Goal: Information Seeking & Learning: Check status

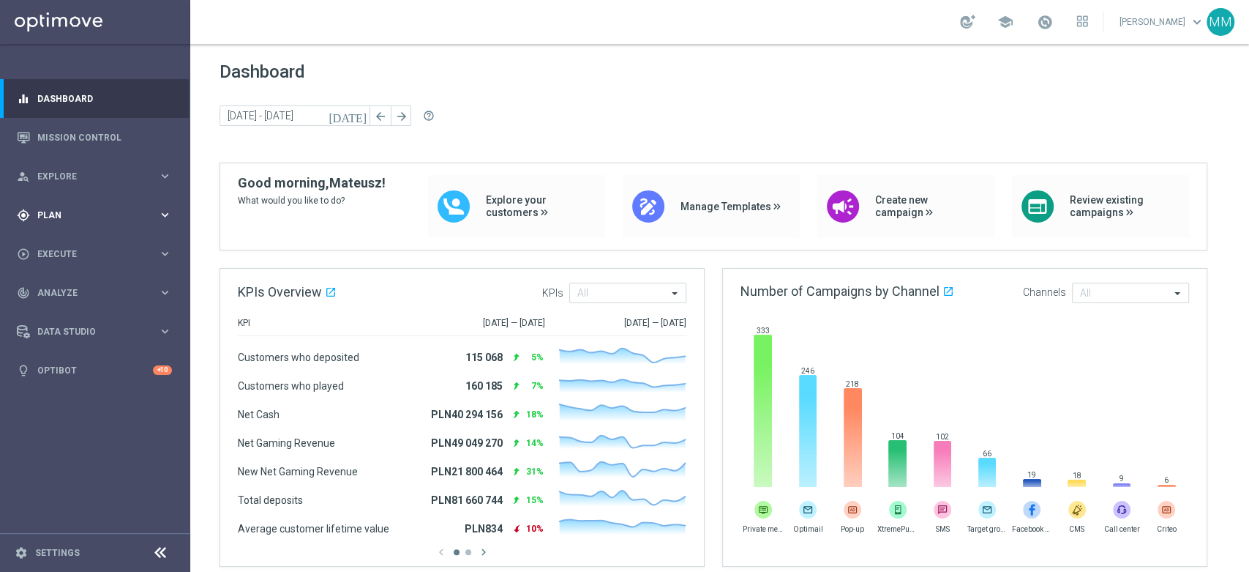
drag, startPoint x: 128, startPoint y: 224, endPoint x: 122, endPoint y: 231, distance: 8.8
click at [128, 223] on div "gps_fixed Plan keyboard_arrow_right" at bounding box center [94, 214] width 189 height 39
click at [91, 242] on link "Target Groups" at bounding box center [95, 245] width 114 height 12
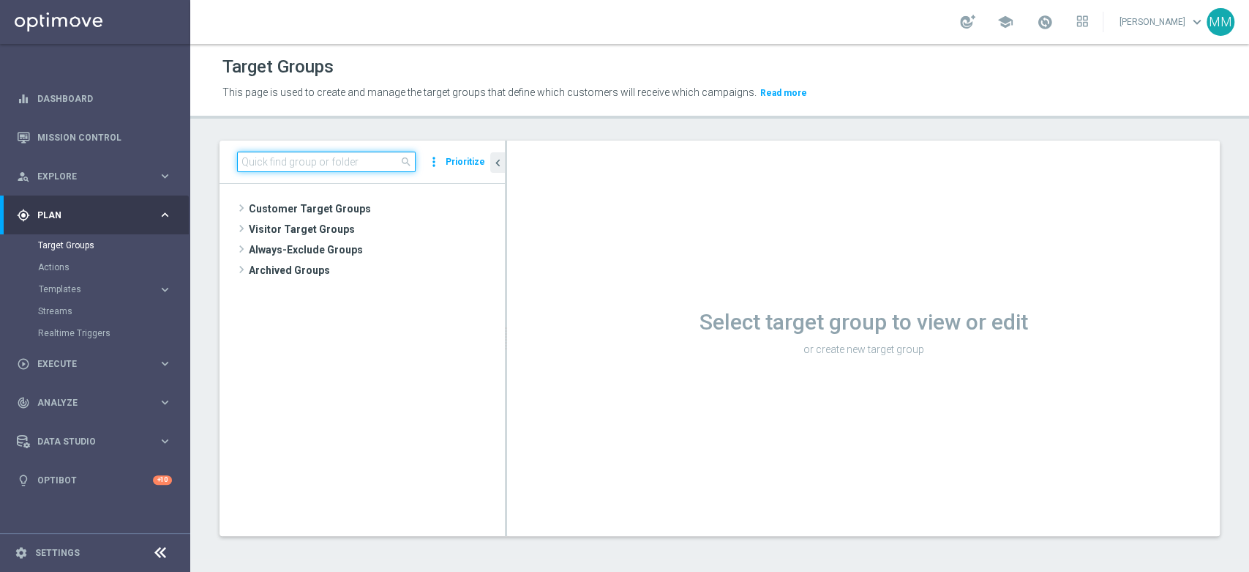
click at [370, 165] on input at bounding box center [326, 162] width 179 height 20
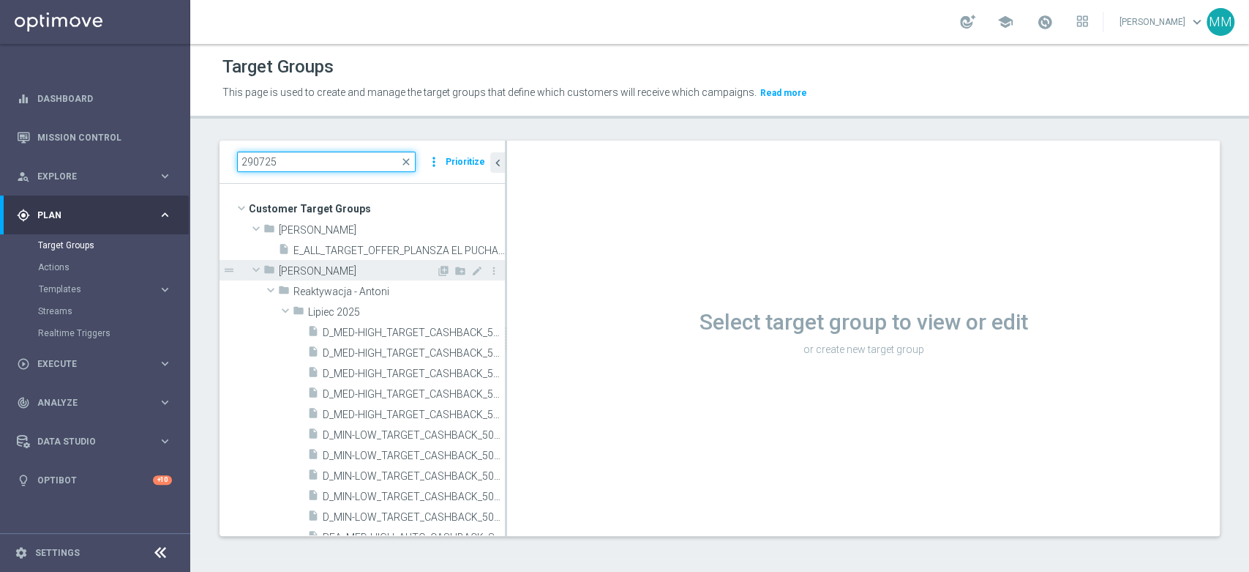
type input "290725"
click at [255, 268] on span at bounding box center [256, 269] width 18 height 15
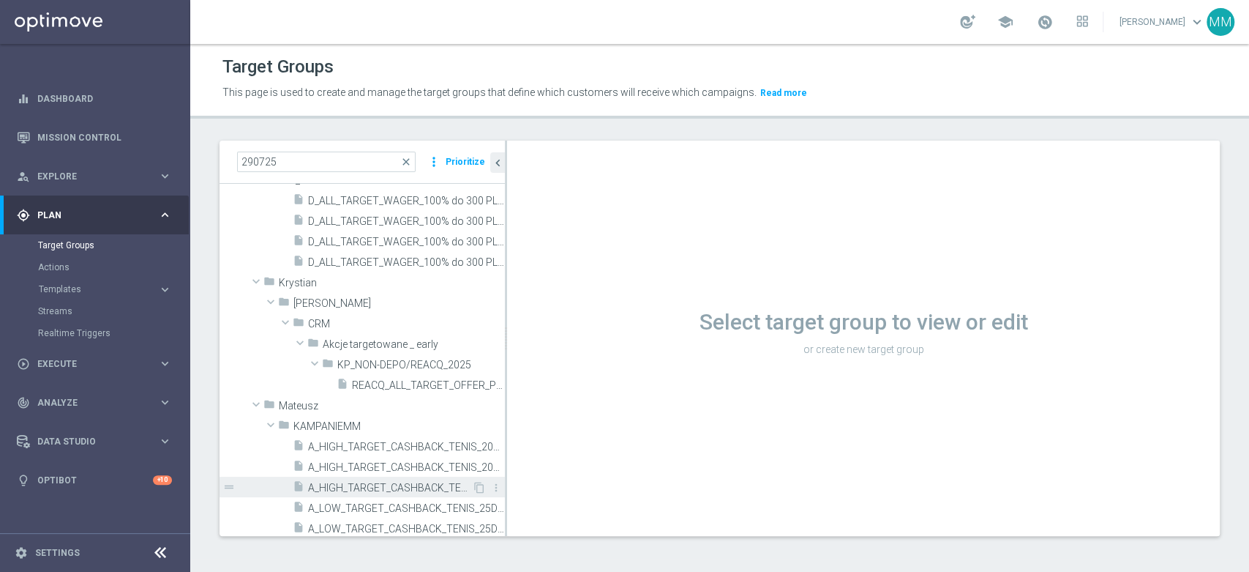
scroll to position [220, 0]
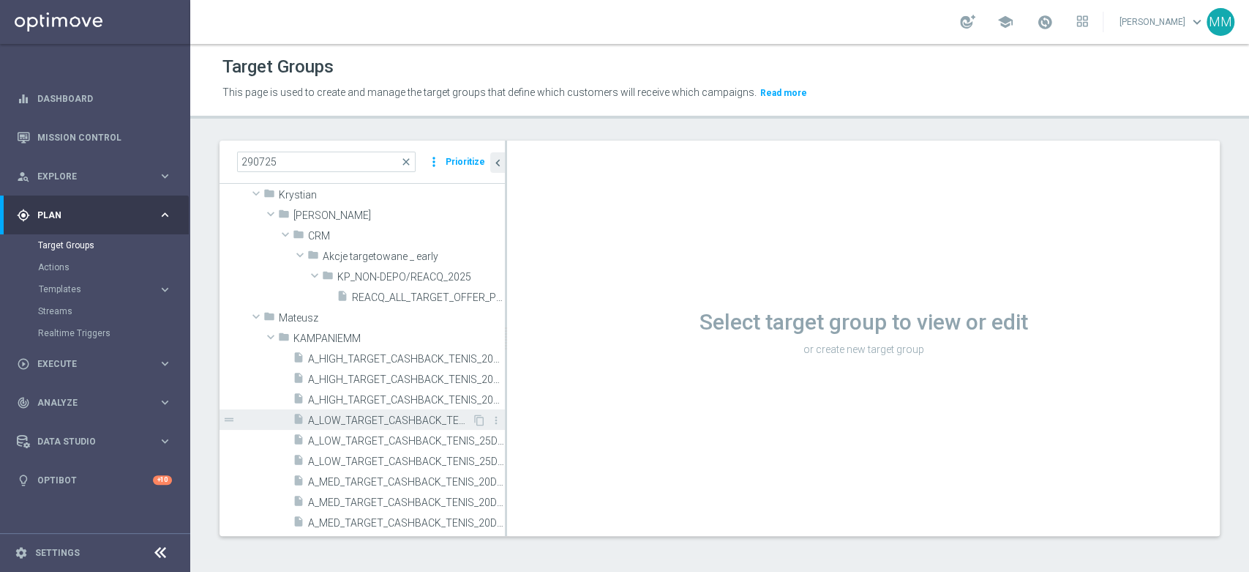
click at [404, 416] on span "A_LOW_TARGET_CASHBACK_TENIS_25DO50_290725" at bounding box center [390, 420] width 164 height 12
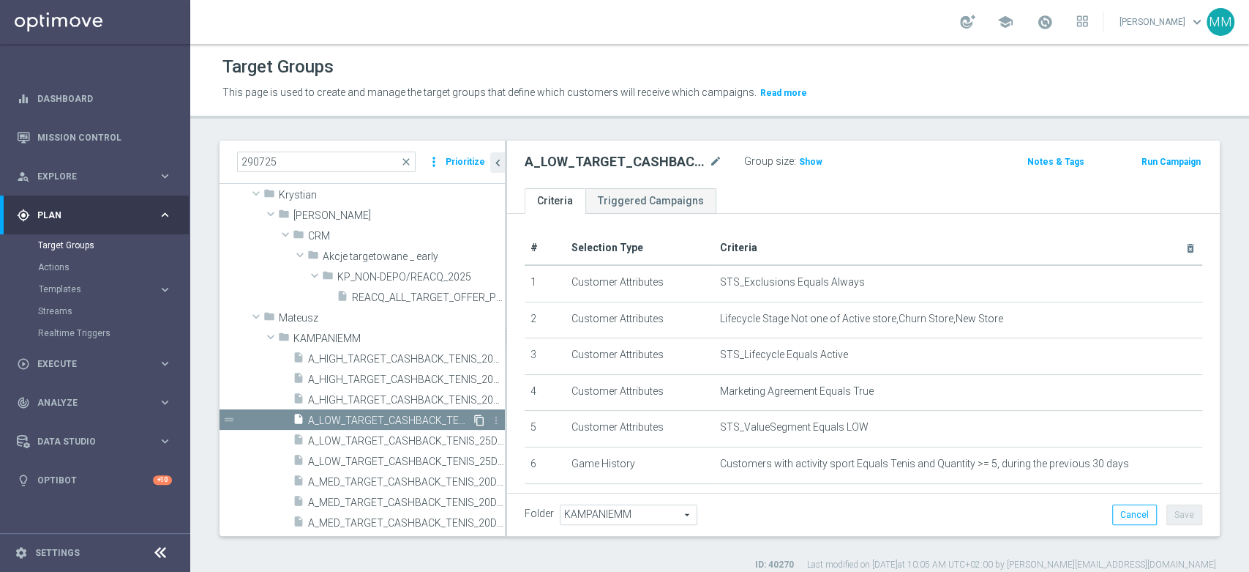
click at [474, 419] on icon "content_copy" at bounding box center [480, 420] width 12 height 12
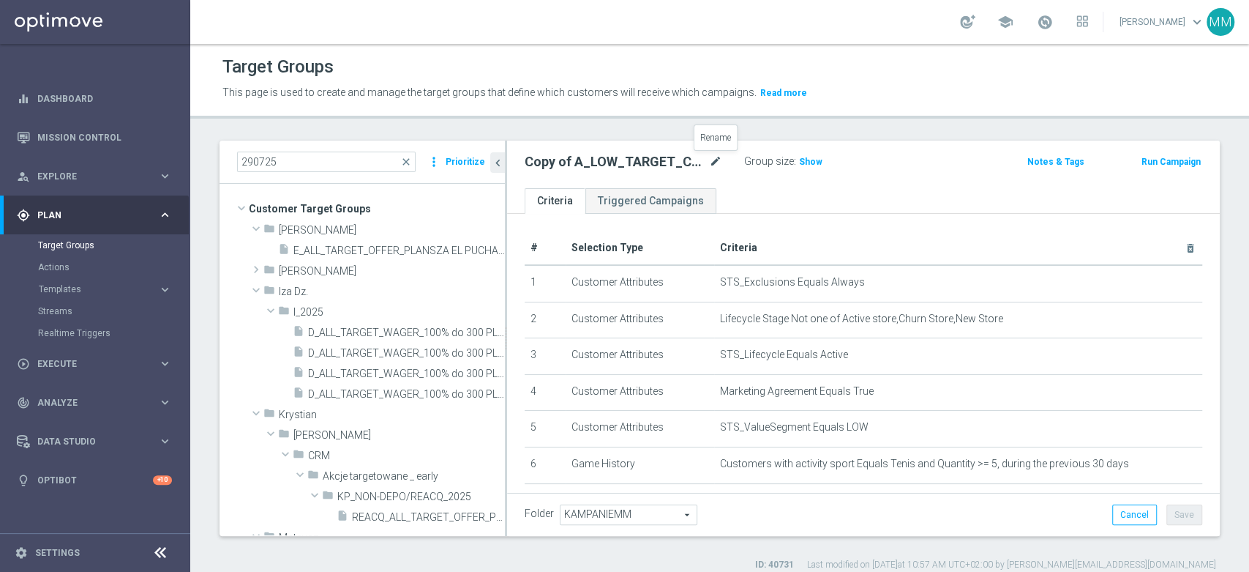
click at [712, 164] on icon "mode_edit" at bounding box center [715, 162] width 13 height 18
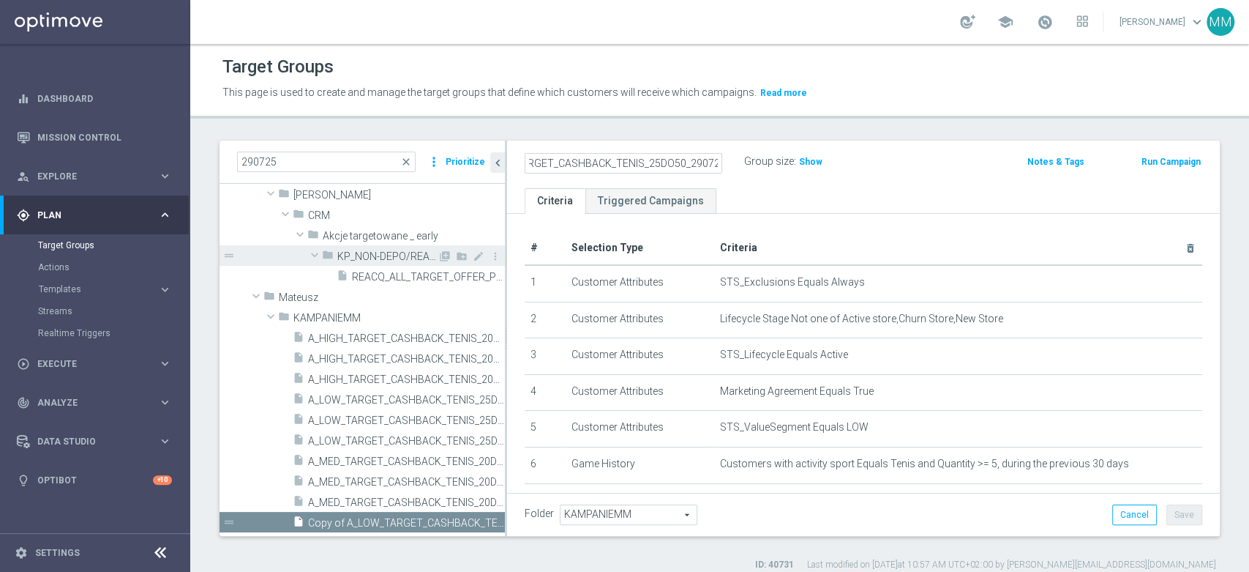
scroll to position [12, 0]
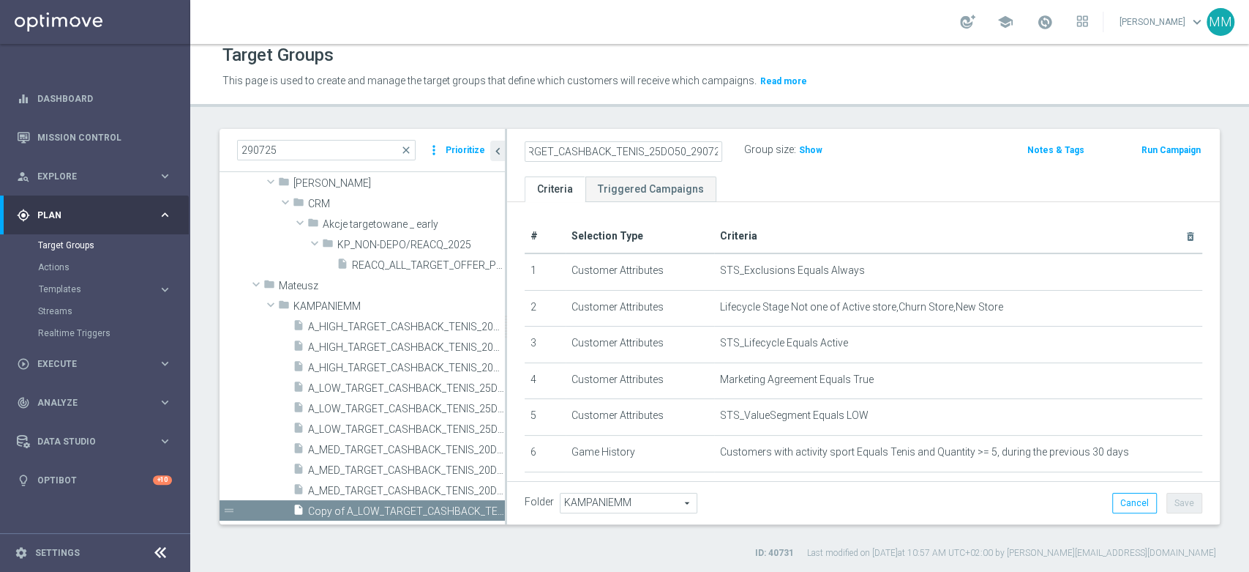
click at [610, 144] on input "Copy of A_LOW_TARGET_CASHBACK_TENIS_25DO50_290725" at bounding box center [624, 151] width 198 height 20
type input "mazi_calc"
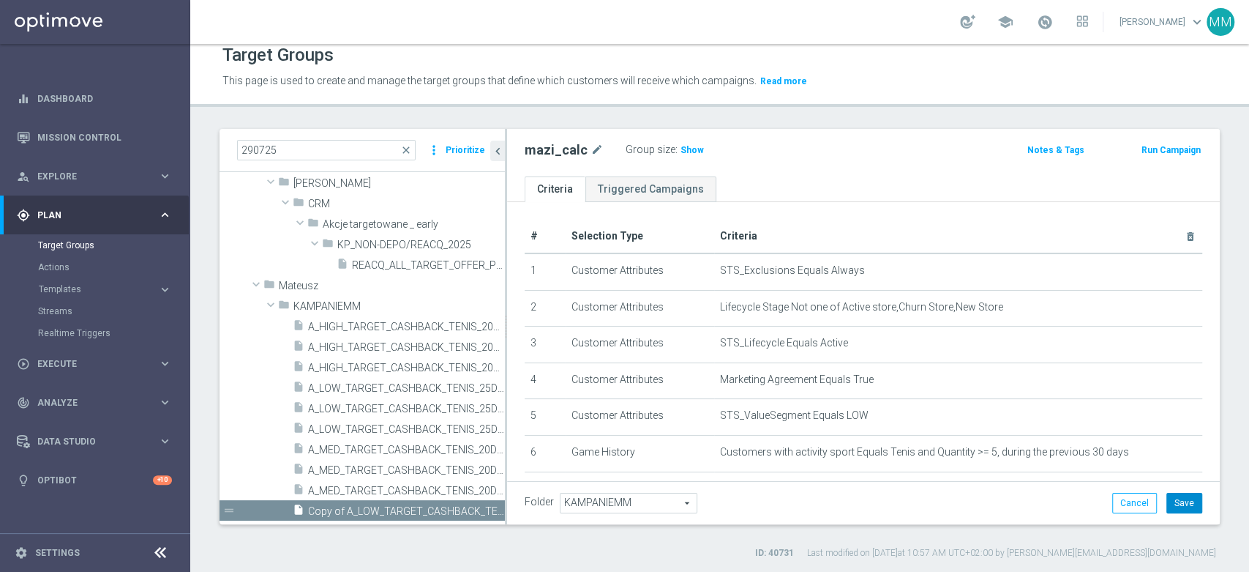
click at [1177, 496] on button "Save" at bounding box center [1185, 503] width 36 height 20
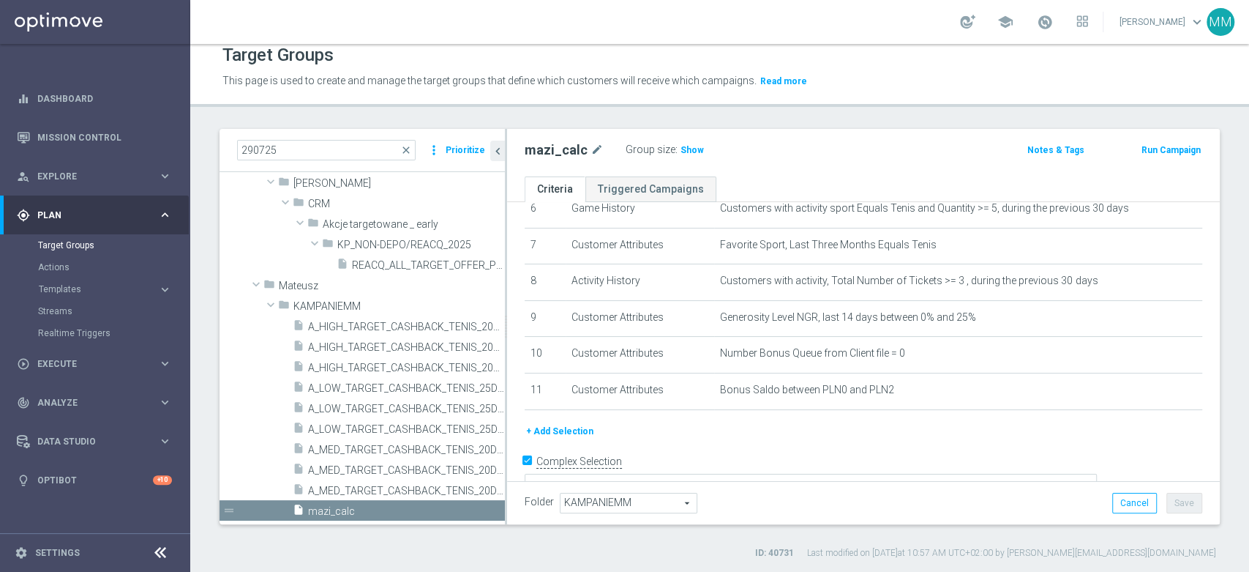
scroll to position [162, 0]
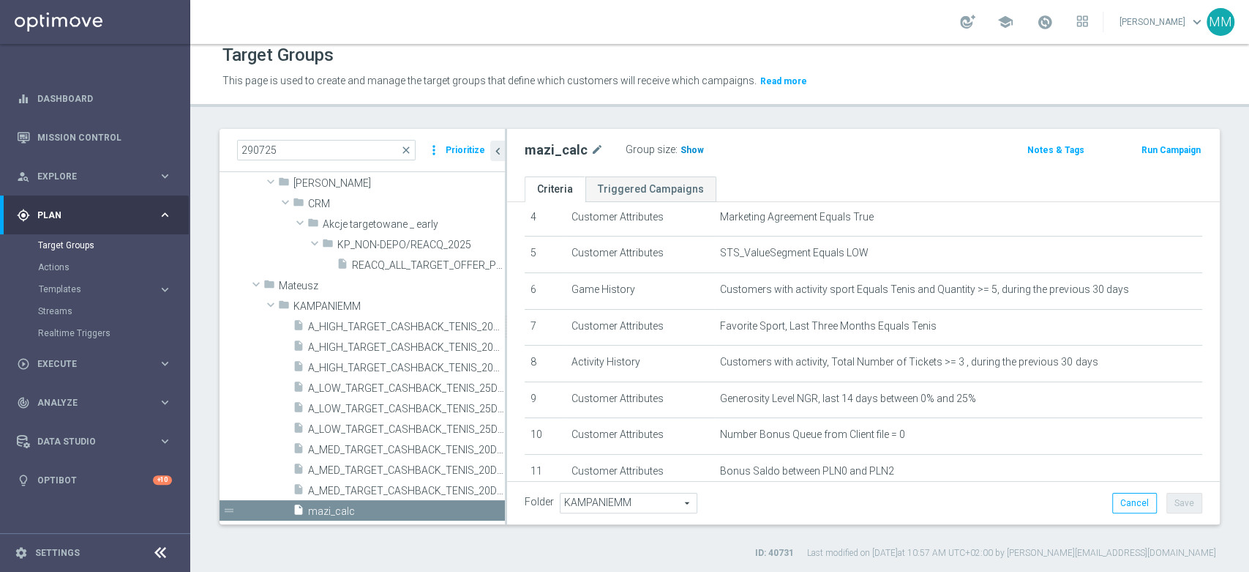
click at [691, 142] on h3 "Show" at bounding box center [692, 150] width 26 height 16
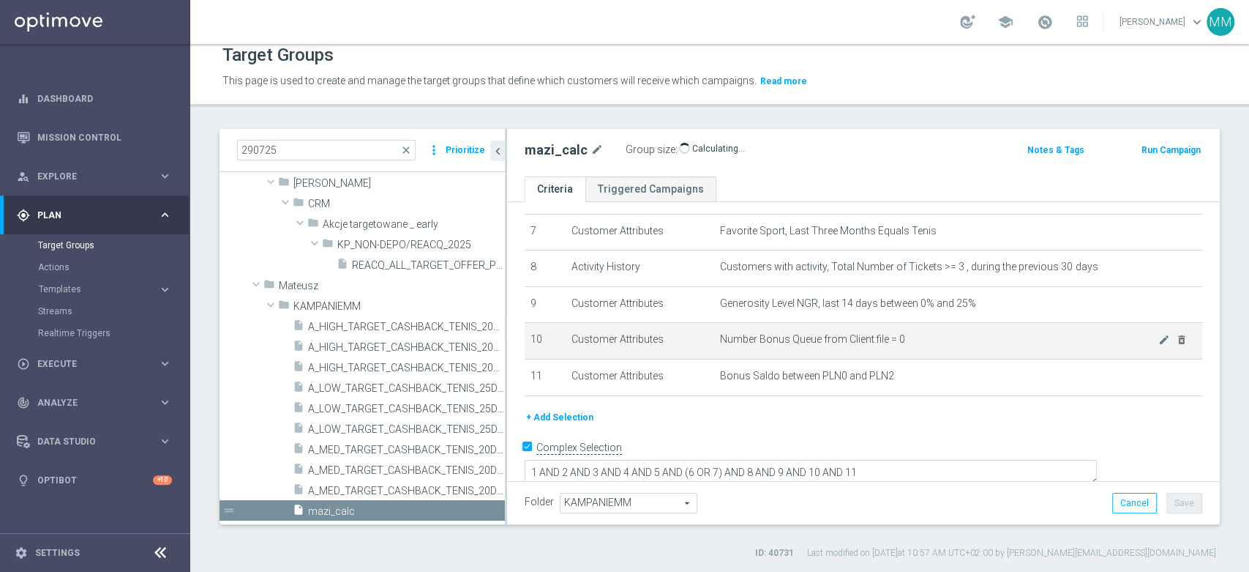
scroll to position [259, 0]
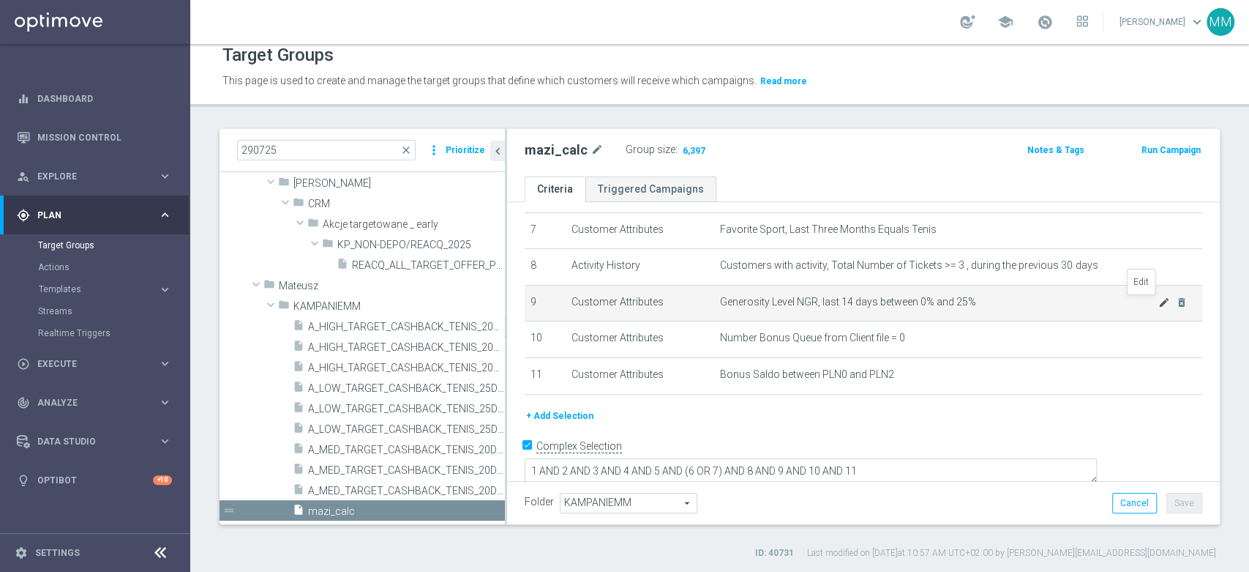
click at [1159, 302] on icon "mode_edit" at bounding box center [1165, 302] width 12 height 12
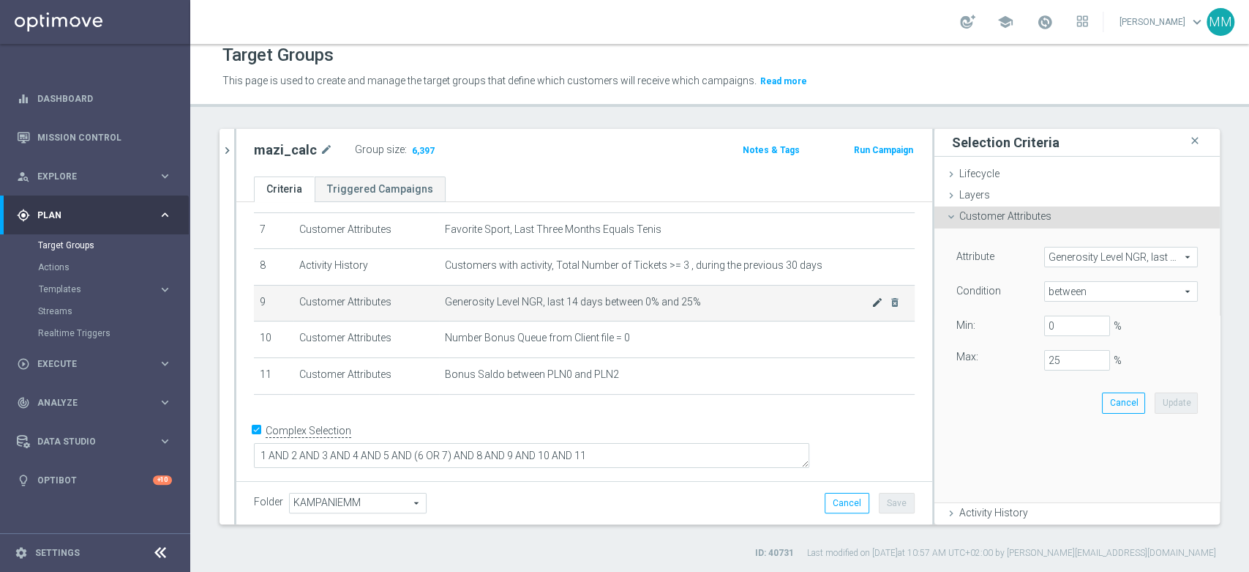
scroll to position [244, 0]
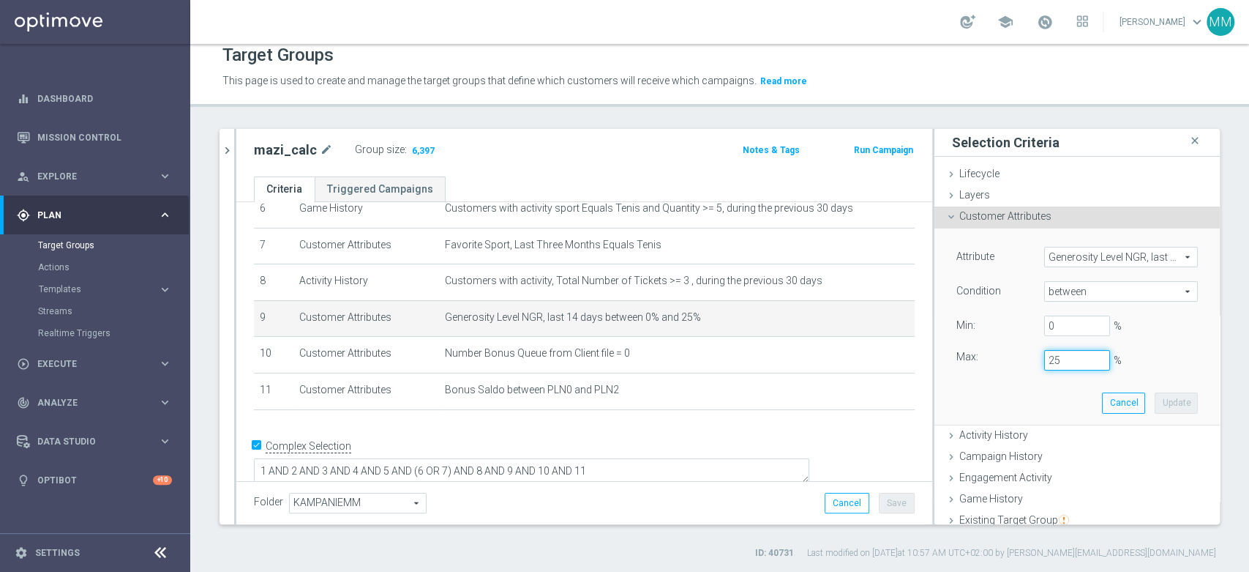
click at [1044, 363] on input "25" at bounding box center [1077, 360] width 66 height 20
click at [1155, 393] on button "Update" at bounding box center [1176, 402] width 43 height 20
type input "0.2"
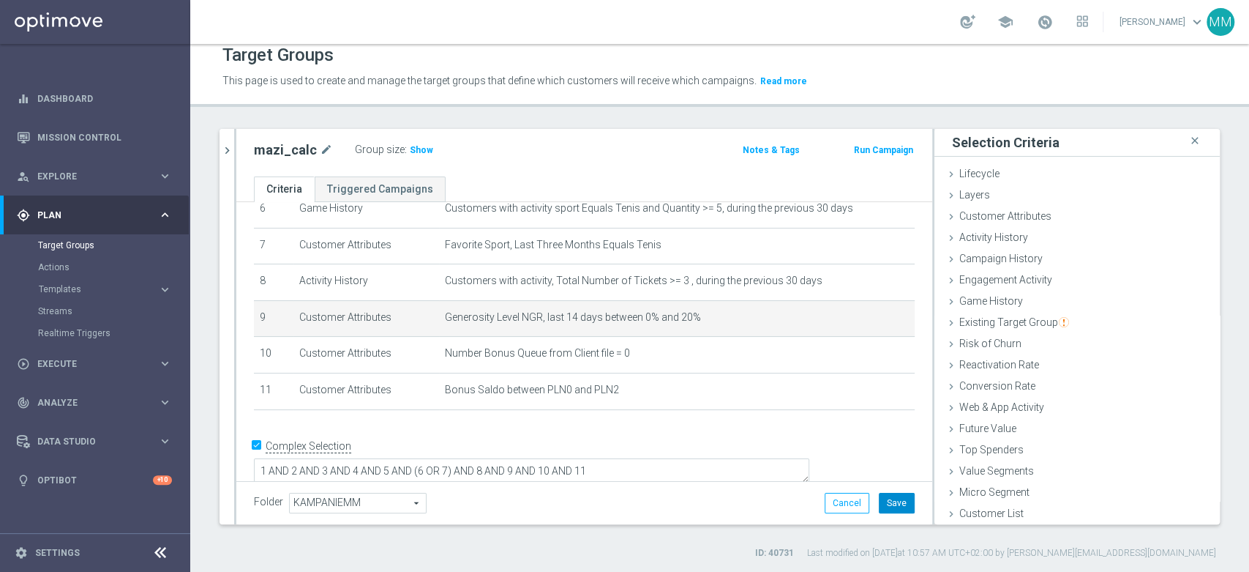
drag, startPoint x: 891, startPoint y: 498, endPoint x: 859, endPoint y: 456, distance: 53.7
click at [891, 497] on button "Save" at bounding box center [897, 503] width 36 height 20
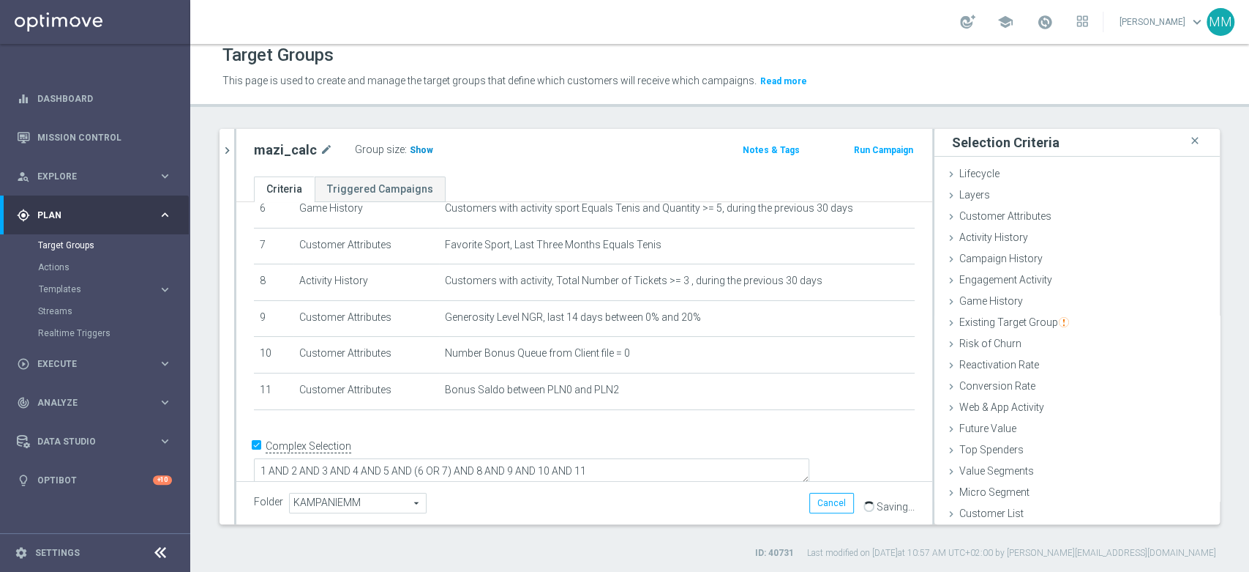
click at [421, 148] on span "Show" at bounding box center [421, 150] width 23 height 10
click at [1019, 202] on div "Layers done" at bounding box center [1077, 196] width 285 height 22
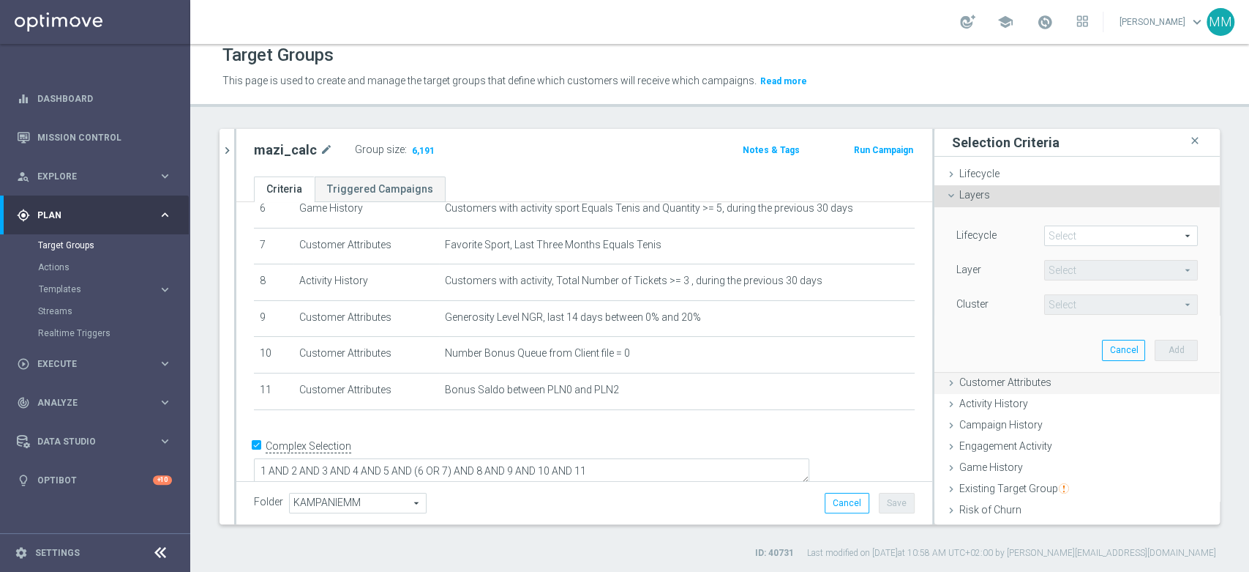
click at [998, 389] on div "Customer Attributes done selection updated" at bounding box center [1077, 384] width 285 height 22
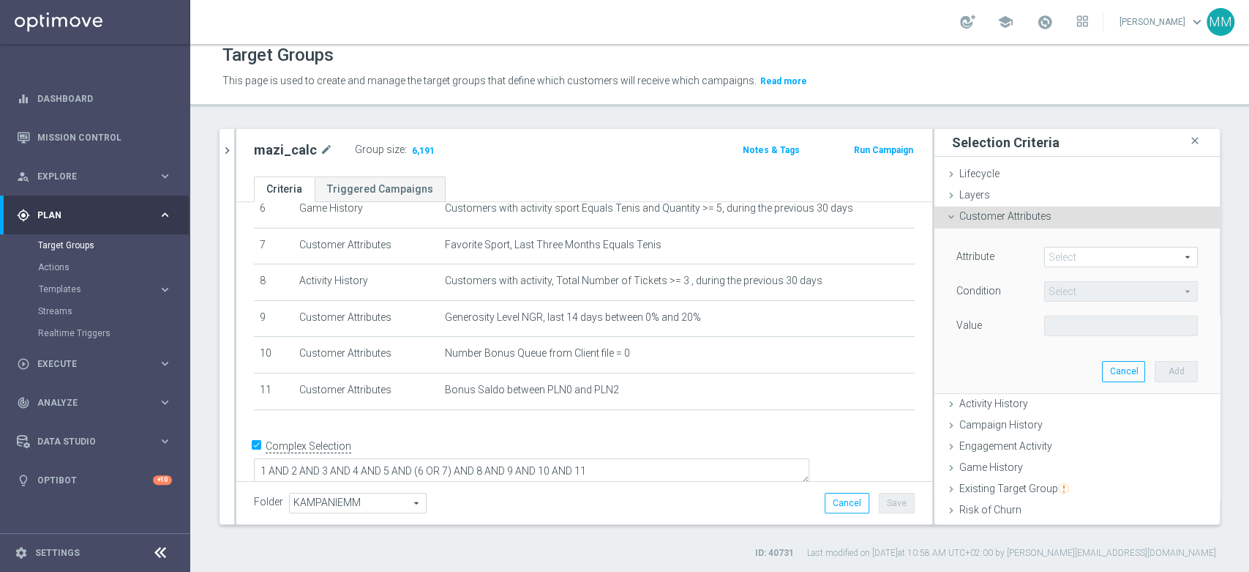
click at [1065, 261] on span at bounding box center [1121, 256] width 152 height 19
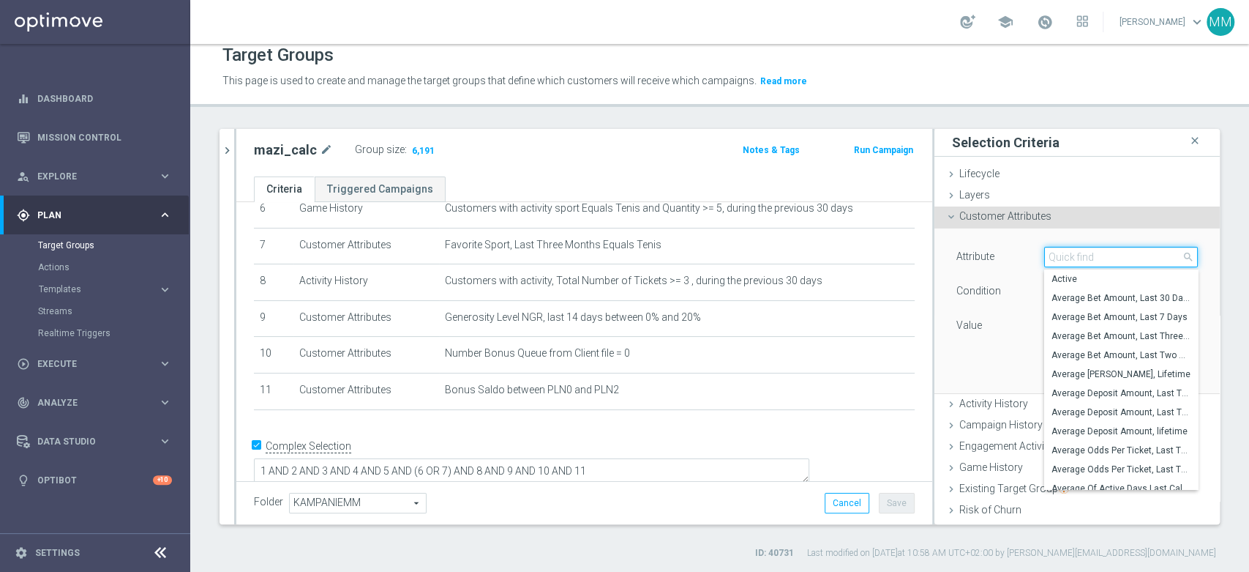
click at [1065, 261] on input "search" at bounding box center [1121, 257] width 154 height 20
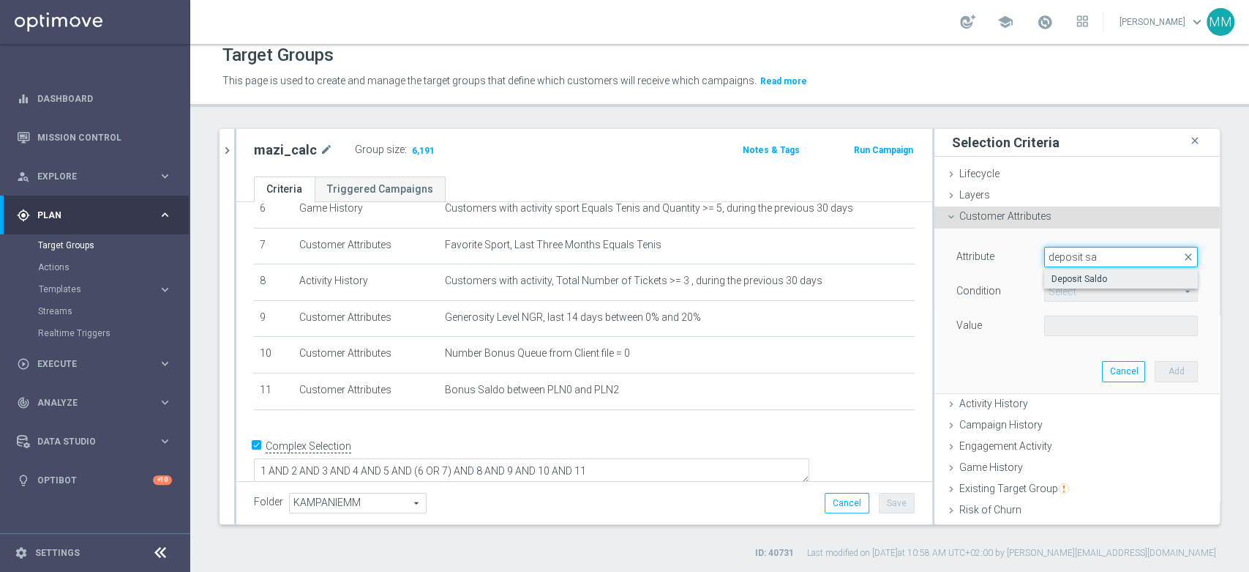
type input "deposit sa"
click at [1099, 281] on span "Deposit Saldo" at bounding box center [1121, 279] width 139 height 12
type input "Deposit Saldo"
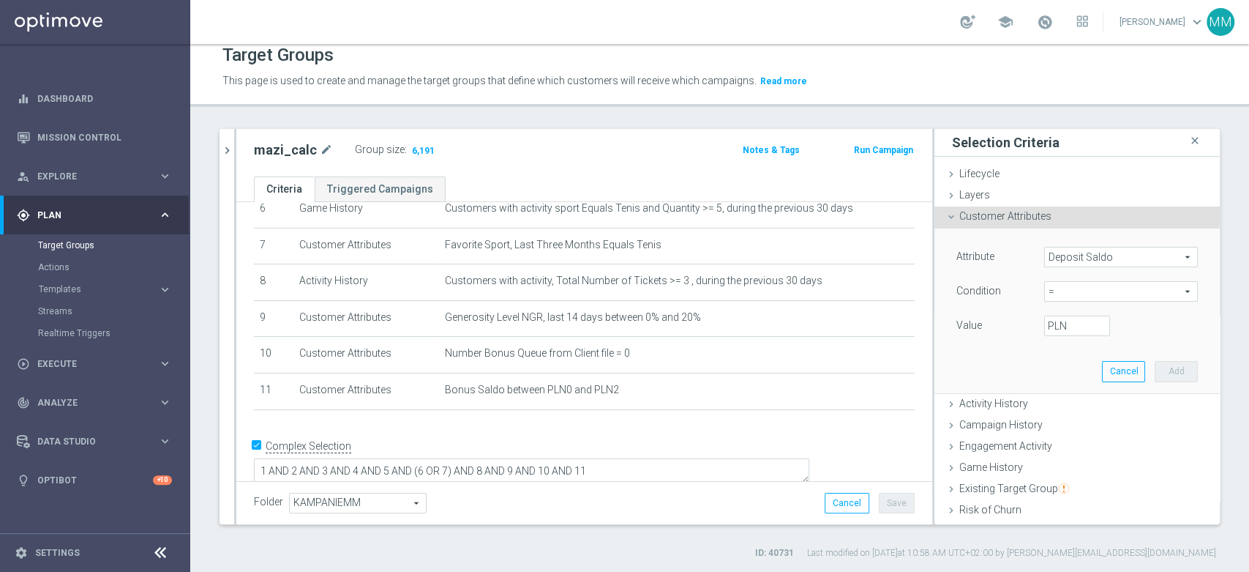
click at [1066, 287] on span "=" at bounding box center [1121, 291] width 152 height 19
click at [1061, 433] on label "between" at bounding box center [1121, 427] width 154 height 19
type input "between"
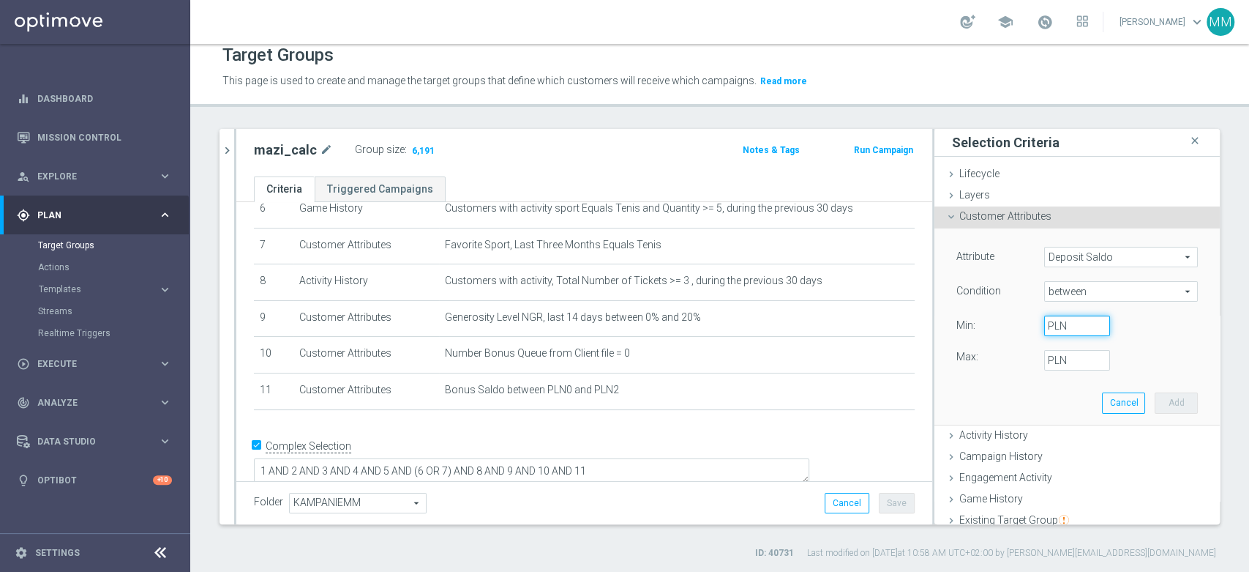
click at [1056, 330] on input "PLN" at bounding box center [1077, 325] width 66 height 20
type input "0"
type input "2"
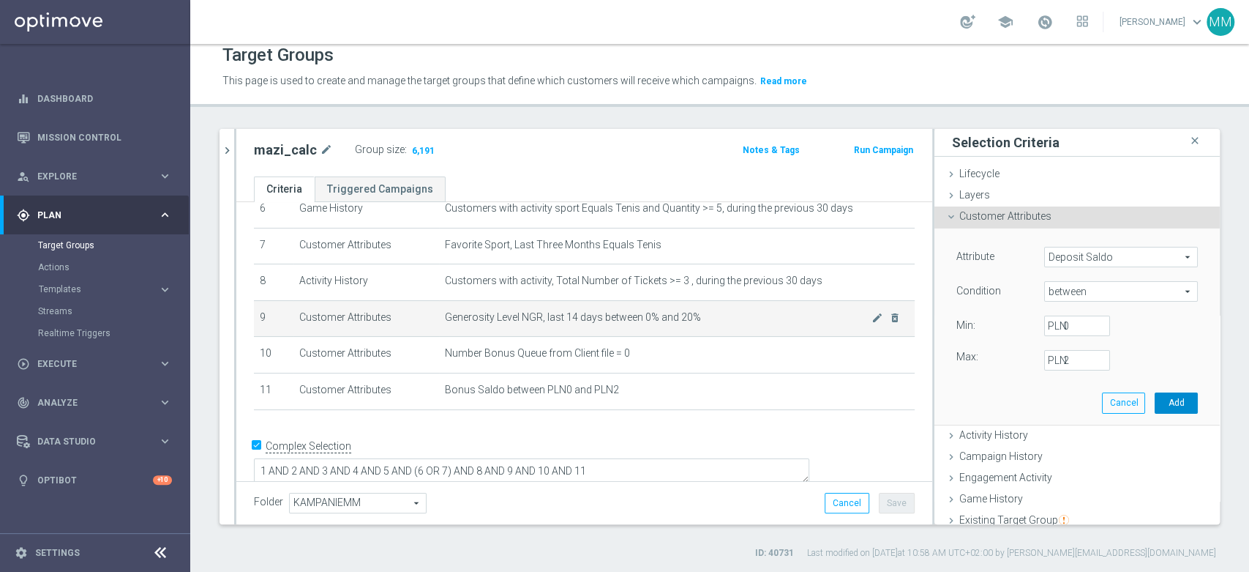
drag, startPoint x: 1154, startPoint y: 397, endPoint x: 740, endPoint y: 285, distance: 429.1
click at [1155, 398] on button "Add" at bounding box center [1176, 402] width 43 height 20
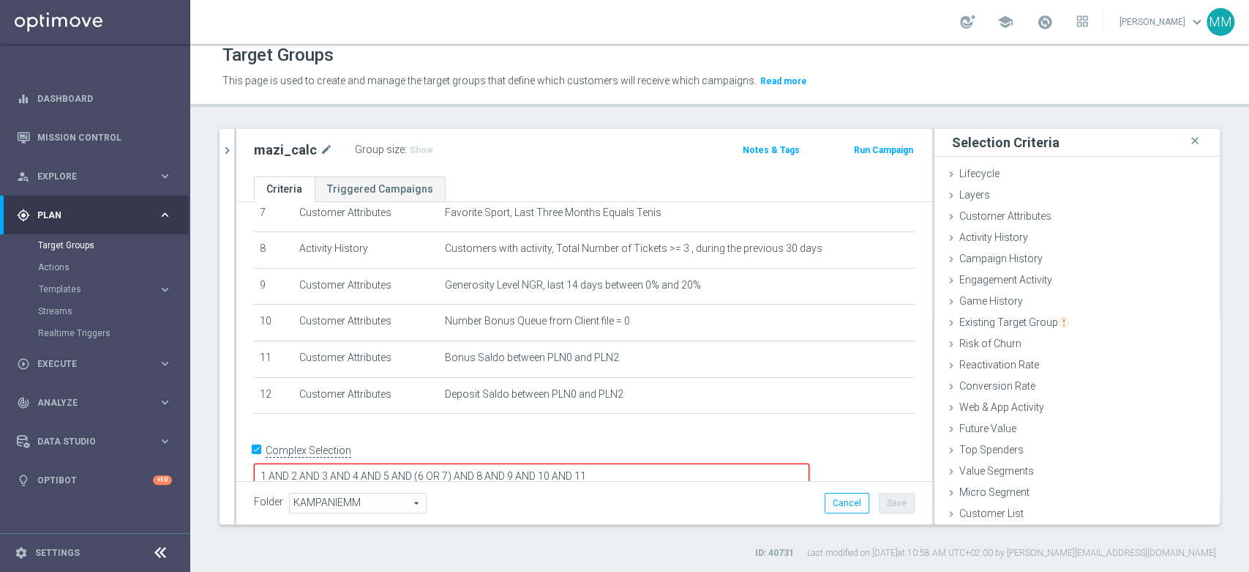
scroll to position [281, 0]
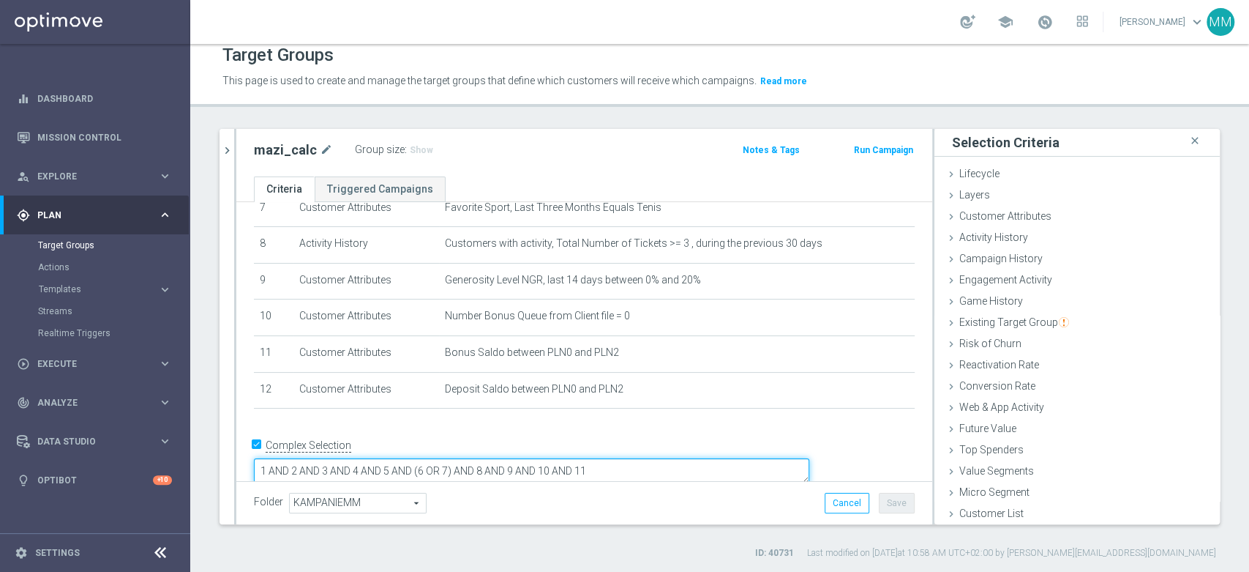
click at [738, 458] on textarea "1 AND 2 AND 3 AND 4 AND 5 AND (6 OR 7) AND 8 AND 9 AND 10 AND 11" at bounding box center [532, 471] width 556 height 26
click at [416, 143] on h3 "Show" at bounding box center [421, 150] width 26 height 16
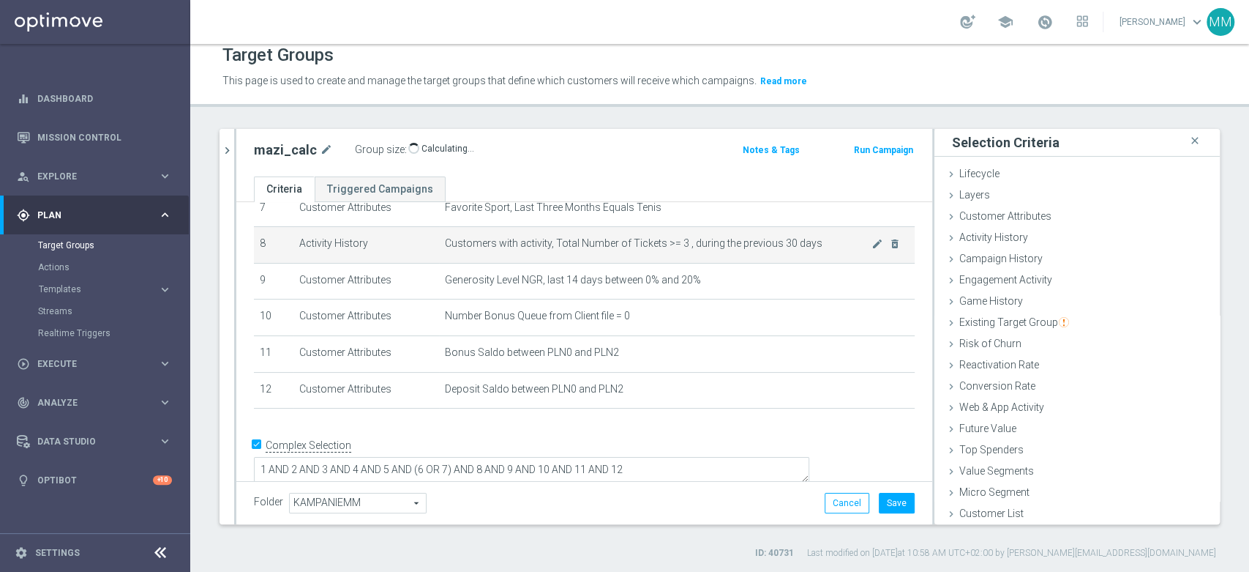
scroll to position [280, 0]
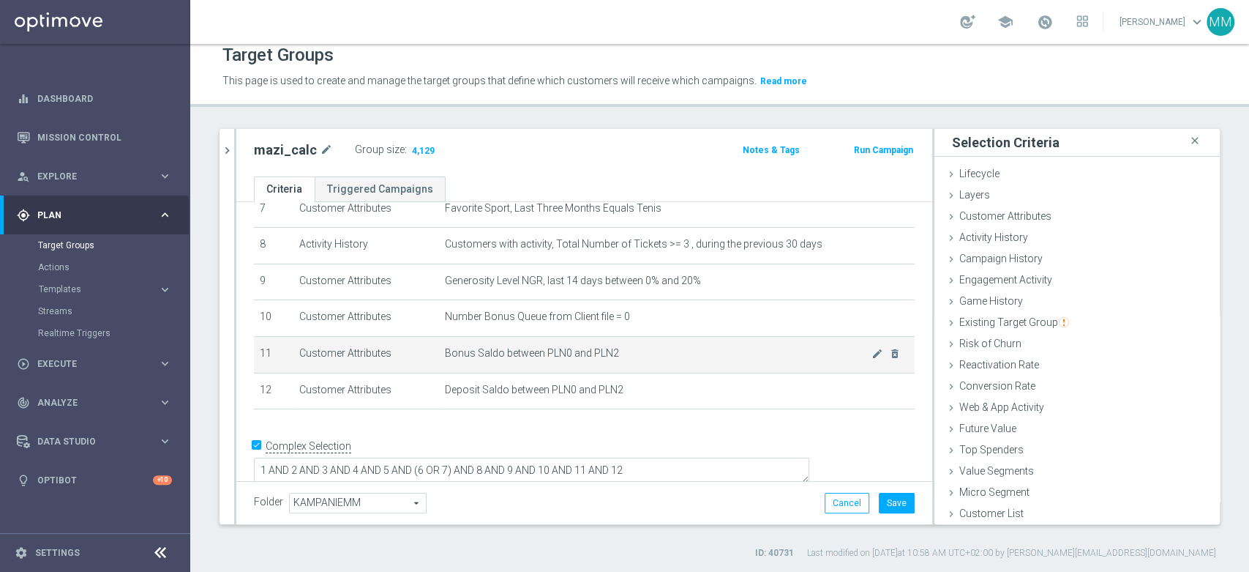
click at [600, 356] on span "Bonus Saldo between PLN0 and PLN2" at bounding box center [658, 353] width 427 height 12
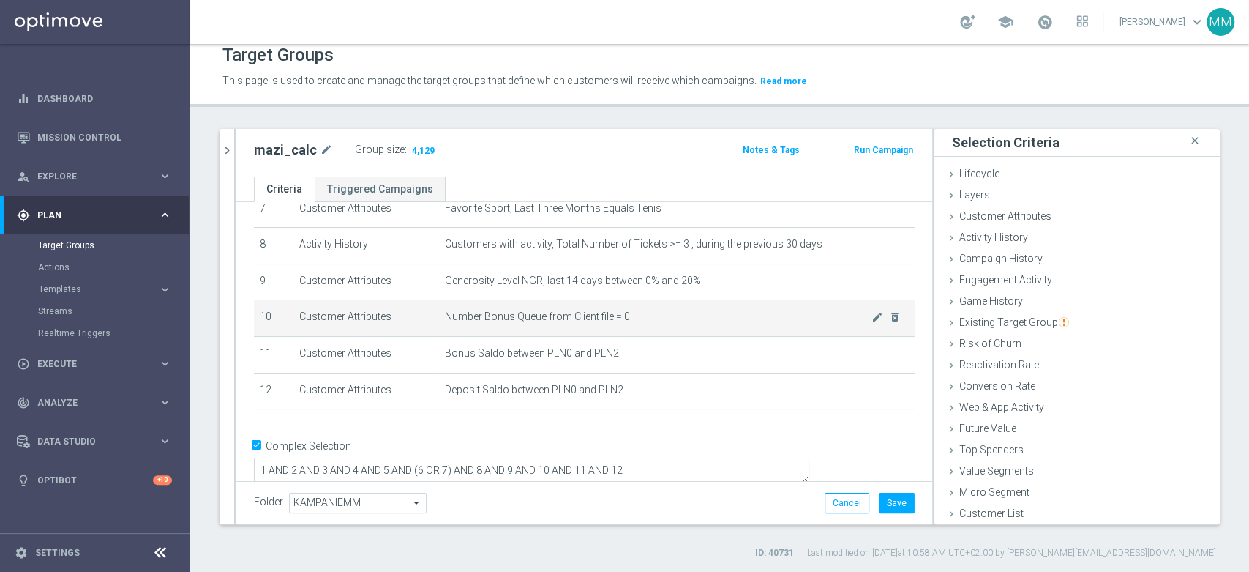
click at [617, 326] on td "Number Bonus Queue from Client file = 0 mode_edit delete_forever" at bounding box center [677, 318] width 476 height 37
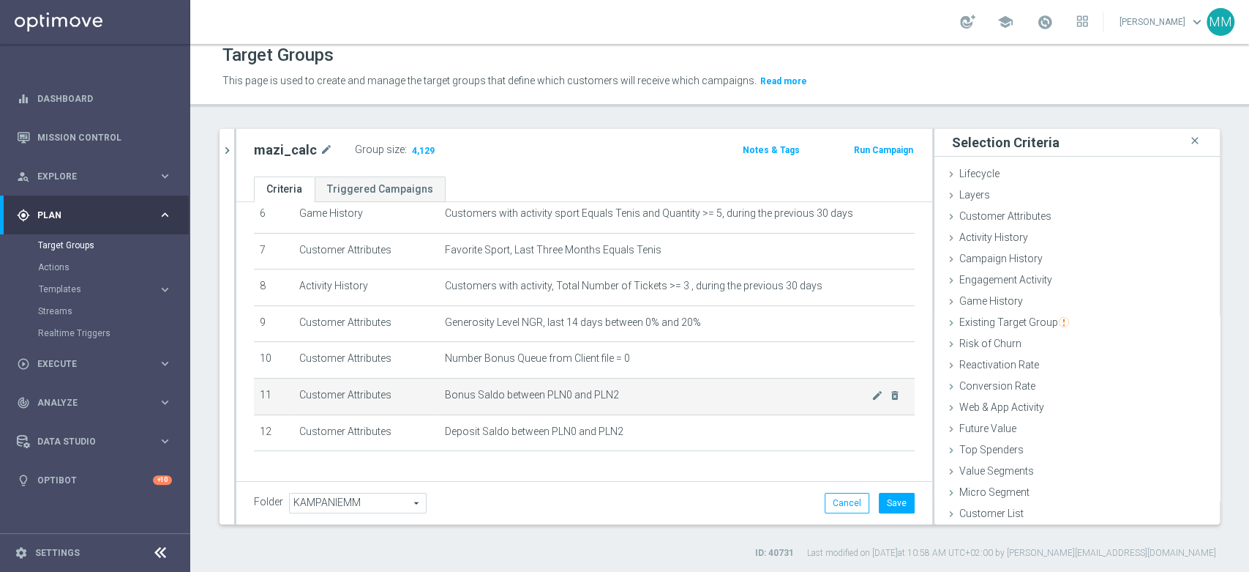
scroll to position [117, 0]
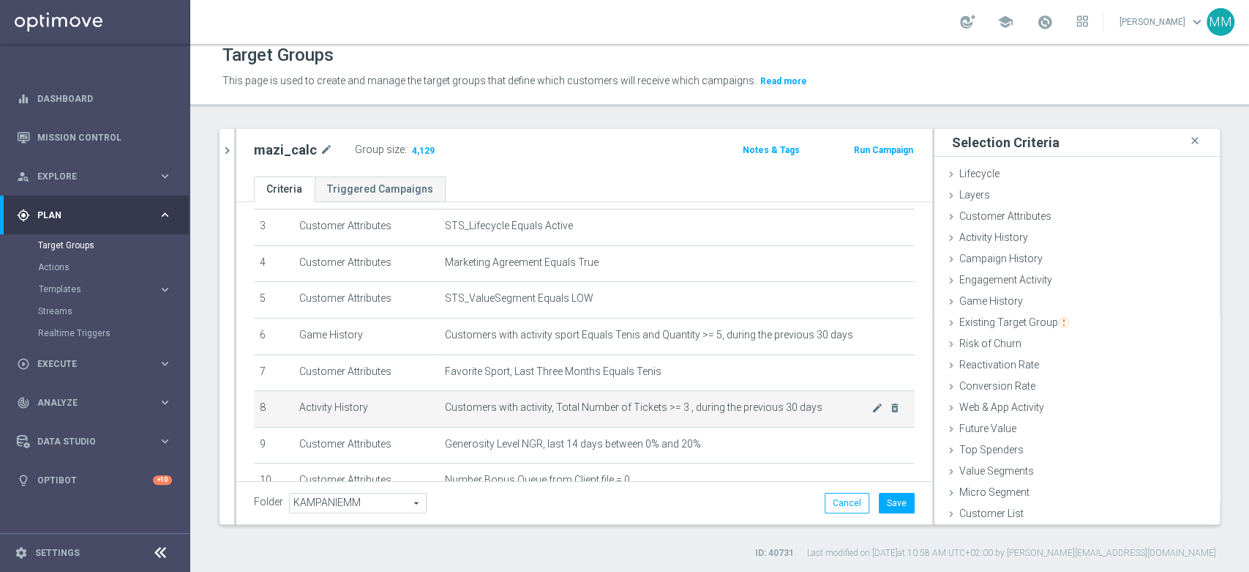
click at [650, 408] on span "Customers with activity, Total Number of Tickets >= 3 , during the previous 30 …" at bounding box center [658, 407] width 427 height 12
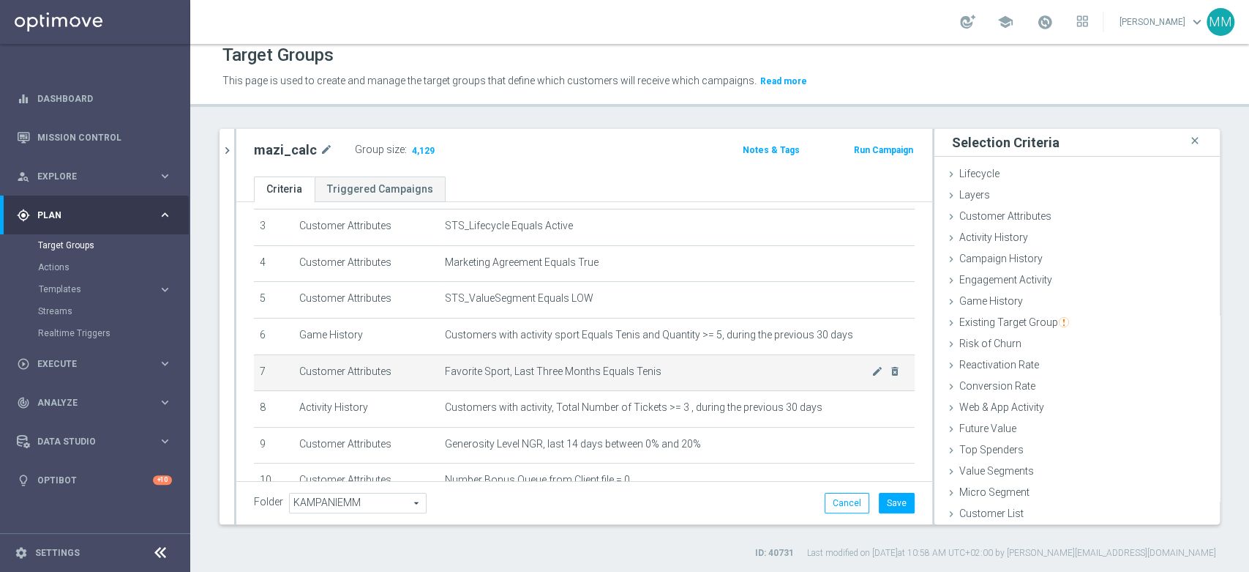
click at [643, 378] on td "Favorite Sport, Last Three Months Equals Tenis mode_edit delete_forever" at bounding box center [677, 372] width 476 height 37
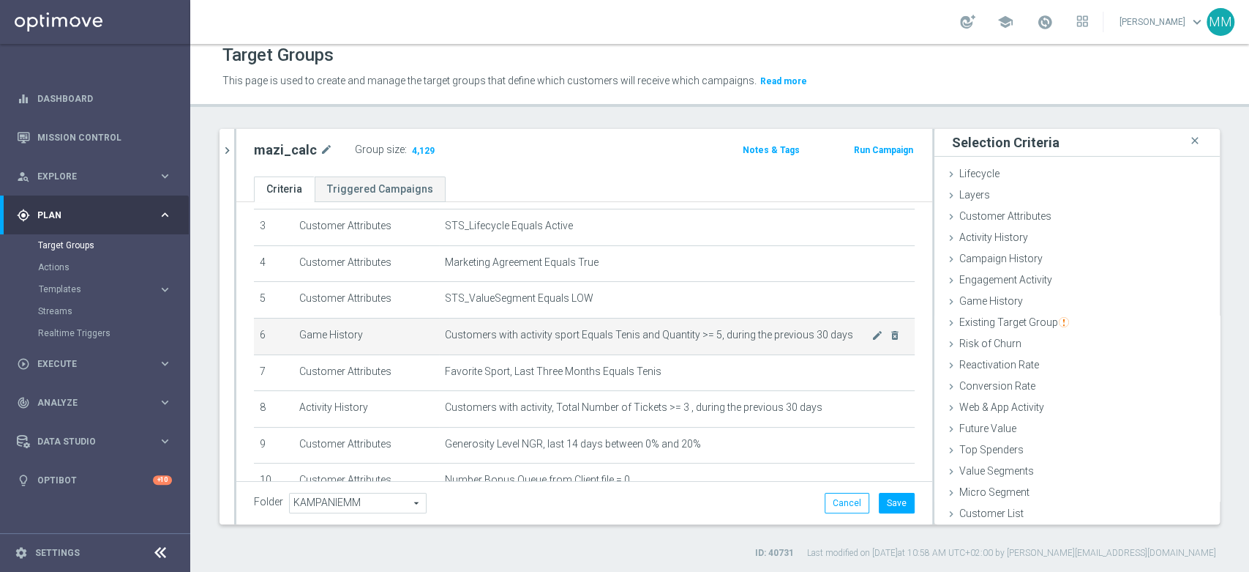
click at [603, 340] on span "Customers with activity sport Equals Tenis and Quantity >= 5, during the previo…" at bounding box center [658, 335] width 427 height 12
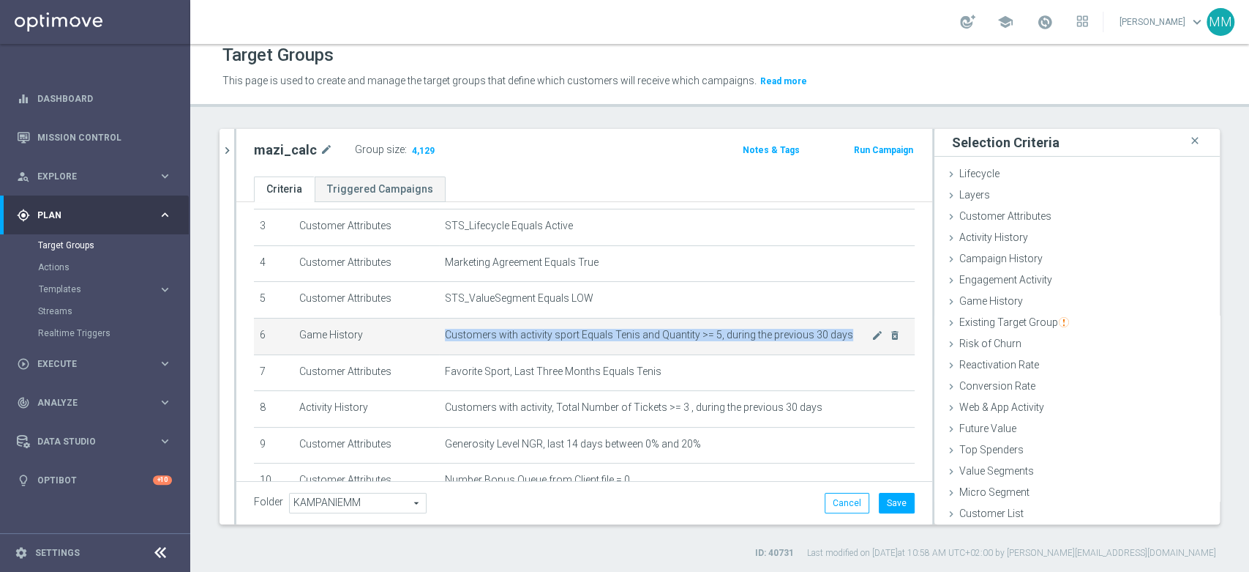
click at [603, 339] on span "Customers with activity sport Equals Tenis and Quantity >= 5, during the previo…" at bounding box center [658, 335] width 427 height 12
click at [603, 350] on td "Customers with activity sport Equals Tenis and Quantity >= 5, during the previo…" at bounding box center [677, 336] width 476 height 37
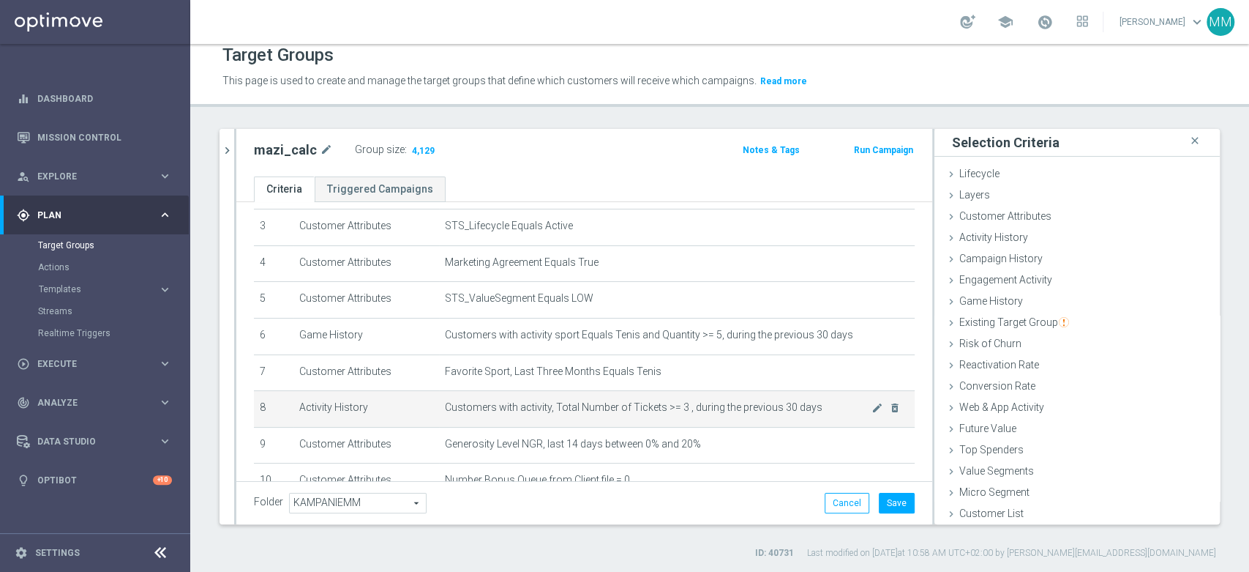
click at [660, 408] on span "Customers with activity, Total Number of Tickets >= 3 , during the previous 30 …" at bounding box center [658, 407] width 427 height 12
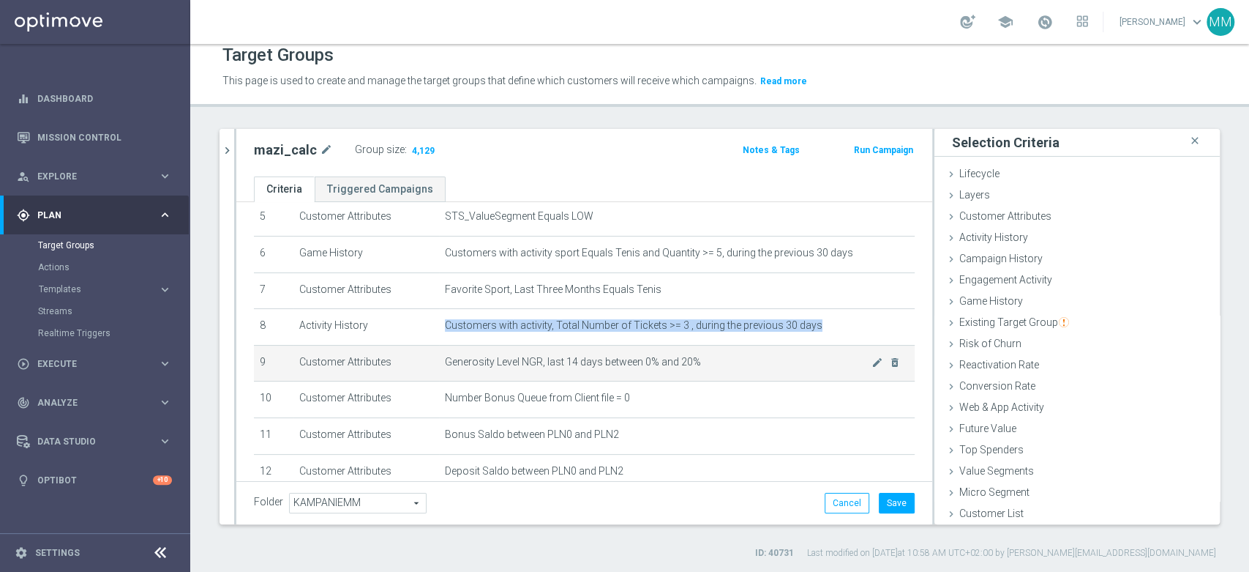
scroll to position [280, 0]
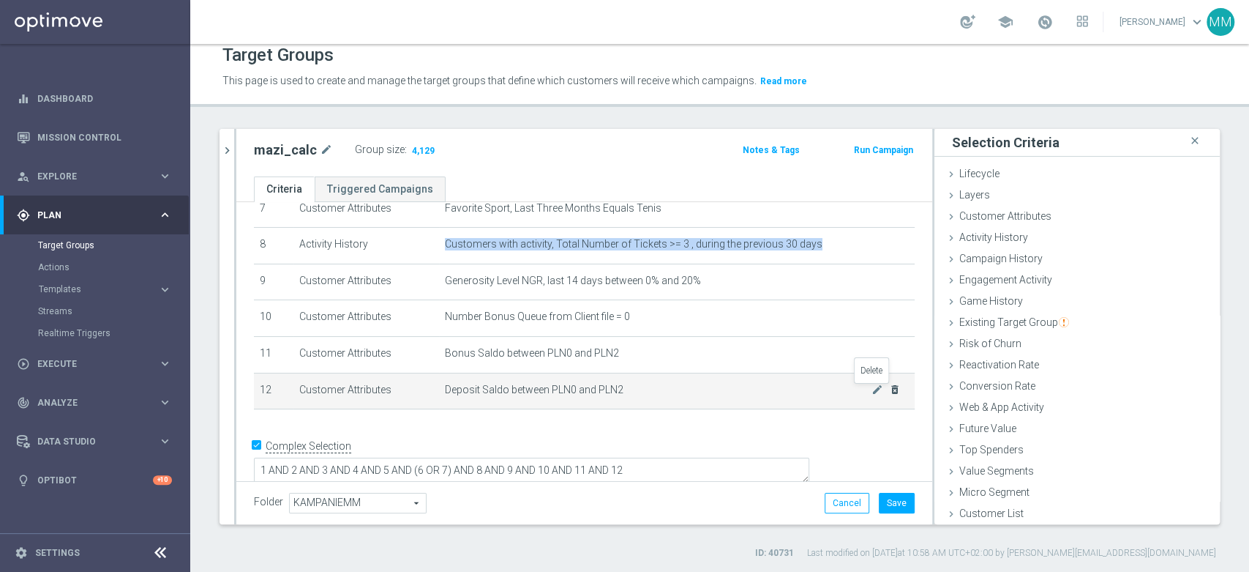
click at [889, 388] on icon "delete_forever" at bounding box center [895, 390] width 12 height 12
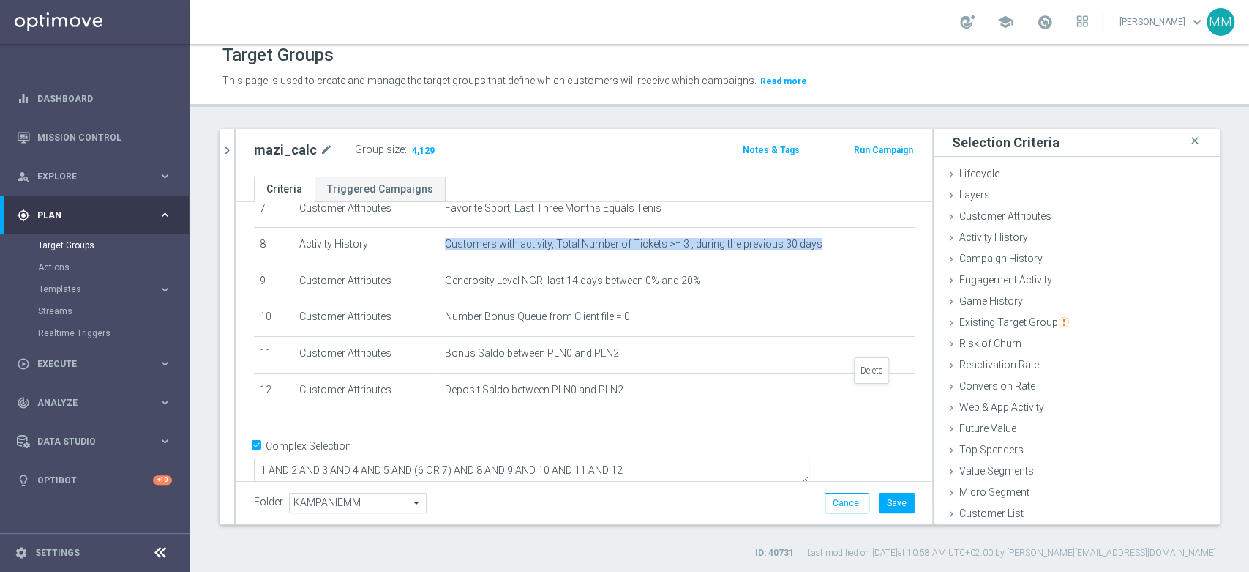
scroll to position [245, 0]
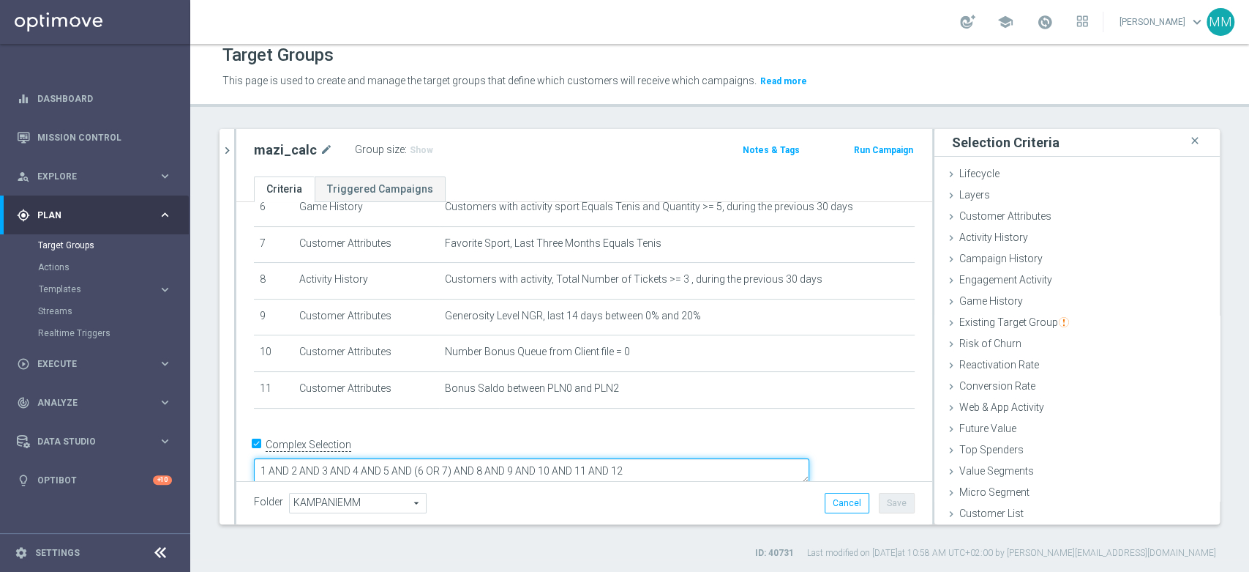
drag, startPoint x: 758, startPoint y: 451, endPoint x: 700, endPoint y: 445, distance: 57.4
click at [700, 458] on textarea "1 AND 2 AND 3 AND 4 AND 5 AND (6 OR 7) AND 8 AND 9 AND 10 AND 11 AND 12" at bounding box center [532, 471] width 556 height 26
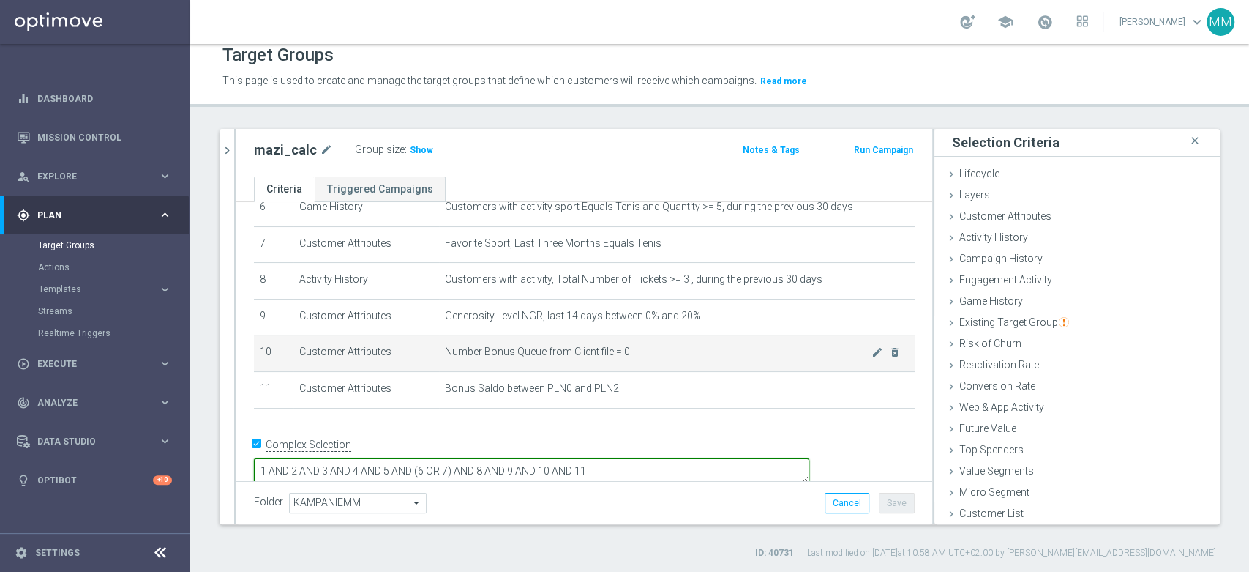
type textarea "1 AND 2 AND 3 AND 4 AND 5 AND (6 OR 7) AND 8 AND 9 AND 10 AND 11"
click at [603, 372] on td "Number Bonus Queue from Client file = 0 mode_edit delete_forever" at bounding box center [677, 353] width 476 height 37
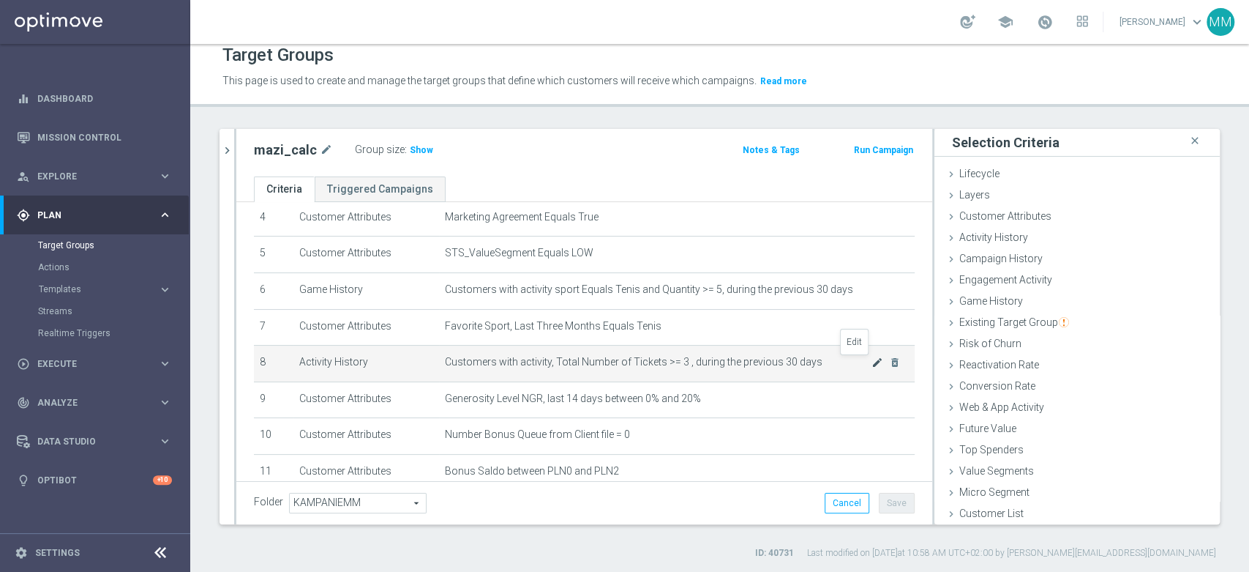
click at [872, 367] on icon "mode_edit" at bounding box center [878, 362] width 12 height 12
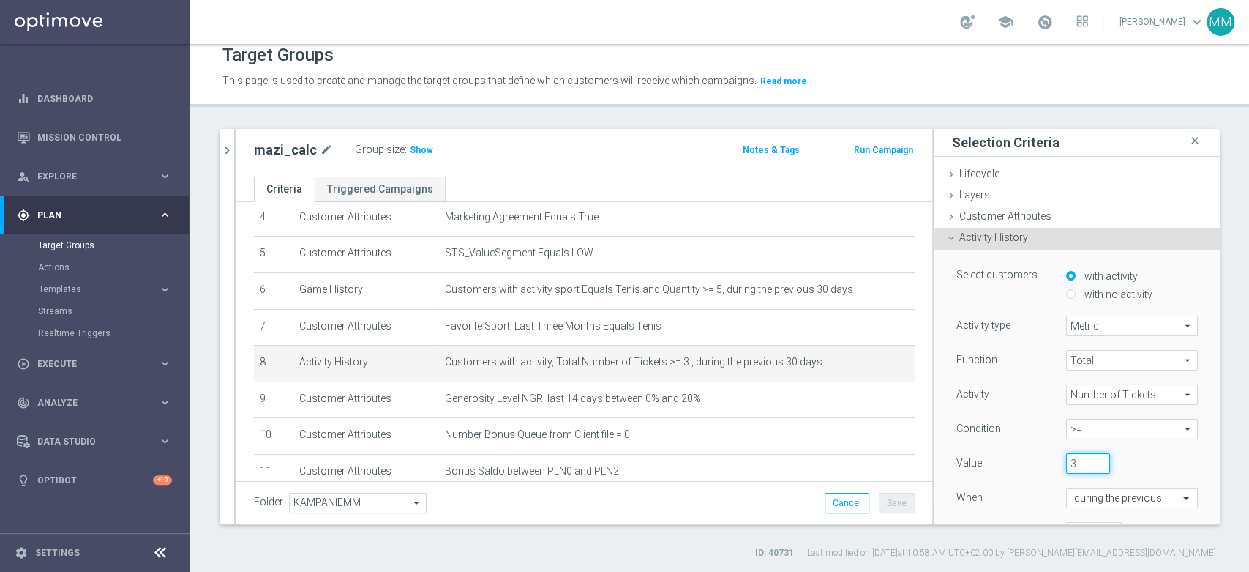
click at [1080, 459] on input "3" at bounding box center [1088, 463] width 44 height 20
click at [1129, 457] on div "3" at bounding box center [1121, 463] width 132 height 20
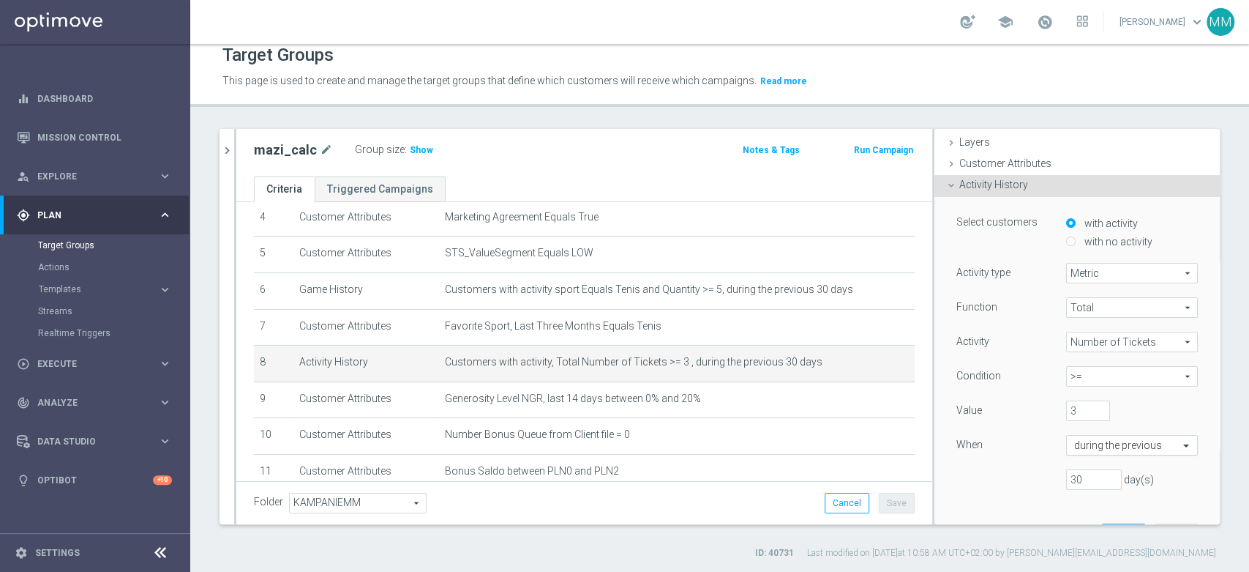
scroll to position [81, 0]
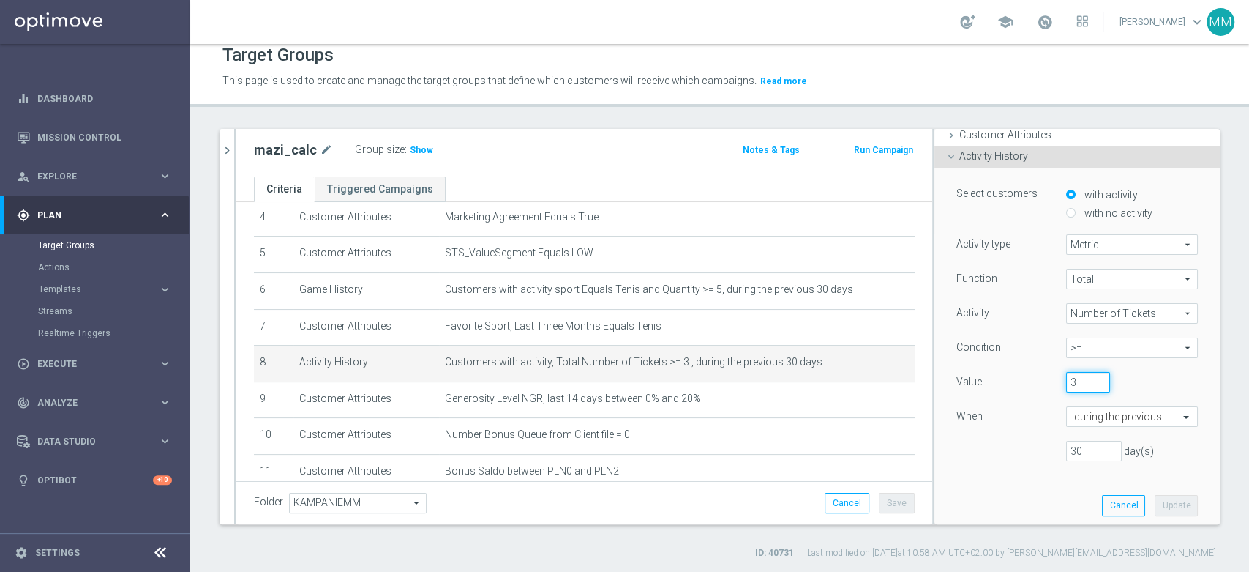
click at [1068, 382] on input "3" at bounding box center [1088, 382] width 44 height 20
click at [1077, 379] on input "3" at bounding box center [1088, 382] width 44 height 20
click at [1070, 379] on input "3" at bounding box center [1088, 382] width 44 height 20
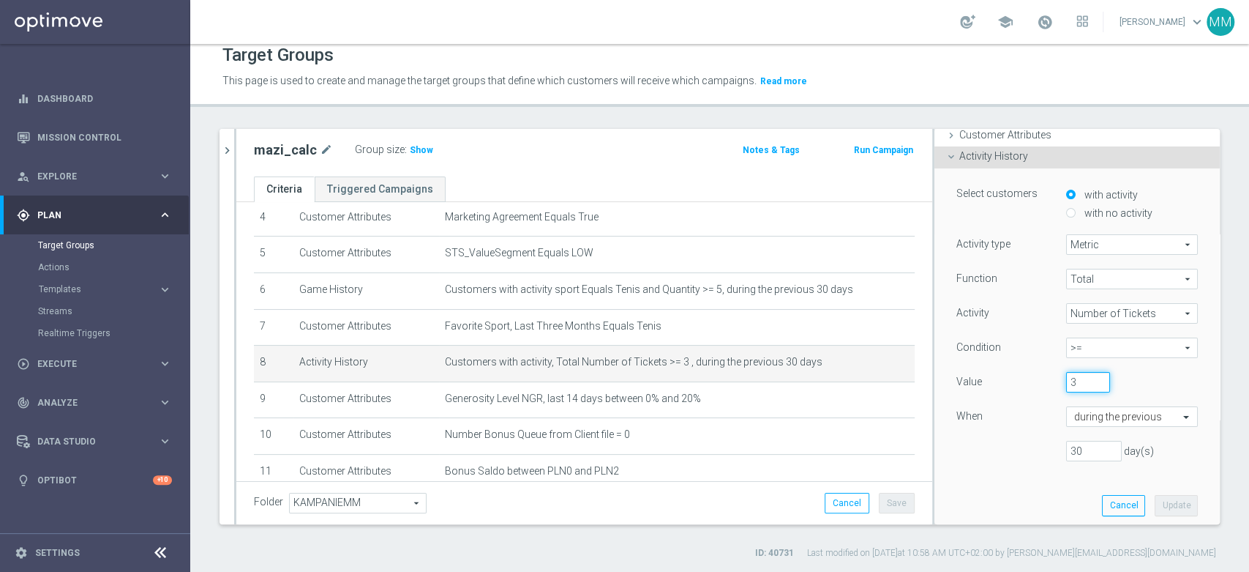
click at [1070, 379] on input "3" at bounding box center [1088, 382] width 44 height 20
type input "5"
click at [1156, 496] on button "Update" at bounding box center [1176, 505] width 43 height 20
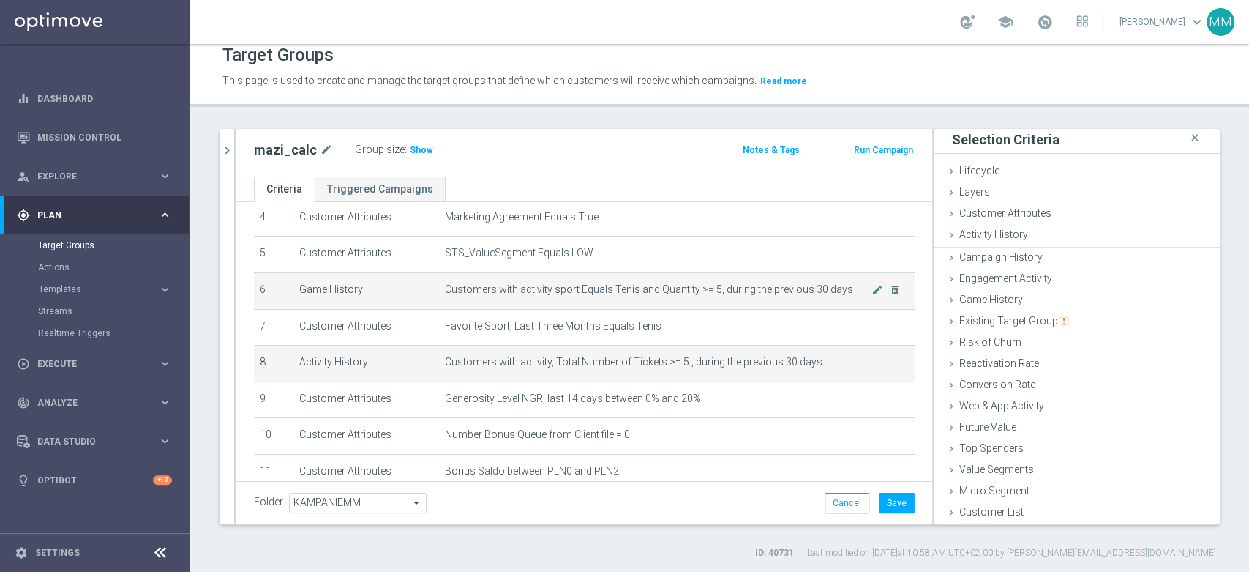
scroll to position [1, 0]
click at [872, 292] on icon "mode_edit" at bounding box center [878, 290] width 12 height 12
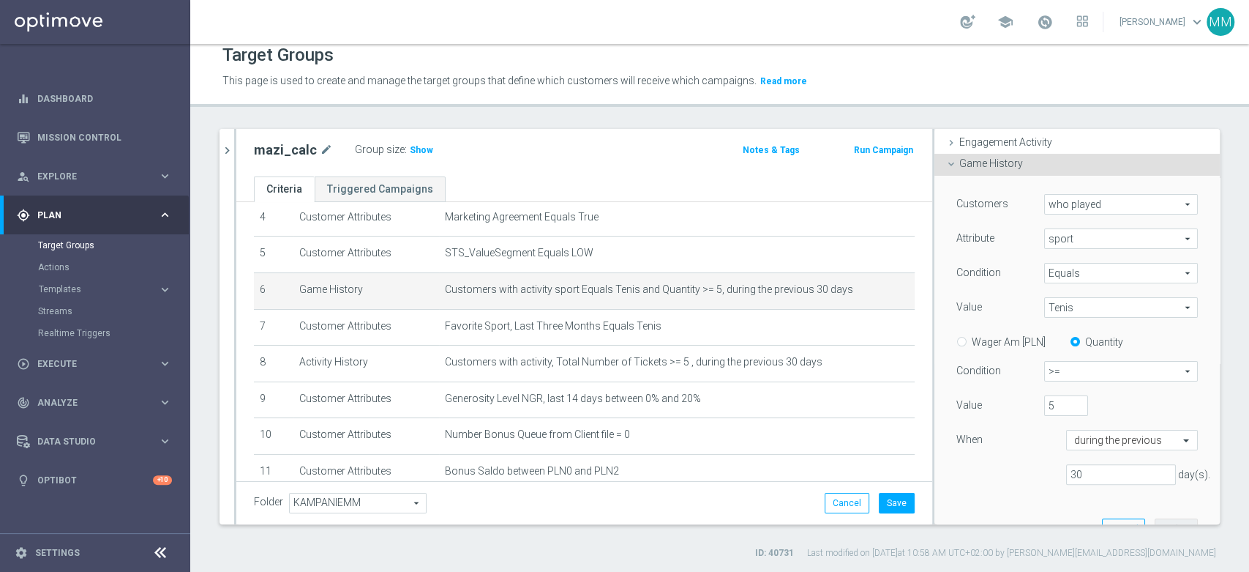
scroll to position [162, 0]
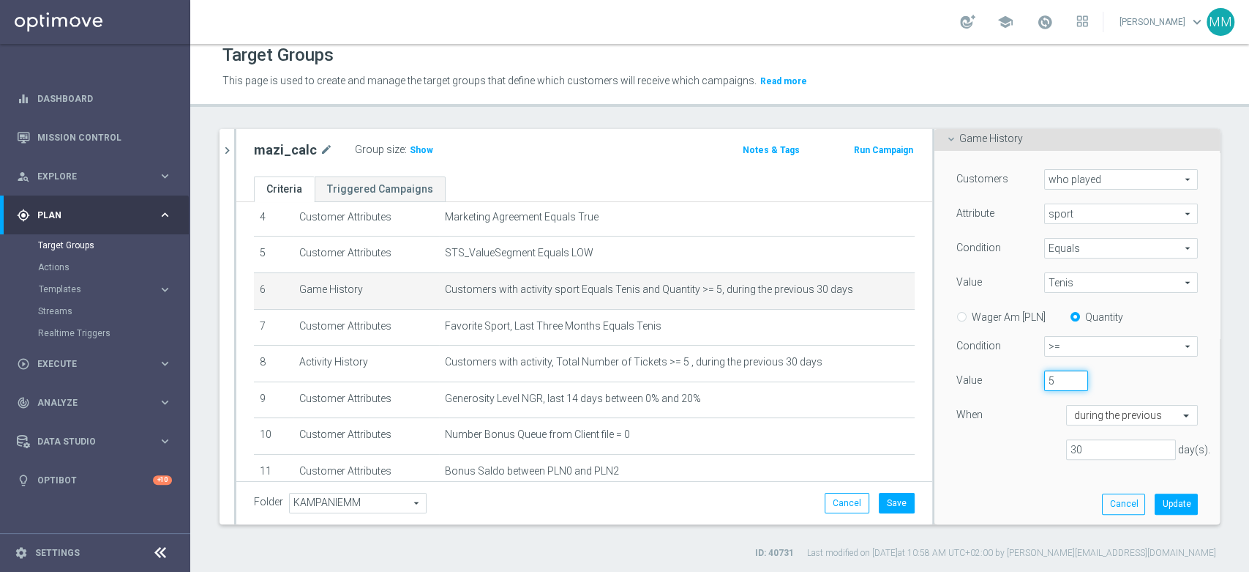
drag, startPoint x: 1053, startPoint y: 380, endPoint x: 998, endPoint y: 373, distance: 55.3
click at [1044, 373] on input "5" at bounding box center [1066, 380] width 44 height 20
click at [1044, 376] on input "51" at bounding box center [1066, 380] width 44 height 20
click at [1044, 379] on input "51" at bounding box center [1066, 380] width 44 height 20
type input "10"
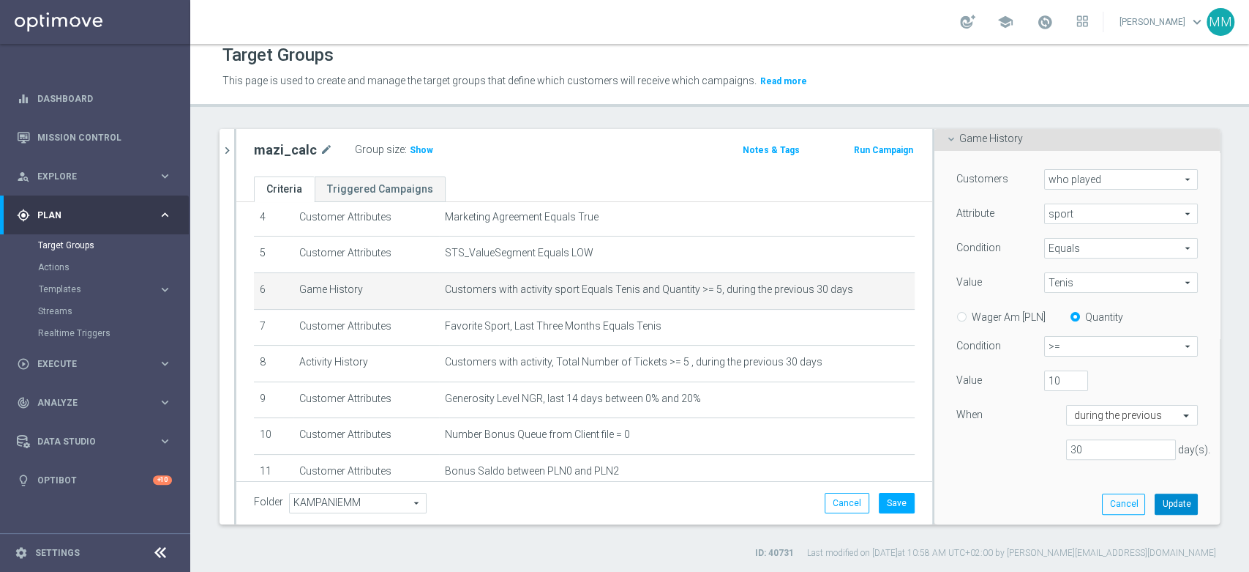
click at [1163, 498] on button "Update" at bounding box center [1176, 503] width 43 height 20
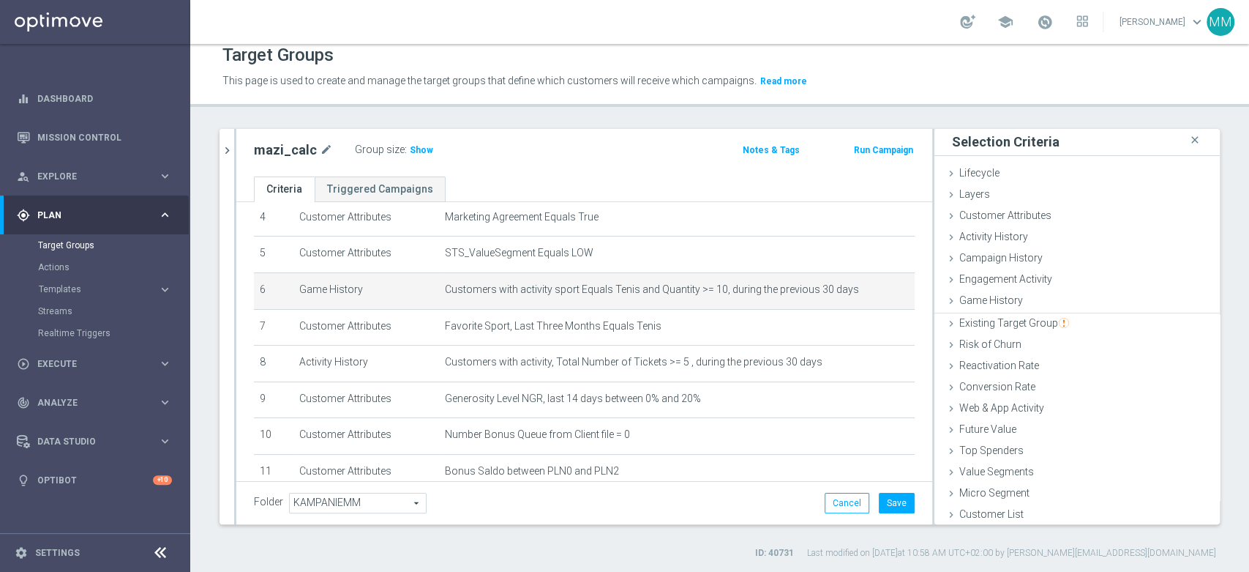
scroll to position [1, 0]
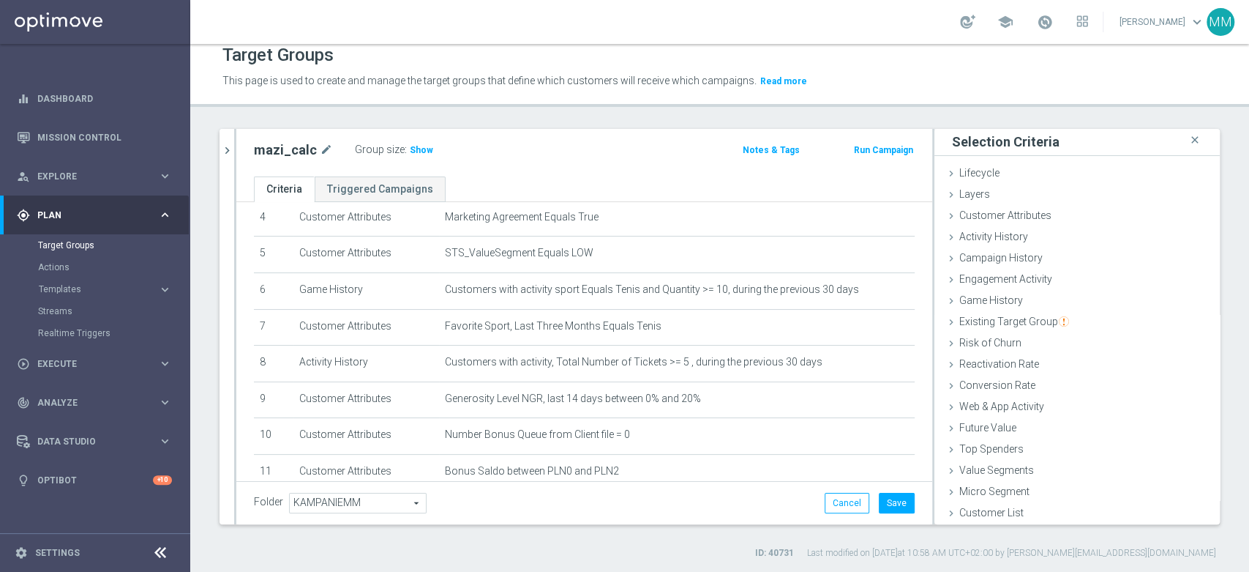
click at [427, 146] on div "Group size : Show" at bounding box center [428, 149] width 146 height 18
click at [422, 147] on span "Show" at bounding box center [421, 150] width 23 height 10
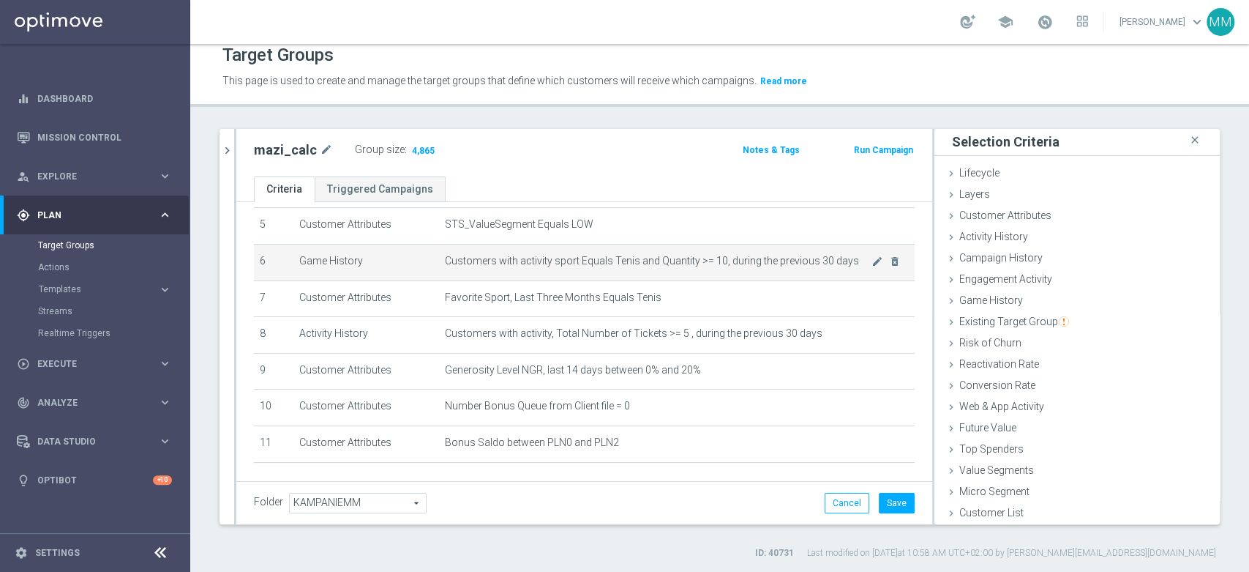
scroll to position [162, 0]
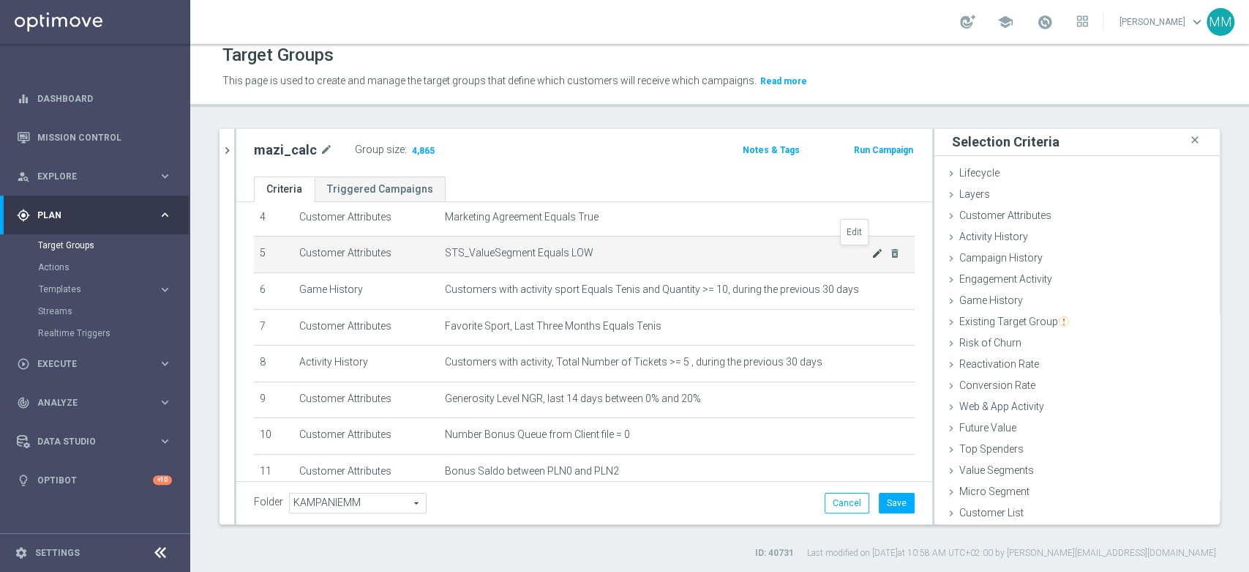
click at [872, 249] on icon "mode_edit" at bounding box center [878, 253] width 12 height 12
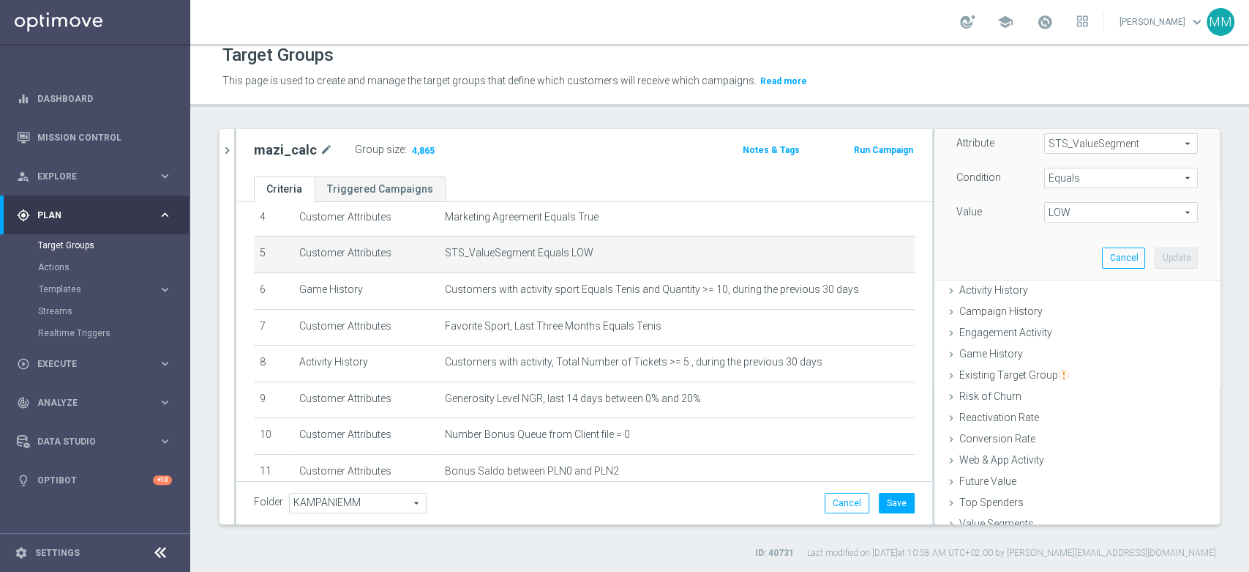
scroll to position [85, 0]
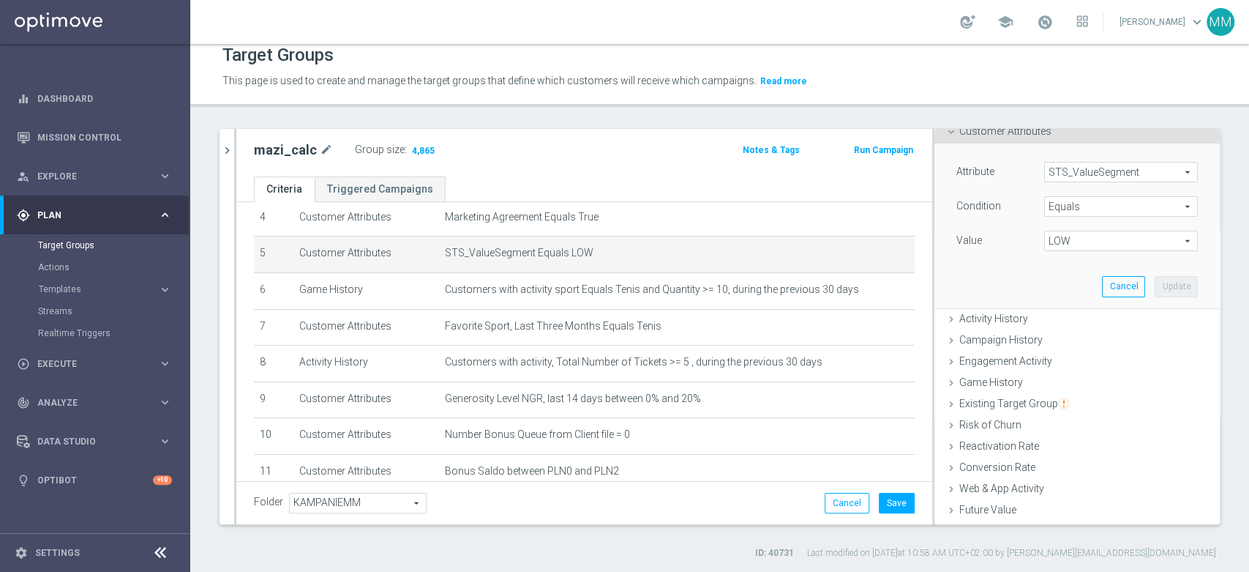
click at [1062, 233] on span "LOW" at bounding box center [1121, 240] width 152 height 19
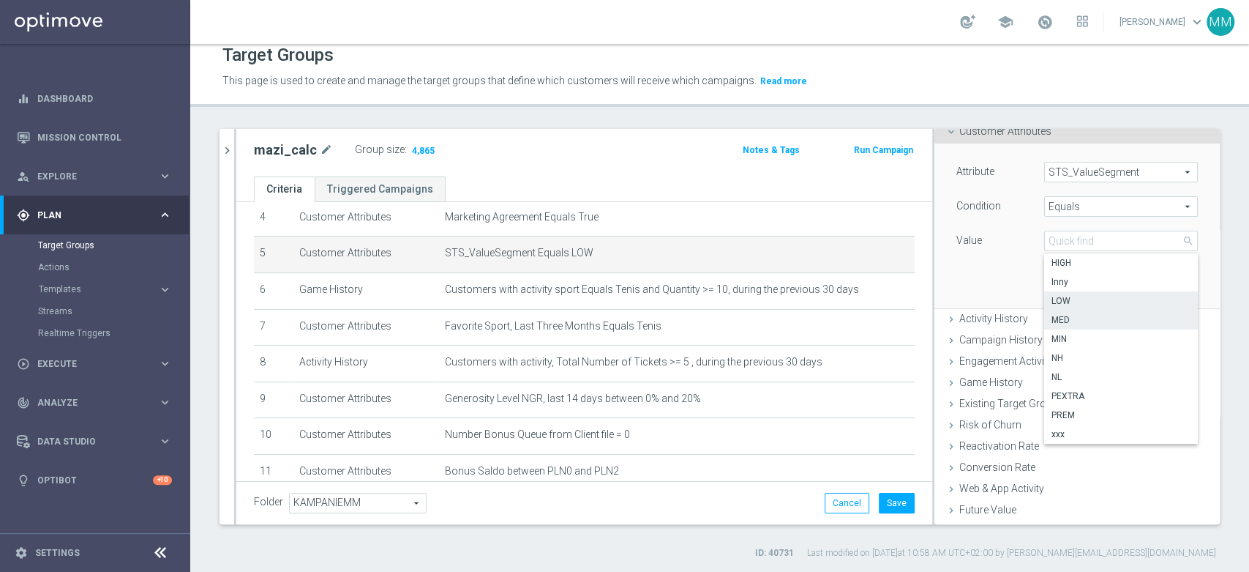
click at [1069, 326] on label "MED" at bounding box center [1121, 319] width 154 height 19
type input "MED"
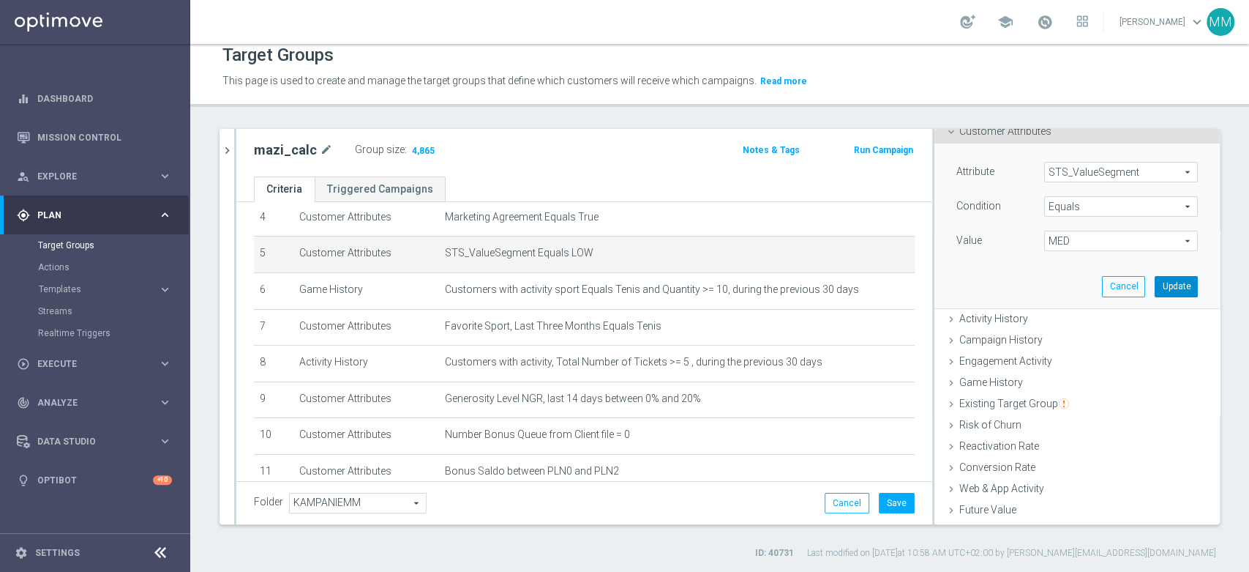
click at [1155, 280] on button "Update" at bounding box center [1176, 286] width 43 height 20
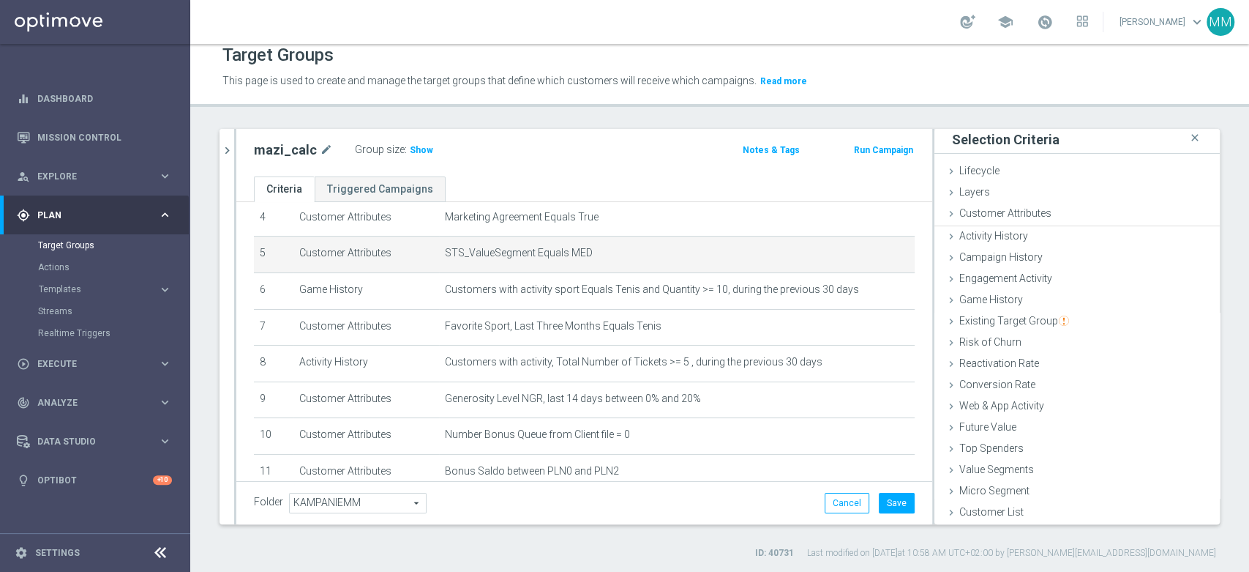
scroll to position [1, 0]
click at [425, 151] on span "Show" at bounding box center [421, 150] width 23 height 10
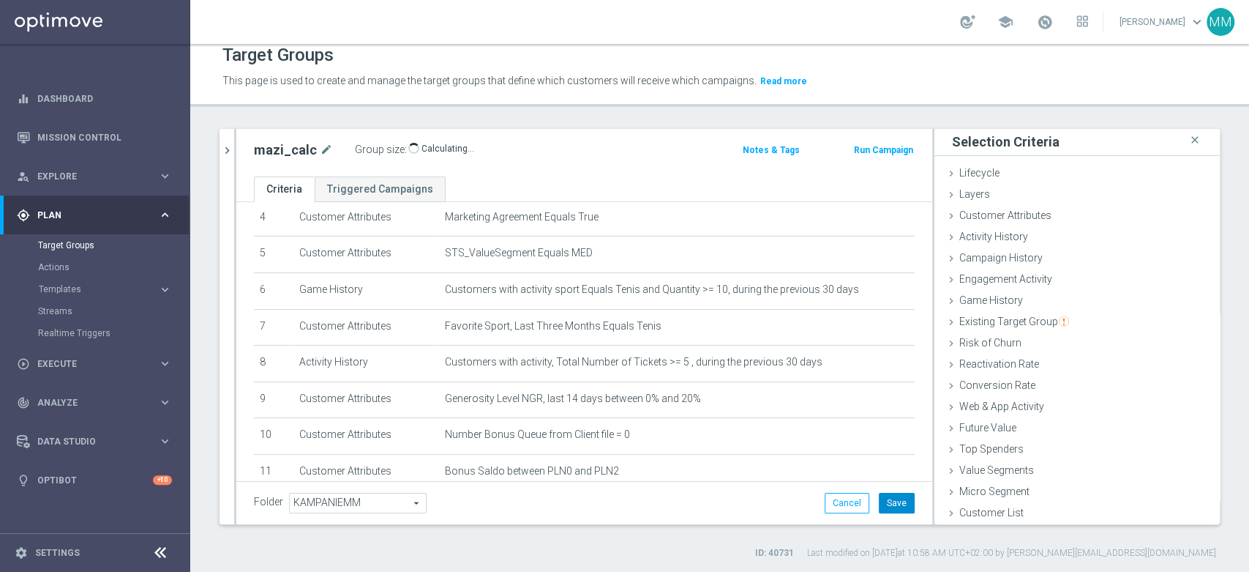
click at [892, 502] on button "Save" at bounding box center [897, 503] width 36 height 20
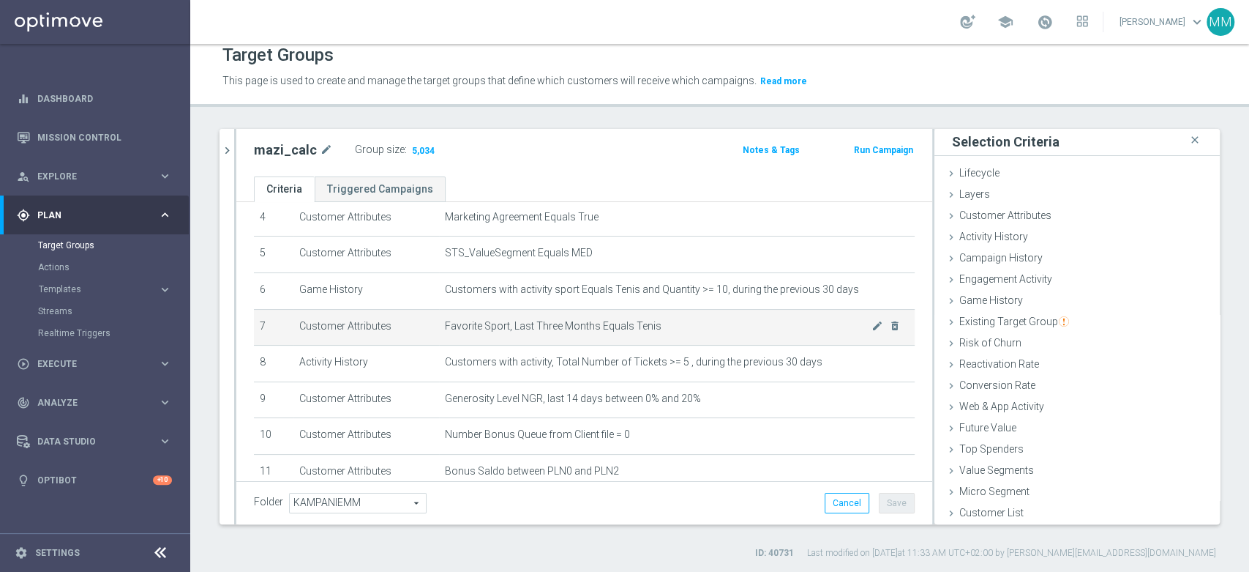
scroll to position [244, 0]
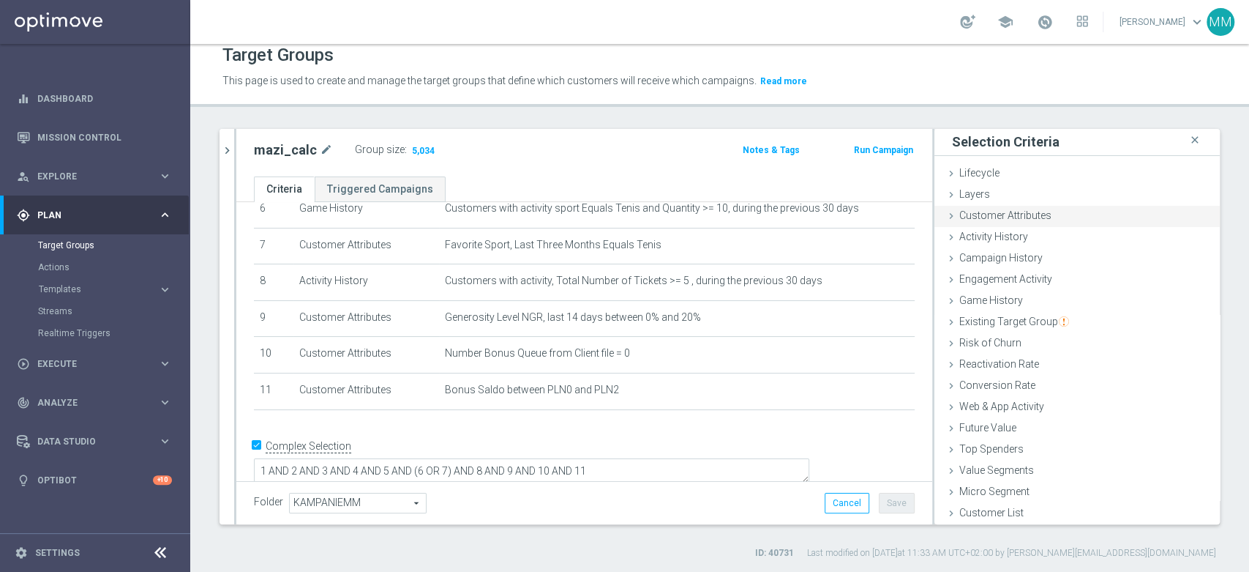
click at [985, 217] on span "Customer Attributes" at bounding box center [1006, 215] width 92 height 12
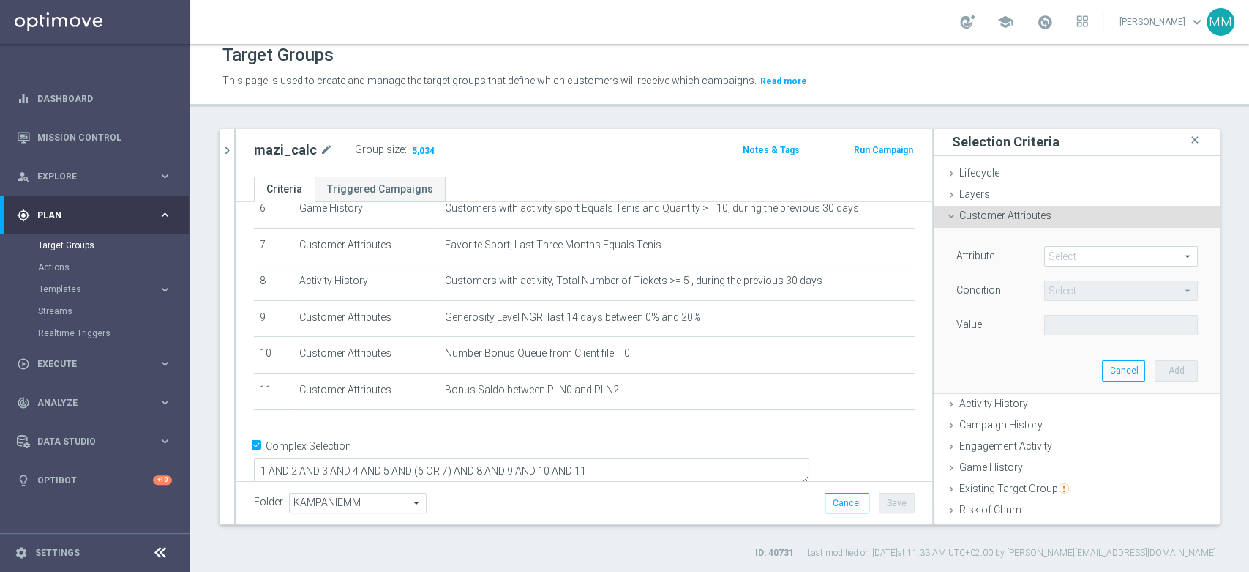
scroll to position [85, 0]
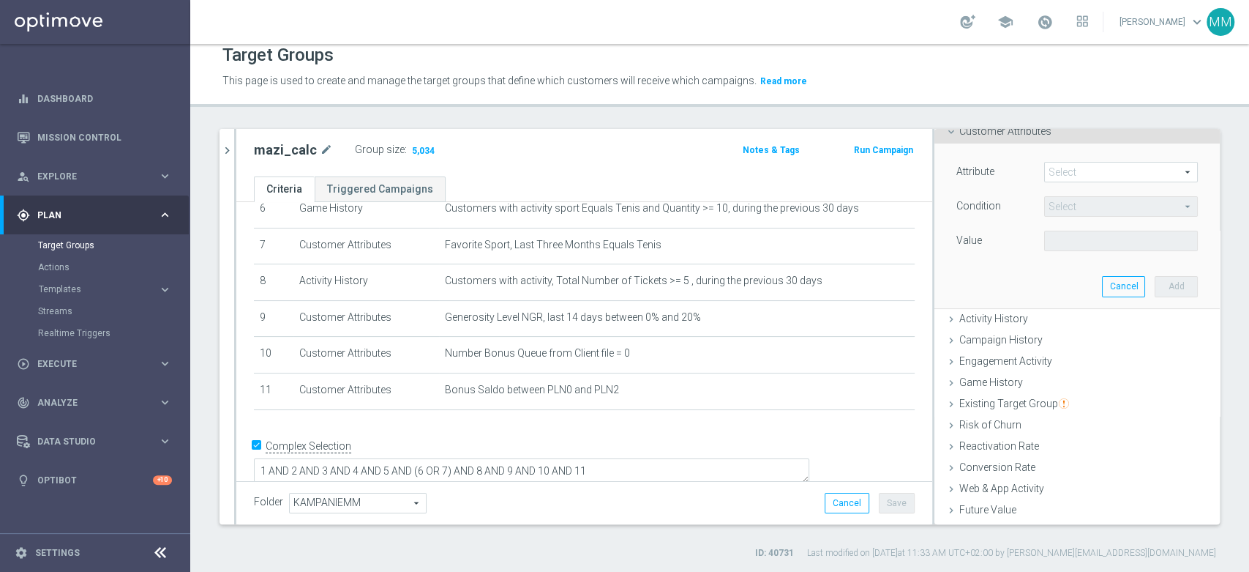
click at [1058, 173] on span at bounding box center [1121, 171] width 152 height 19
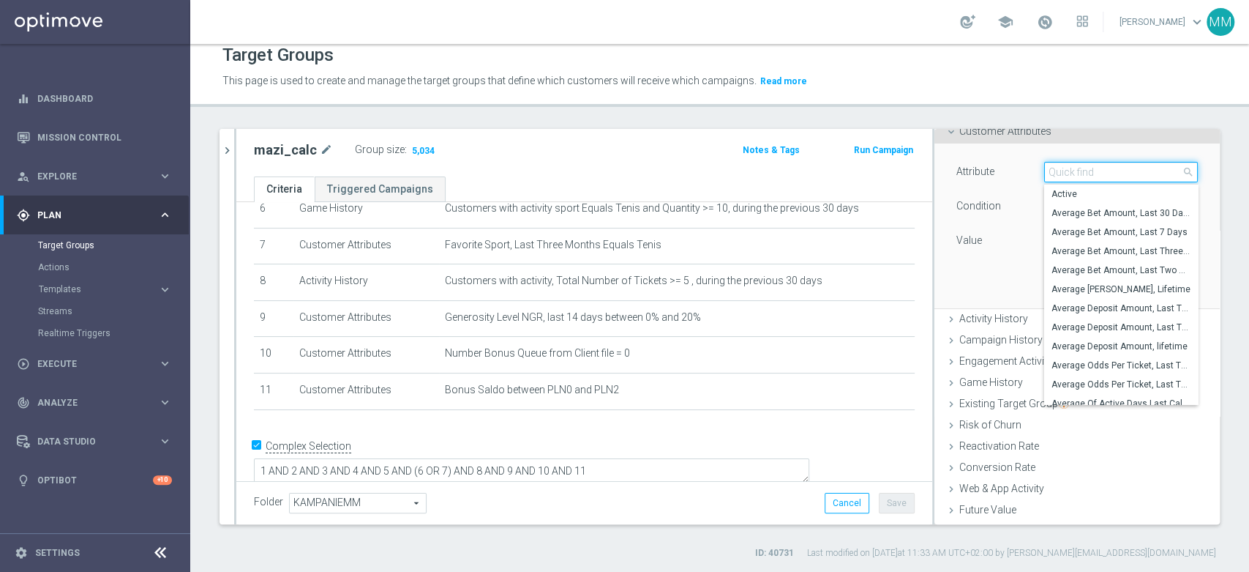
click at [1058, 173] on input "search" at bounding box center [1121, 172] width 154 height 20
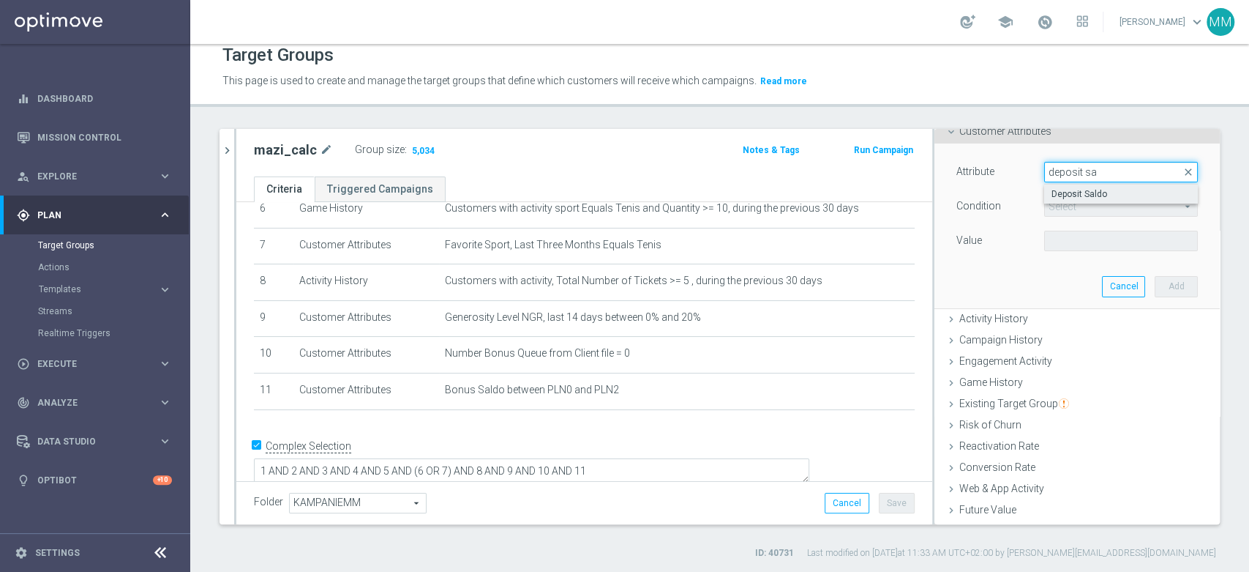
type input "deposit sa"
click at [1077, 198] on span "Deposit Saldo" at bounding box center [1121, 194] width 139 height 12
type input "Deposit Saldo"
click at [1071, 209] on span "=" at bounding box center [1121, 206] width 152 height 19
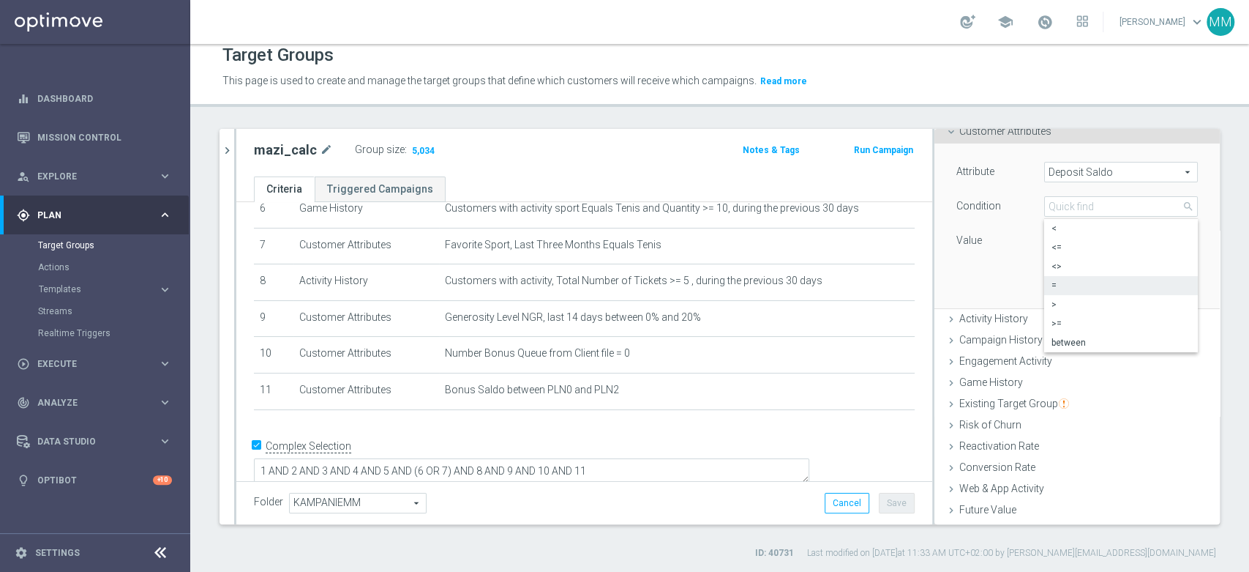
drag, startPoint x: 1072, startPoint y: 338, endPoint x: 1069, endPoint y: 316, distance: 22.1
click at [1070, 338] on span "between" at bounding box center [1121, 343] width 139 height 12
type input "between"
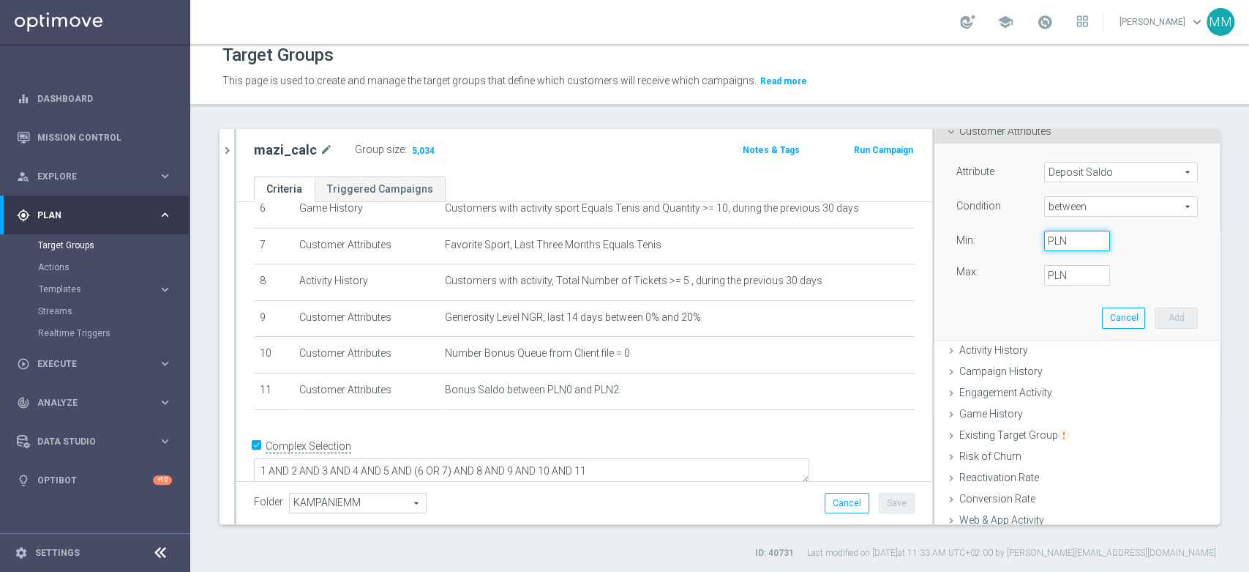
click at [1055, 243] on input "PLN" at bounding box center [1077, 241] width 66 height 20
type input "0"
type input "2"
click at [1155, 316] on button "Add" at bounding box center [1176, 317] width 43 height 20
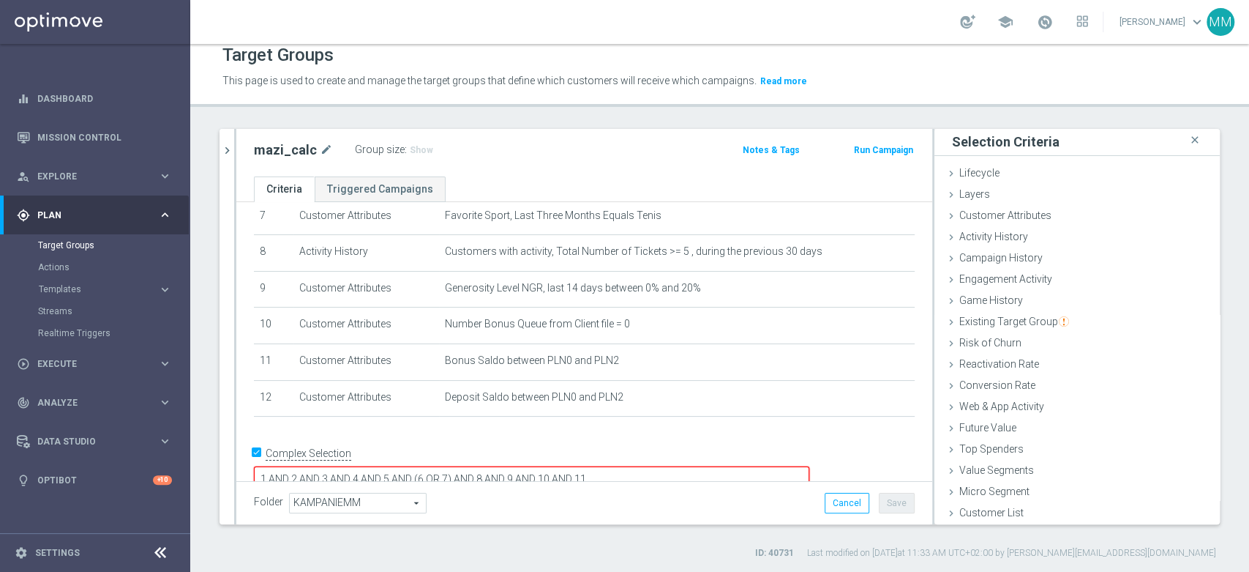
scroll to position [281, 0]
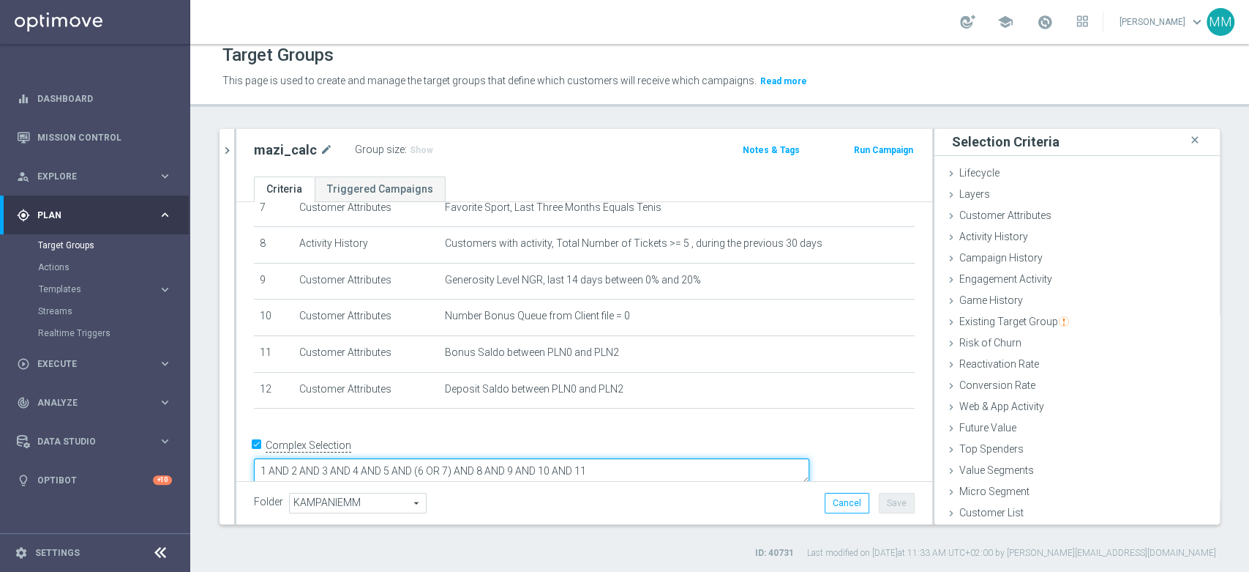
click at [751, 458] on textarea "1 AND 2 AND 3 AND 4 AND 5 AND (6 OR 7) AND 8 AND 9 AND 10 AND 11" at bounding box center [532, 471] width 556 height 26
type textarea "1 AND 2 AND 3 AND 4 AND 5 AND (6 OR 7) AND 8 AND 9 AND 10 AND 11 AND 12"
click at [413, 149] on span "Show" at bounding box center [421, 150] width 23 height 10
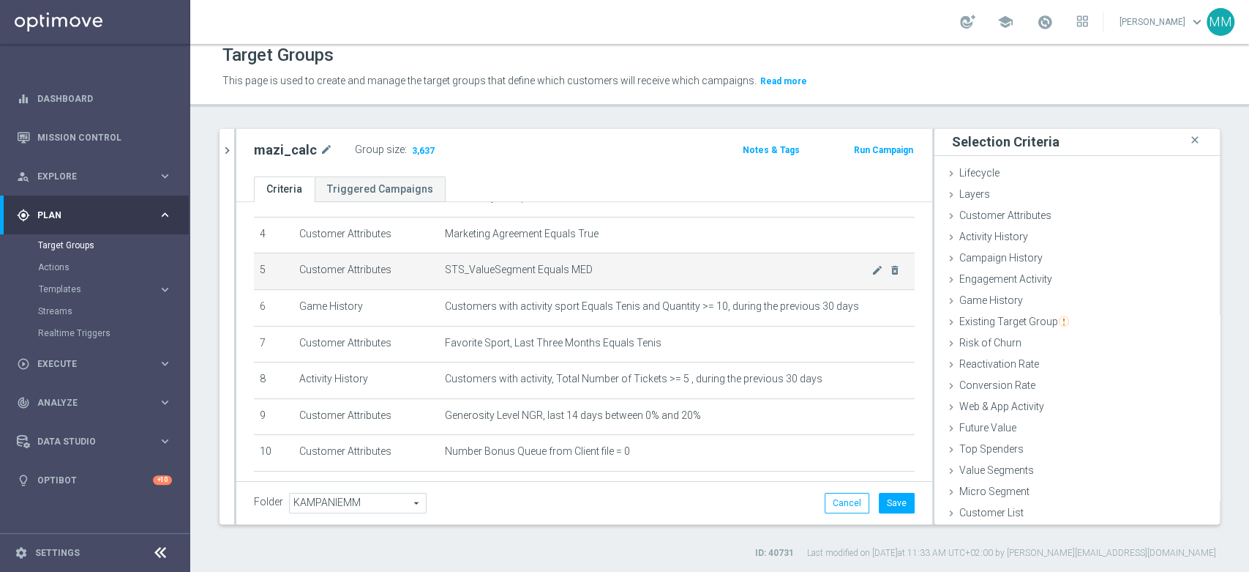
scroll to position [117, 0]
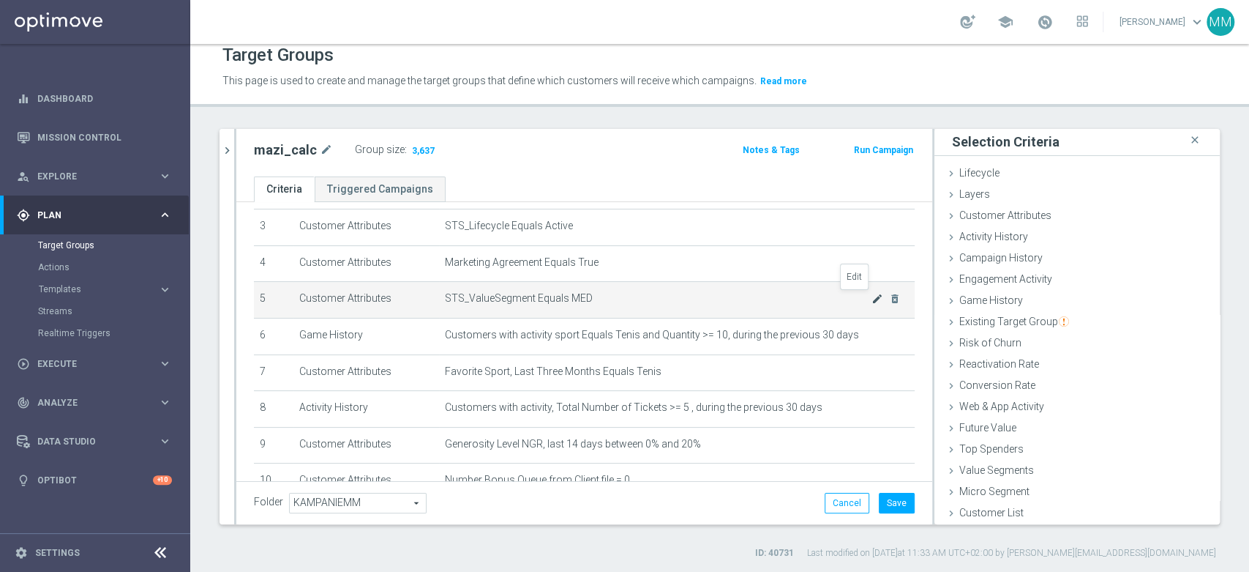
click at [872, 294] on icon "mode_edit" at bounding box center [878, 299] width 12 height 12
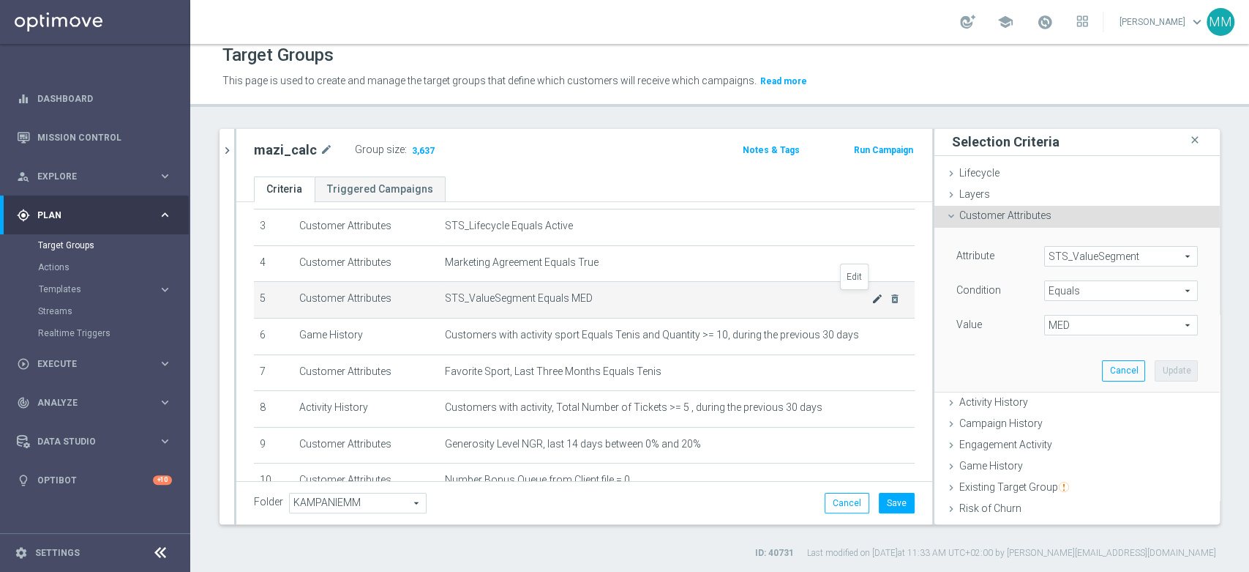
scroll to position [85, 0]
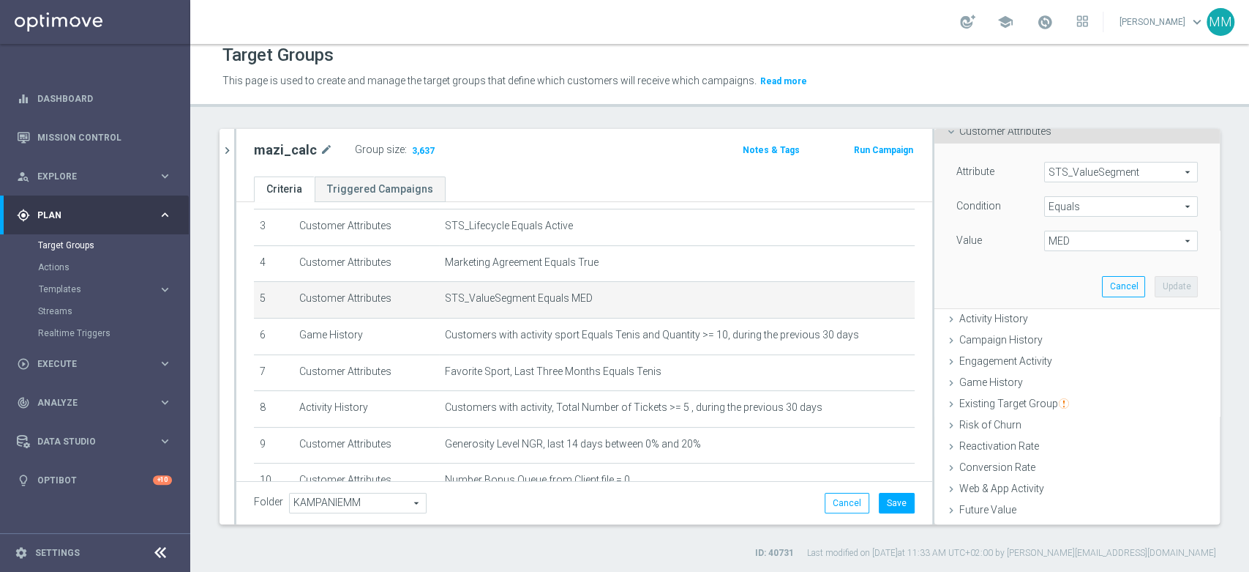
click at [1047, 244] on span "MED" at bounding box center [1121, 240] width 152 height 19
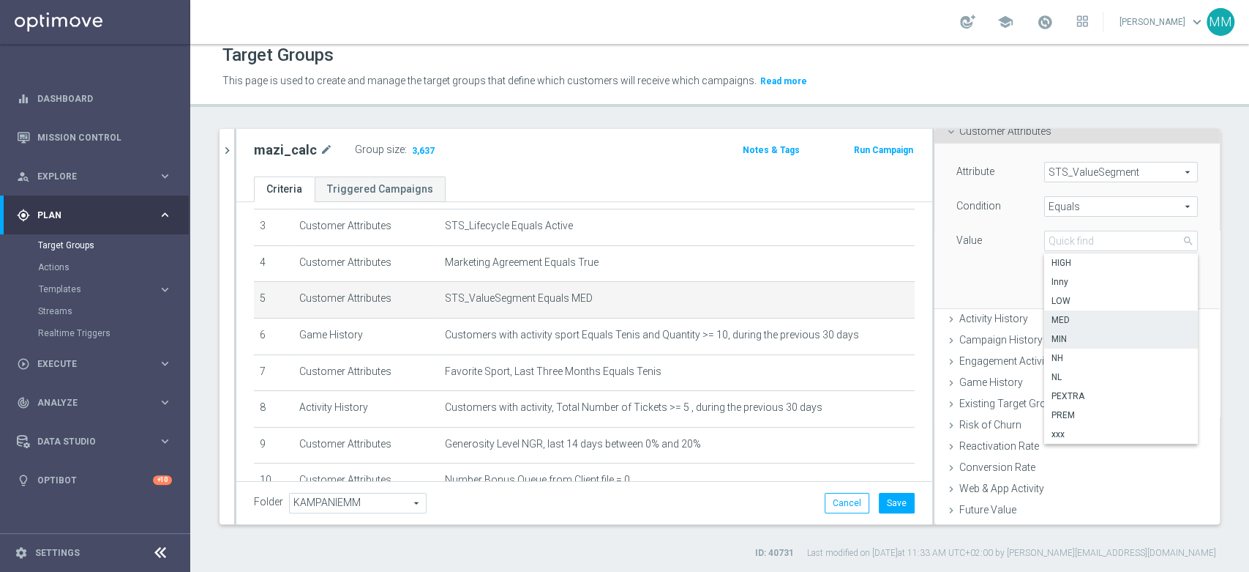
click at [1057, 336] on span "MIN" at bounding box center [1121, 339] width 139 height 12
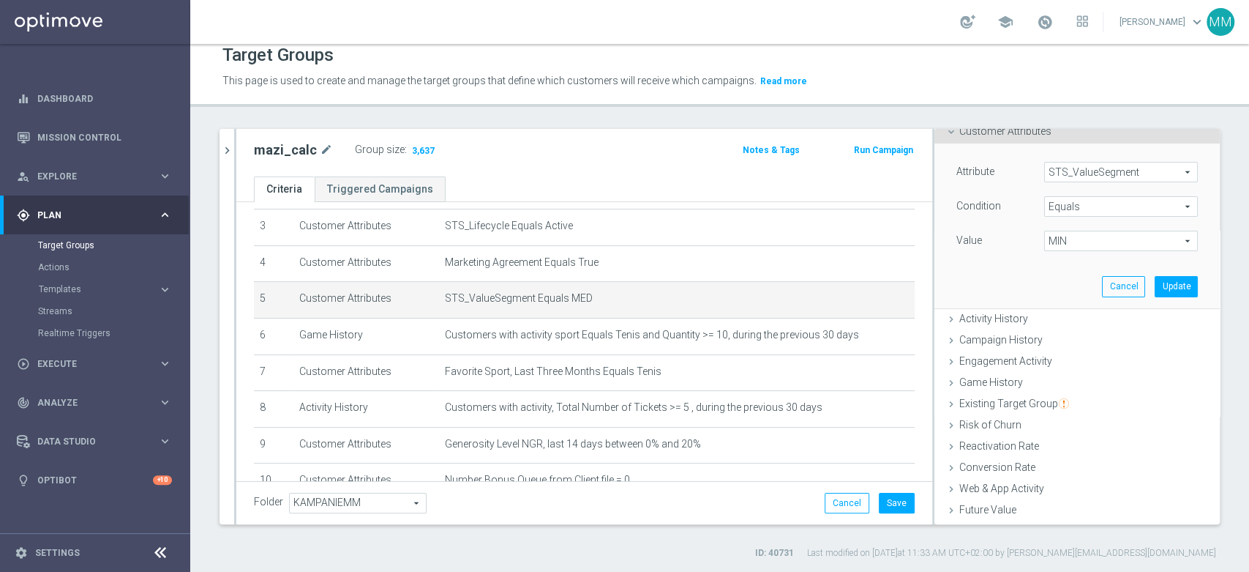
click at [1061, 243] on span "MIN" at bounding box center [1121, 240] width 152 height 19
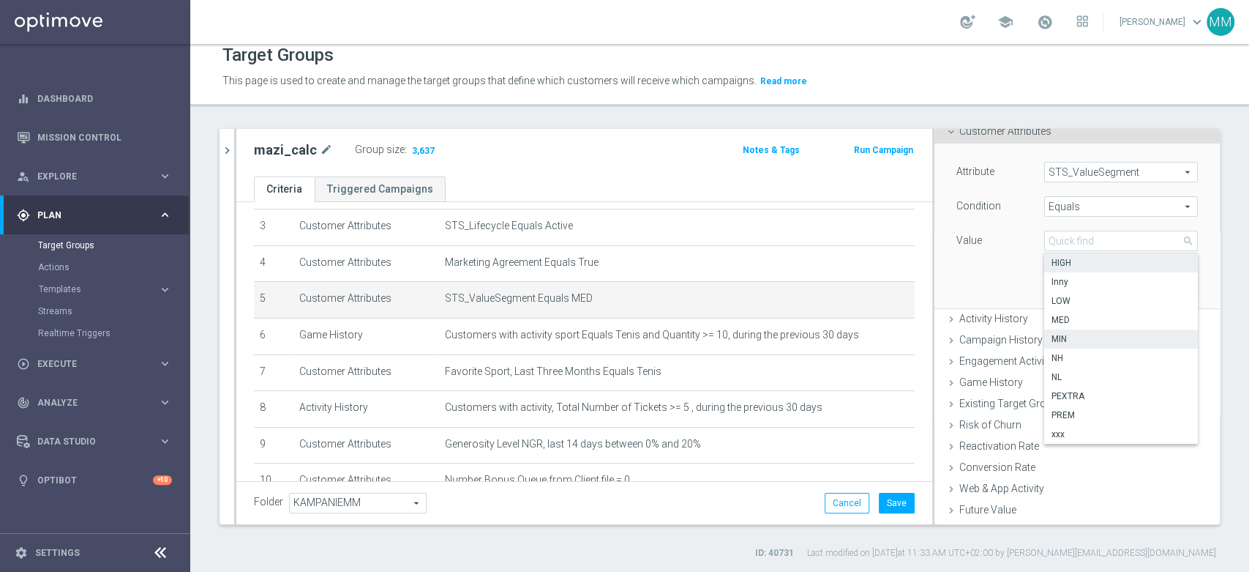
click at [1063, 263] on span "HIGH" at bounding box center [1121, 263] width 139 height 12
type input "HIGH"
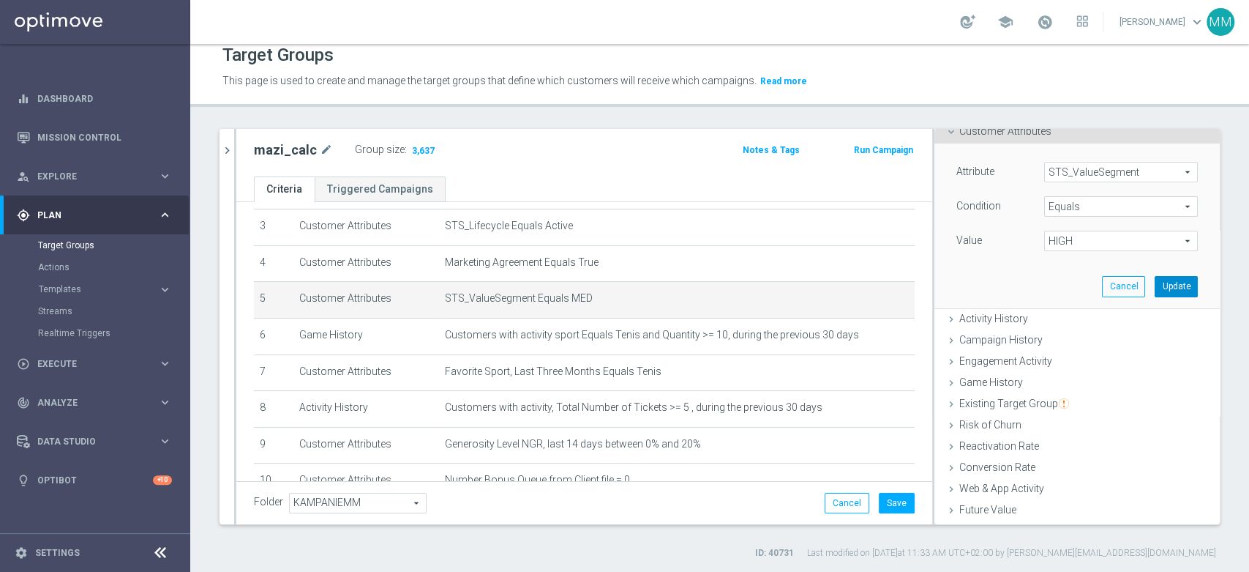
click at [1155, 280] on button "Update" at bounding box center [1176, 286] width 43 height 20
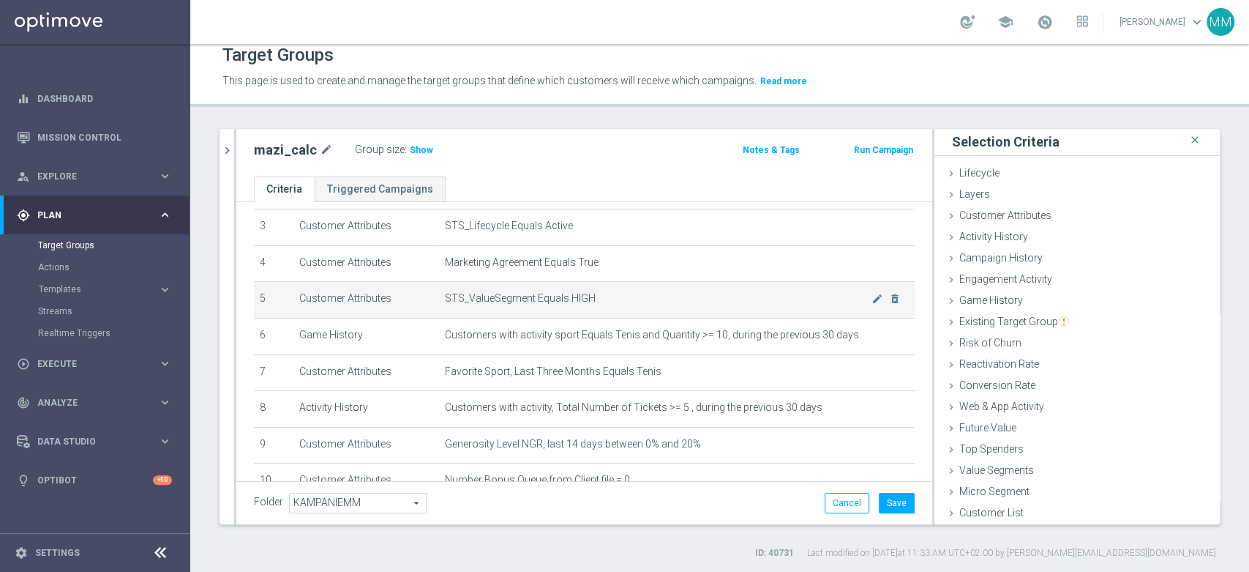
scroll to position [280, 0]
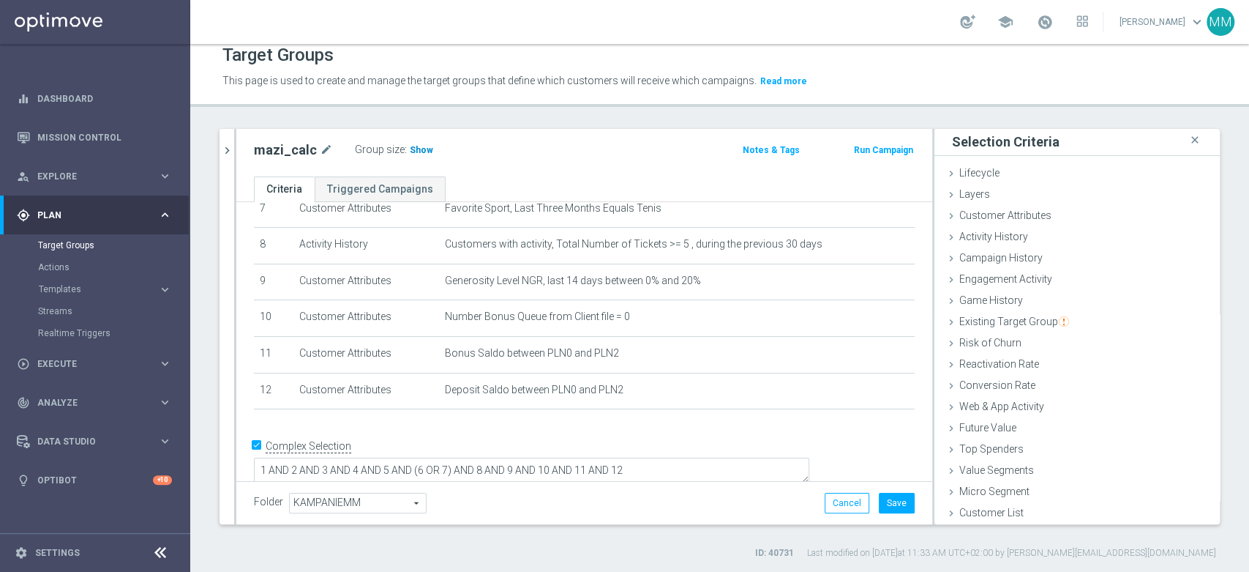
click at [417, 150] on span "Show" at bounding box center [421, 150] width 23 height 10
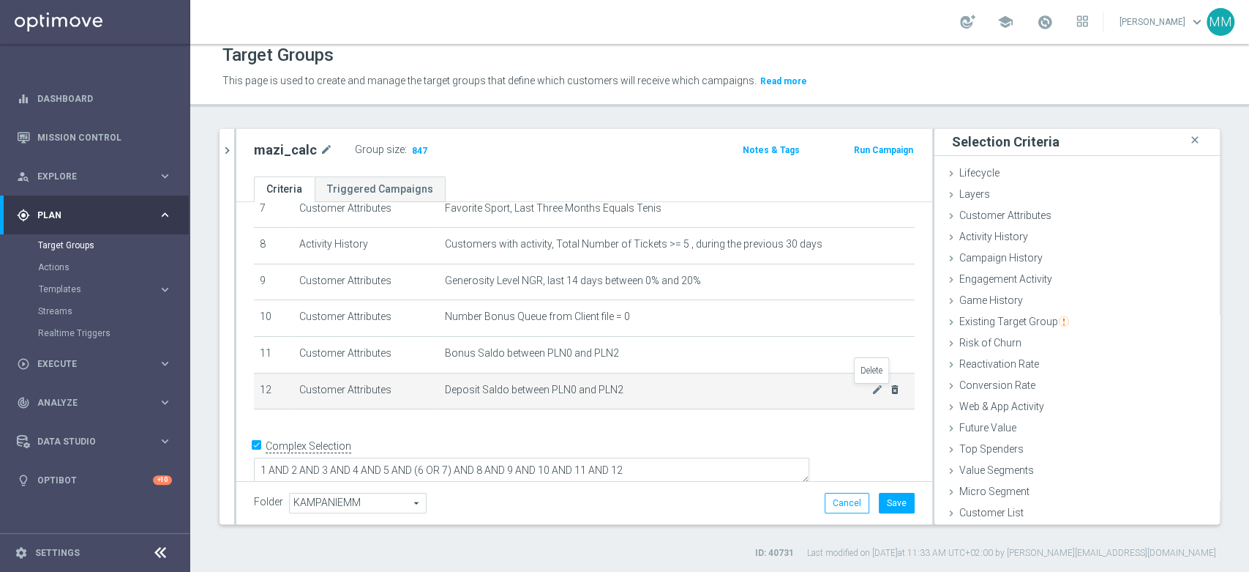
click at [889, 393] on icon "delete_forever" at bounding box center [895, 390] width 12 height 12
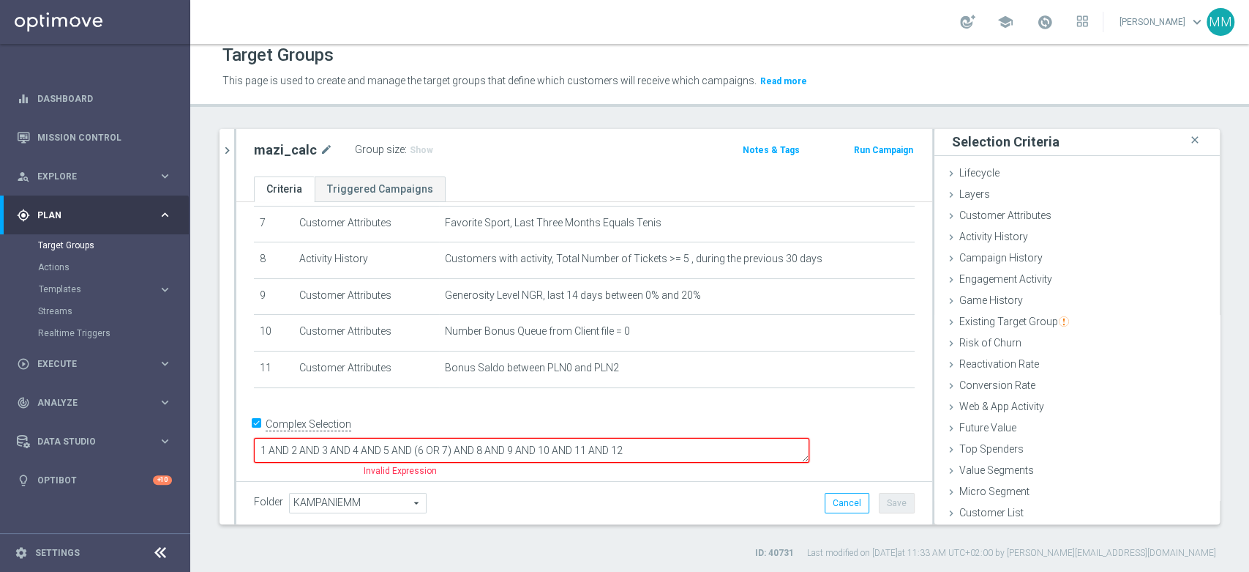
scroll to position [245, 0]
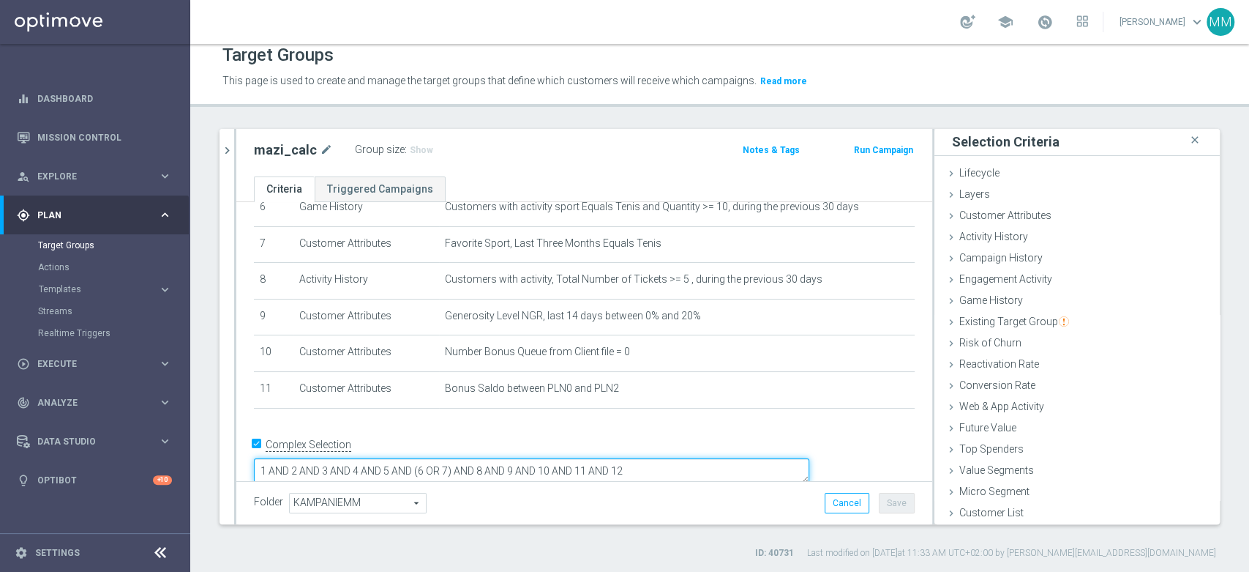
drag, startPoint x: 768, startPoint y: 447, endPoint x: 692, endPoint y: 441, distance: 76.4
click at [692, 458] on textarea "1 AND 2 AND 3 AND 4 AND 5 AND (6 OR 7) AND 8 AND 9 AND 10 AND 11 AND 12" at bounding box center [532, 471] width 556 height 26
type textarea "1 AND 2 AND 3 AND 4 AND 5 AND (6 OR 7) AND 8 AND 9 AND 10 AND 11"
click at [419, 152] on span "Show" at bounding box center [421, 150] width 23 height 10
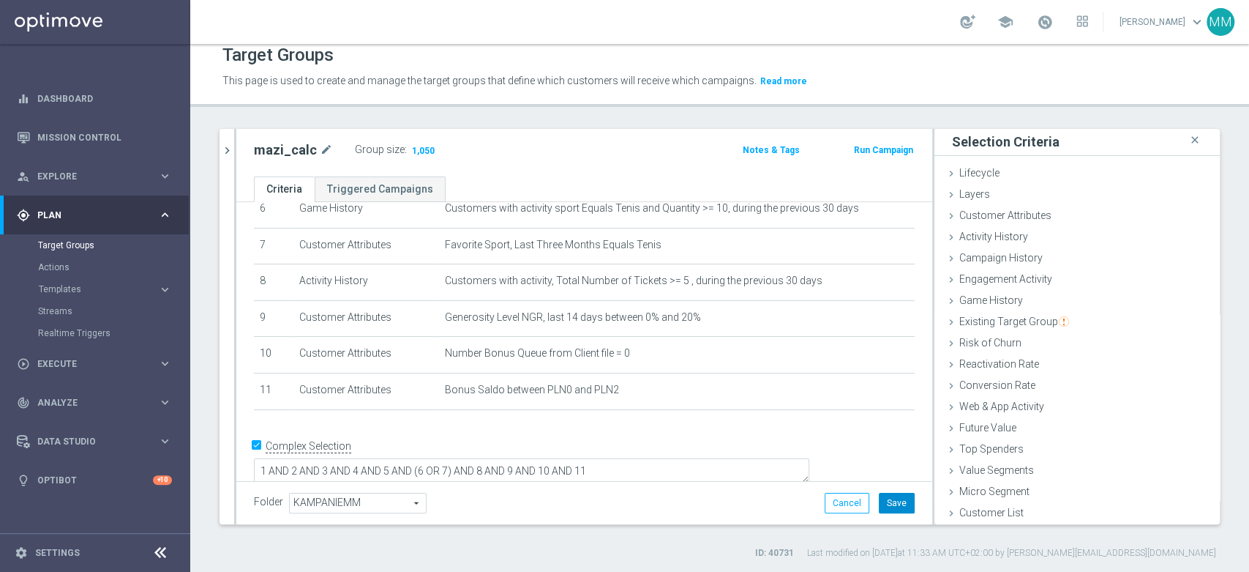
click at [886, 493] on button "Save" at bounding box center [897, 503] width 36 height 20
click at [113, 141] on link "Mission Control" at bounding box center [104, 137] width 135 height 39
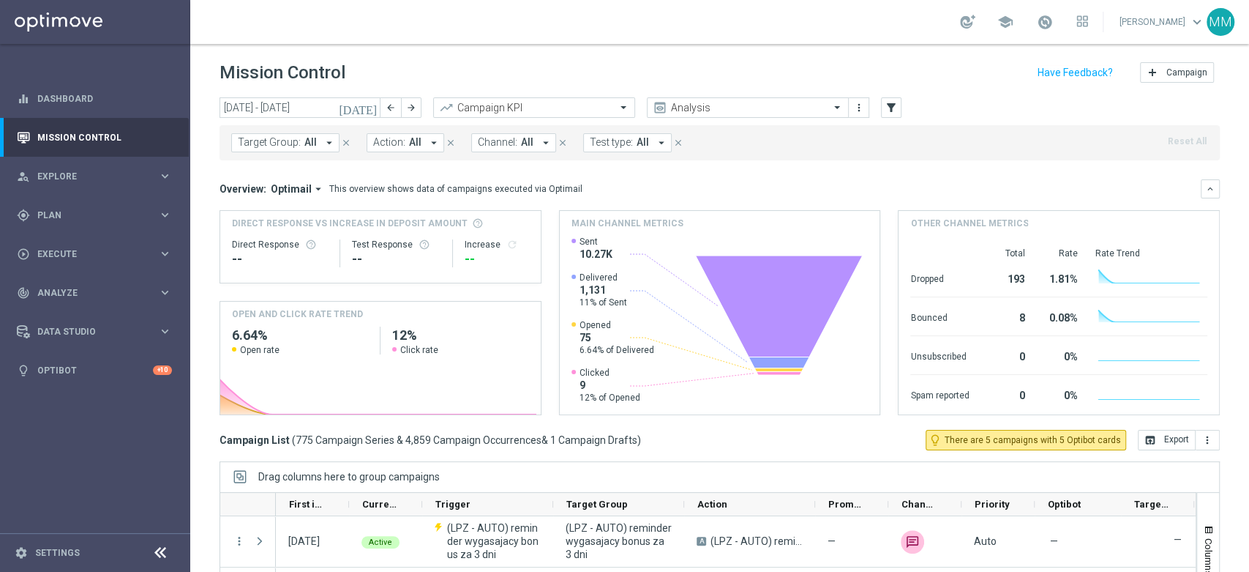
click at [269, 149] on button "Target Group: All arrow_drop_down" at bounding box center [285, 142] width 108 height 19
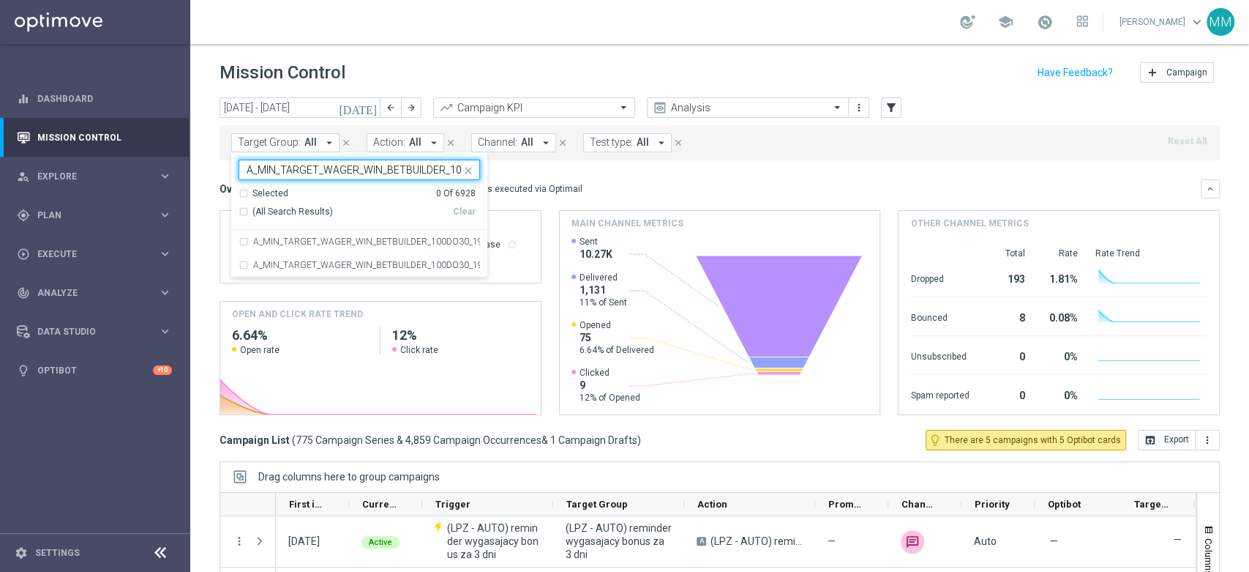
scroll to position [0, 67]
click at [334, 240] on label "A_MIN_TARGET_WAGER_WIN_BETBUILDER_100DO30_190825" at bounding box center [366, 241] width 227 height 9
type input "A_MIN_TARGET_WAGER_WIN_BETBUILDER_100DO30_190825"
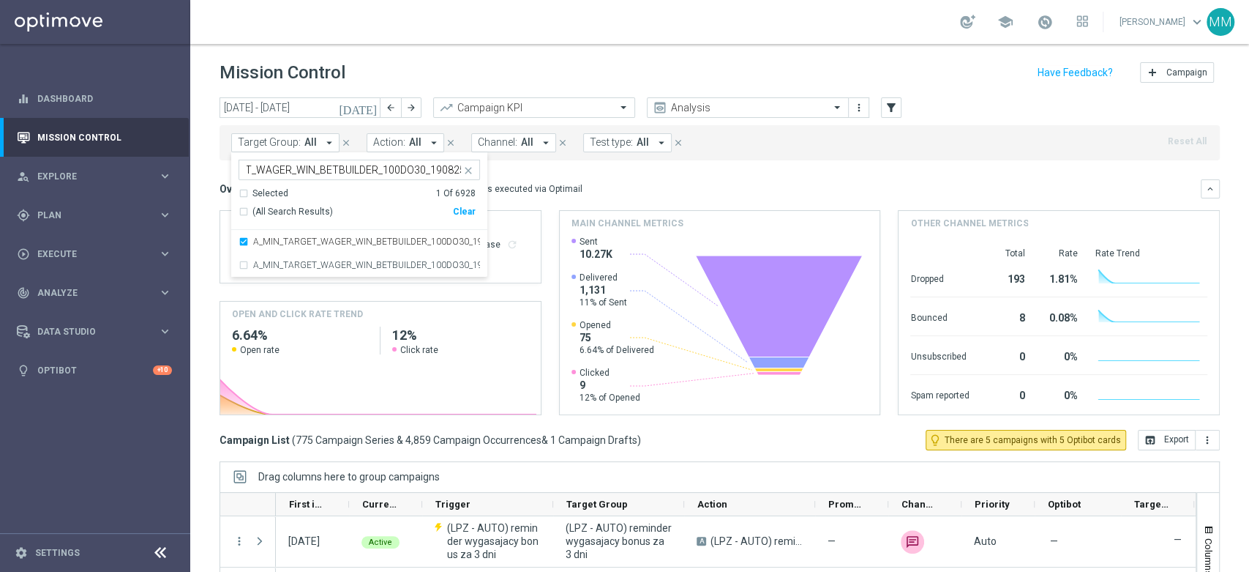
scroll to position [0, 0]
click at [616, 201] on div "Overview: Optimail arrow_drop_down This overview shows data of campaigns execut…" at bounding box center [720, 297] width 1001 height 236
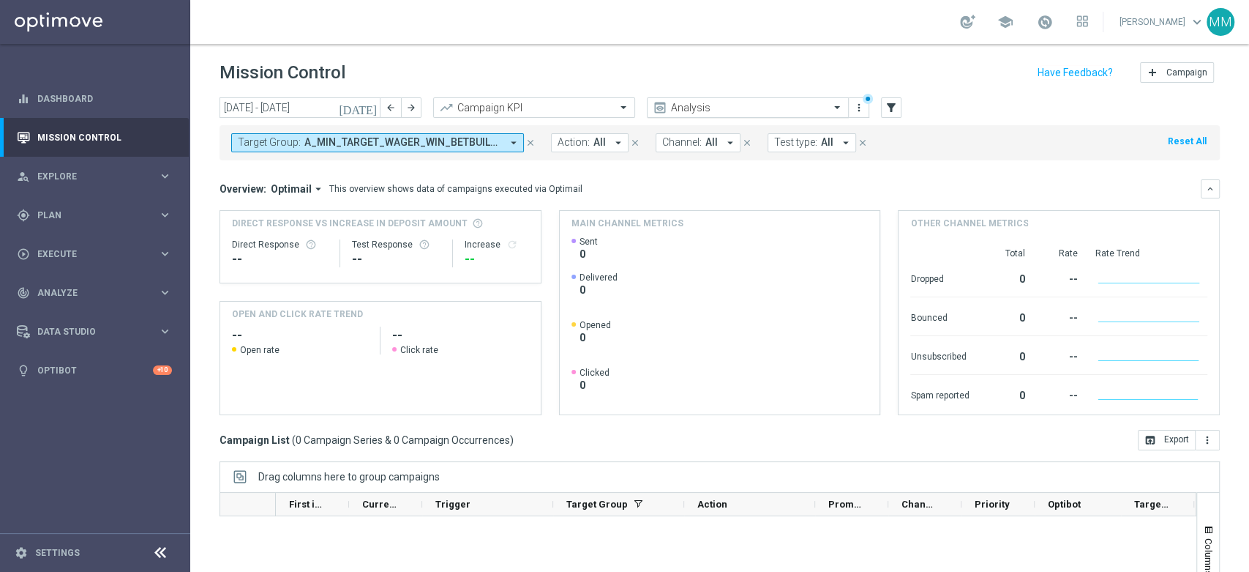
click at [703, 105] on input "text" at bounding box center [733, 108] width 157 height 12
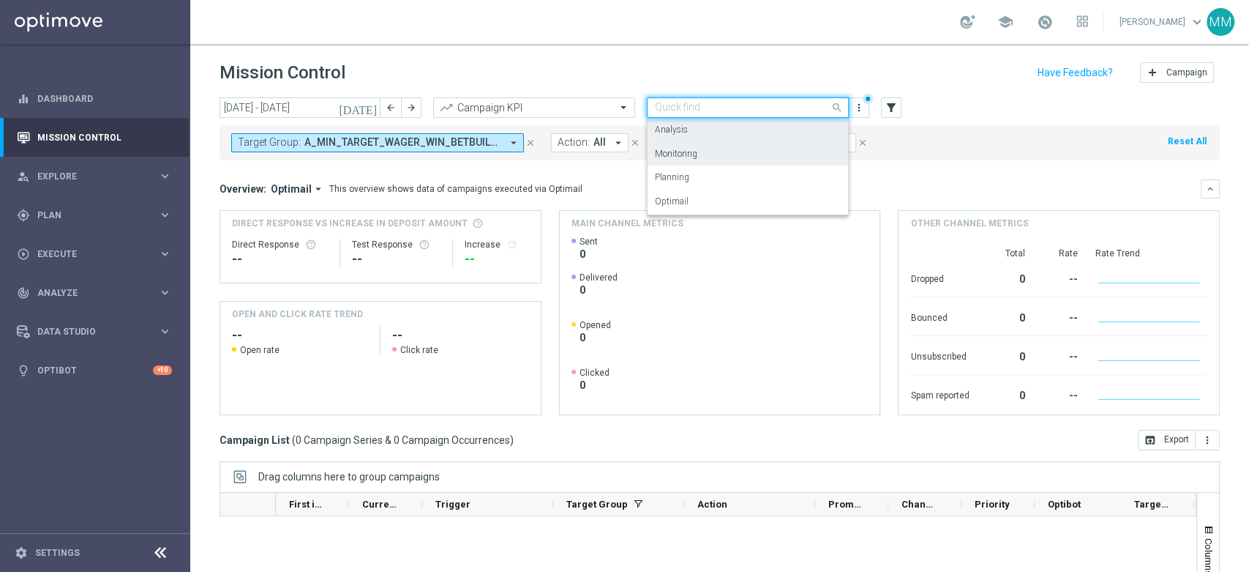
click at [919, 145] on div "Target Group: A_MIN_TARGET_WAGER_WIN_BETBUILDER_100DO30_190825 arrow_drop_down …" at bounding box center [720, 142] width 1001 height 35
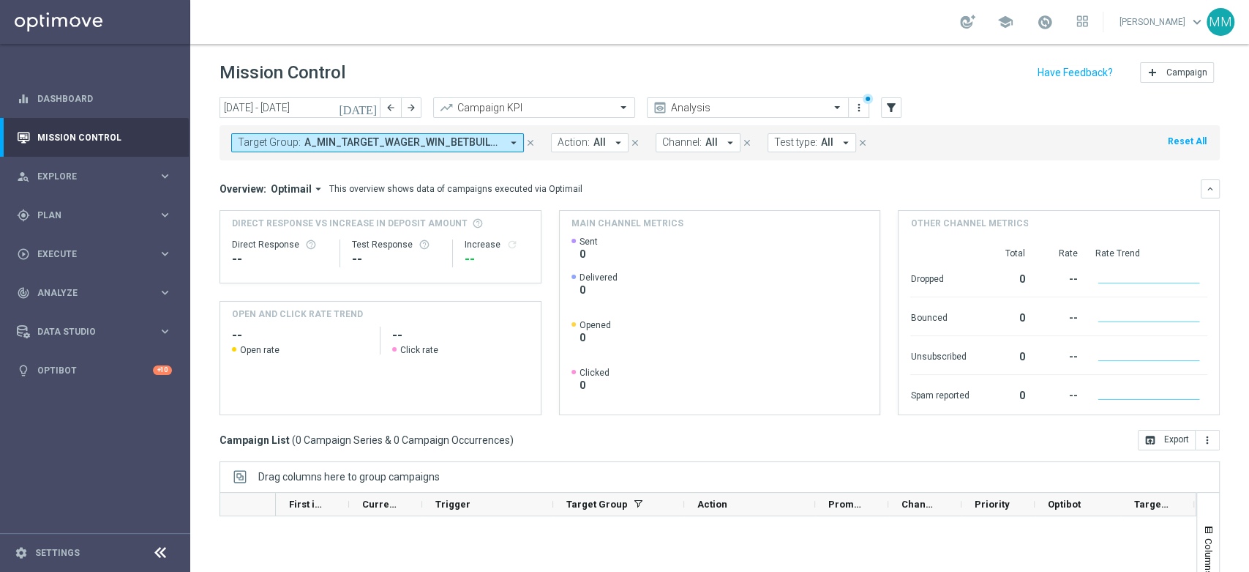
click at [369, 107] on icon "[DATE]" at bounding box center [359, 107] width 40 height 13
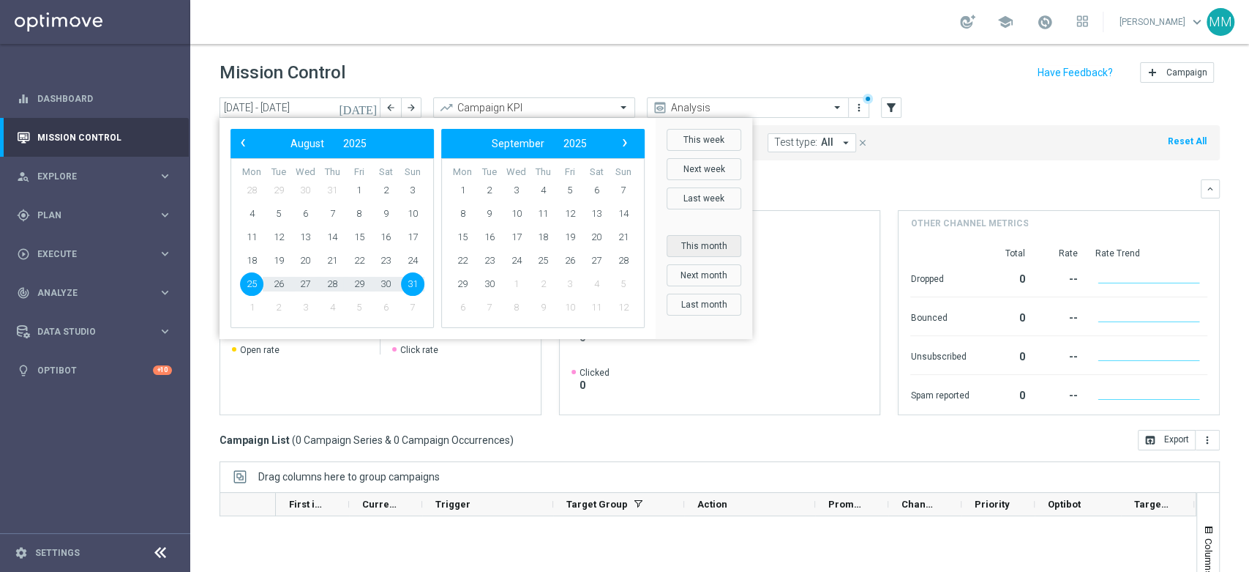
click at [724, 250] on button "This month" at bounding box center [704, 246] width 75 height 22
type input "01 Aug 2025 - 31 Aug 2025"
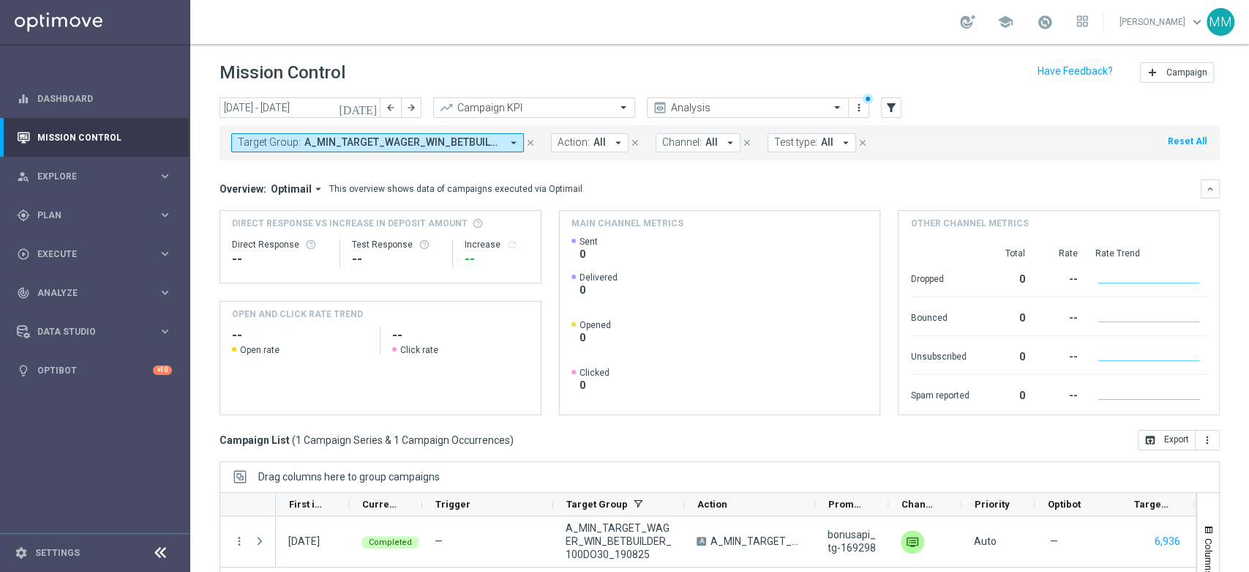
scroll to position [159, 0]
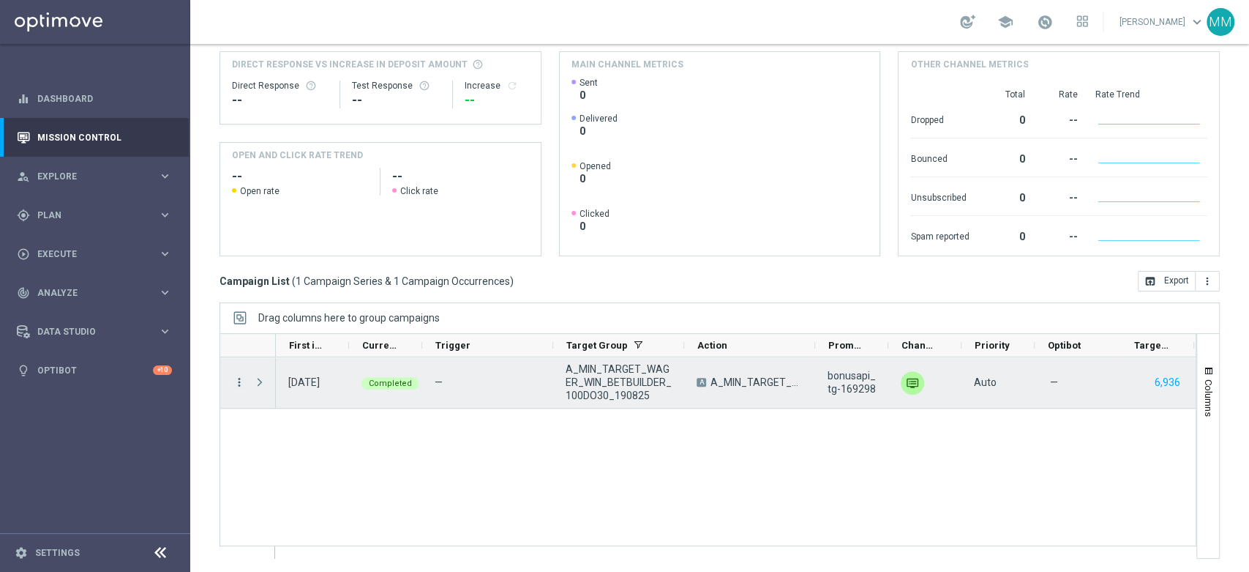
click at [234, 383] on icon "more_vert" at bounding box center [239, 381] width 13 height 13
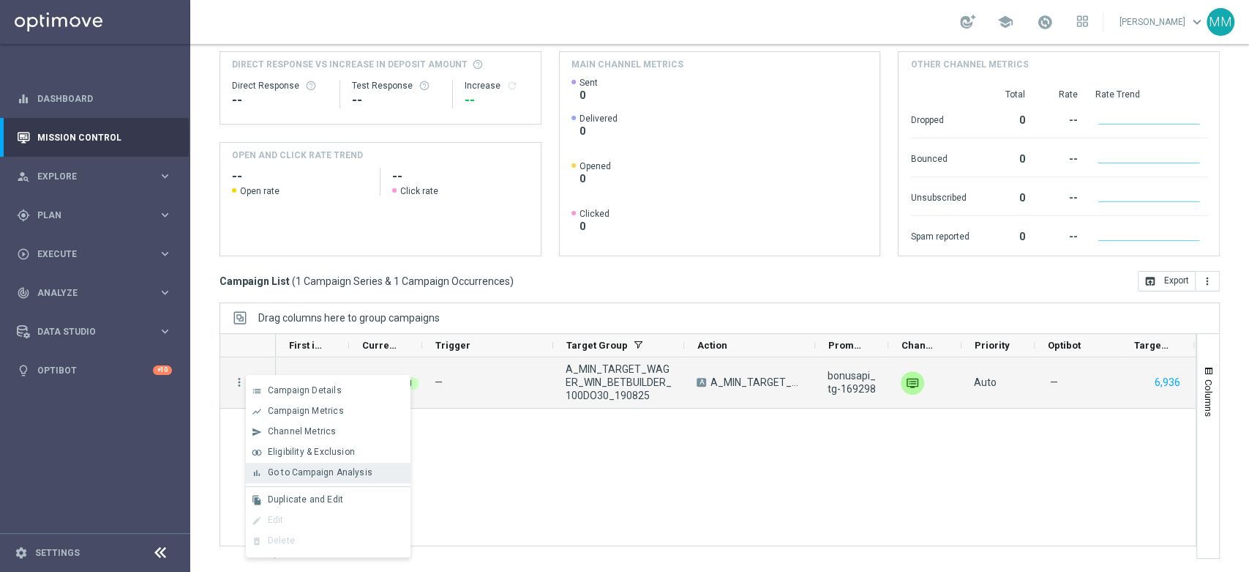
click at [335, 463] on div "bar_chart Go to Campaign Analysis" at bounding box center [328, 473] width 165 height 20
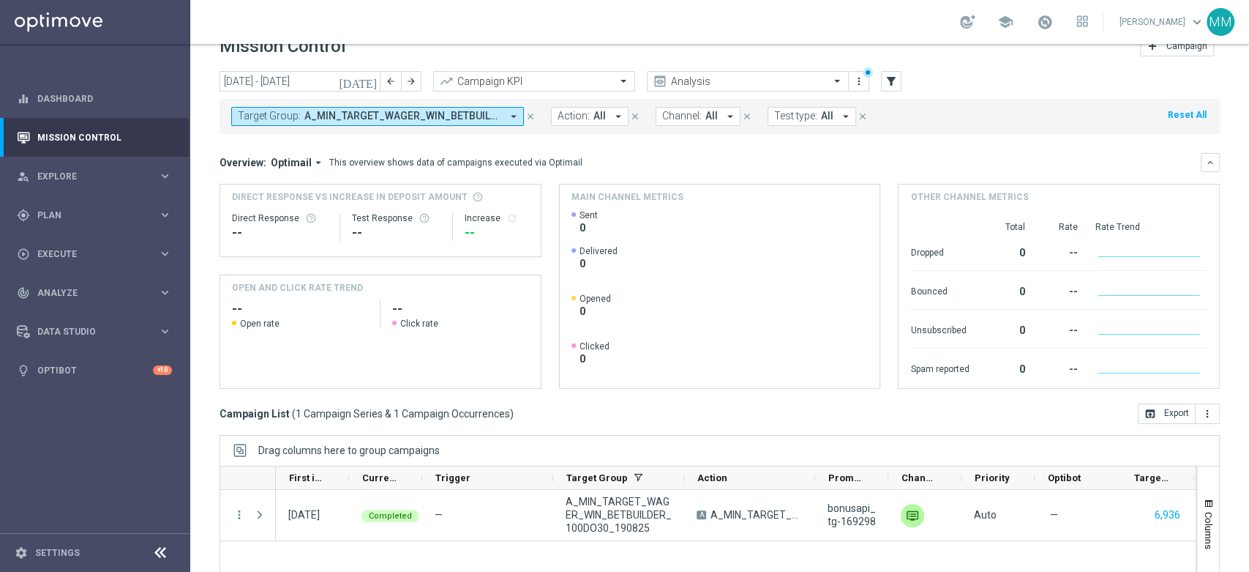
scroll to position [0, 0]
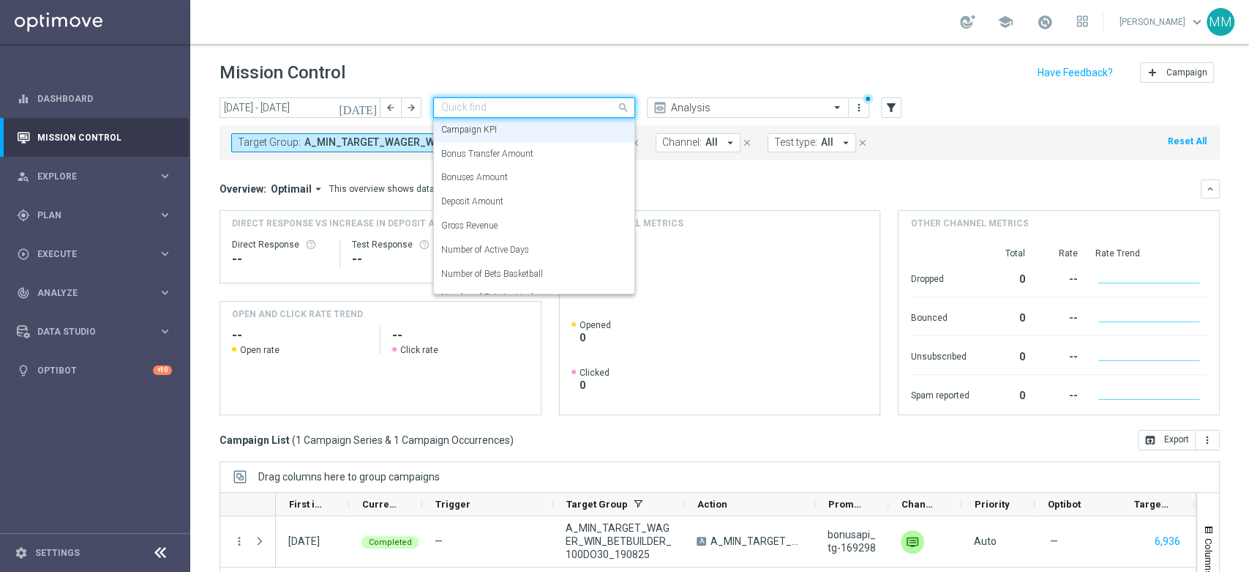
click at [482, 116] on div "Quick find Campaign KPI" at bounding box center [534, 107] width 202 height 20
click at [510, 203] on div "Deposit Amount" at bounding box center [534, 202] width 186 height 24
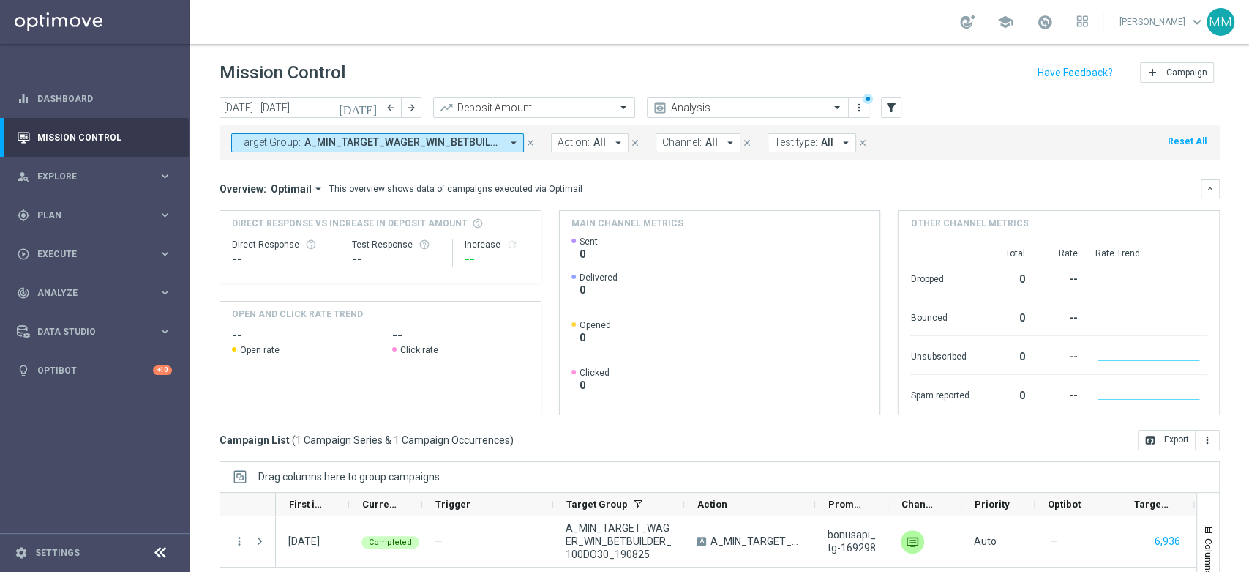
click at [430, 138] on span "A_MIN_TARGET_WAGER_WIN_BETBUILDER_100DO30_190825" at bounding box center [402, 142] width 197 height 12
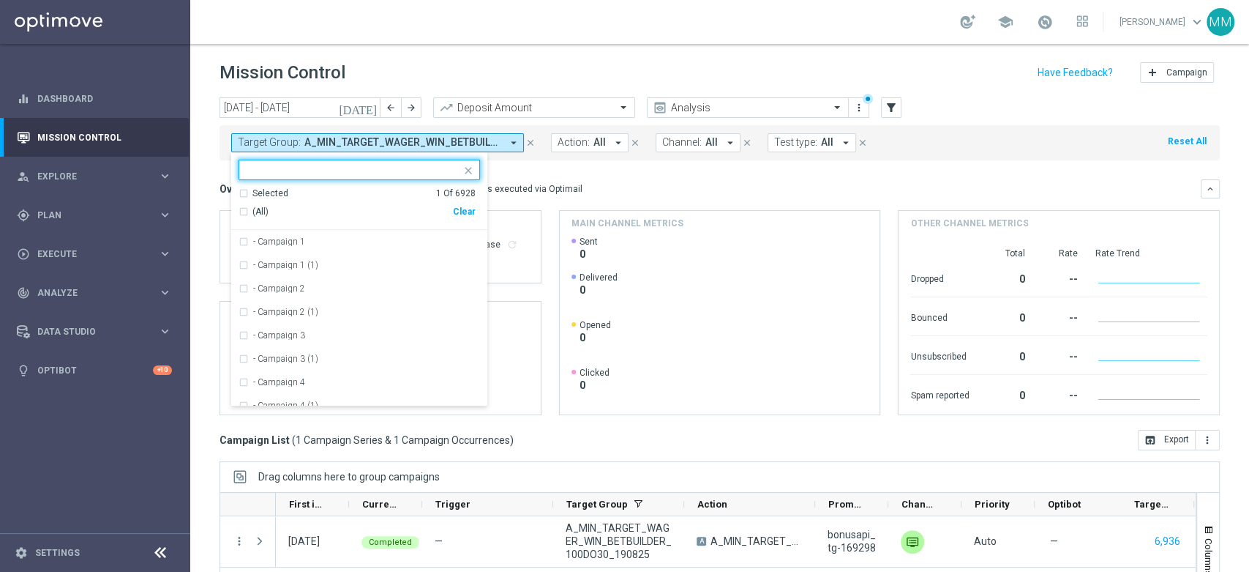
click at [473, 204] on div "(All) Clear" at bounding box center [357, 212] width 237 height 24
click at [0, 0] on div "Clear" at bounding box center [0, 0] width 0 height 0
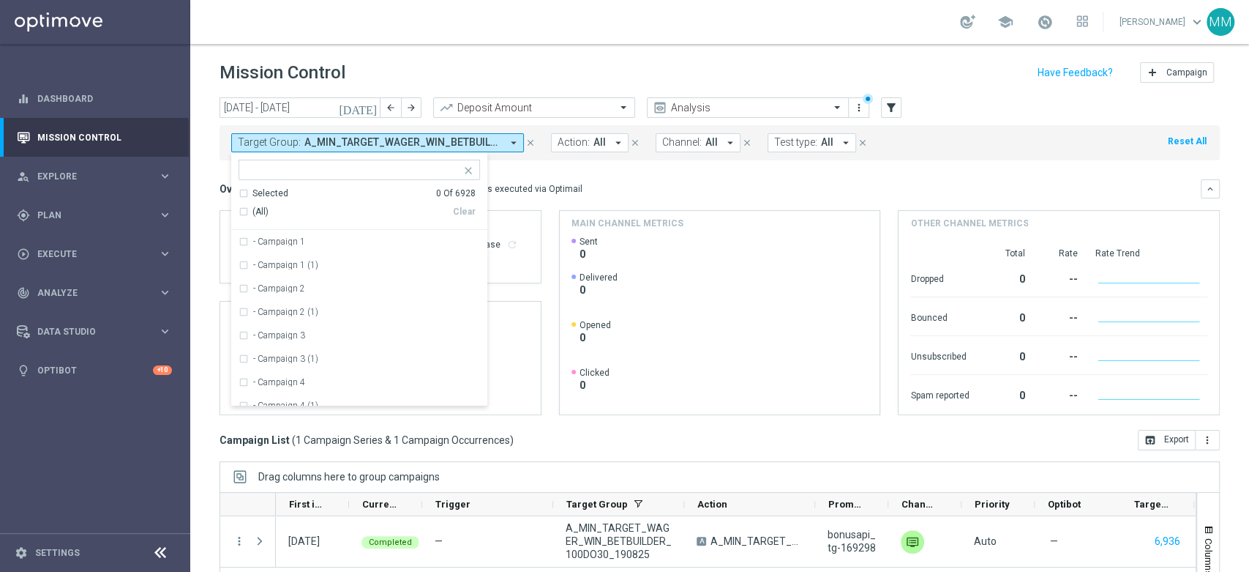
click at [444, 174] on input "text" at bounding box center [354, 170] width 214 height 12
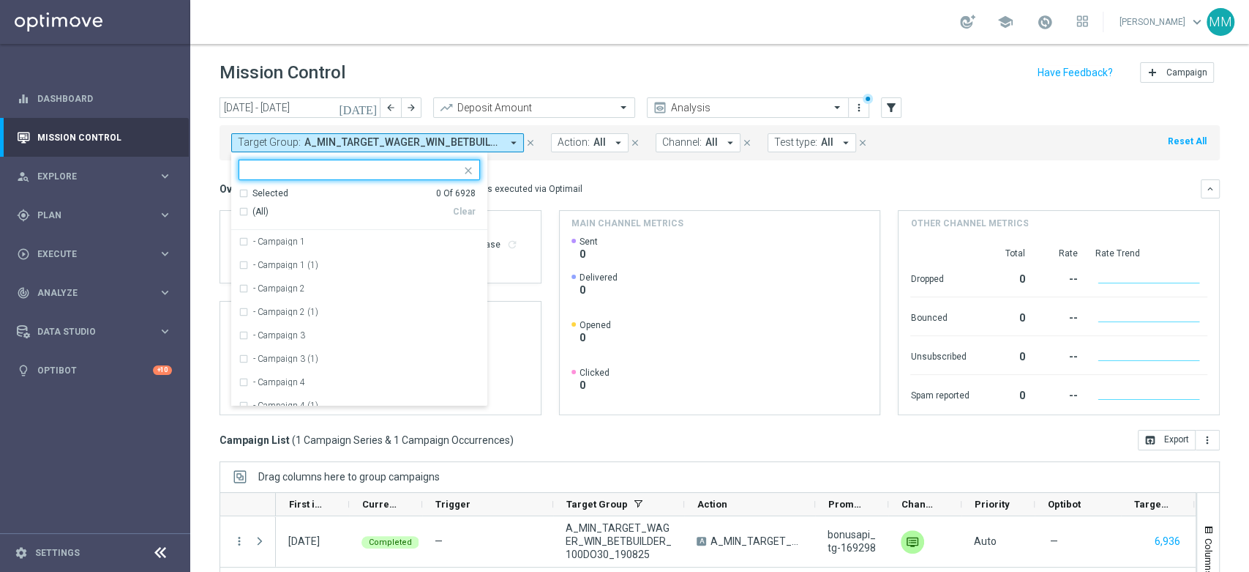
paste input "A_LOW_TARGET_WAGER_WIN_BETBUILDER_100DO50_190825"
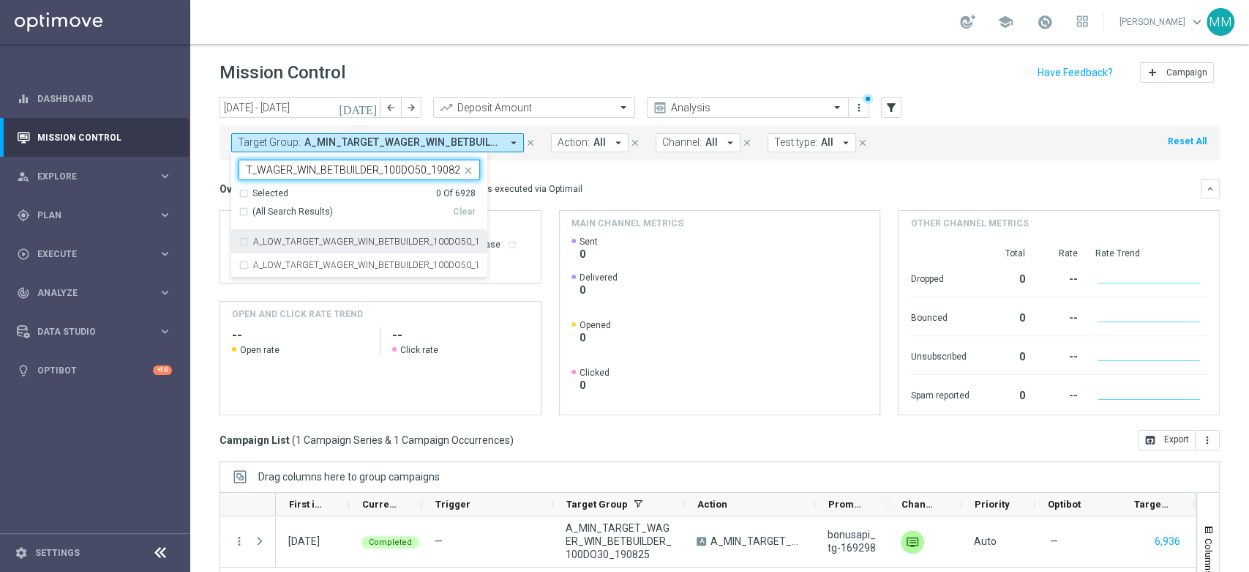
drag, startPoint x: 362, startPoint y: 241, endPoint x: 486, endPoint y: 201, distance: 130.8
click at [363, 242] on label "A_LOW_TARGET_WAGER_WIN_BETBUILDER_100DO50_190825" at bounding box center [366, 241] width 227 height 9
type input "A_LOW_TARGET_WAGER_WIN_BETBUILDER_100DO50_190825"
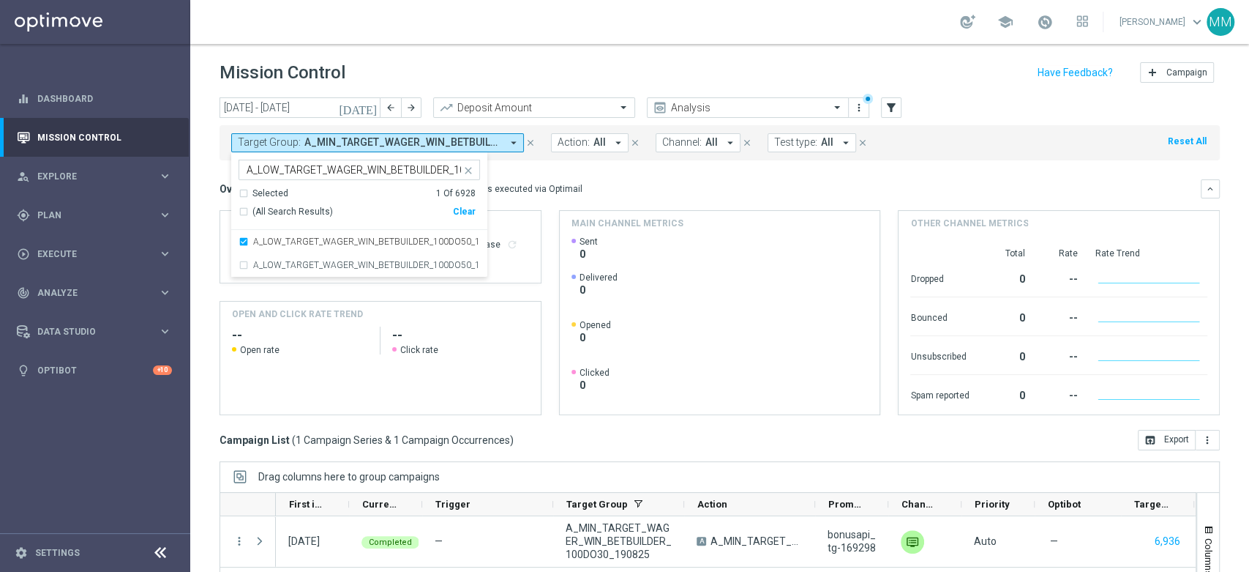
click at [586, 196] on div "Overview: Optimail arrow_drop_down This overview shows data of campaigns execut…" at bounding box center [720, 188] width 1001 height 19
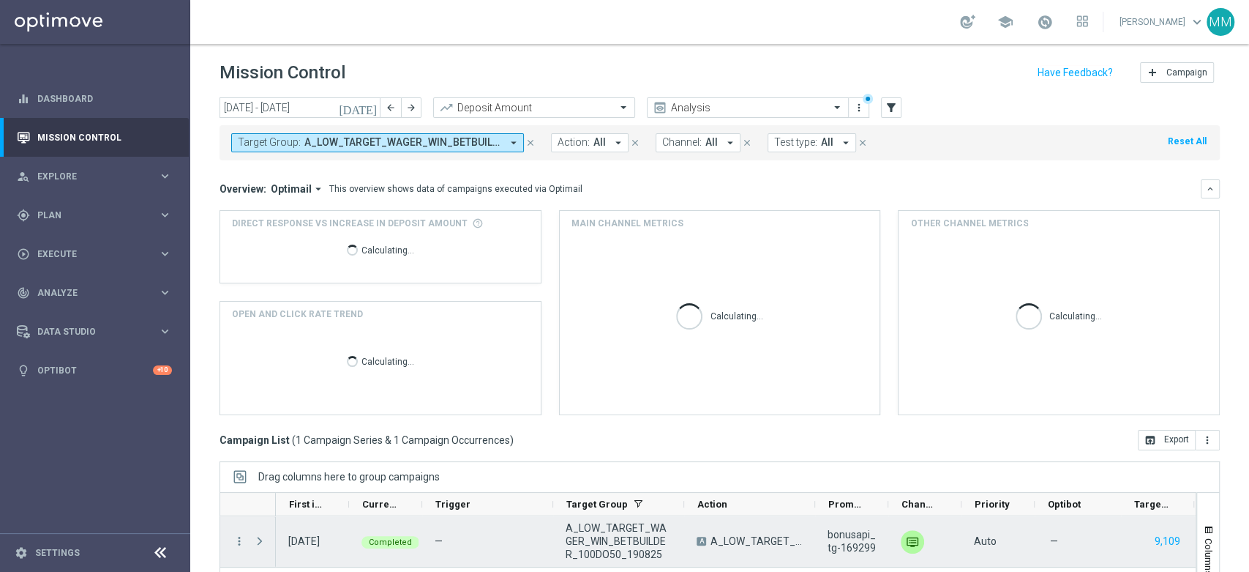
click at [237, 534] on icon "more_vert" at bounding box center [239, 540] width 13 height 13
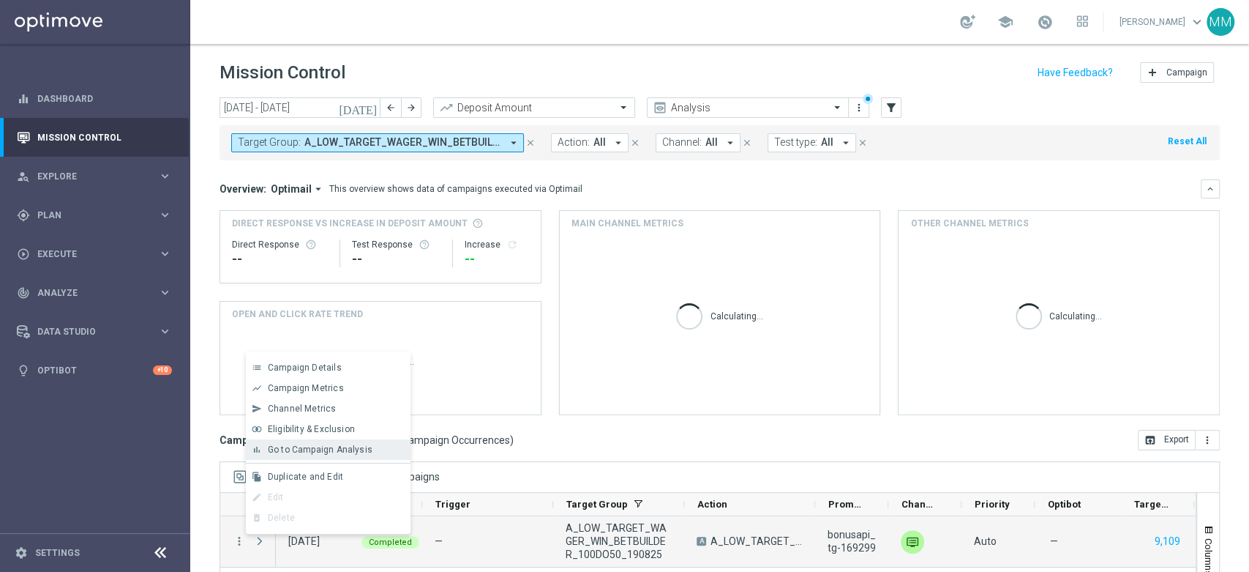
click at [351, 447] on span "Go to Campaign Analysis" at bounding box center [320, 449] width 105 height 10
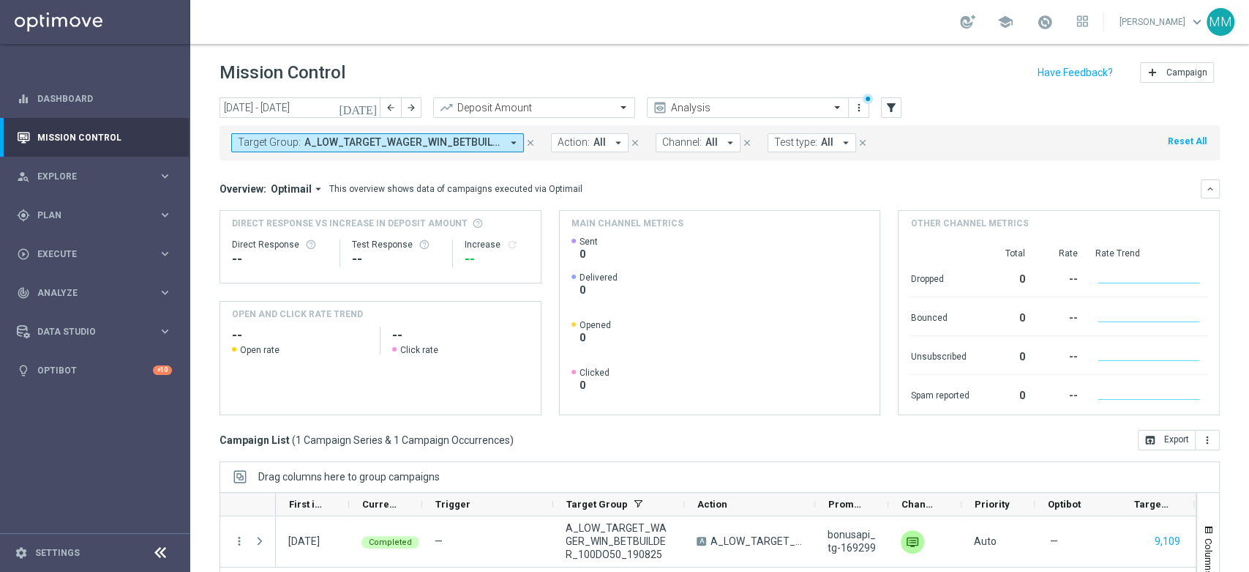
click at [411, 149] on button "Target Group: A_LOW_TARGET_WAGER_WIN_BETBUILDER_100DO50_190825 arrow_drop_down" at bounding box center [377, 142] width 293 height 19
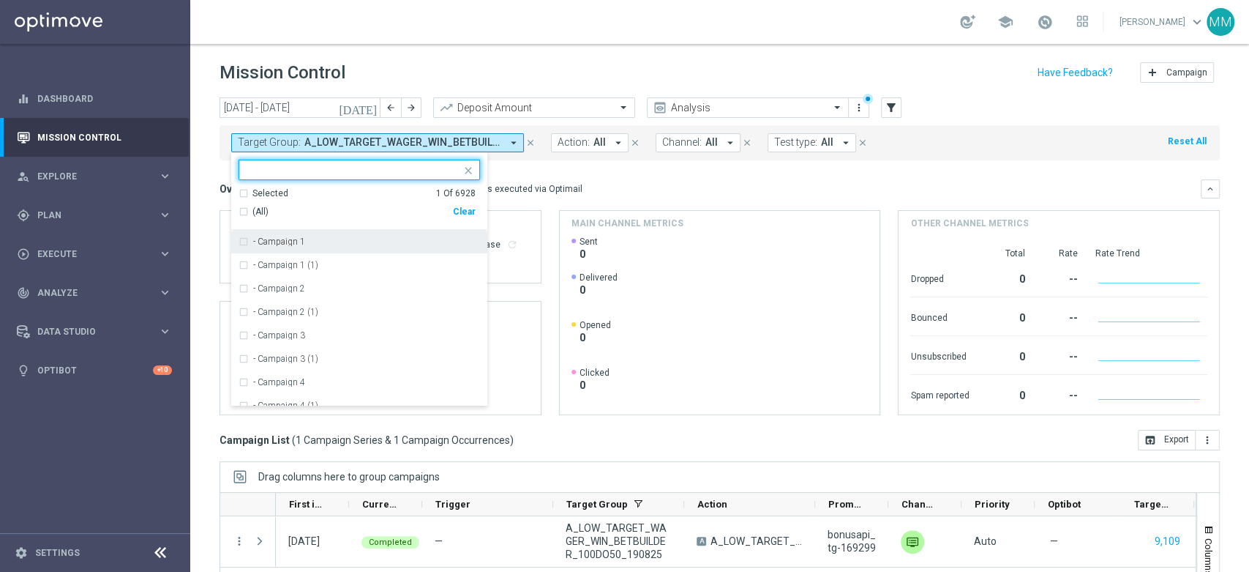
click at [0, 0] on div "Clear" at bounding box center [0, 0] width 0 height 0
click at [427, 179] on div at bounding box center [360, 170] width 242 height 20
paste input "A_MED_TARGET_WAGER_BETBUILDER_190825"
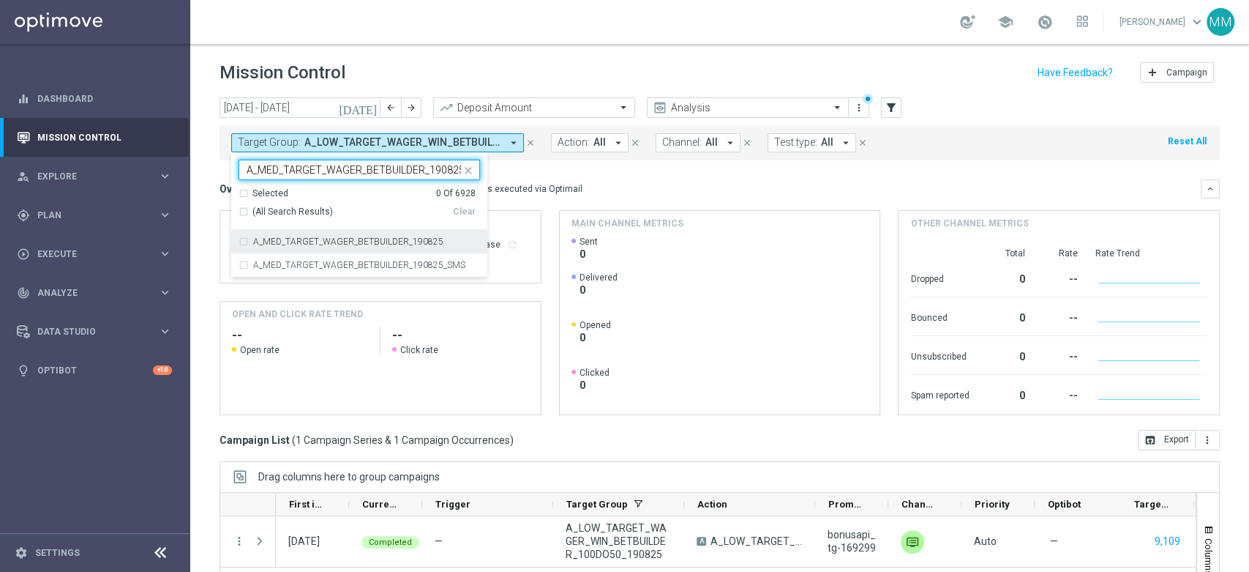
click at [333, 241] on label "A_MED_TARGET_WAGER_BETBUILDER_190825" at bounding box center [348, 241] width 190 height 9
type input "A_MED_TARGET_WAGER_BETBUILDER_190825"
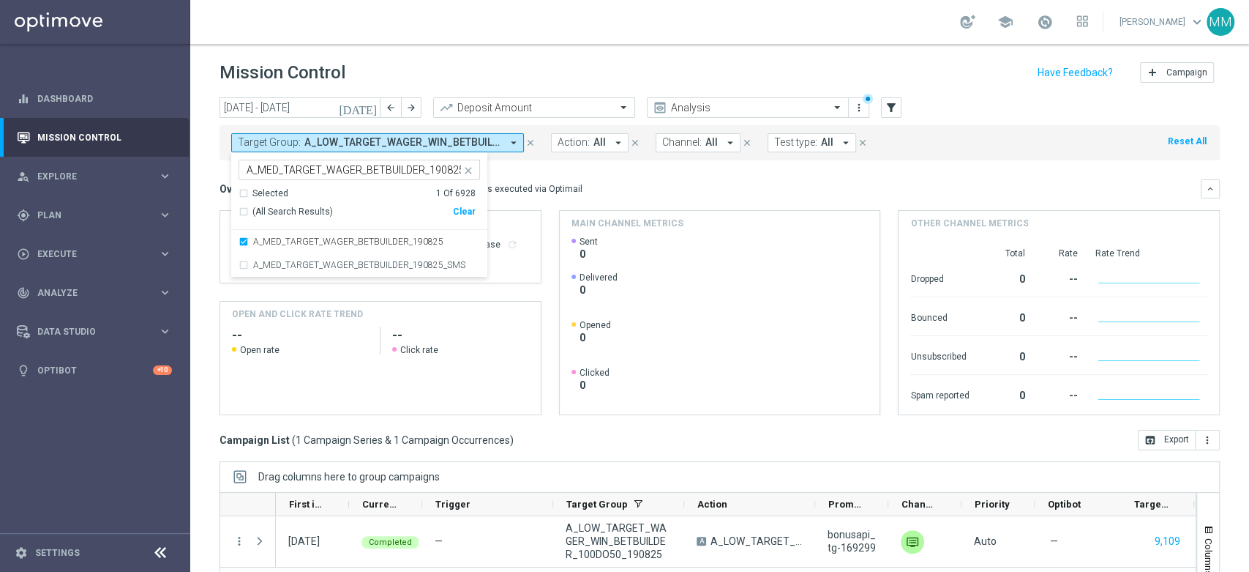
click at [577, 174] on mini-dashboard "Overview: Optimail arrow_drop_down This overview shows data of campaigns execut…" at bounding box center [720, 294] width 1001 height 269
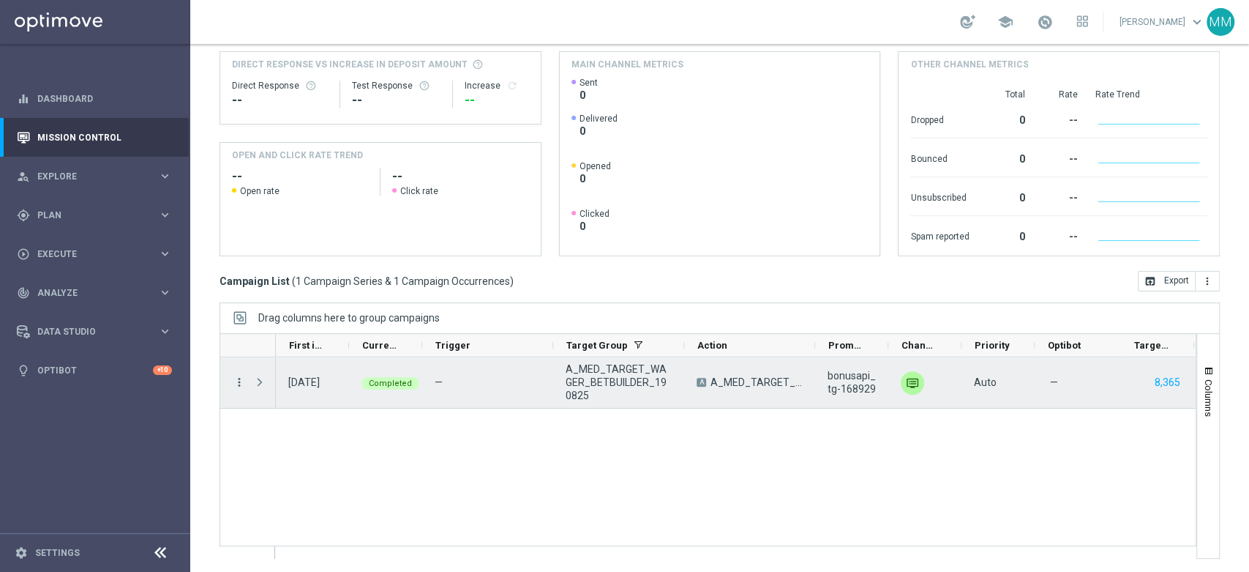
click at [242, 385] on icon "more_vert" at bounding box center [239, 381] width 13 height 13
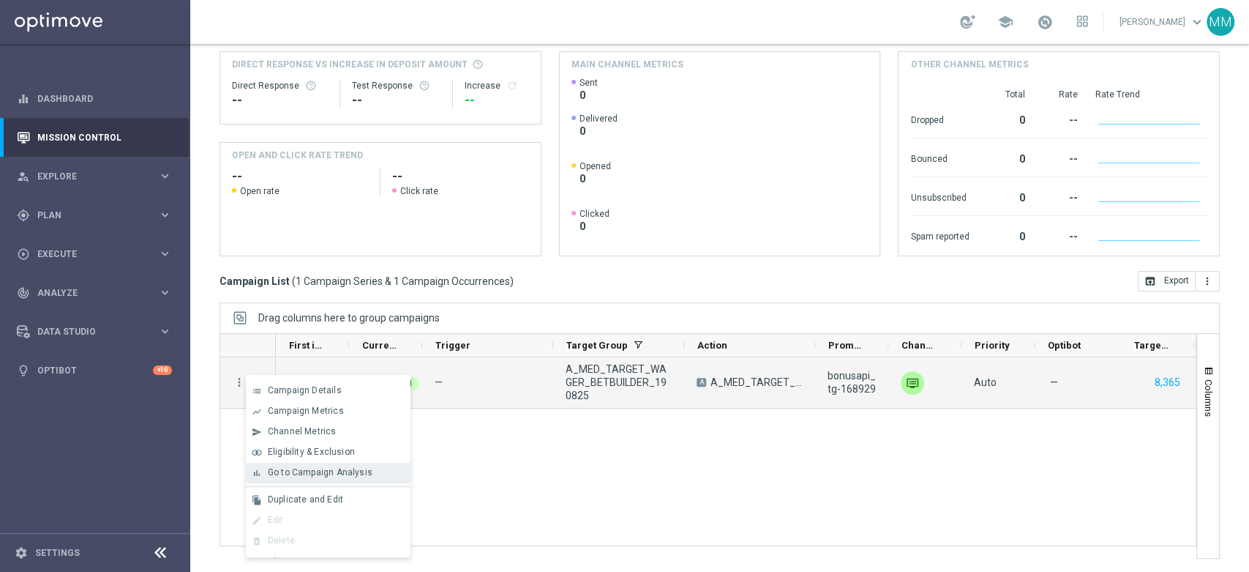
click at [368, 474] on span "Go to Campaign Analysis" at bounding box center [320, 472] width 105 height 10
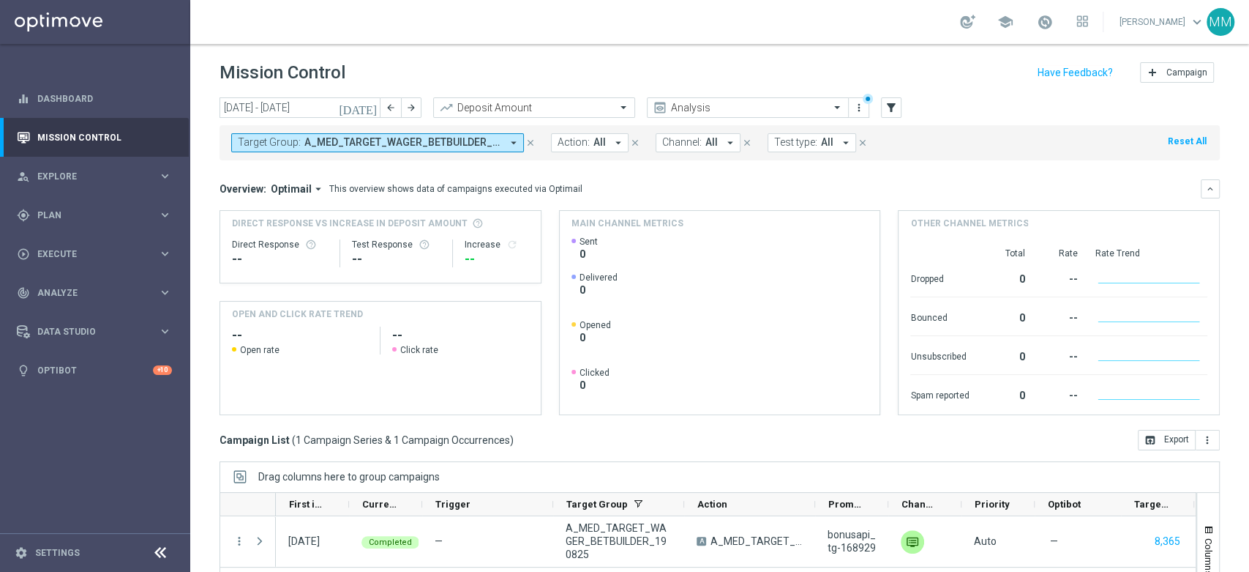
click at [476, 151] on button "Target Group: A_MED_TARGET_WAGER_BETBUILDER_190825 arrow_drop_down" at bounding box center [377, 142] width 293 height 19
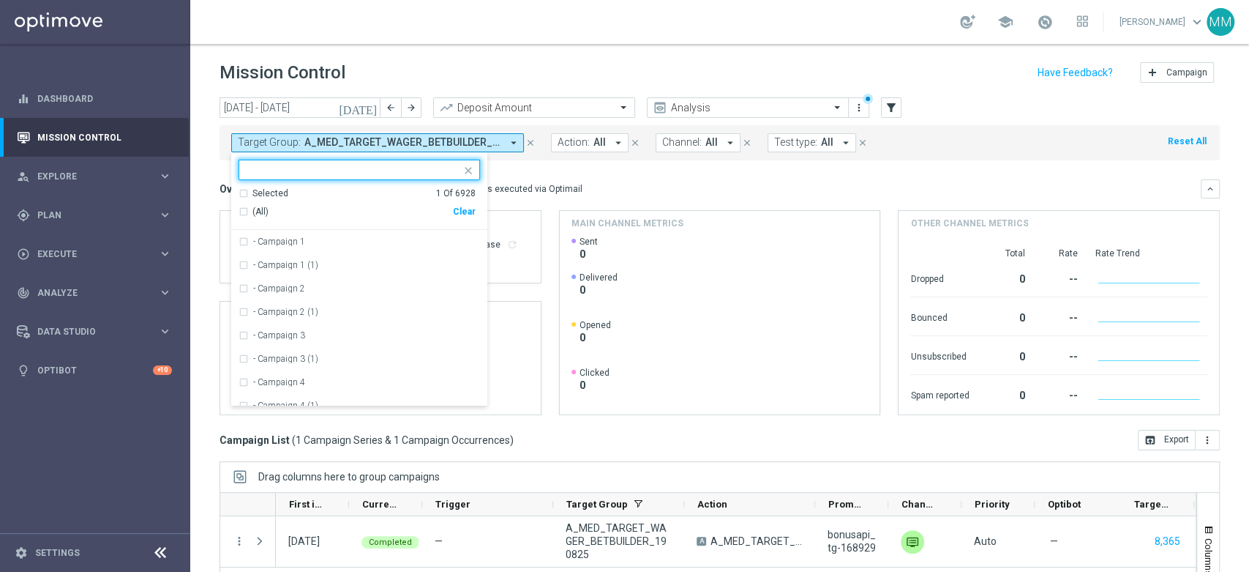
click at [0, 0] on div "Clear" at bounding box center [0, 0] width 0 height 0
click at [440, 169] on input "text" at bounding box center [354, 170] width 214 height 12
paste input "A_HIGH_TARGET_WAGER_BETBUILDER_190825"
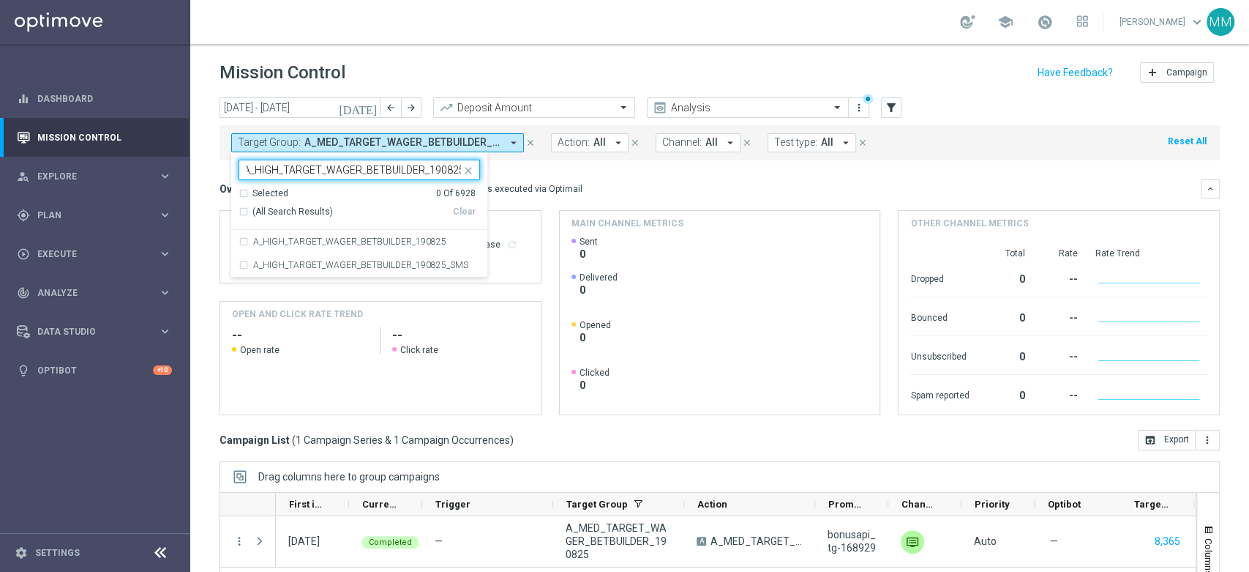
click at [350, 227] on div "Selected 0 Of 6928 (All Search Results) Clear" at bounding box center [359, 208] width 256 height 43
drag, startPoint x: 370, startPoint y: 239, endPoint x: 381, endPoint y: 236, distance: 11.2
click at [372, 239] on label "A_HIGH_TARGET_WAGER_BETBUILDER_190825" at bounding box center [349, 241] width 193 height 9
type input "A_HIGH_TARGET_WAGER_BETBUILDER_190825"
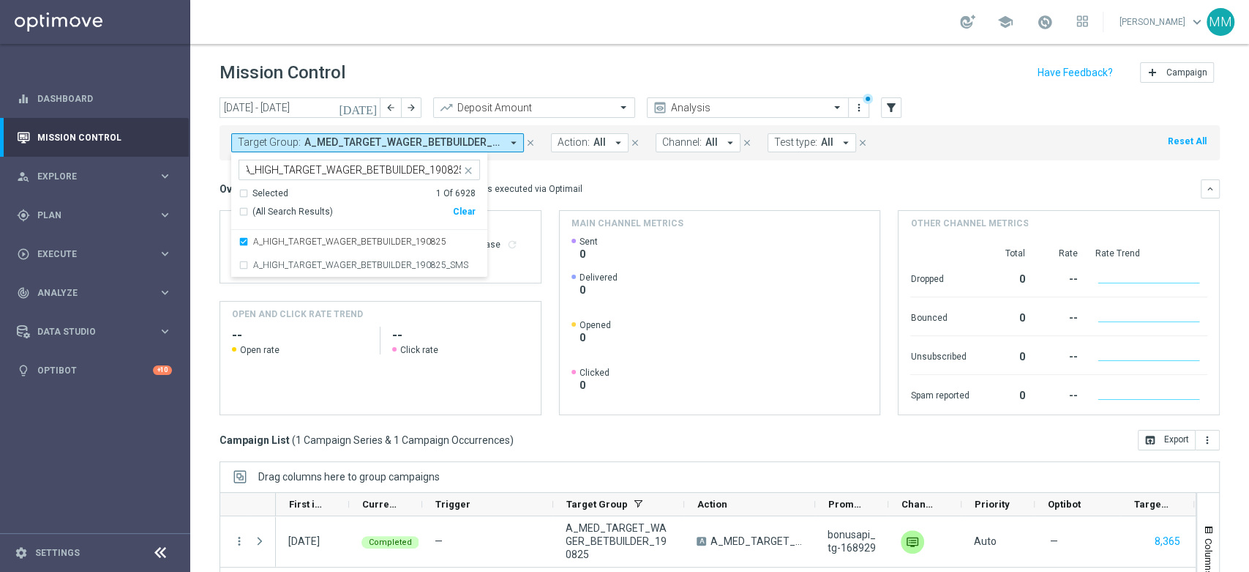
scroll to position [0, 0]
click at [579, 199] on div "Overview: Optimail arrow_drop_down This overview shows data of campaigns execut…" at bounding box center [720, 297] width 1001 height 236
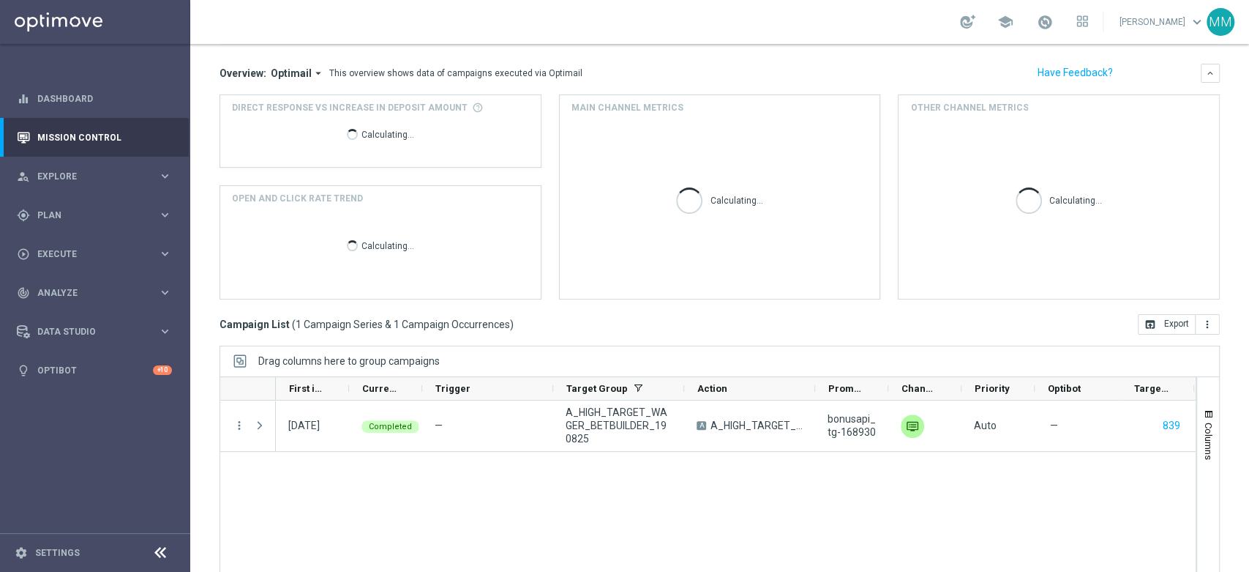
scroll to position [159, 0]
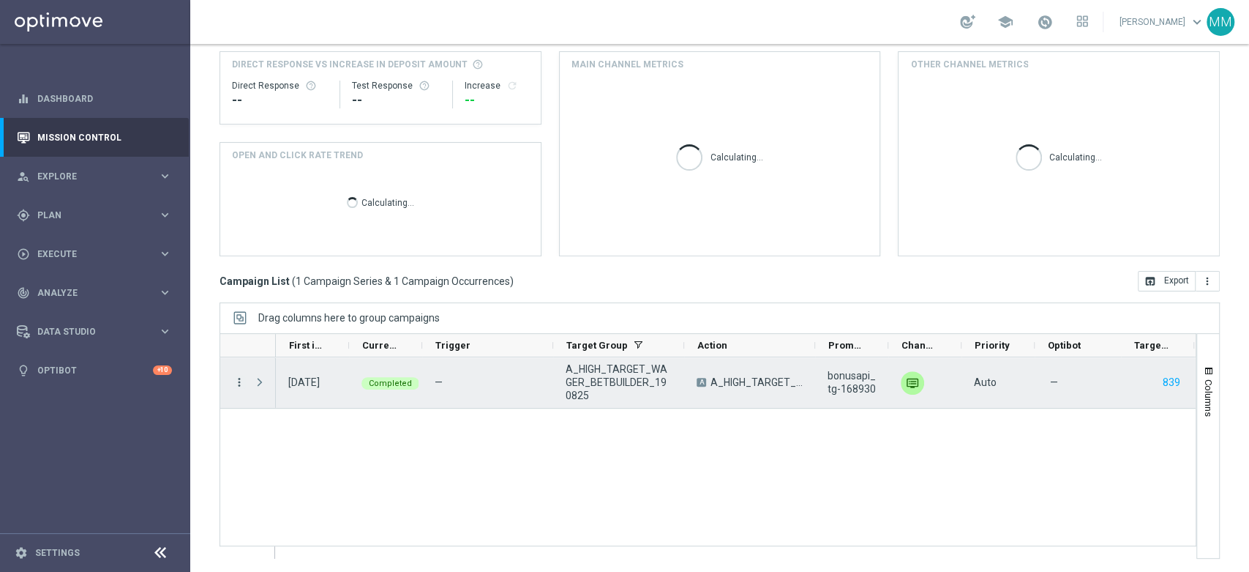
click at [239, 382] on icon "more_vert" at bounding box center [239, 381] width 13 height 13
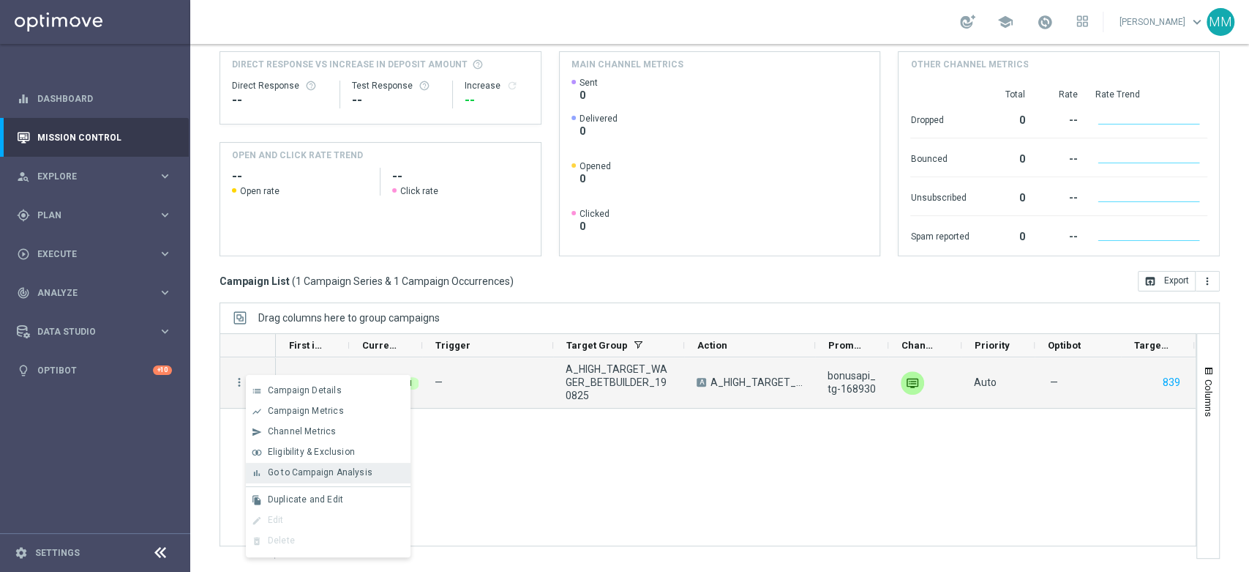
click at [367, 476] on span "Go to Campaign Analysis" at bounding box center [320, 472] width 105 height 10
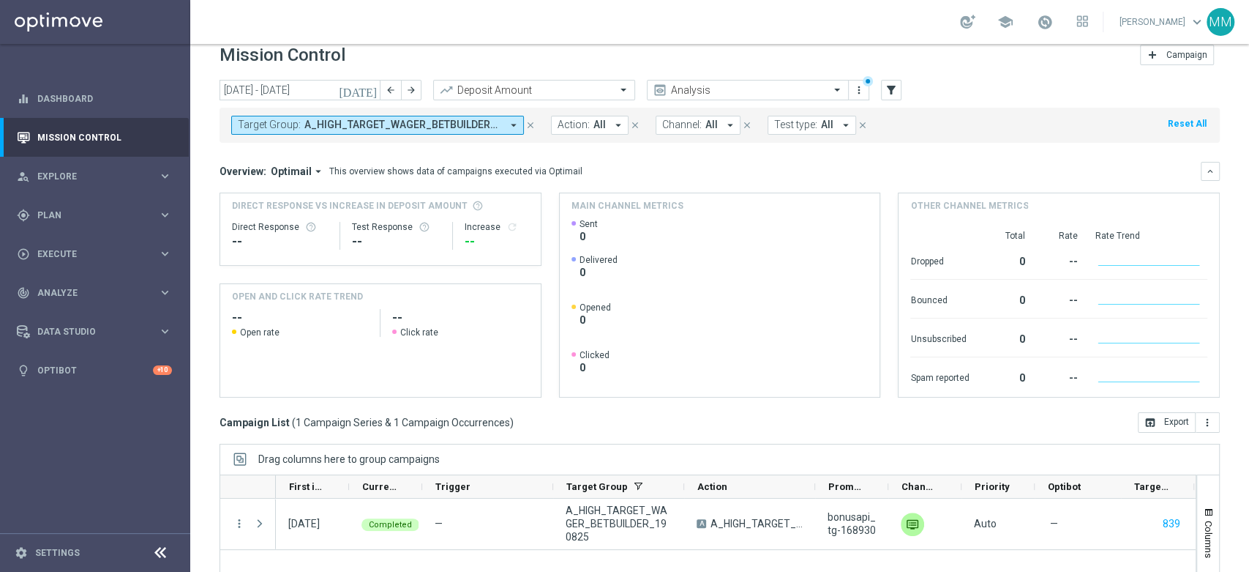
scroll to position [0, 0]
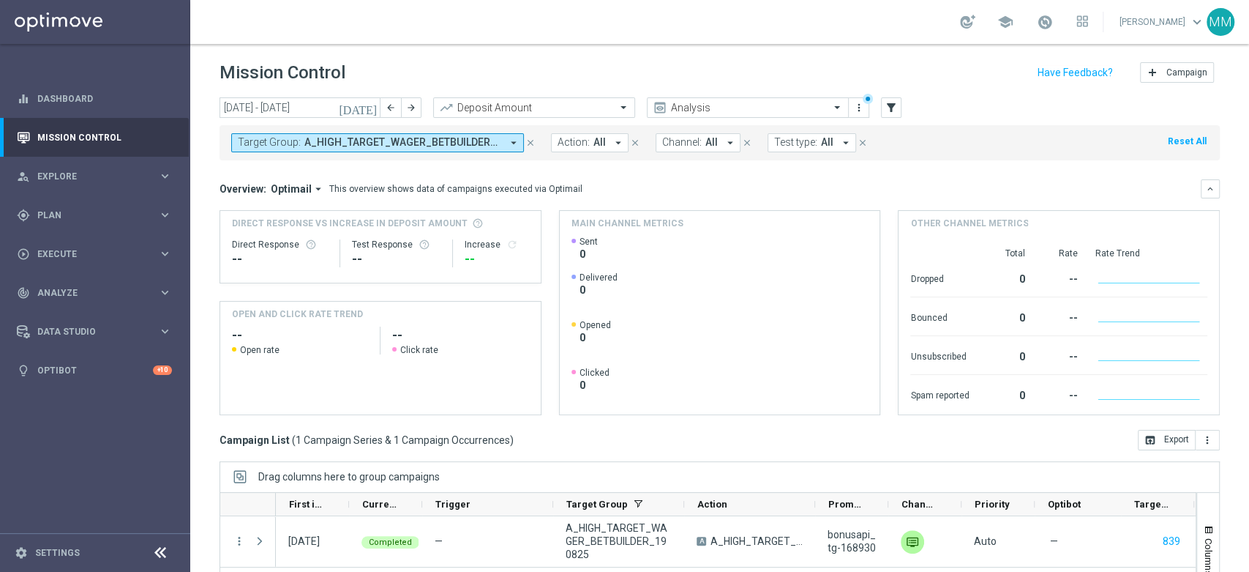
click at [446, 138] on span "A_HIGH_TARGET_WAGER_BETBUILDER_190825" at bounding box center [402, 142] width 197 height 12
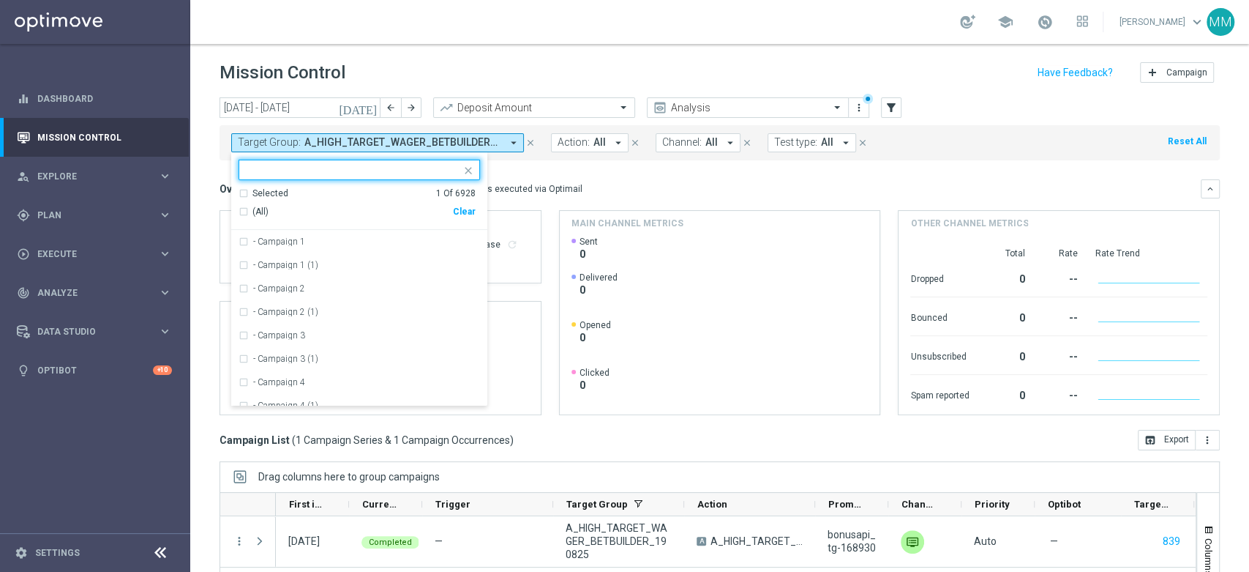
click at [0, 0] on div "Clear" at bounding box center [0, 0] width 0 height 0
click at [439, 178] on div at bounding box center [352, 171] width 217 height 15
paste input "A_PREM_TARGET_CASHBACK_EP_20DO500_190825"
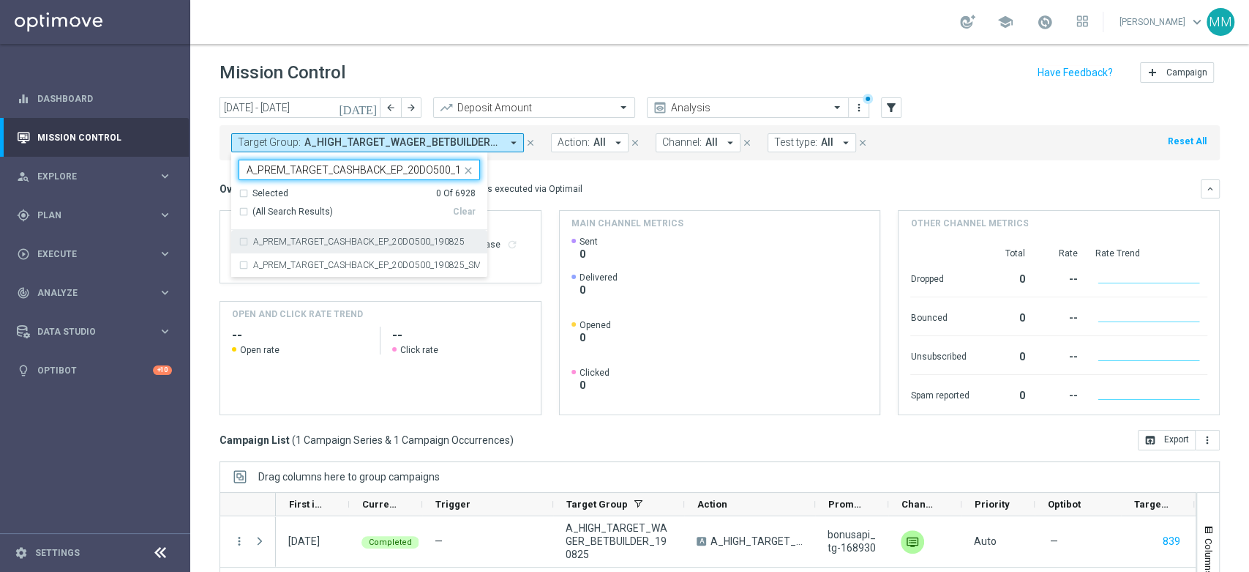
scroll to position [0, 23]
click at [340, 243] on label "A_PREM_TARGET_CASHBACK_EP_20DO500_190825" at bounding box center [359, 241] width 212 height 9
type input "A_PREM_TARGET_CASHBACK_EP_20DO500_190825"
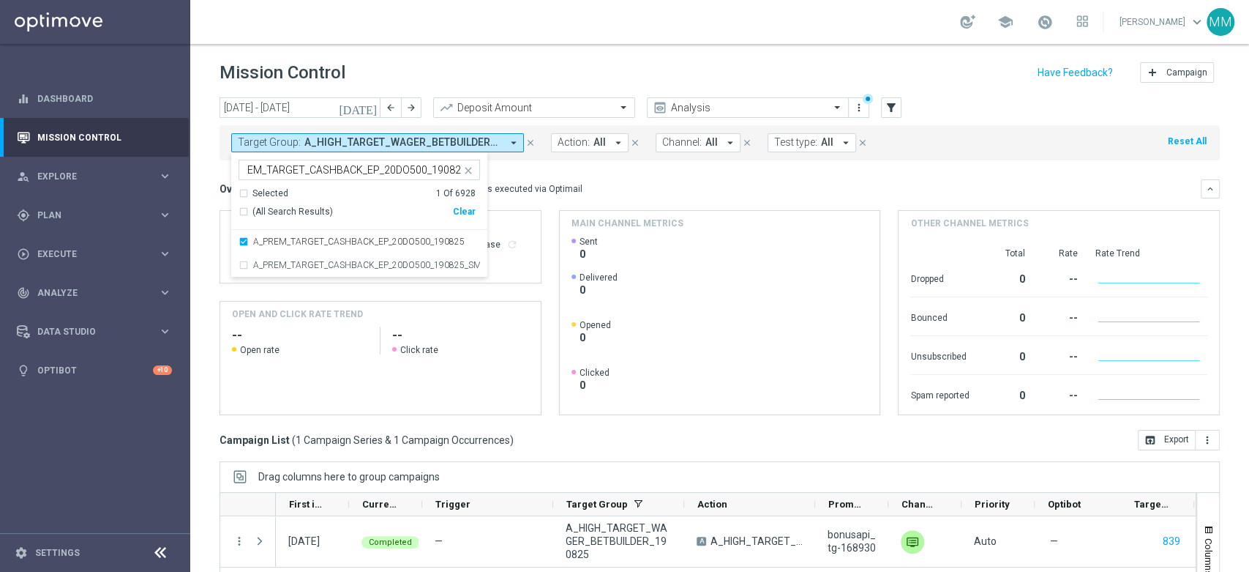
scroll to position [0, 0]
click at [567, 190] on div "This overview shows data of campaigns executed via Optimail" at bounding box center [455, 188] width 253 height 13
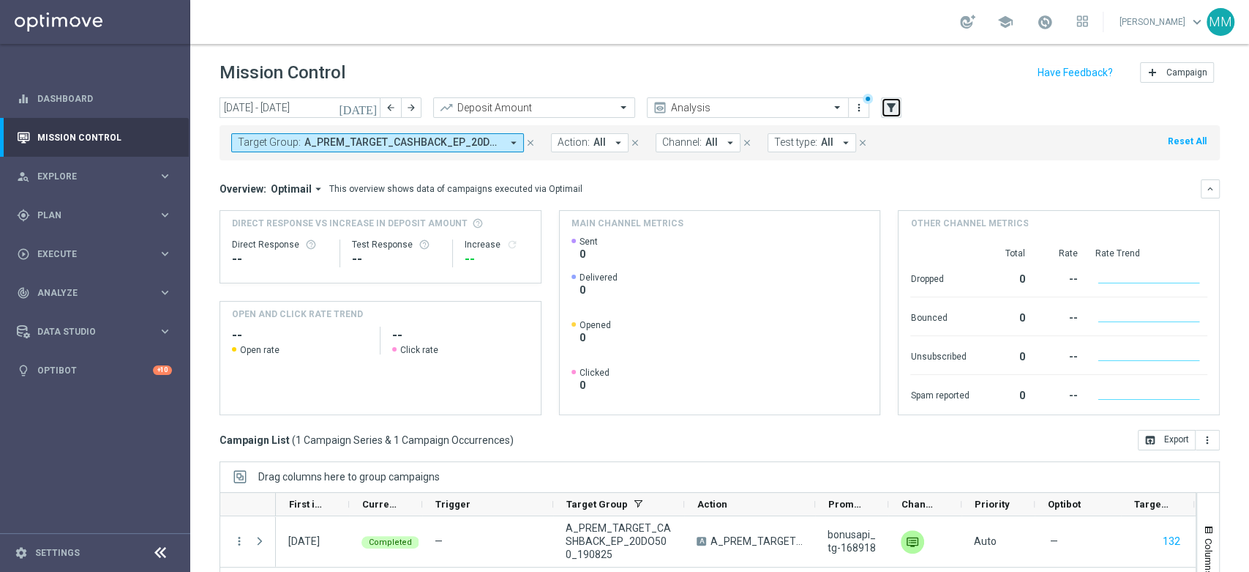
click at [898, 109] on button "filter_alt" at bounding box center [891, 107] width 20 height 20
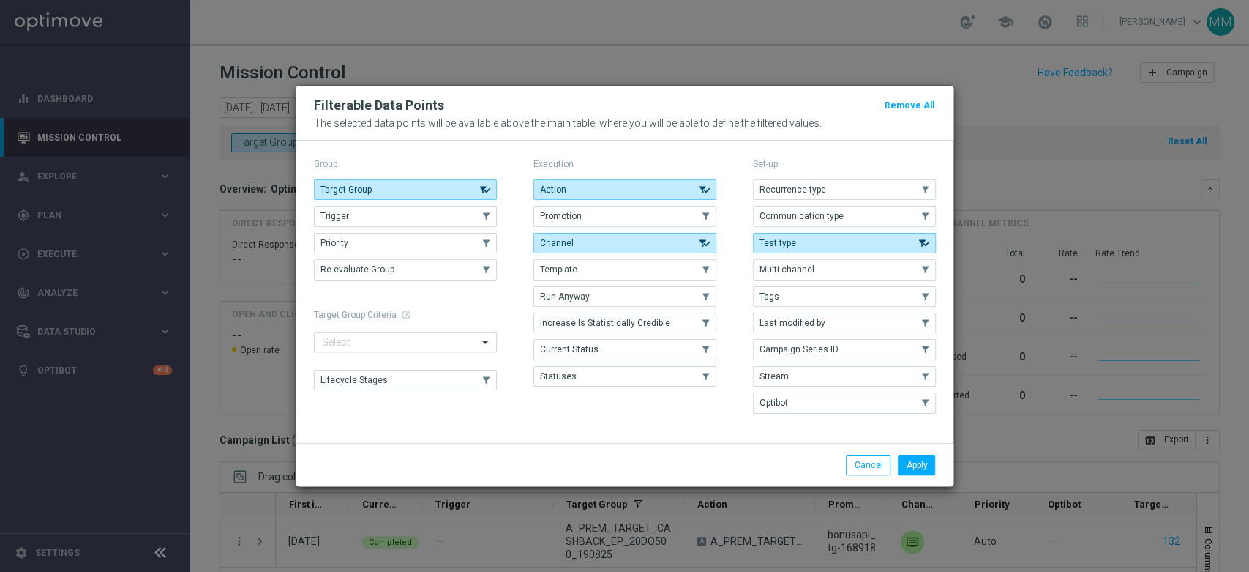
click at [433, 338] on input "text" at bounding box center [400, 343] width 156 height 12
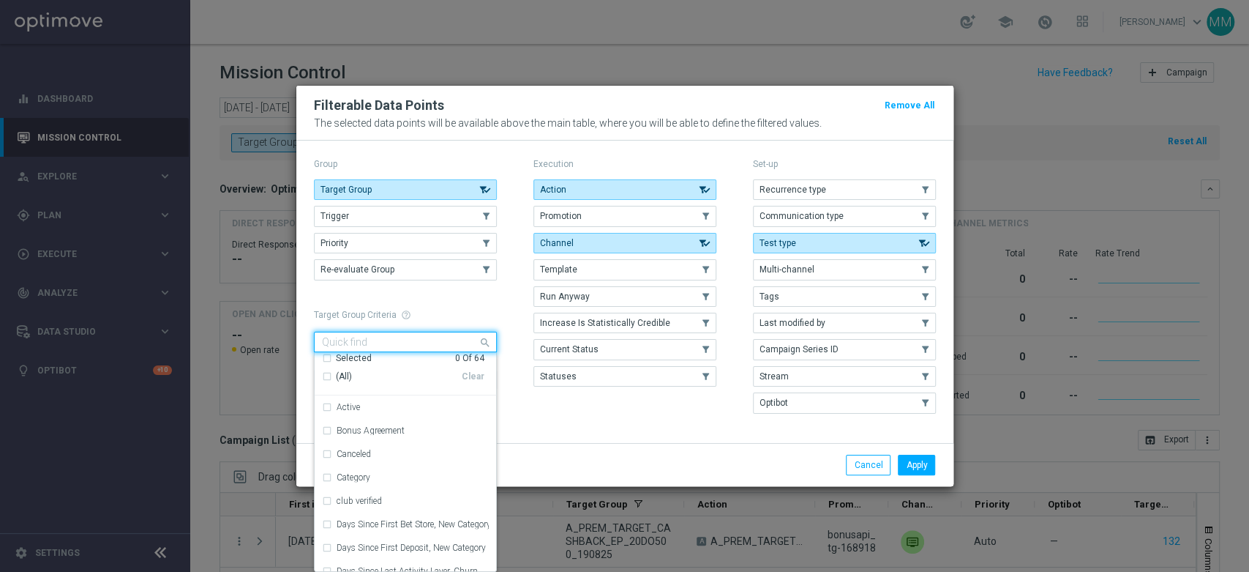
click at [438, 312] on h1 "Target Group Criteria help_outline Only Target Groups with a selection criteria…" at bounding box center [405, 315] width 183 height 10
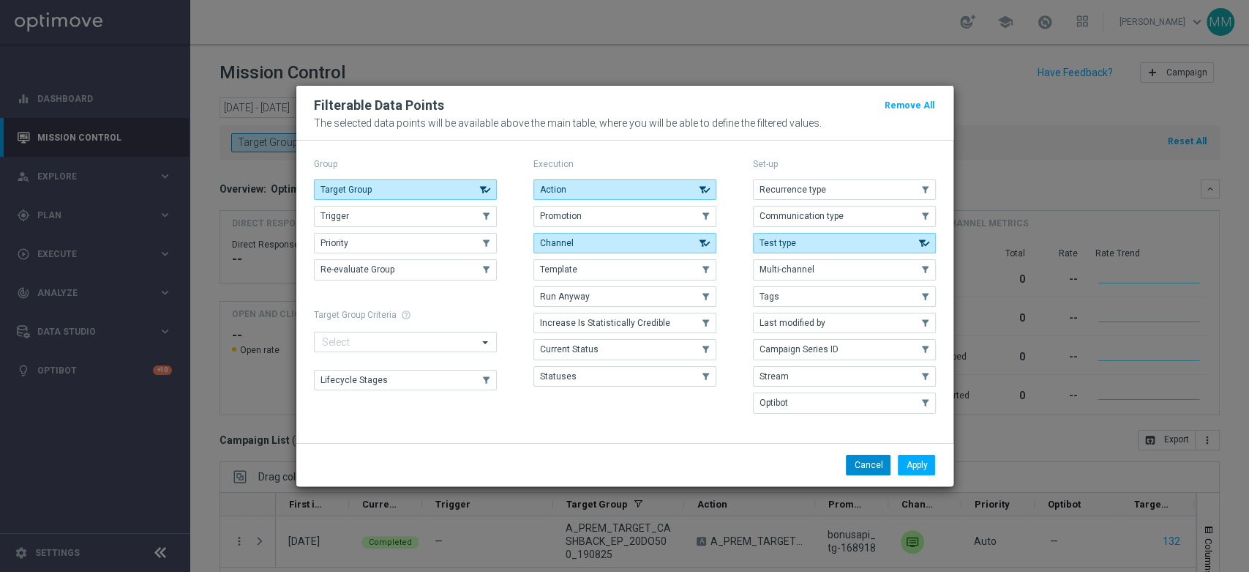
click at [878, 466] on button "Cancel" at bounding box center [868, 465] width 45 height 20
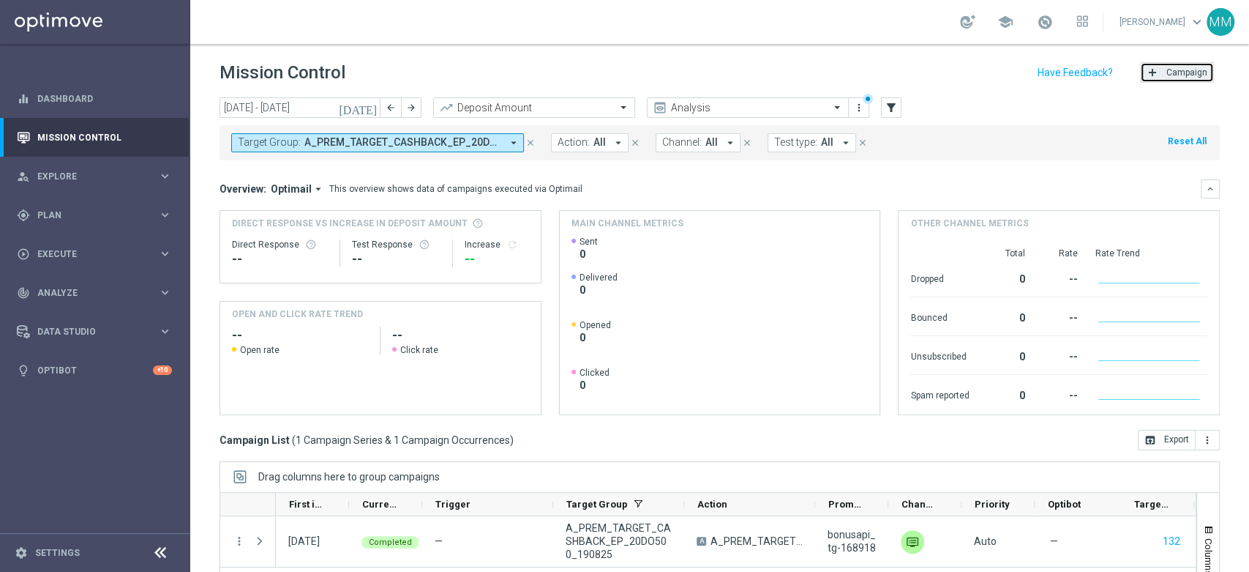
click at [1167, 70] on span "Campaign" at bounding box center [1187, 72] width 41 height 10
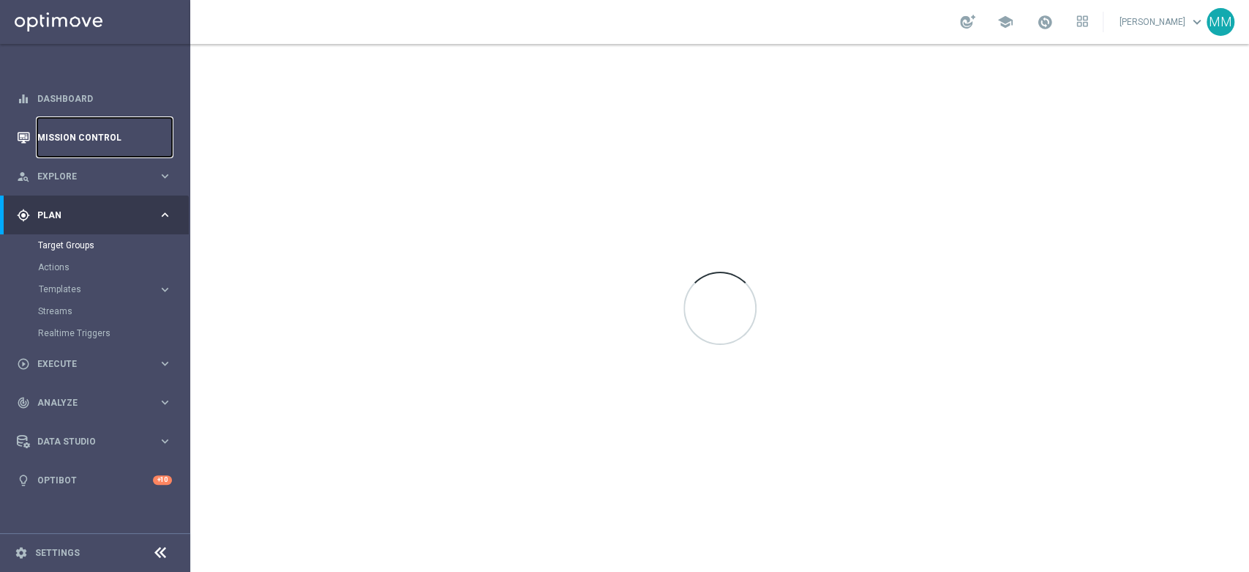
click at [141, 124] on link "Mission Control" at bounding box center [104, 137] width 135 height 39
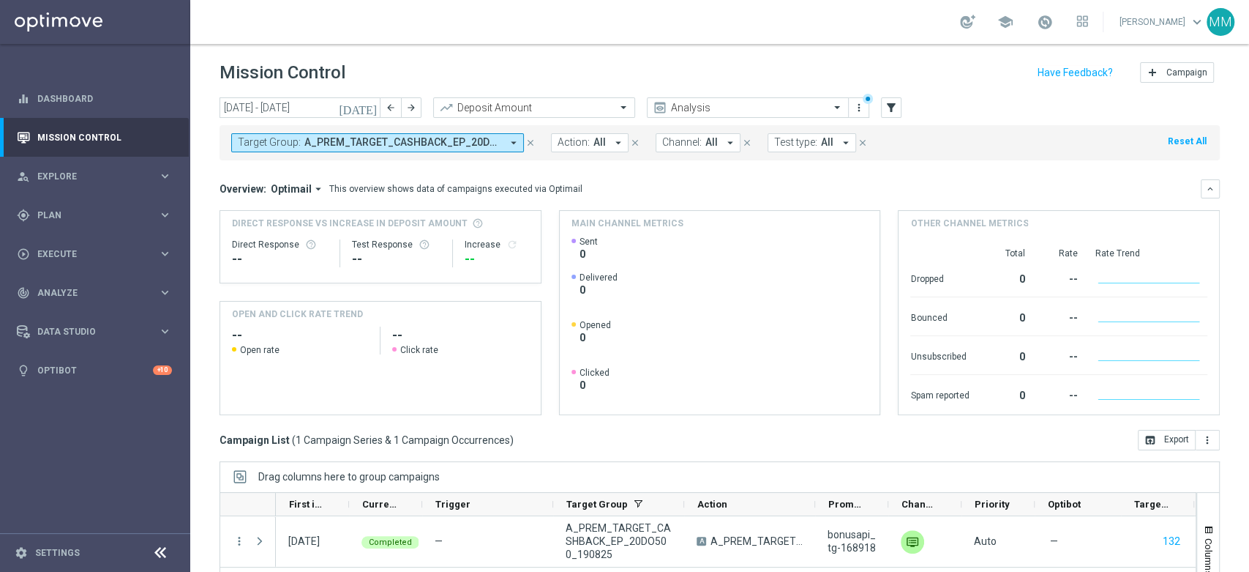
click at [472, 136] on span "A_PREM_TARGET_CASHBACK_EP_20DO500_190825" at bounding box center [402, 142] width 197 height 12
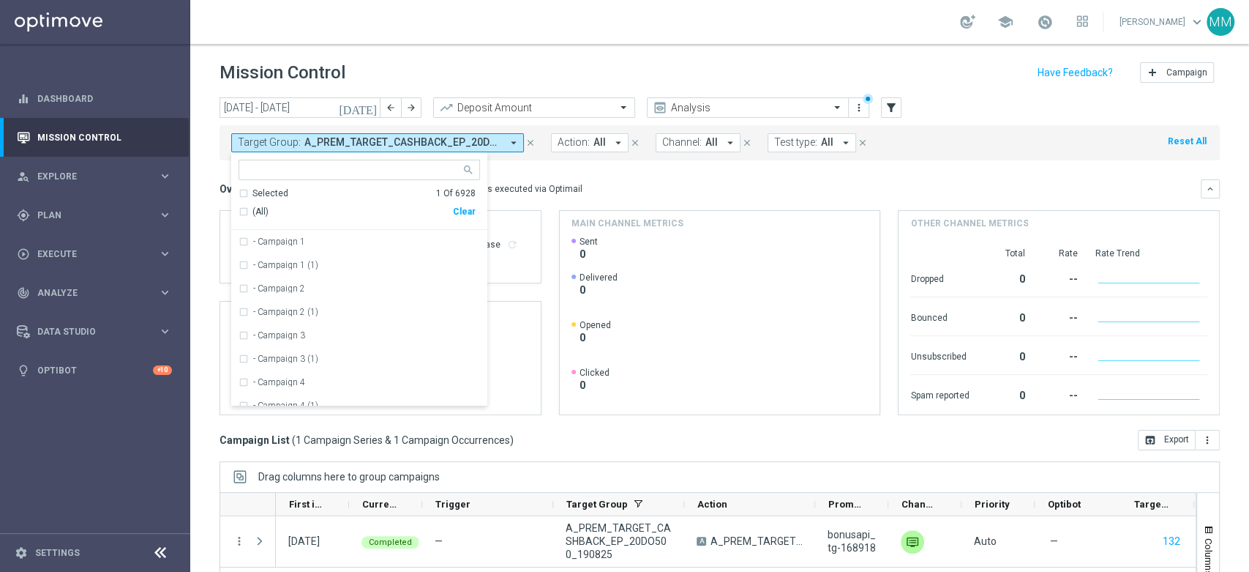
click at [540, 163] on mini-dashboard "Overview: Optimail arrow_drop_down This overview shows data of campaigns execut…" at bounding box center [720, 294] width 1001 height 269
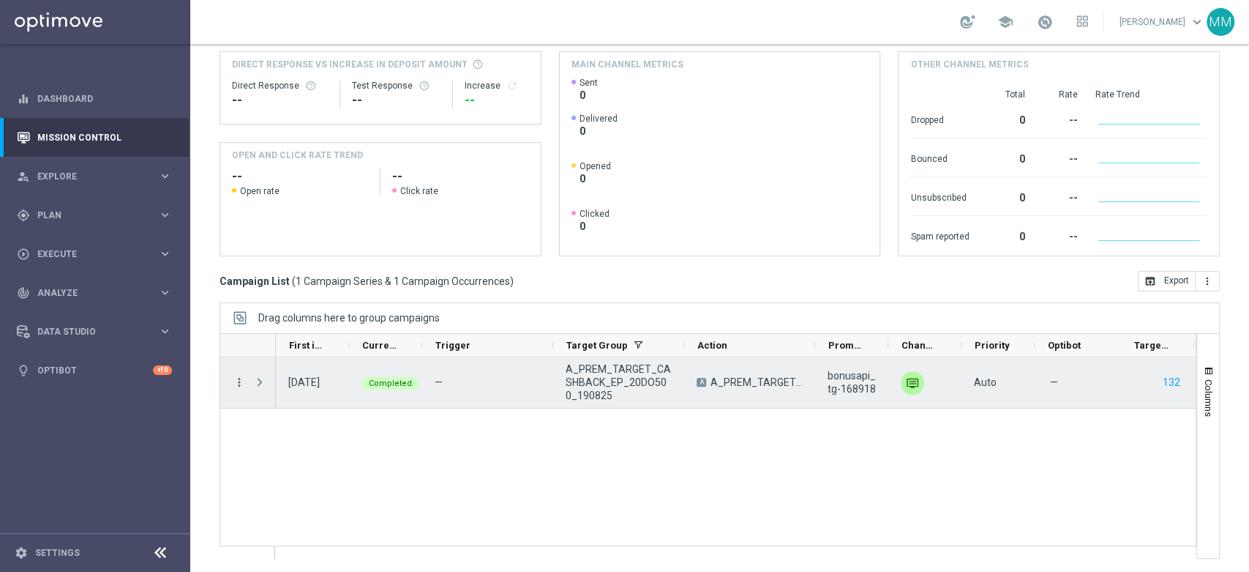
click at [237, 386] on icon "more_vert" at bounding box center [239, 381] width 13 height 13
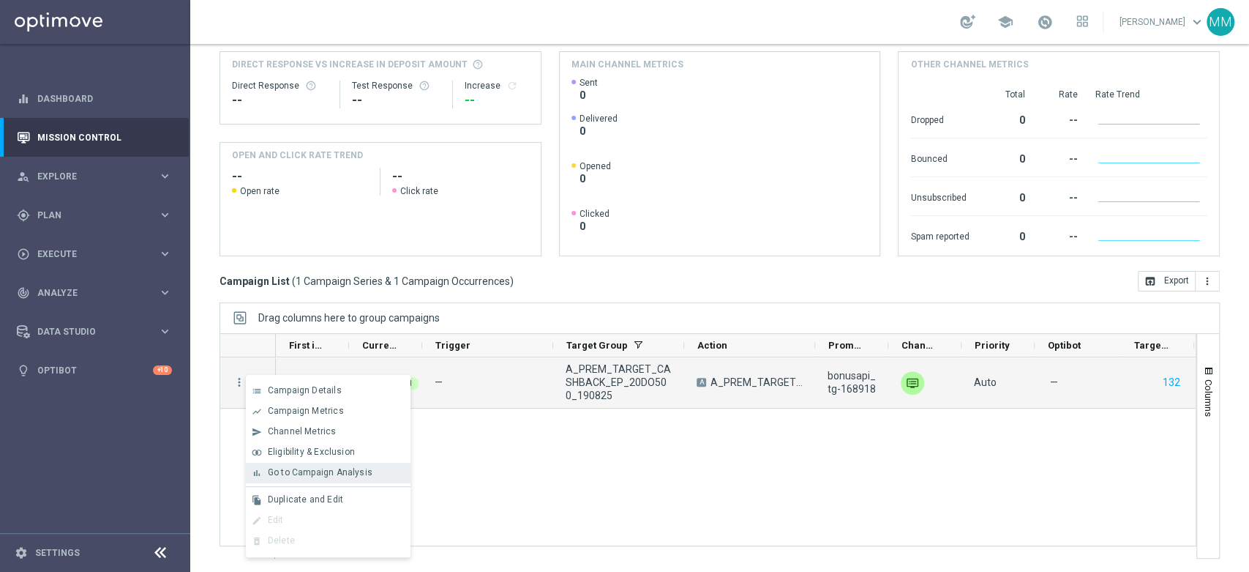
click at [336, 473] on span "Go to Campaign Analysis" at bounding box center [320, 472] width 105 height 10
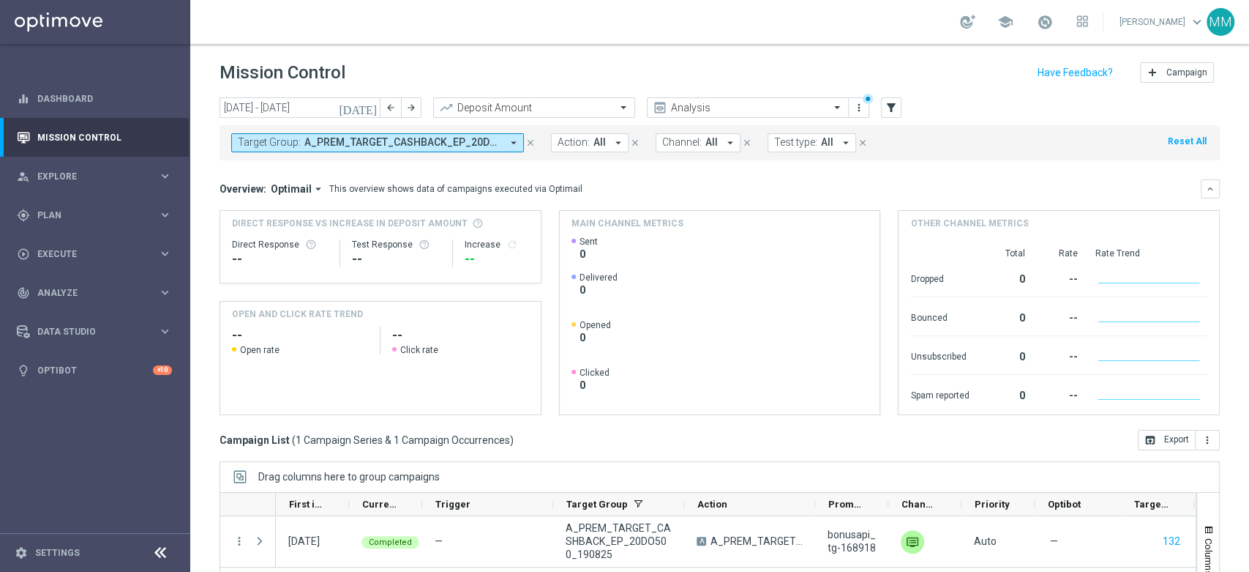
click at [384, 149] on button "Target Group: A_PREM_TARGET_CASHBACK_EP_20DO500_190825 arrow_drop_down" at bounding box center [377, 142] width 293 height 19
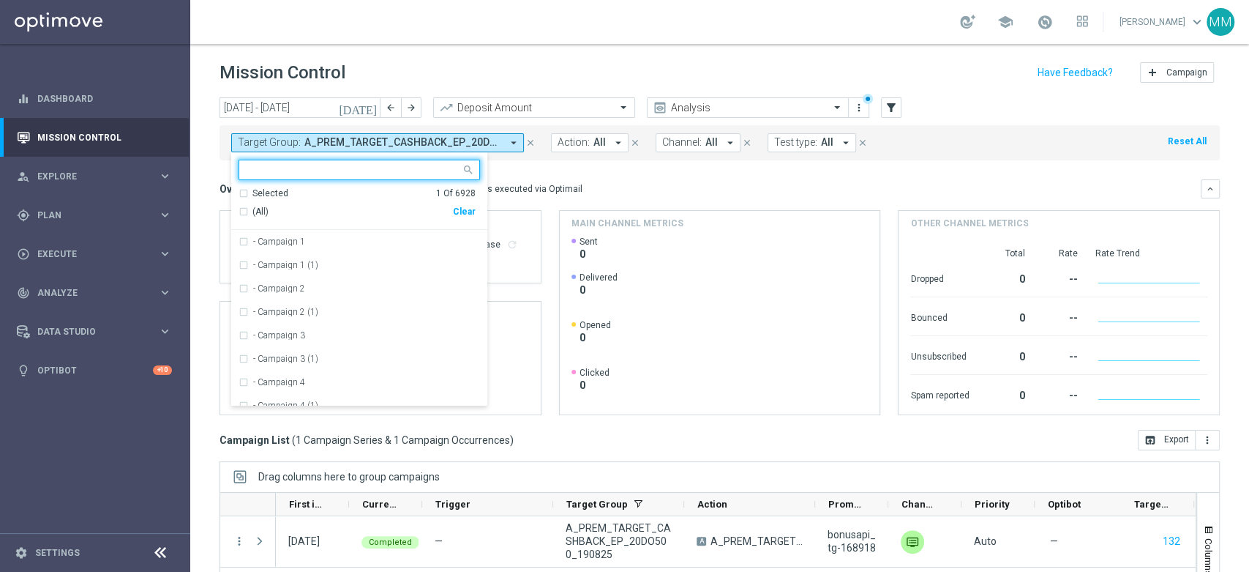
drag, startPoint x: 473, startPoint y: 214, endPoint x: 441, endPoint y: 178, distance: 48.3
click at [0, 0] on div "Clear" at bounding box center [0, 0] width 0 height 0
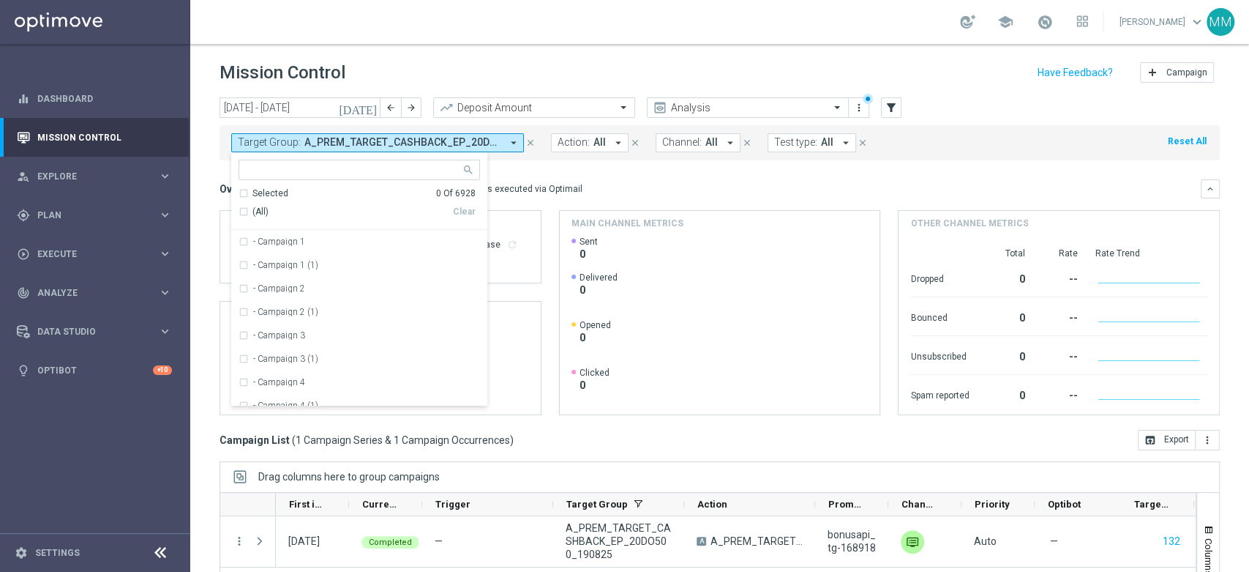
click at [426, 168] on input "text" at bounding box center [354, 170] width 214 height 12
paste input "A_PEXTRA_TARGET_CASHBACK_EP_20DO1000_190825"
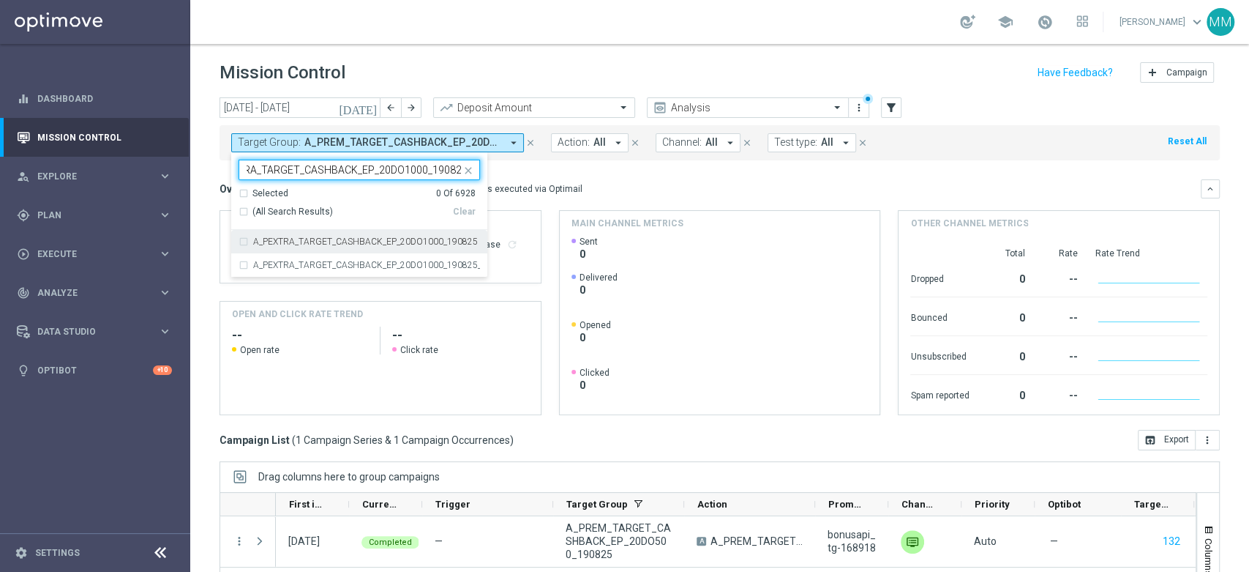
click at [370, 244] on label "A_PEXTRA_TARGET_CASHBACK_EP_20DO1000_190825" at bounding box center [365, 241] width 225 height 9
type input "A_PEXTRA_TARGET_CASHBACK_EP_20DO1000_190825"
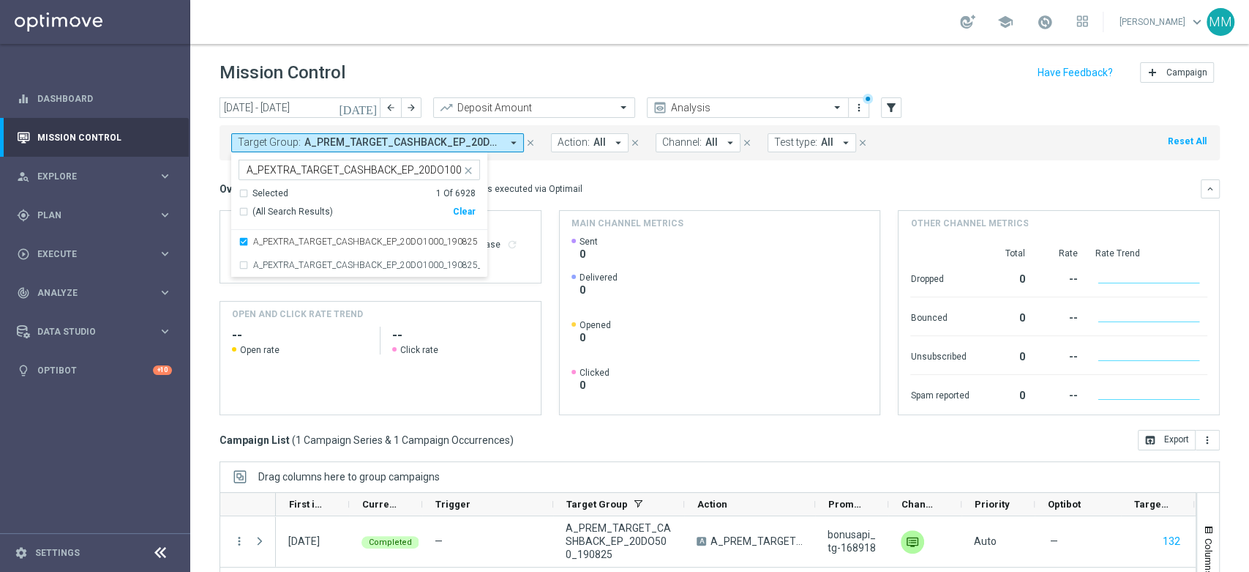
click at [616, 211] on div "Main channel metrics" at bounding box center [720, 223] width 321 height 25
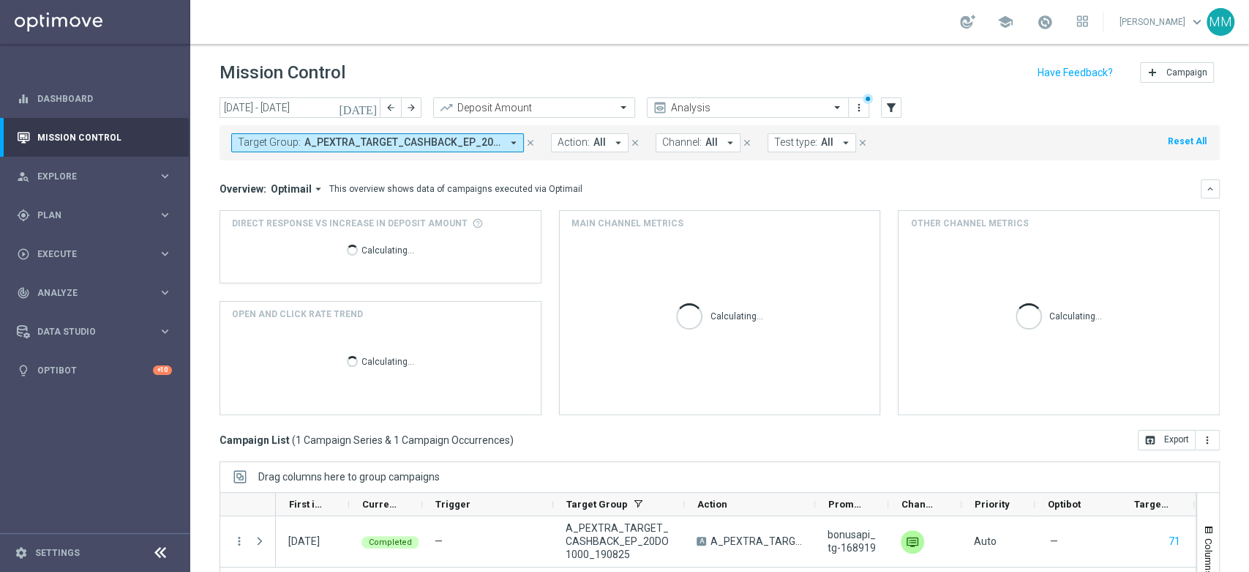
scroll to position [159, 0]
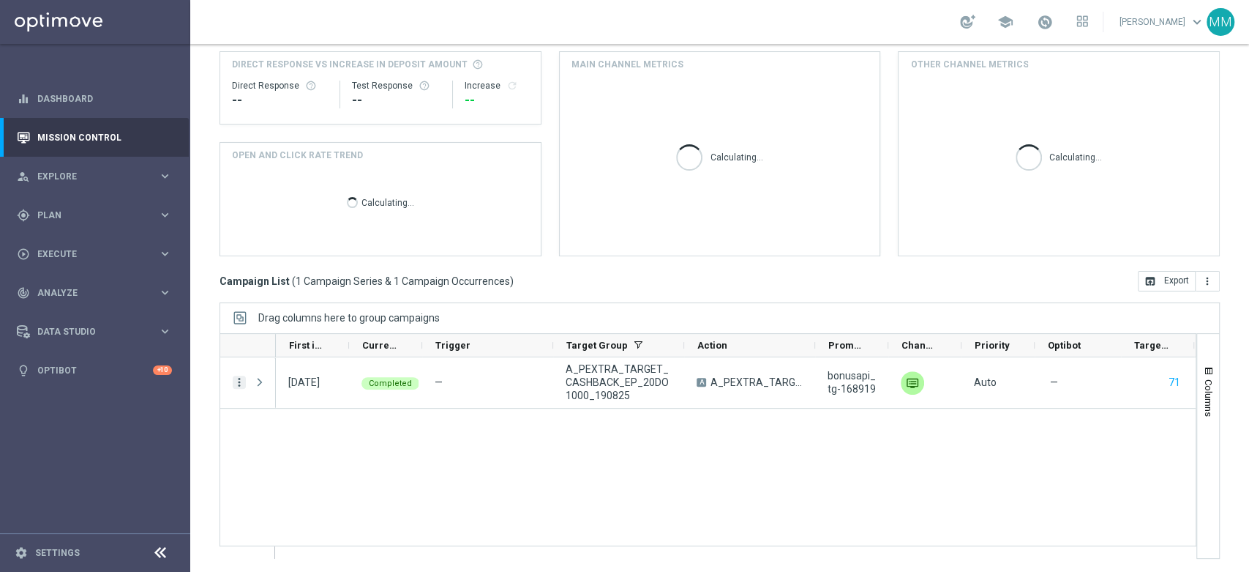
click at [235, 383] on icon "more_vert" at bounding box center [239, 381] width 13 height 13
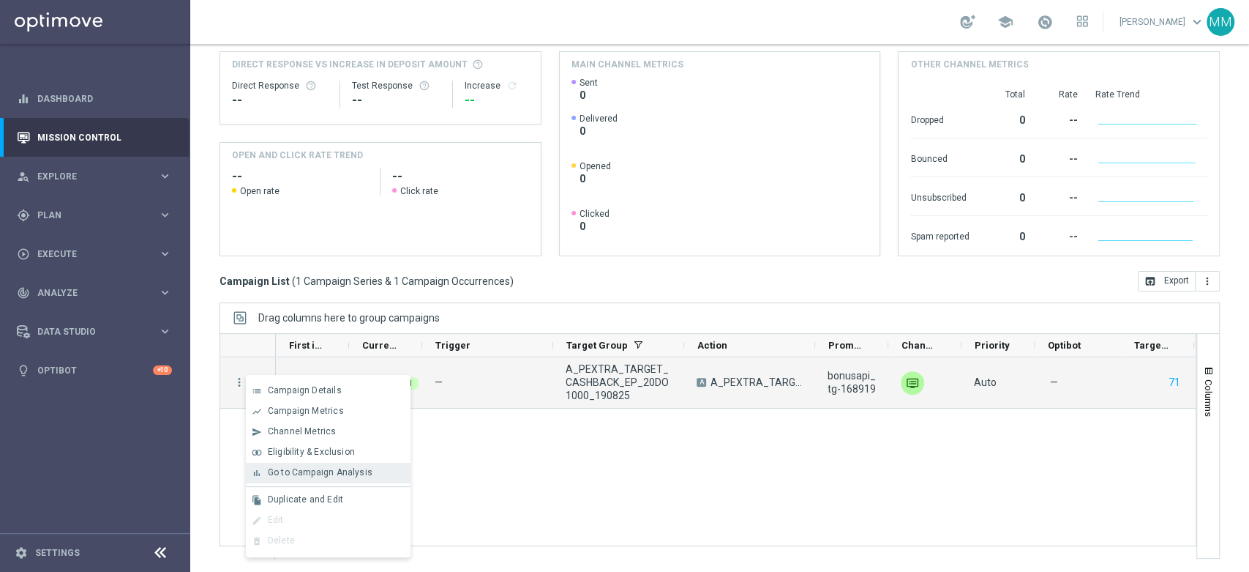
click at [389, 469] on div "Go to Campaign Analysis" at bounding box center [336, 472] width 136 height 10
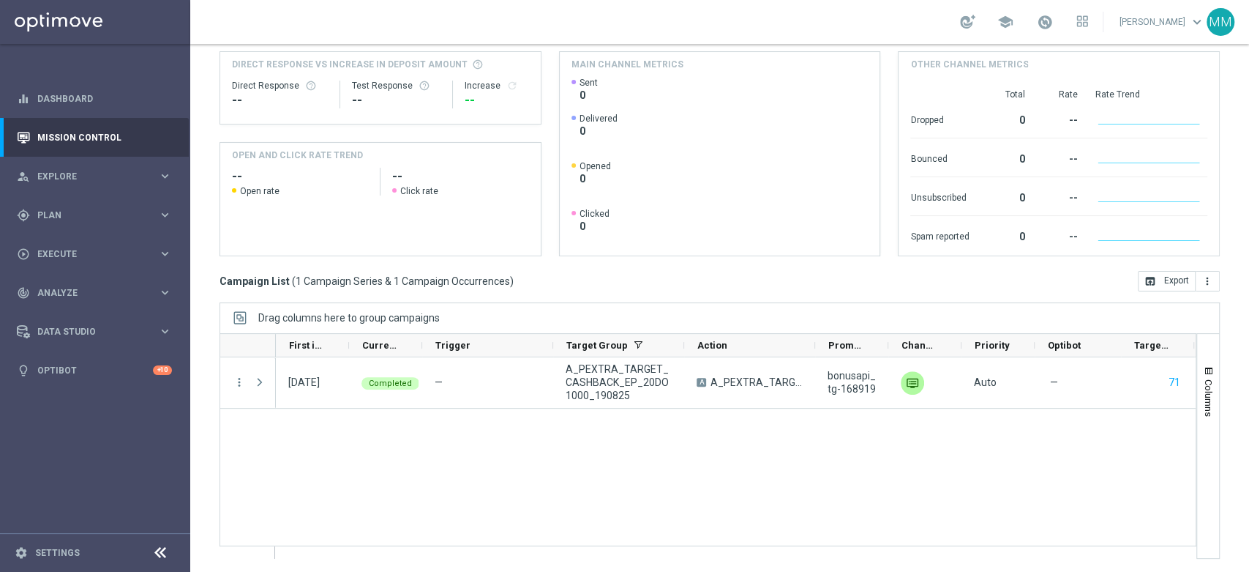
scroll to position [0, 0]
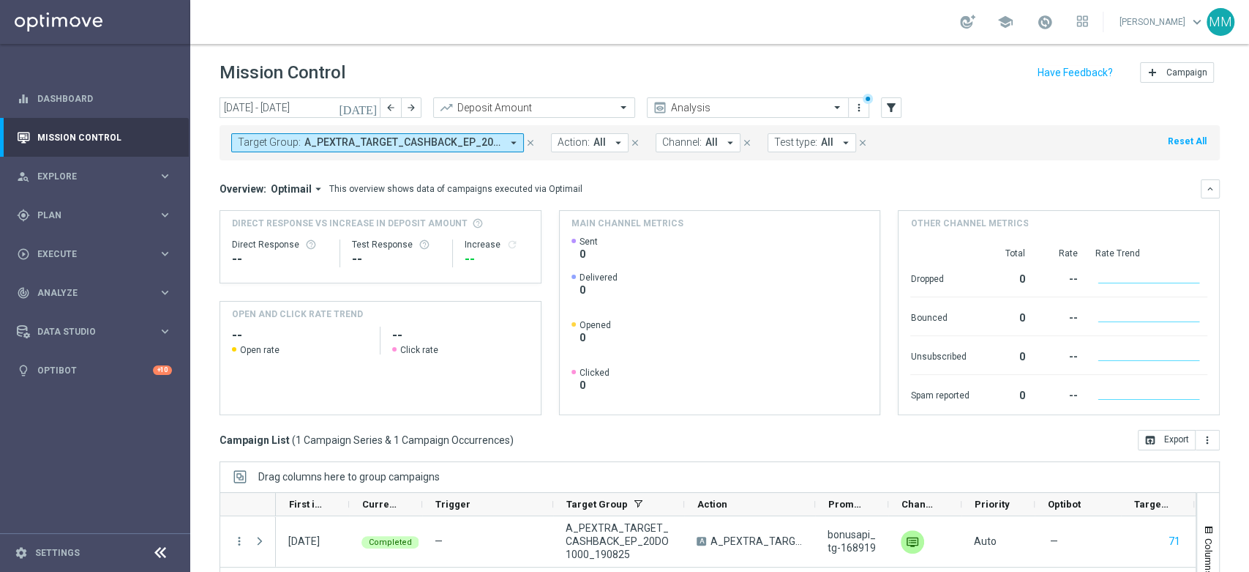
click at [504, 141] on button "Target Group: A_PEXTRA_TARGET_CASHBACK_EP_20DO1000_190825 arrow_drop_down" at bounding box center [377, 142] width 293 height 19
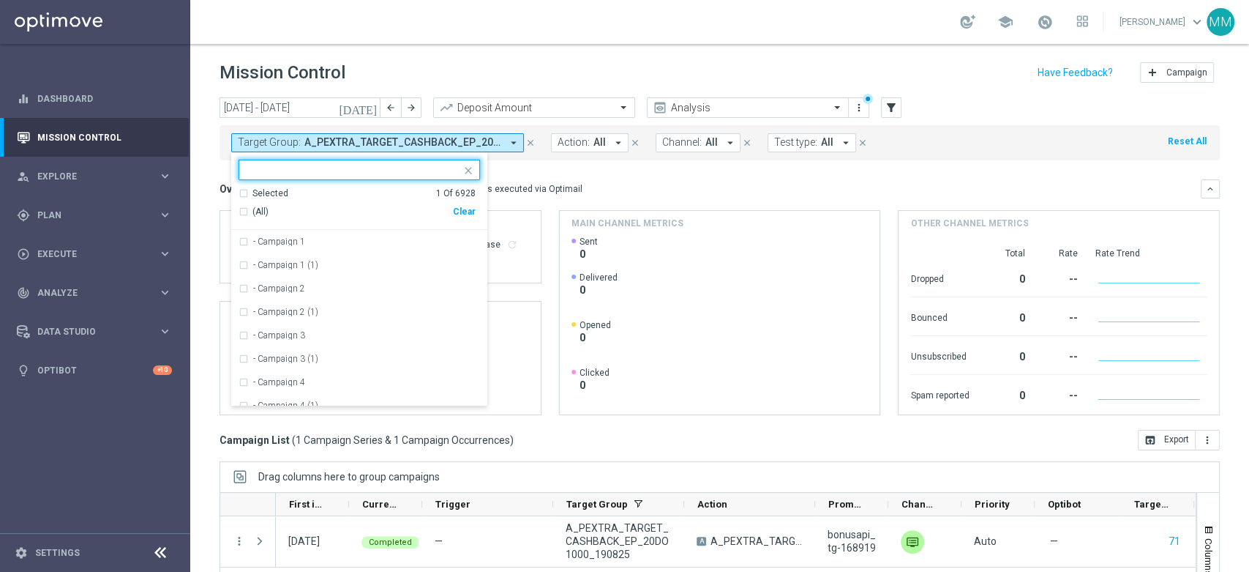
click at [0, 0] on div "Clear" at bounding box center [0, 0] width 0 height 0
click at [438, 164] on input "text" at bounding box center [354, 170] width 214 height 12
paste input "A_MIN_TARGET_WAGER_DO_25_220825"
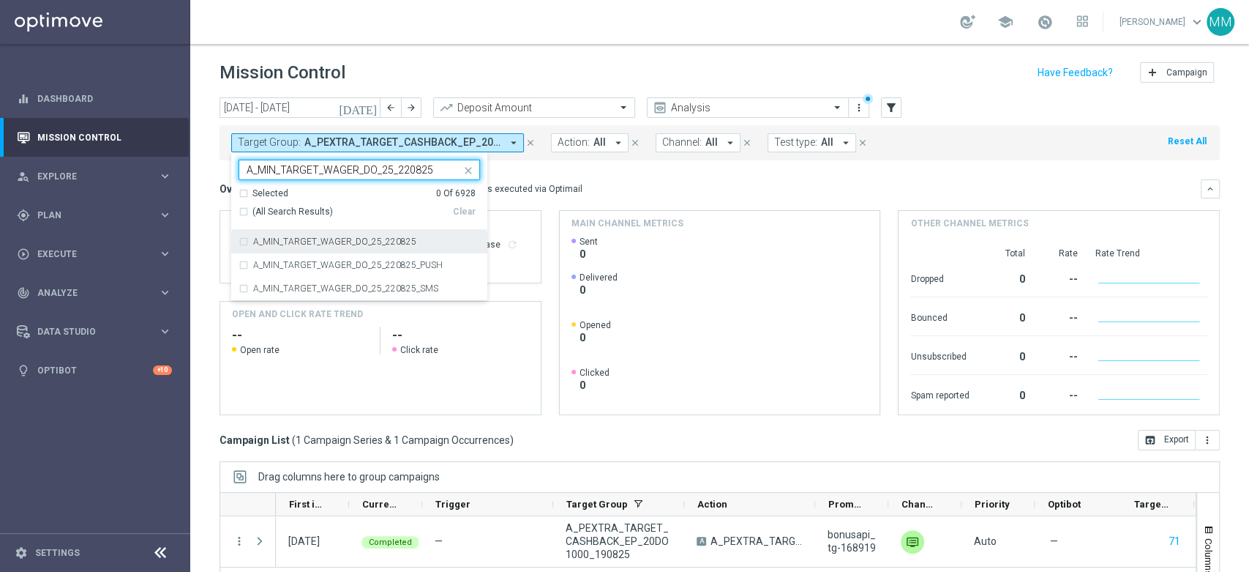
click at [356, 246] on div "A_MIN_TARGET_WAGER_DO_25_220825" at bounding box center [360, 241] width 242 height 23
type input "A_MIN_TARGET_WAGER_DO_25_220825"
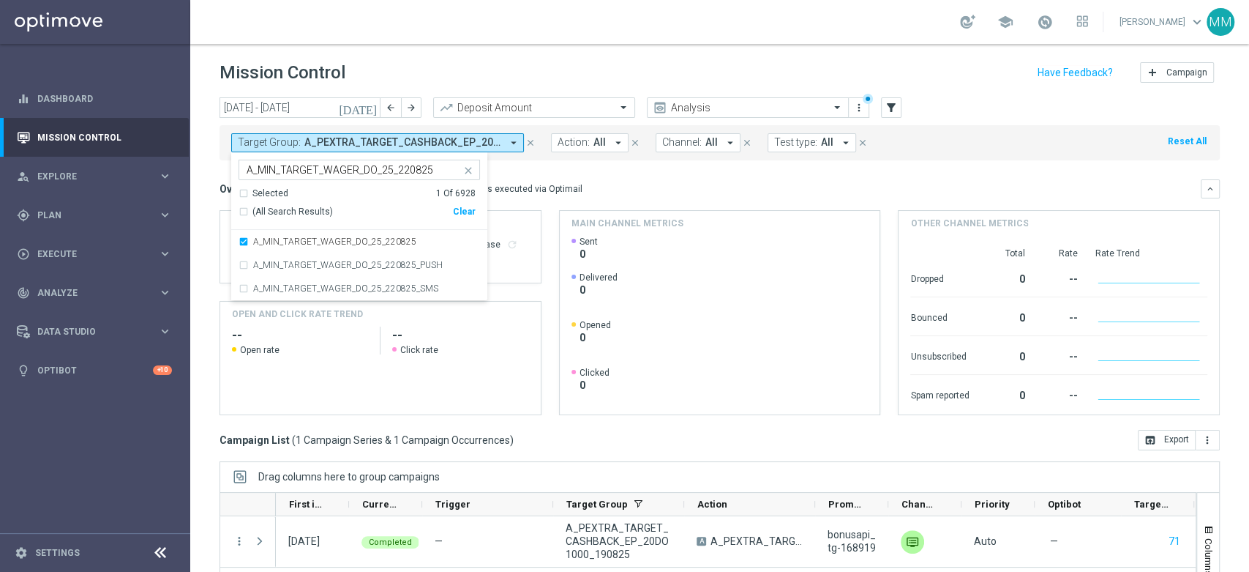
click at [663, 187] on div "Overview: Optimail arrow_drop_down This overview shows data of campaigns execut…" at bounding box center [711, 188] width 982 height 13
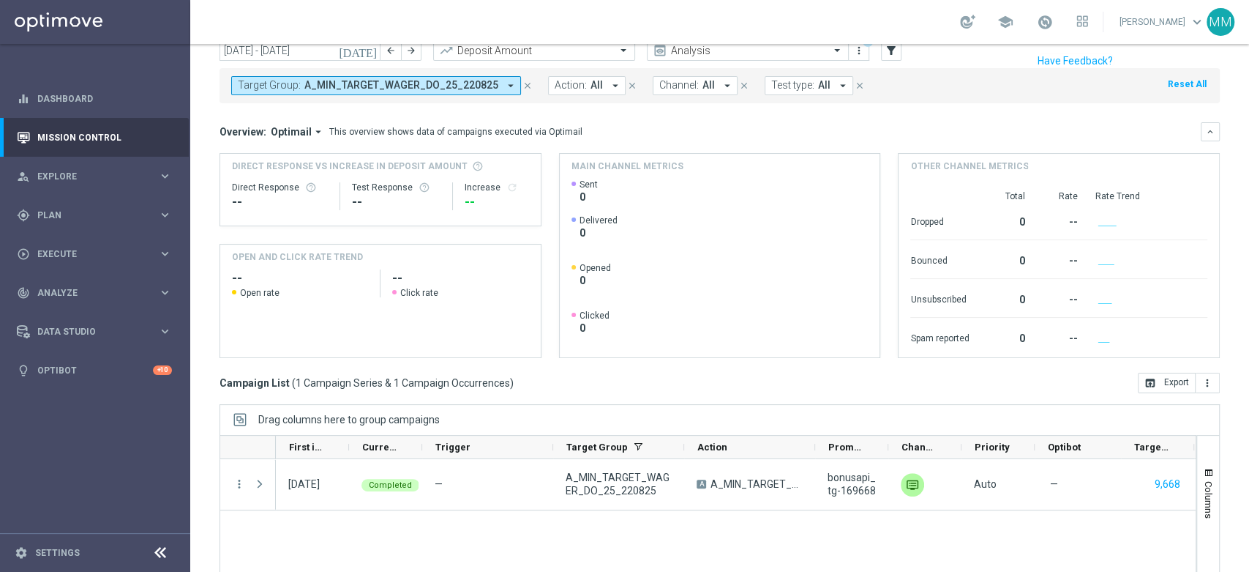
scroll to position [159, 0]
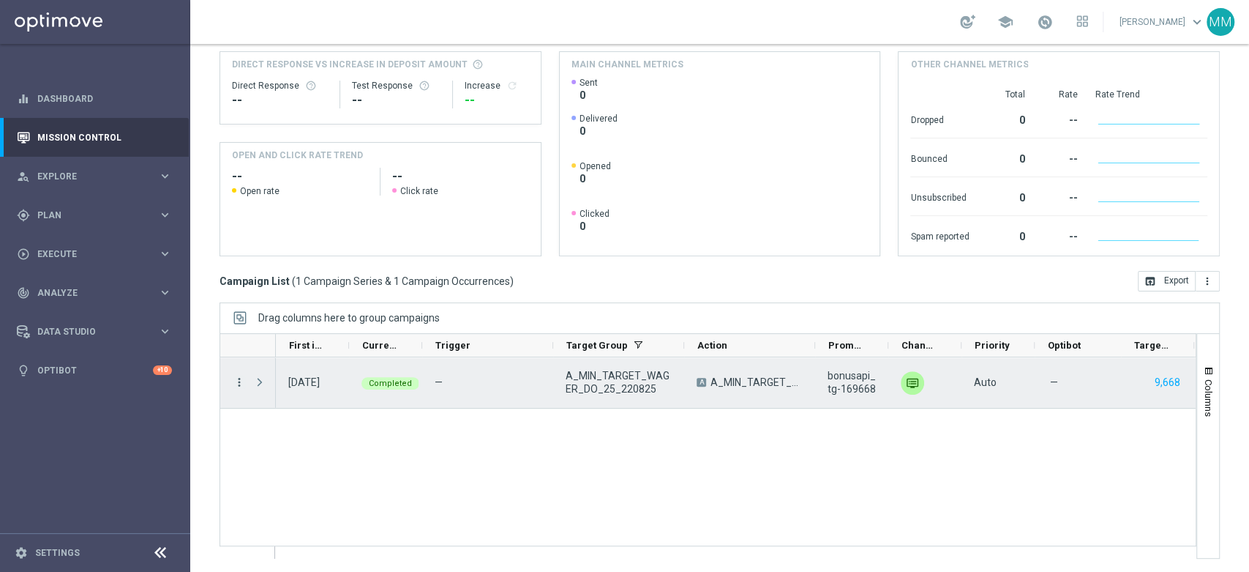
click at [238, 381] on icon "more_vert" at bounding box center [239, 381] width 13 height 13
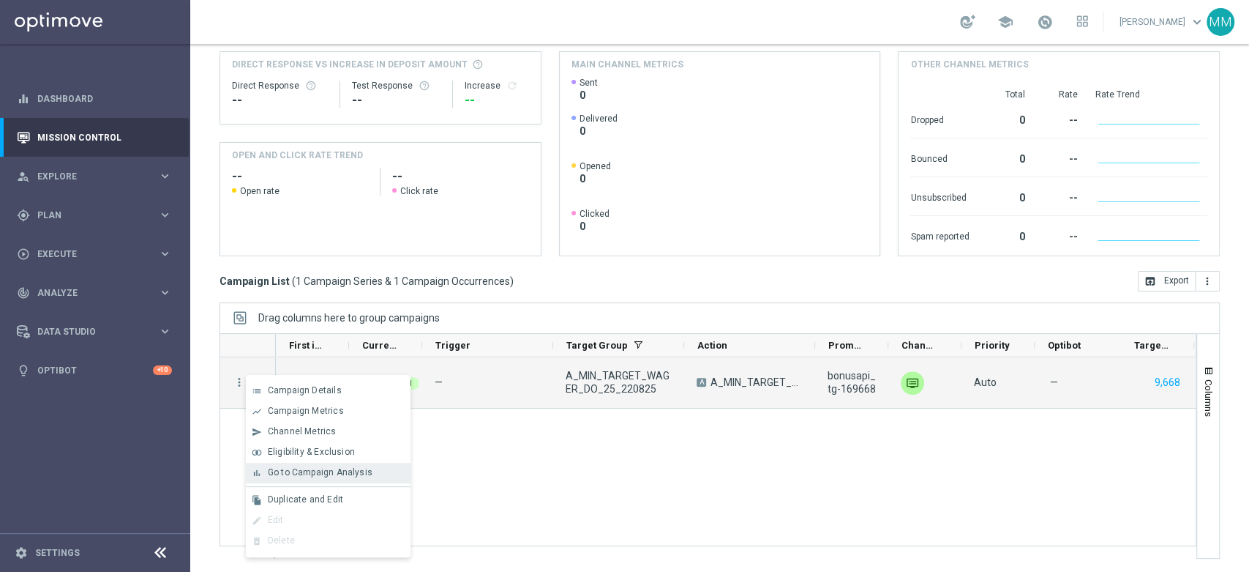
click at [339, 473] on span "Go to Campaign Analysis" at bounding box center [320, 472] width 105 height 10
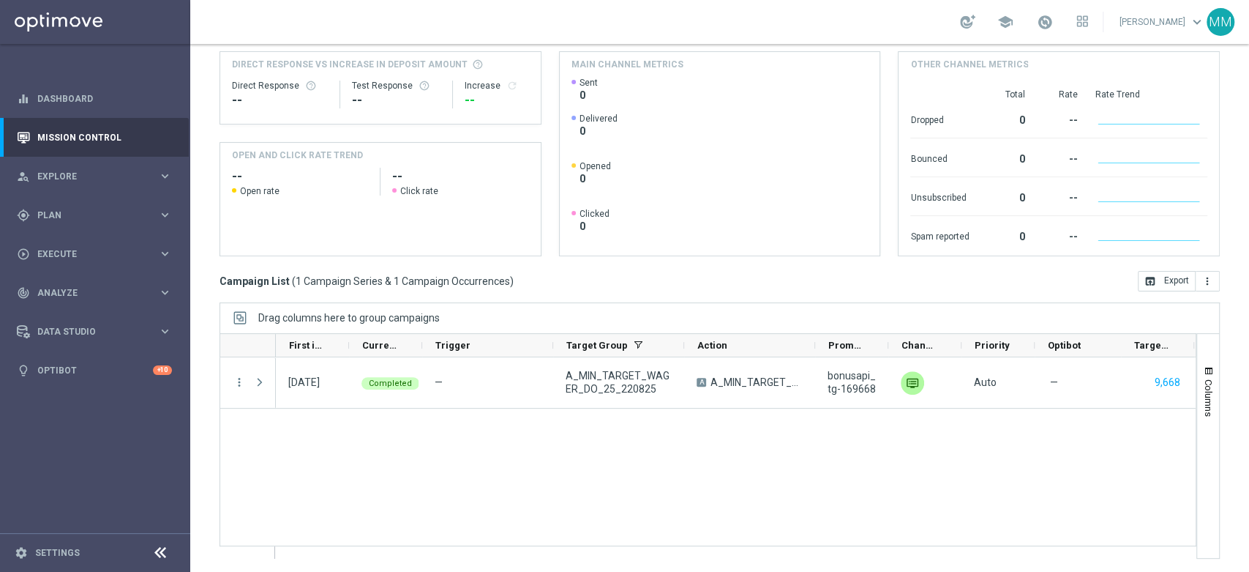
scroll to position [0, 0]
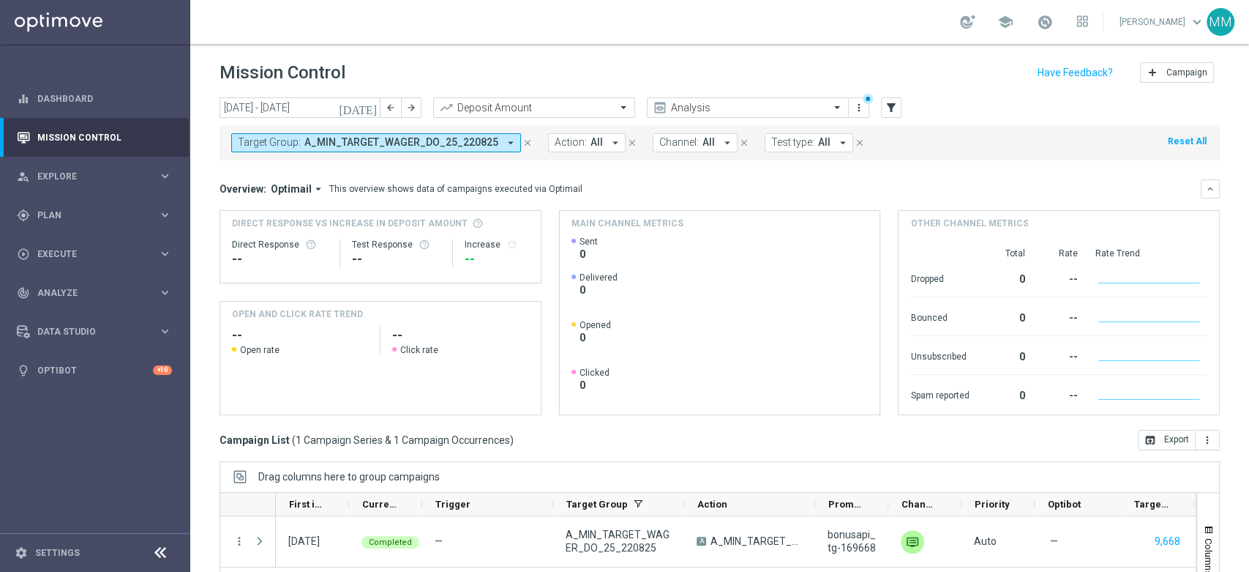
click at [416, 145] on span "A_MIN_TARGET_WAGER_DO_25_220825" at bounding box center [401, 142] width 194 height 12
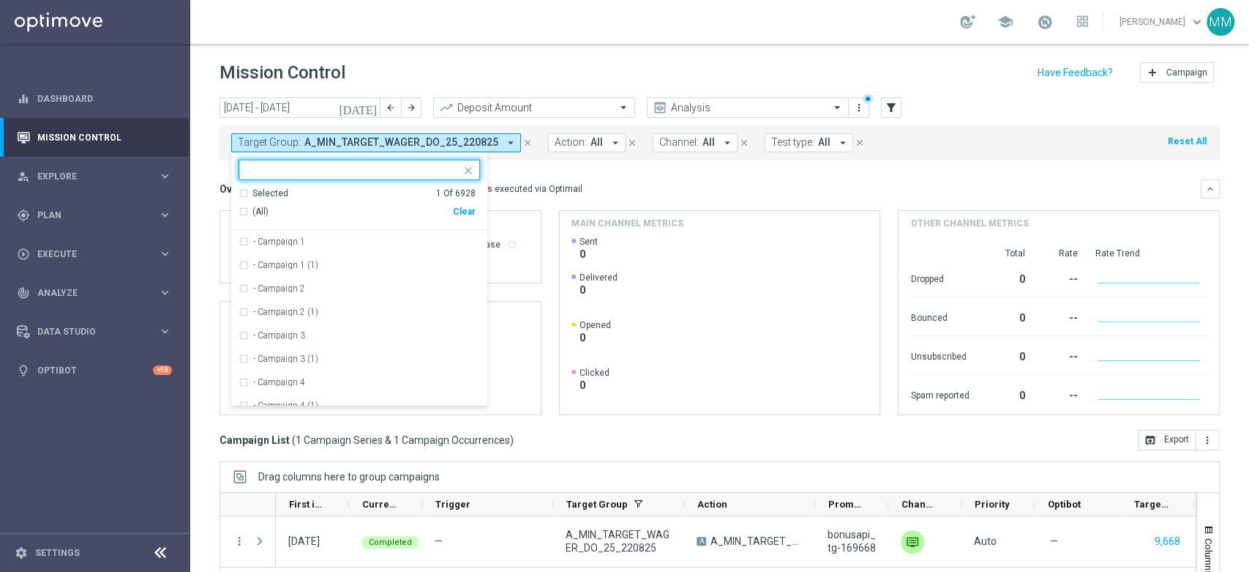
click at [0, 0] on div "Clear" at bounding box center [0, 0] width 0 height 0
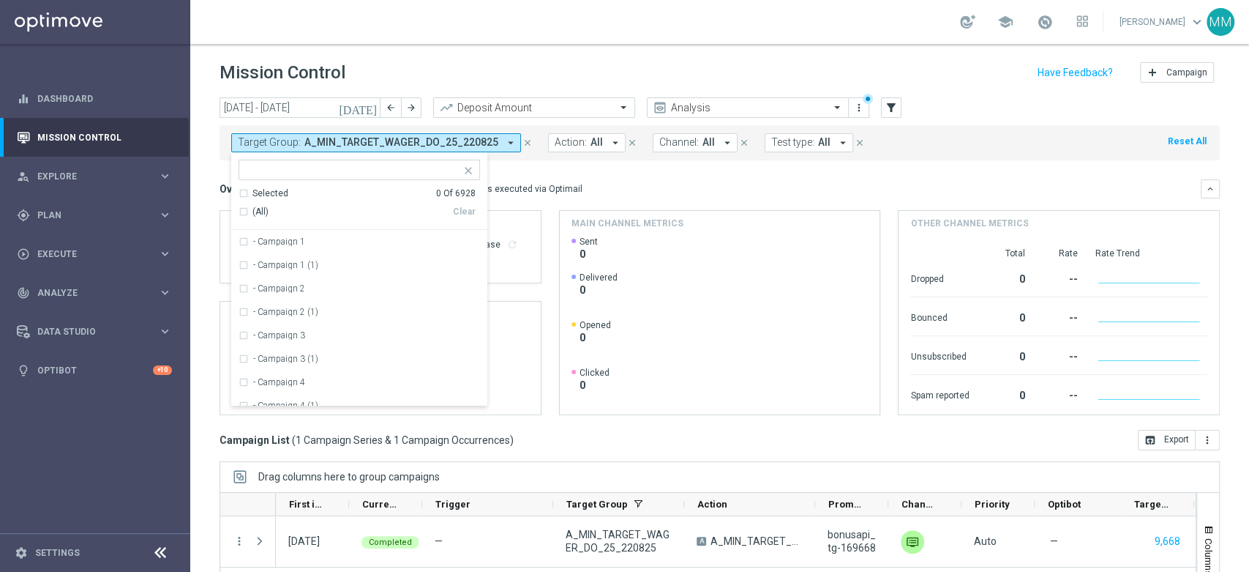
click at [439, 180] on ng-select "Selected 0 Of 6928 (All) Clear - Campaign 1 - Campaign 1 (1) - Campaign 2 - Cam…" at bounding box center [359, 283] width 256 height 247
click at [392, 168] on input "text" at bounding box center [354, 170] width 214 height 12
paste input "A_LOW_TARGET_WAGER_DO_50_220825"
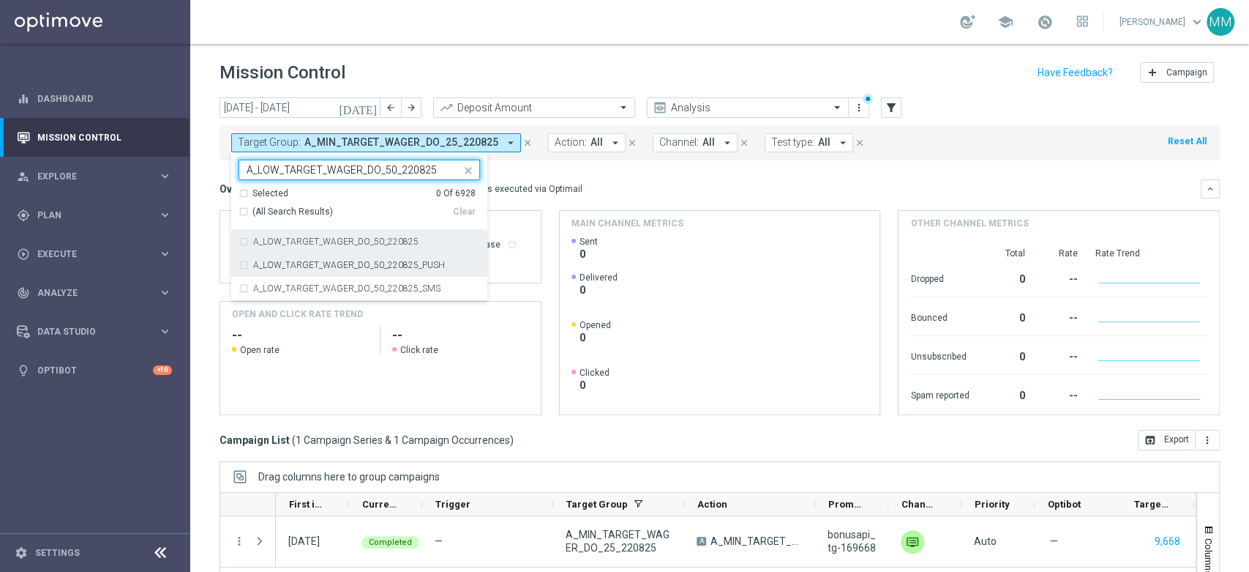
click at [316, 249] on div "A_LOW_TARGET_WAGER_DO_50_220825" at bounding box center [360, 241] width 242 height 23
type input "A_LOW_TARGET_WAGER_DO_50_220825"
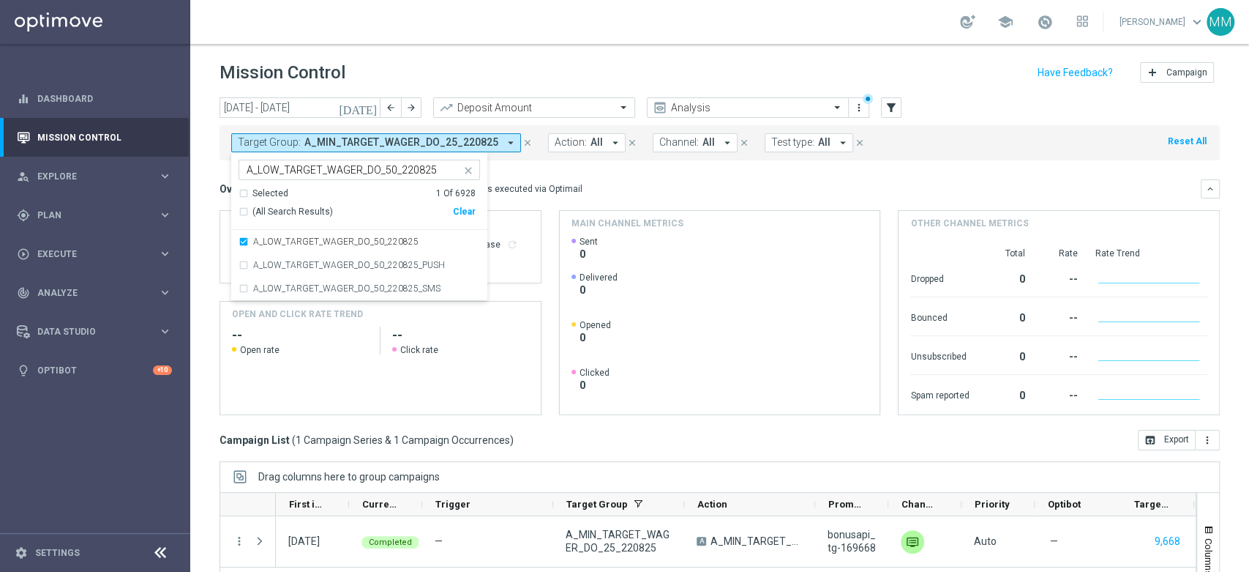
click at [715, 198] on div "Overview: Optimail arrow_drop_down This overview shows data of campaigns execut…" at bounding box center [720, 188] width 1001 height 19
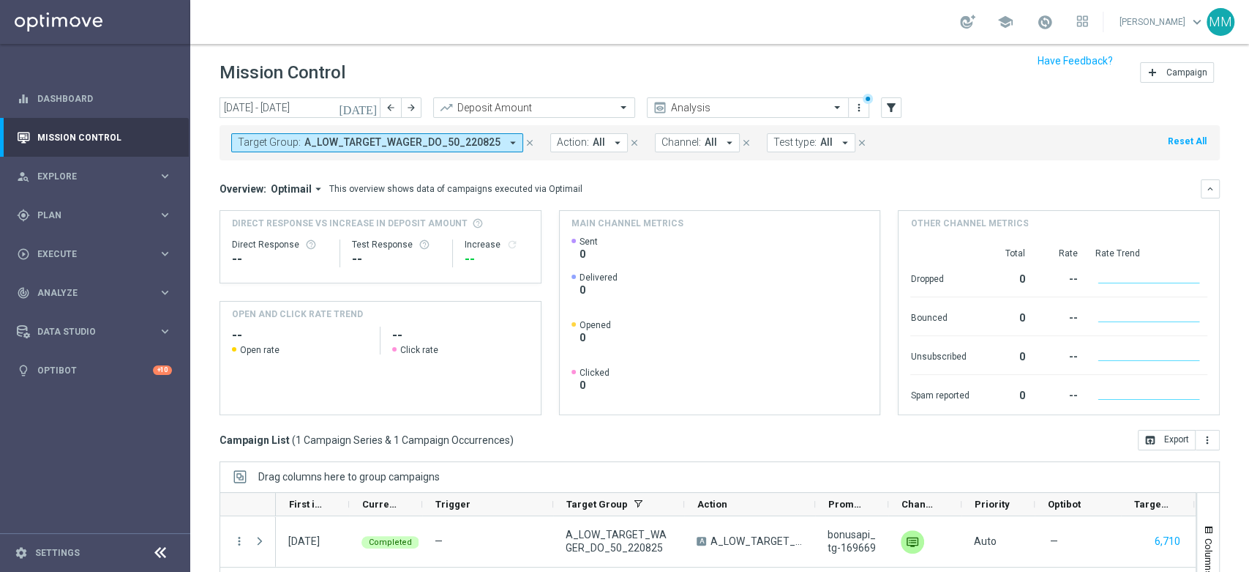
scroll to position [159, 0]
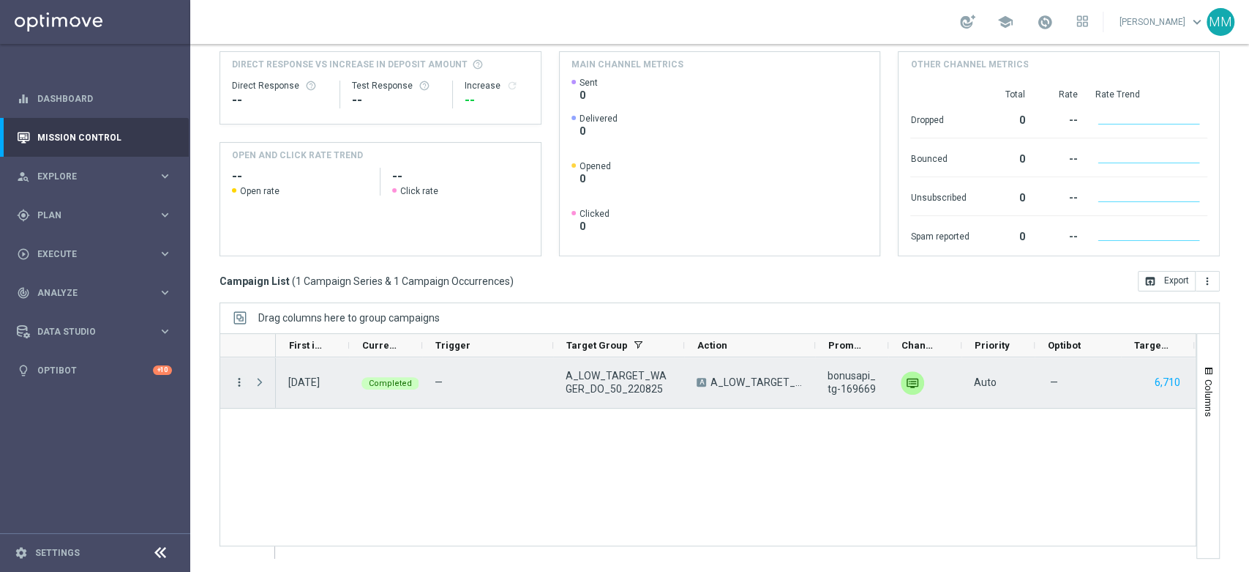
click at [239, 379] on icon "more_vert" at bounding box center [239, 381] width 13 height 13
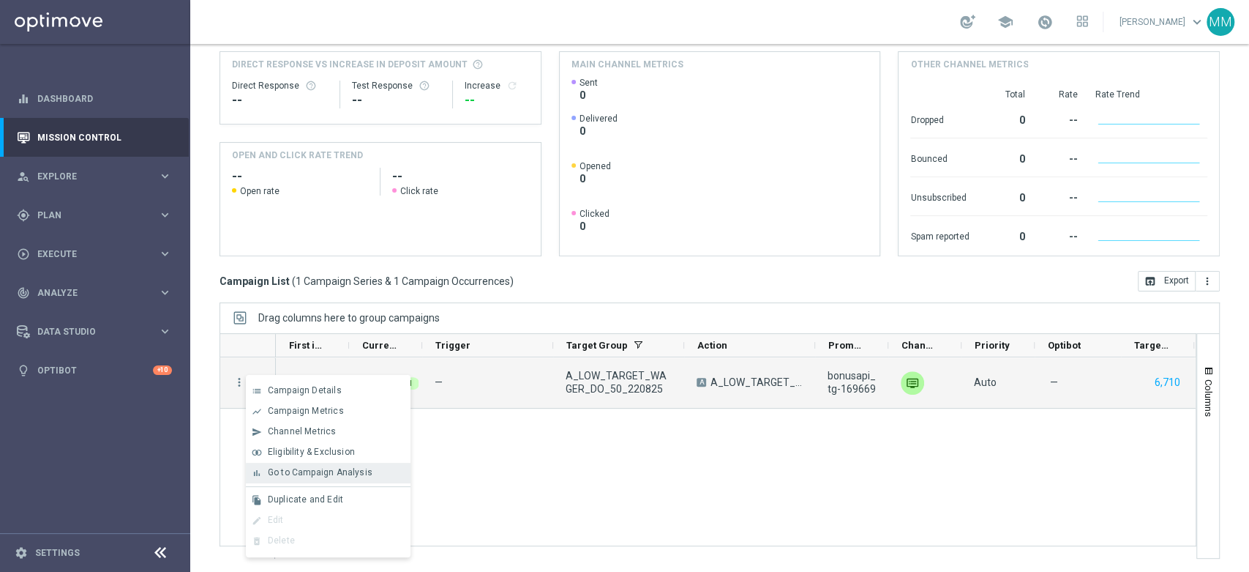
click at [345, 465] on div "bar_chart Go to Campaign Analysis" at bounding box center [328, 473] width 165 height 20
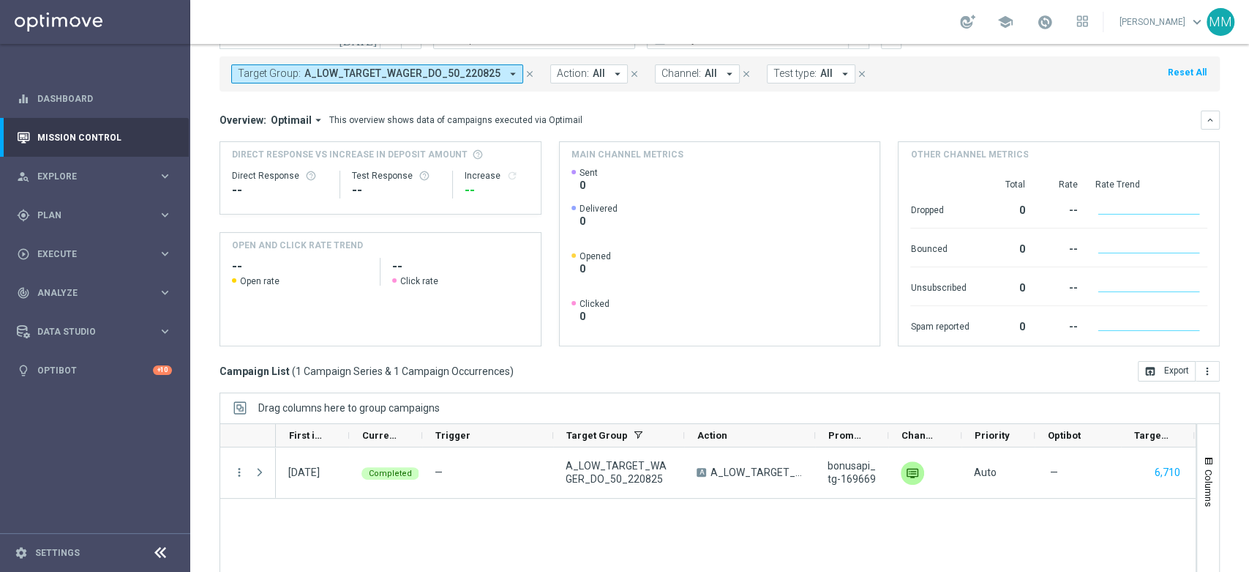
scroll to position [0, 0]
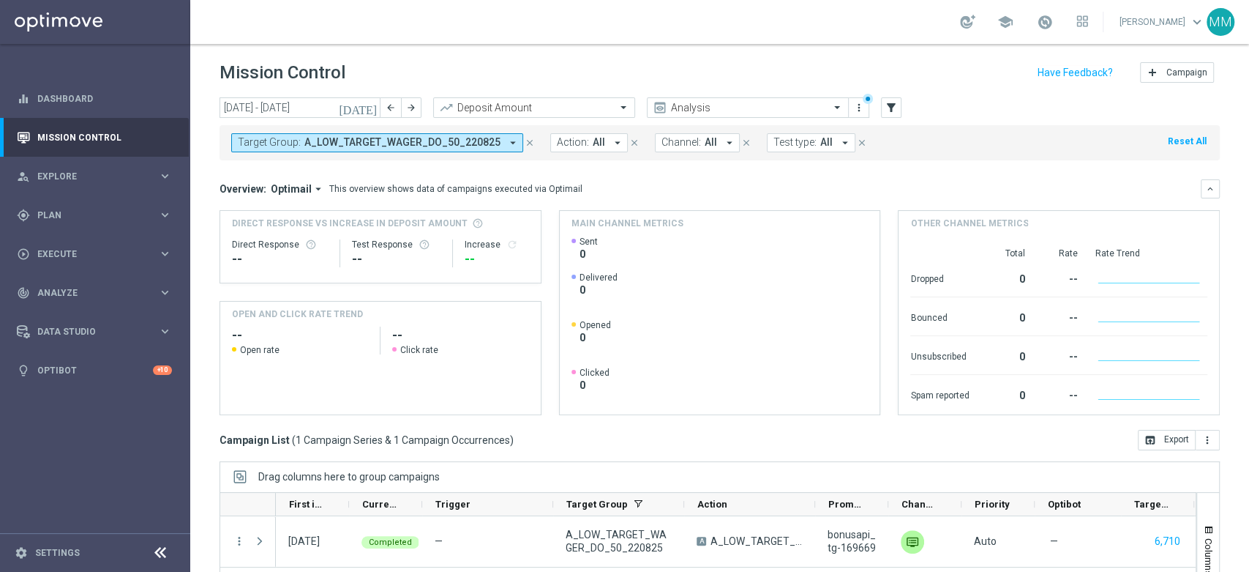
click at [439, 143] on span "A_LOW_TARGET_WAGER_DO_50_220825" at bounding box center [402, 142] width 196 height 12
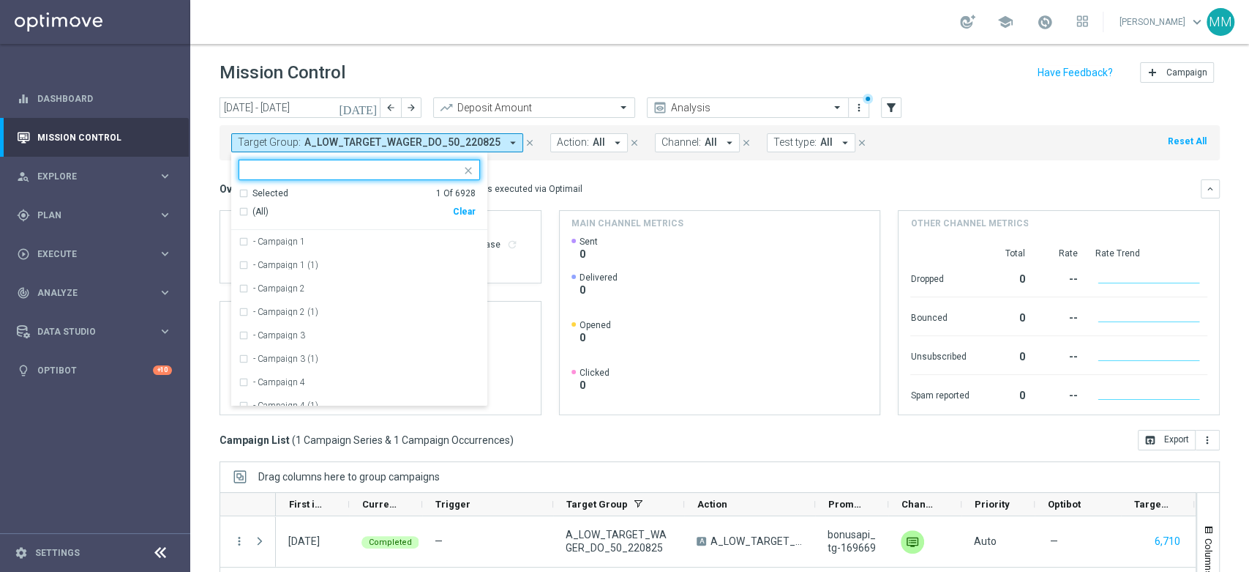
click at [460, 216] on div "(All) Clear" at bounding box center [357, 212] width 237 height 24
drag, startPoint x: 470, startPoint y: 210, endPoint x: 441, endPoint y: 179, distance: 42.5
click at [0, 0] on div "Clear" at bounding box center [0, 0] width 0 height 0
click at [428, 168] on input "text" at bounding box center [354, 170] width 214 height 12
paste input "A_MED_TARGET_WAGER_DO_200_220825"
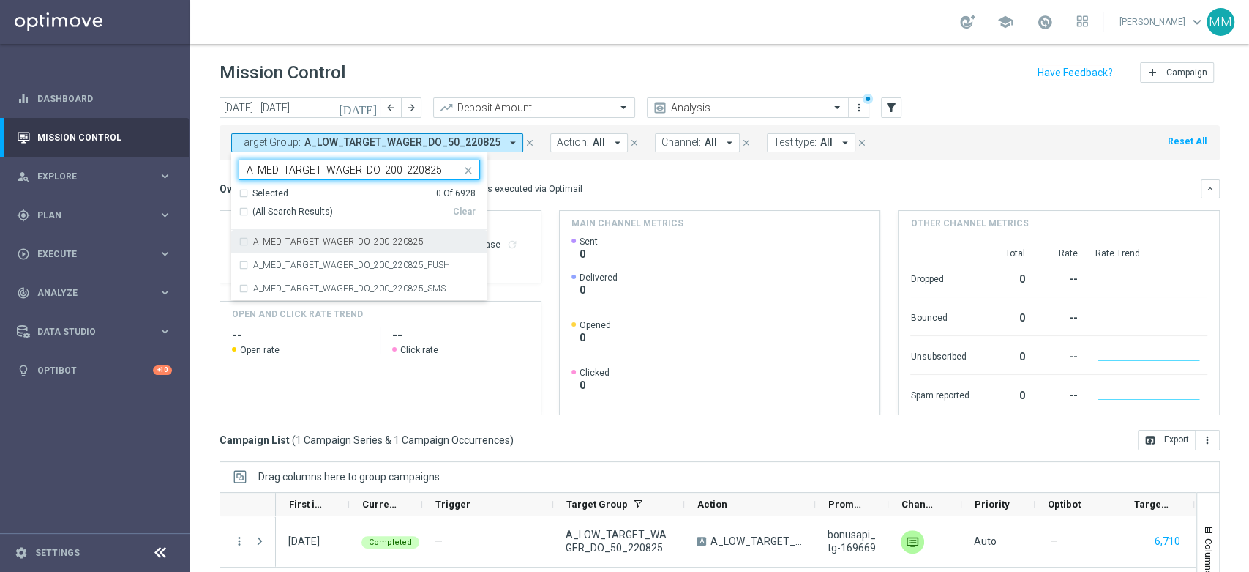
click at [326, 242] on label "A_MED_TARGET_WAGER_DO_200_220825" at bounding box center [338, 241] width 171 height 9
type input "A_MED_TARGET_WAGER_DO_200_220825"
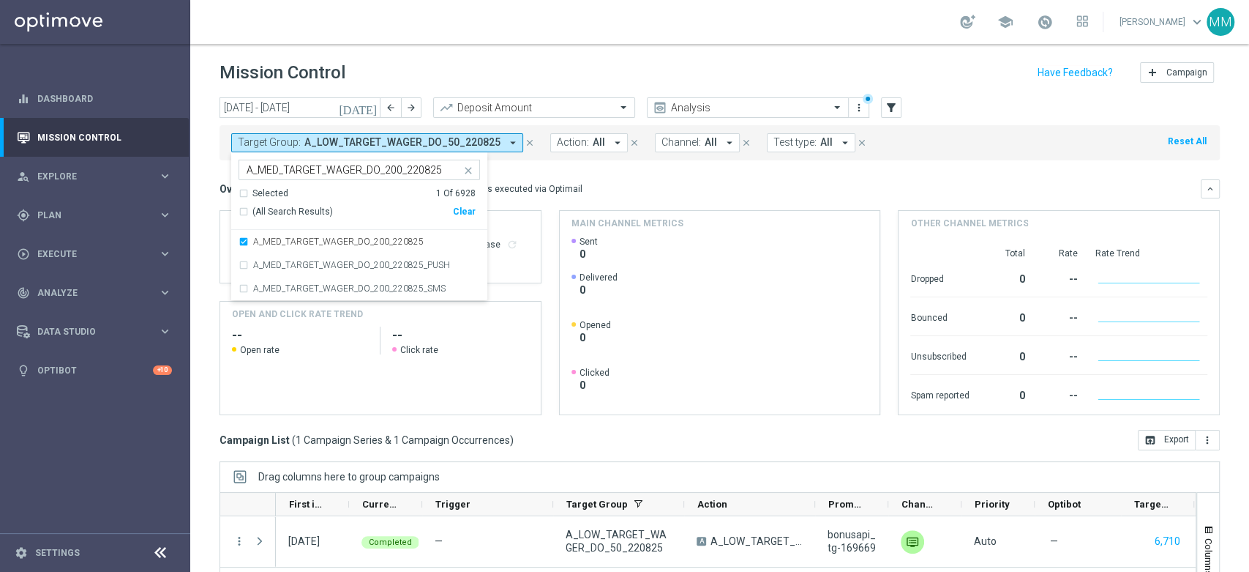
click at [613, 187] on div "Overview: Optimail arrow_drop_down This overview shows data of campaigns execut…" at bounding box center [711, 188] width 982 height 13
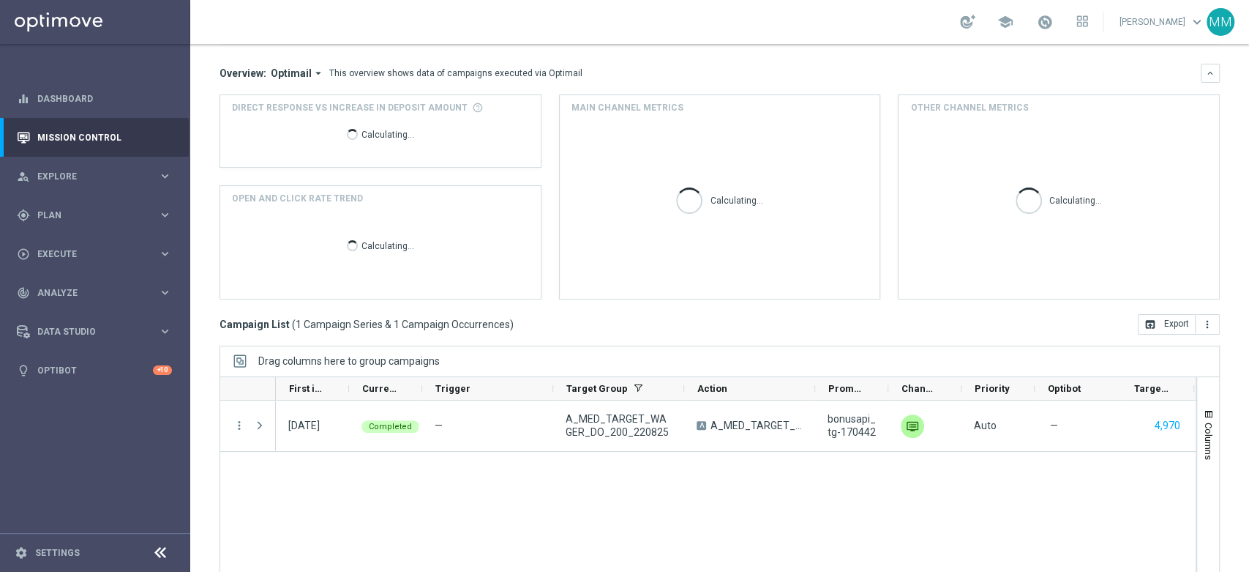
scroll to position [159, 0]
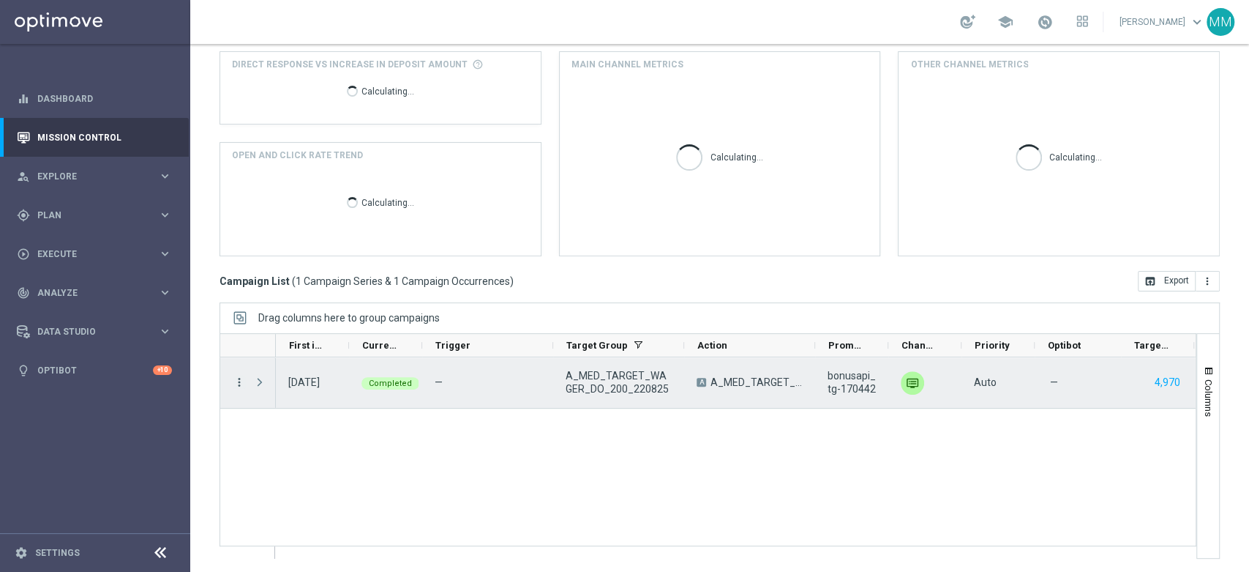
click at [237, 384] on icon "more_vert" at bounding box center [239, 381] width 13 height 13
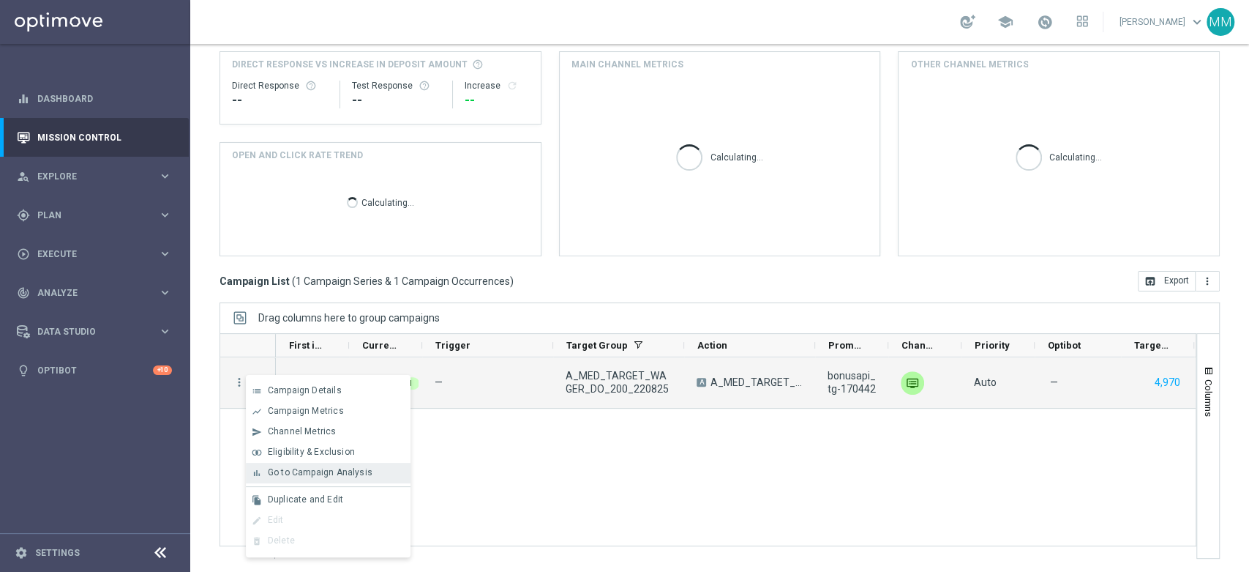
click at [326, 480] on div "bar_chart Go to Campaign Analysis" at bounding box center [328, 473] width 165 height 20
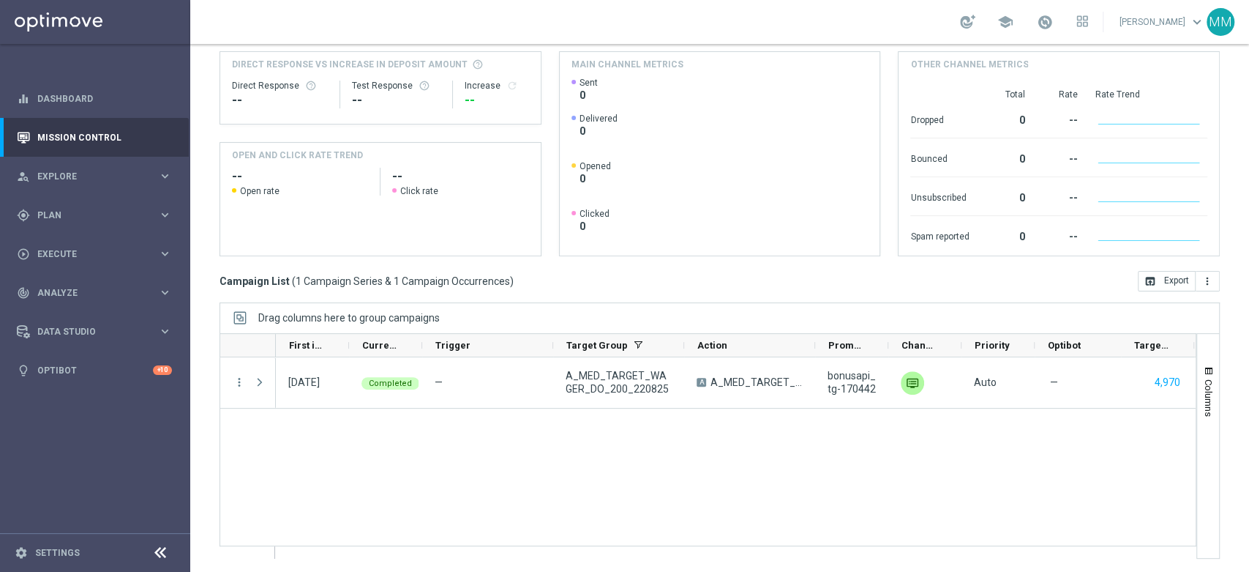
scroll to position [0, 0]
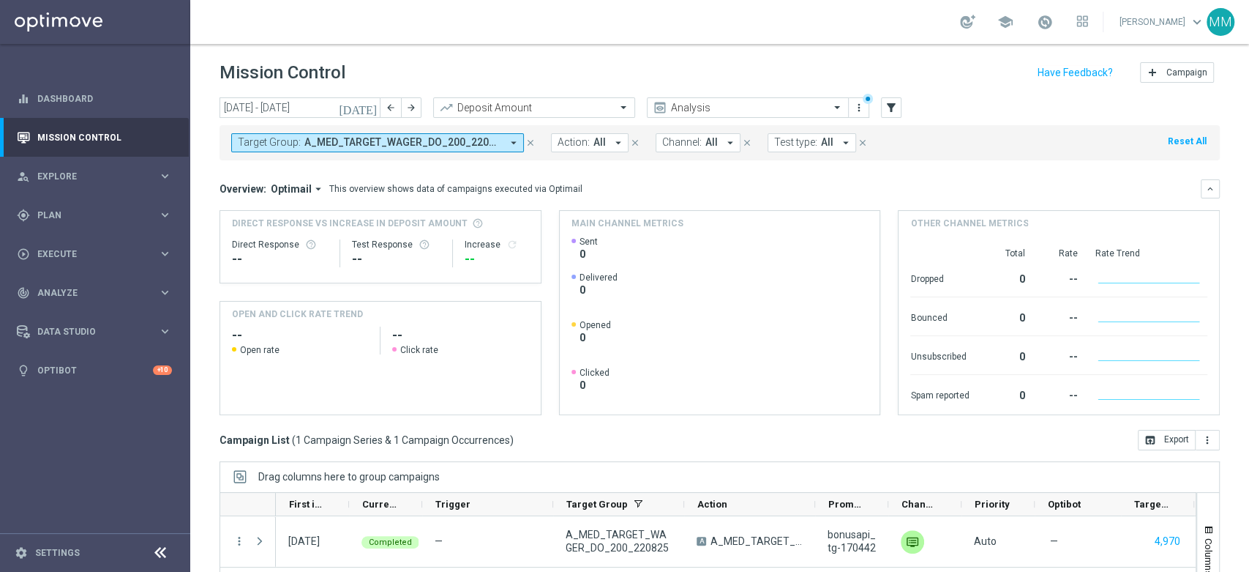
click at [398, 143] on span "A_MED_TARGET_WAGER_DO_200_220825" at bounding box center [402, 142] width 197 height 12
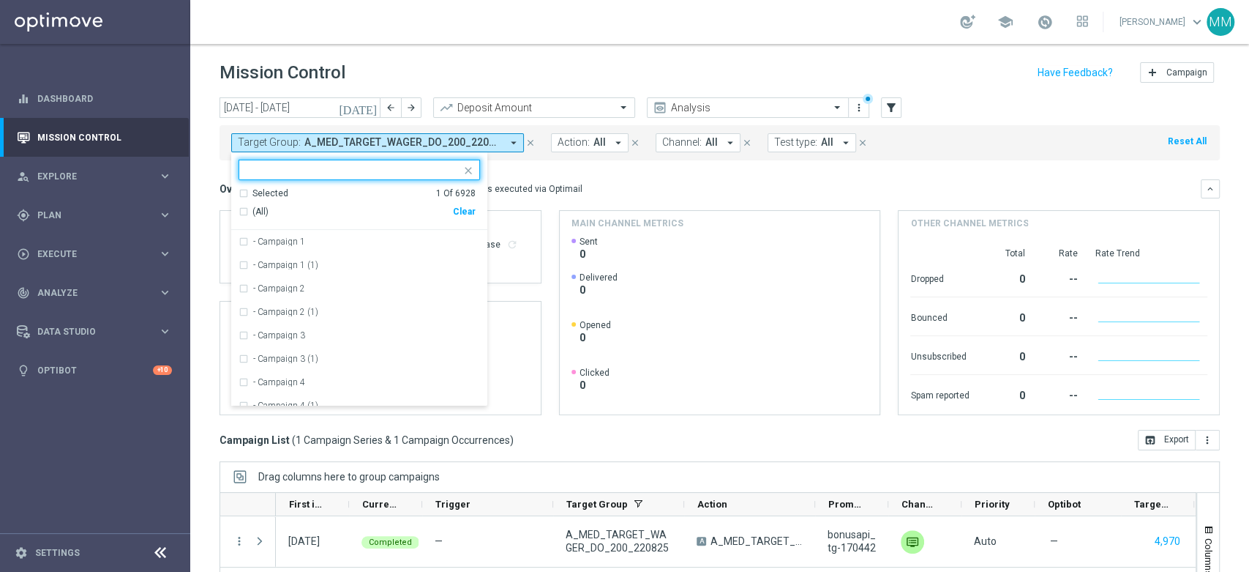
drag, startPoint x: 468, startPoint y: 215, endPoint x: 436, endPoint y: 190, distance: 40.7
click at [0, 0] on div "Clear" at bounding box center [0, 0] width 0 height 0
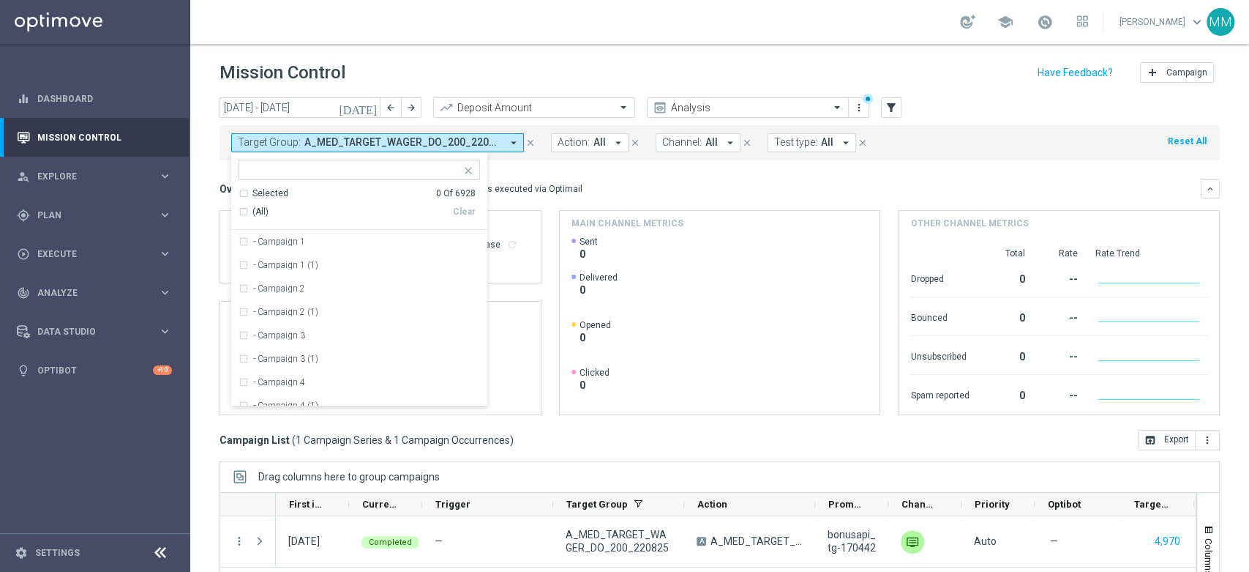
click at [422, 176] on input "text" at bounding box center [354, 170] width 214 height 12
paste input "A_HIGH_TARGET_WAGER_DO_800_220825"
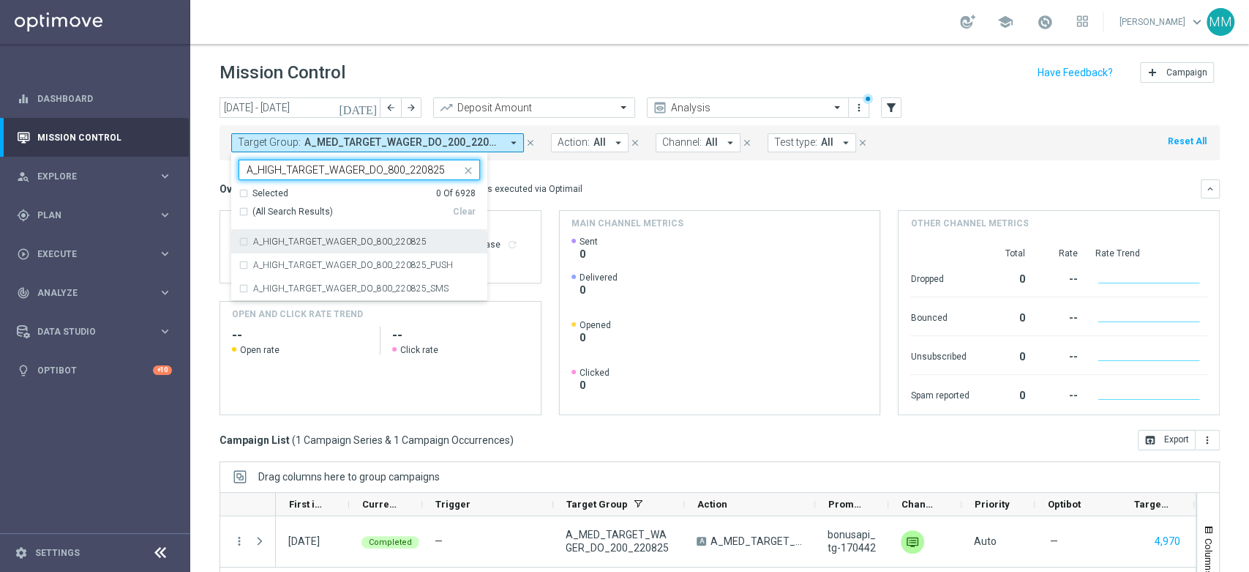
click at [325, 245] on label "A_HIGH_TARGET_WAGER_DO_800_220825" at bounding box center [339, 241] width 173 height 9
type input "A_HIGH_TARGET_WAGER_DO_800_220825"
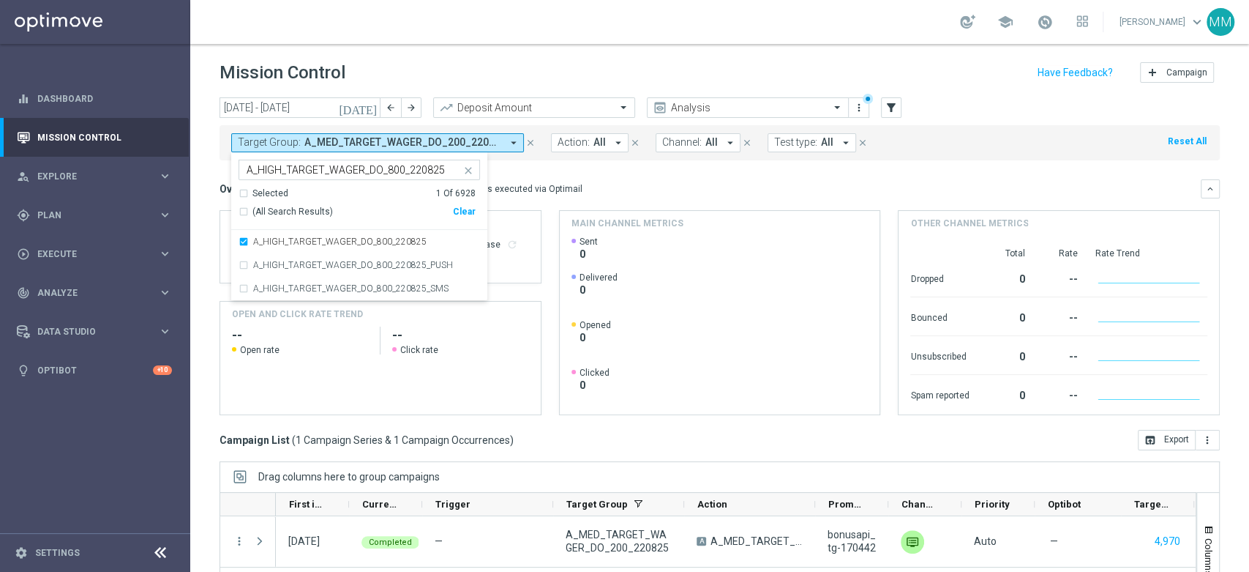
click at [605, 193] on div "Overview: Optimail arrow_drop_down This overview shows data of campaigns execut…" at bounding box center [711, 188] width 982 height 13
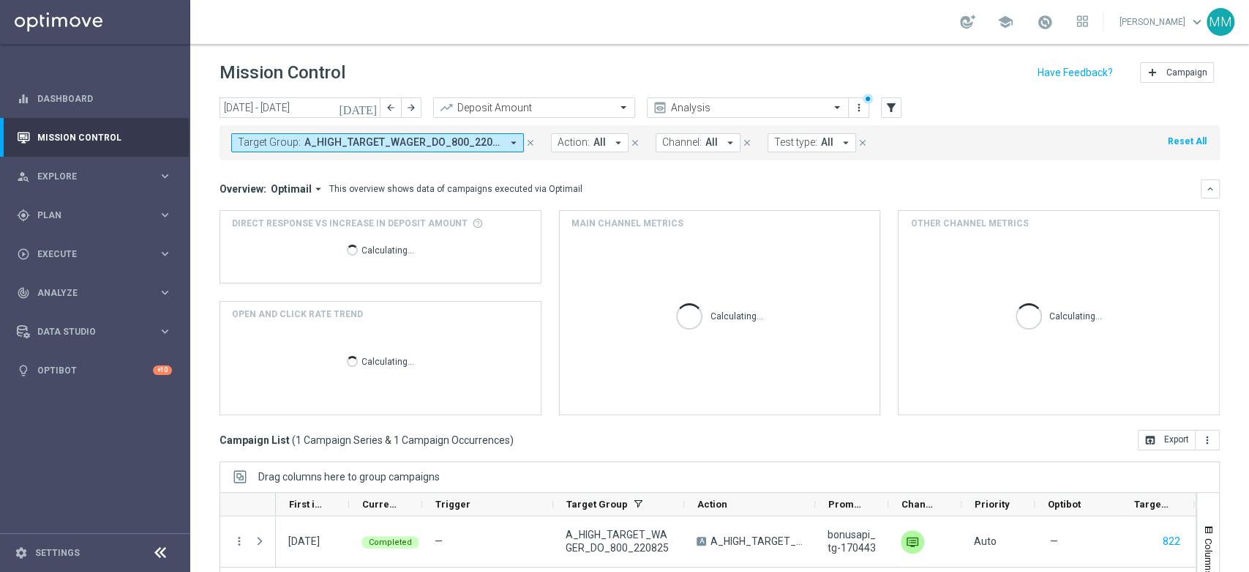
scroll to position [159, 0]
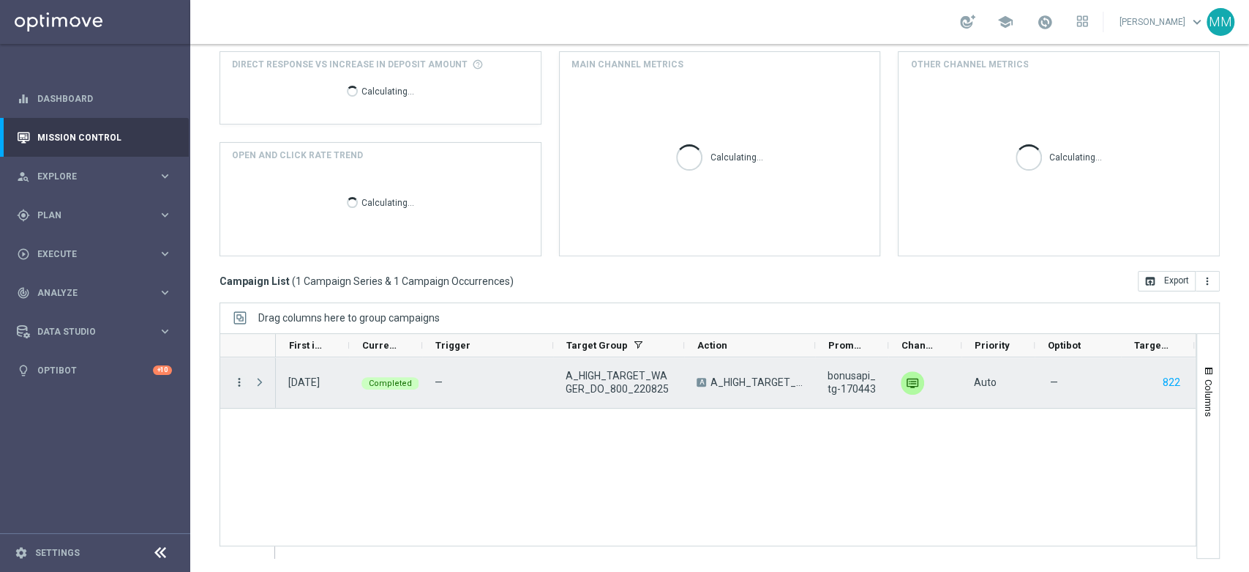
click at [242, 379] on icon "more_vert" at bounding box center [239, 381] width 13 height 13
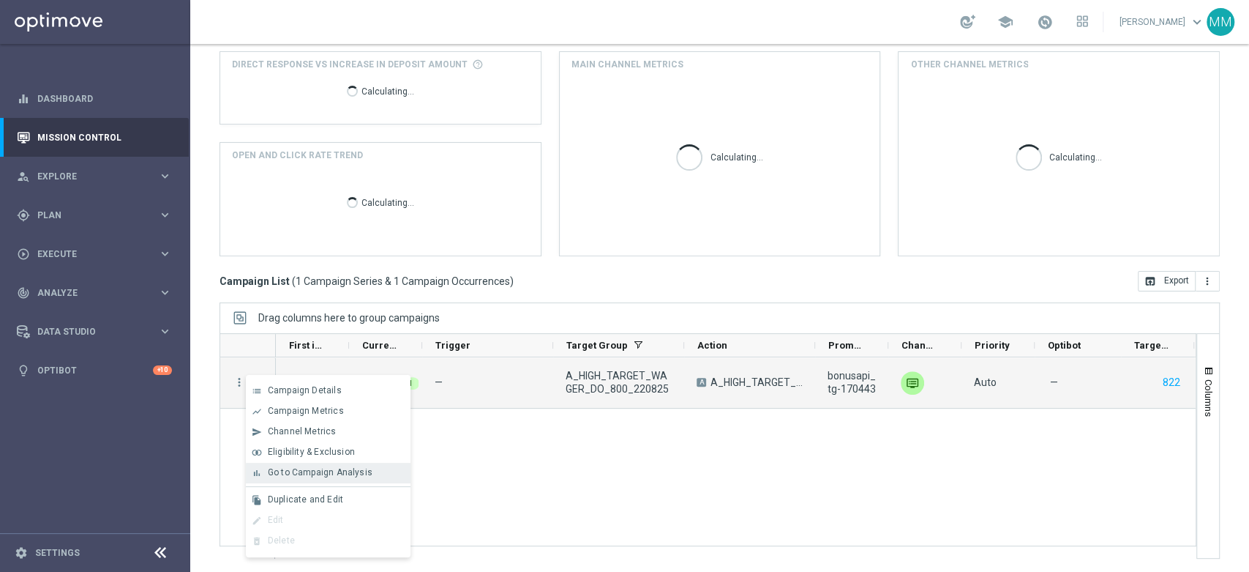
click at [323, 468] on span "Go to Campaign Analysis" at bounding box center [320, 472] width 105 height 10
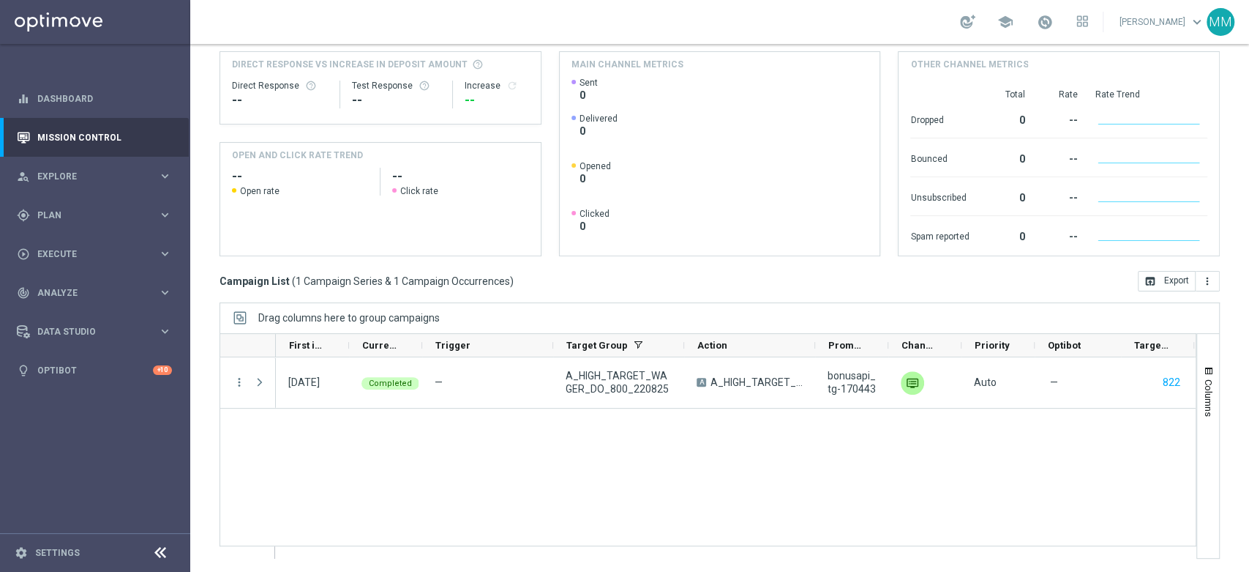
scroll to position [0, 0]
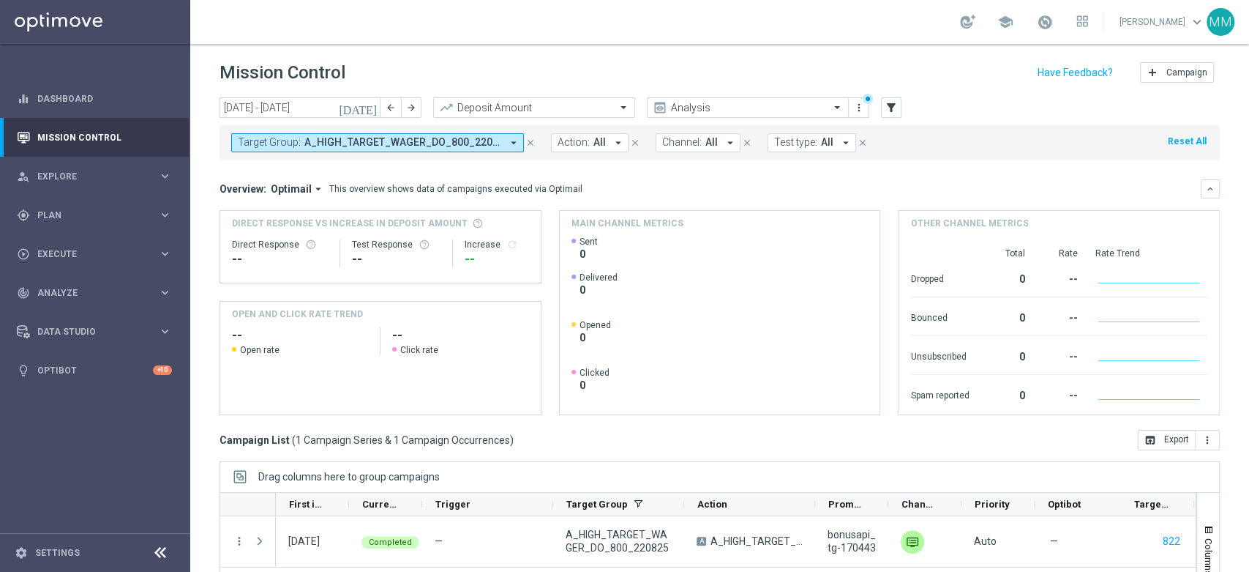
click at [330, 143] on span "A_HIGH_TARGET_WAGER_DO_800_220825" at bounding box center [402, 142] width 197 height 12
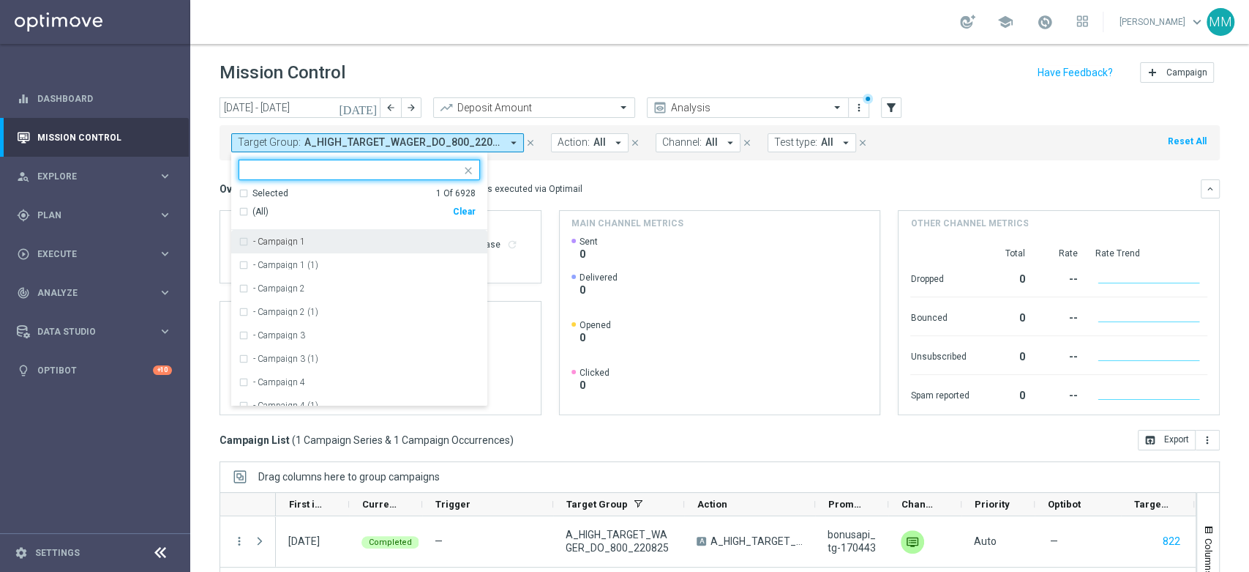
click at [440, 176] on div at bounding box center [352, 171] width 217 height 15
drag, startPoint x: 462, startPoint y: 219, endPoint x: 457, endPoint y: 209, distance: 11.5
click at [461, 219] on div "(All) Clear" at bounding box center [357, 212] width 237 height 24
click at [0, 0] on div "Clear" at bounding box center [0, 0] width 0 height 0
click at [438, 175] on div at bounding box center [352, 171] width 217 height 15
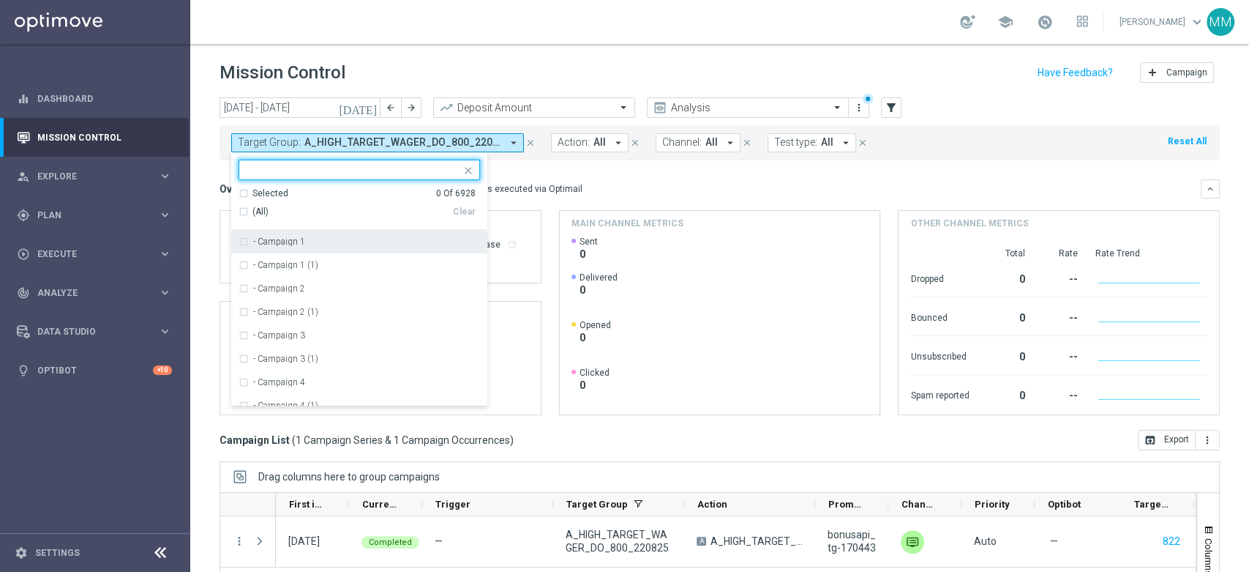
paste input "A_PREM_TARGET_WAGER_DO_1200_220825"
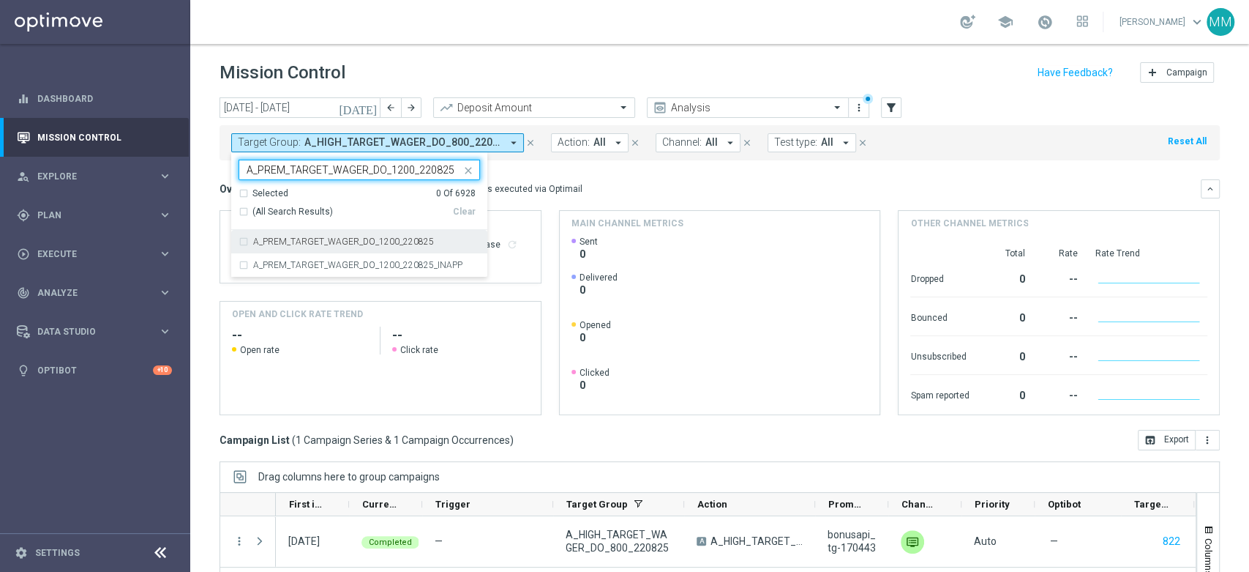
click at [378, 240] on label "A_PREM_TARGET_WAGER_DO_1200_220825" at bounding box center [343, 241] width 181 height 9
type input "A_PREM_TARGET_WAGER_DO_1200_220825"
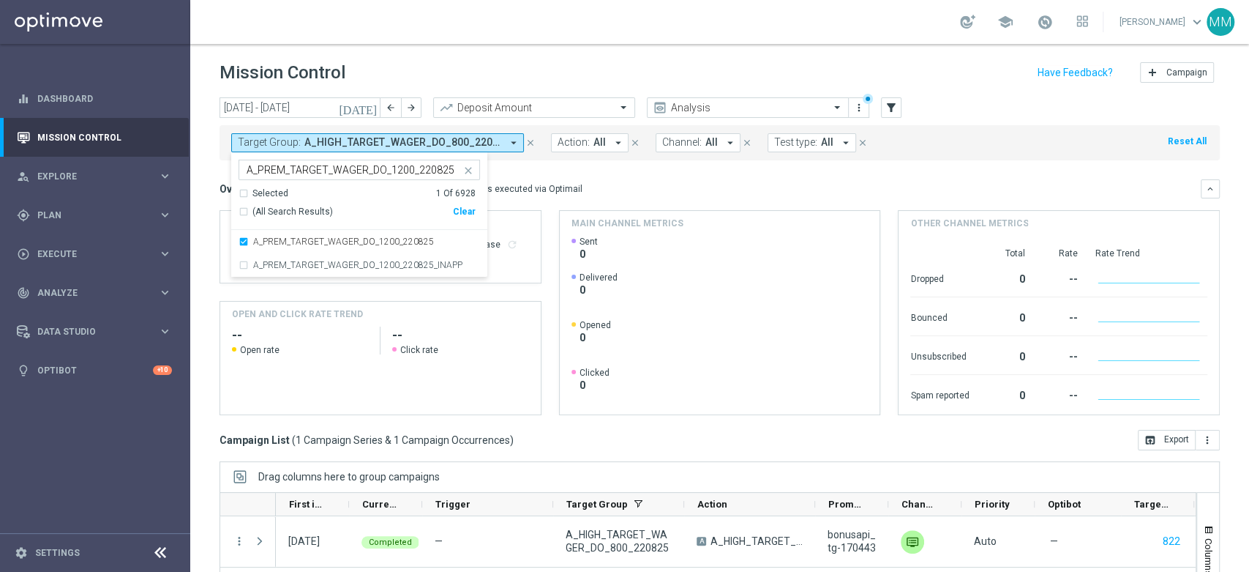
click at [569, 186] on div "Overview: Optimail arrow_drop_down This overview shows data of campaigns execut…" at bounding box center [711, 188] width 982 height 13
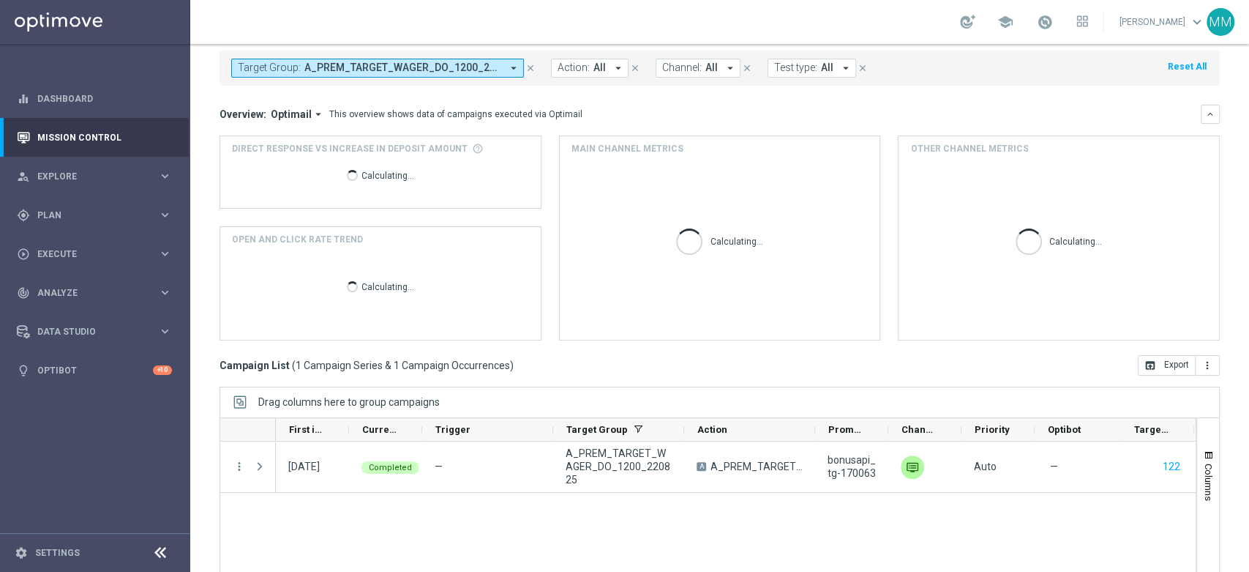
scroll to position [159, 0]
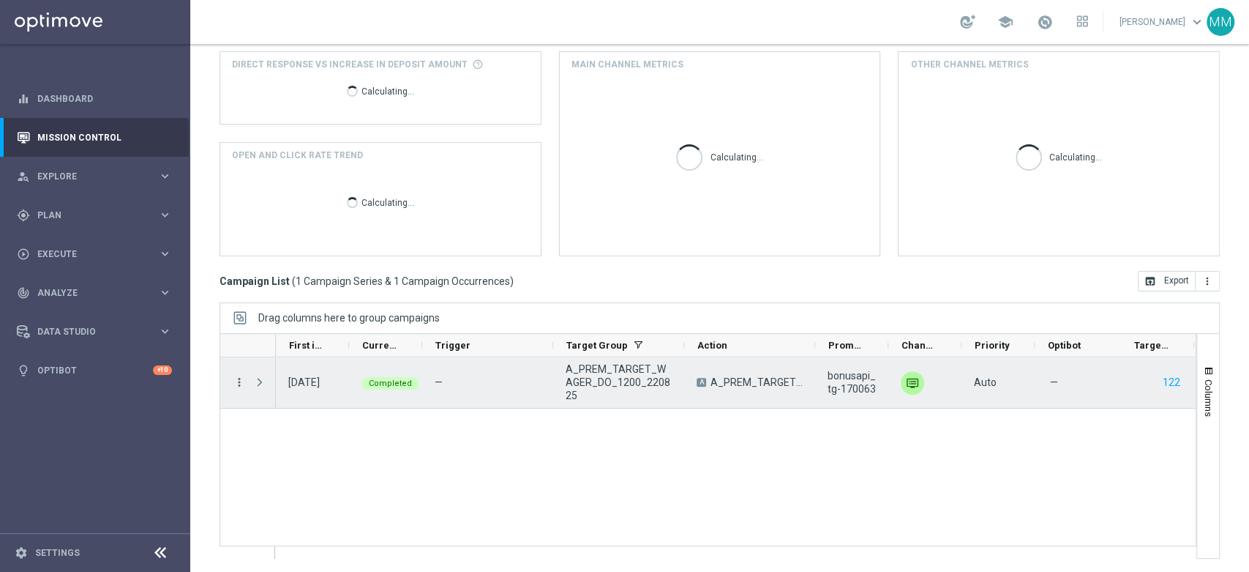
click at [237, 385] on icon "more_vert" at bounding box center [239, 381] width 13 height 13
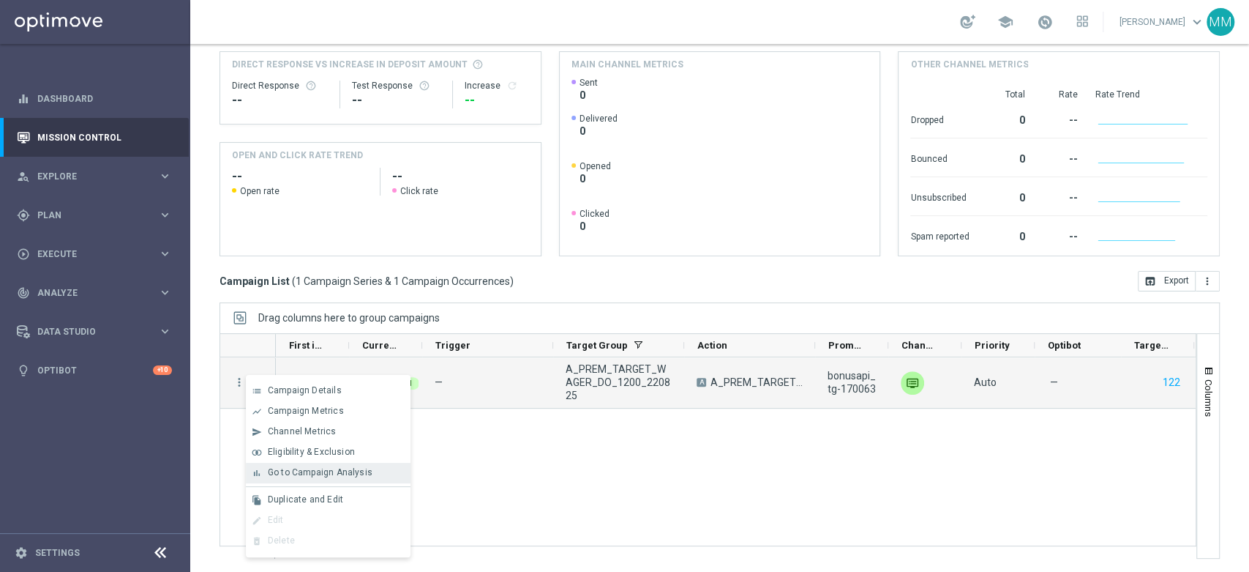
click at [335, 473] on span "Go to Campaign Analysis" at bounding box center [320, 472] width 105 height 10
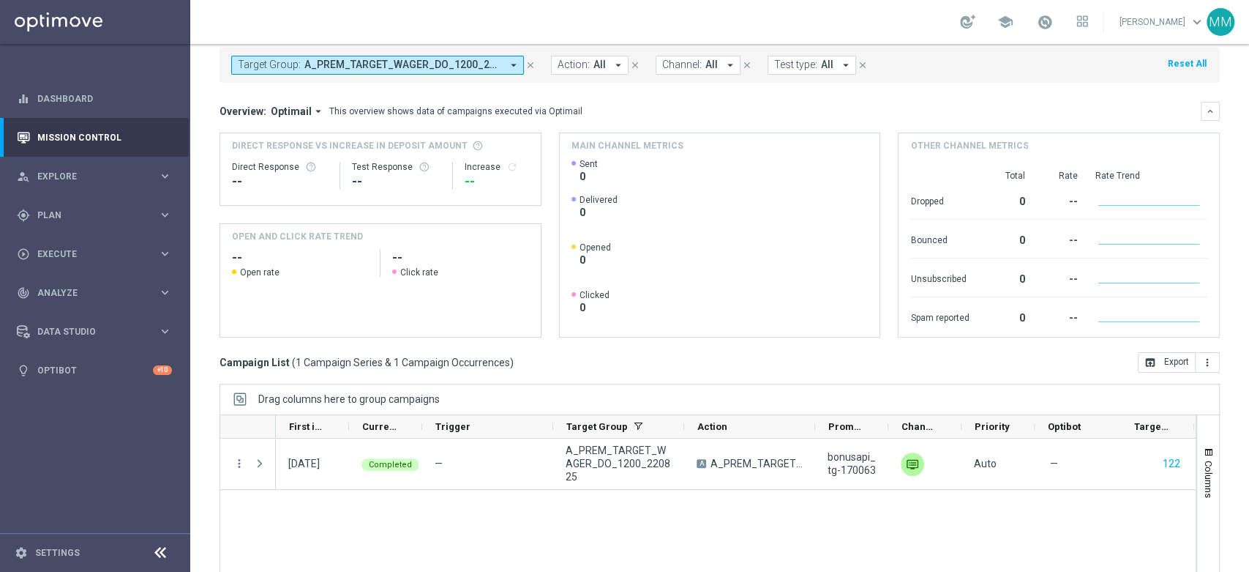
scroll to position [0, 0]
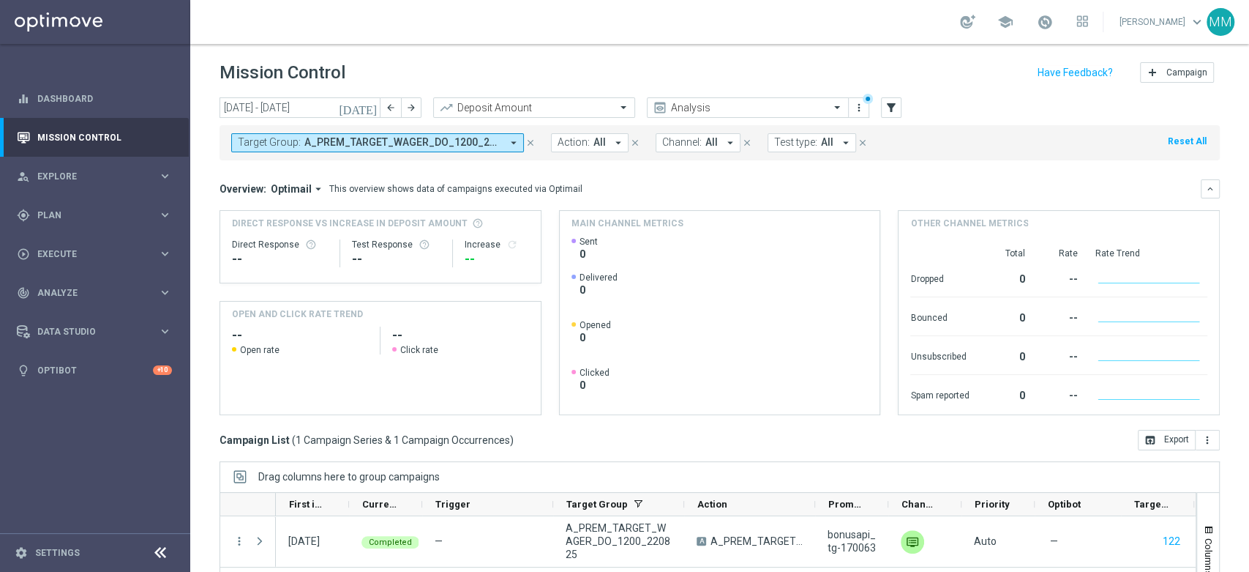
click at [392, 141] on span "A_PREM_TARGET_WAGER_DO_1200_220825" at bounding box center [402, 142] width 197 height 12
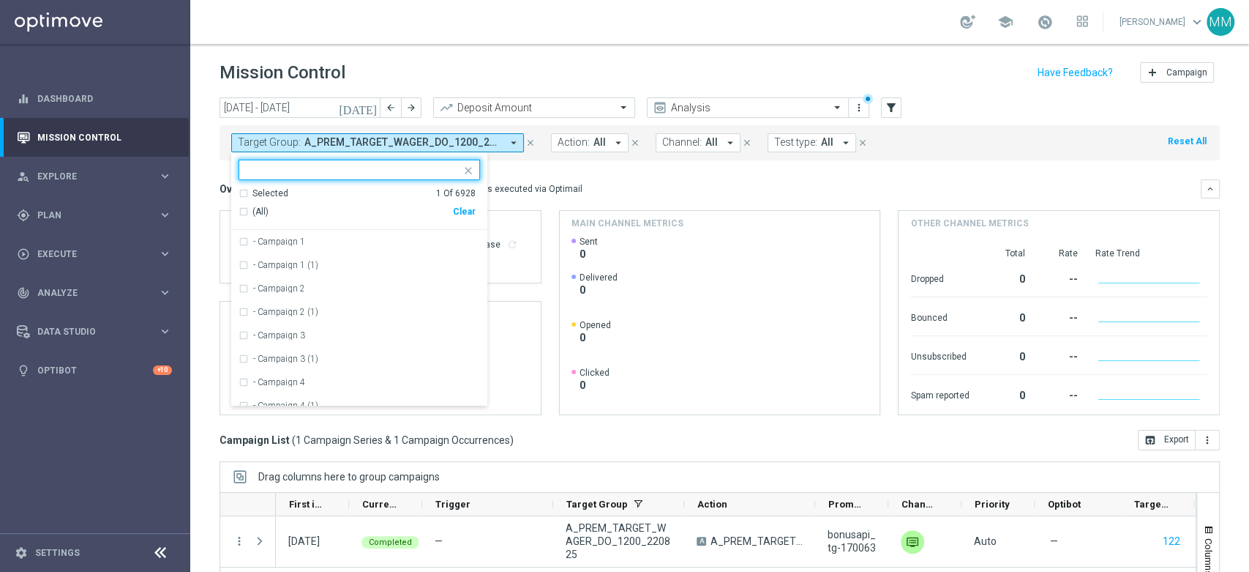
click at [0, 0] on div "Clear" at bounding box center [0, 0] width 0 height 0
click at [446, 174] on input "text" at bounding box center [354, 170] width 214 height 12
paste input "A_PEXTRA_TARGET_WAGER_DO_2500_220825"
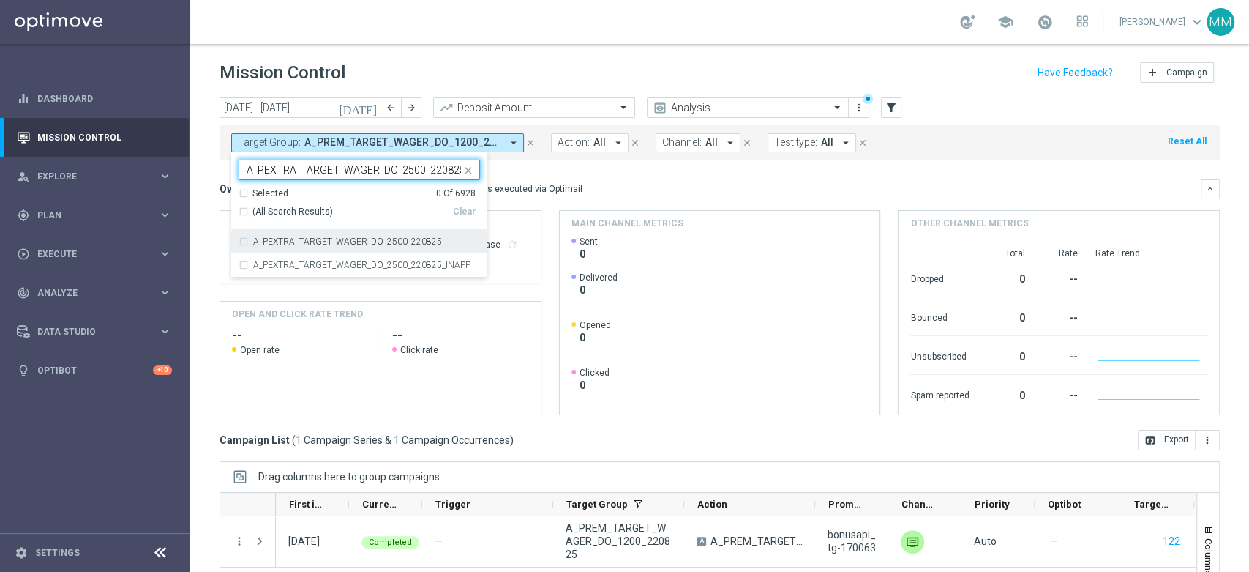
click at [330, 239] on label "A_PEXTRA_TARGET_WAGER_DO_2500_220825" at bounding box center [347, 241] width 189 height 9
type input "A_PEXTRA_TARGET_WAGER_DO_2500_220825"
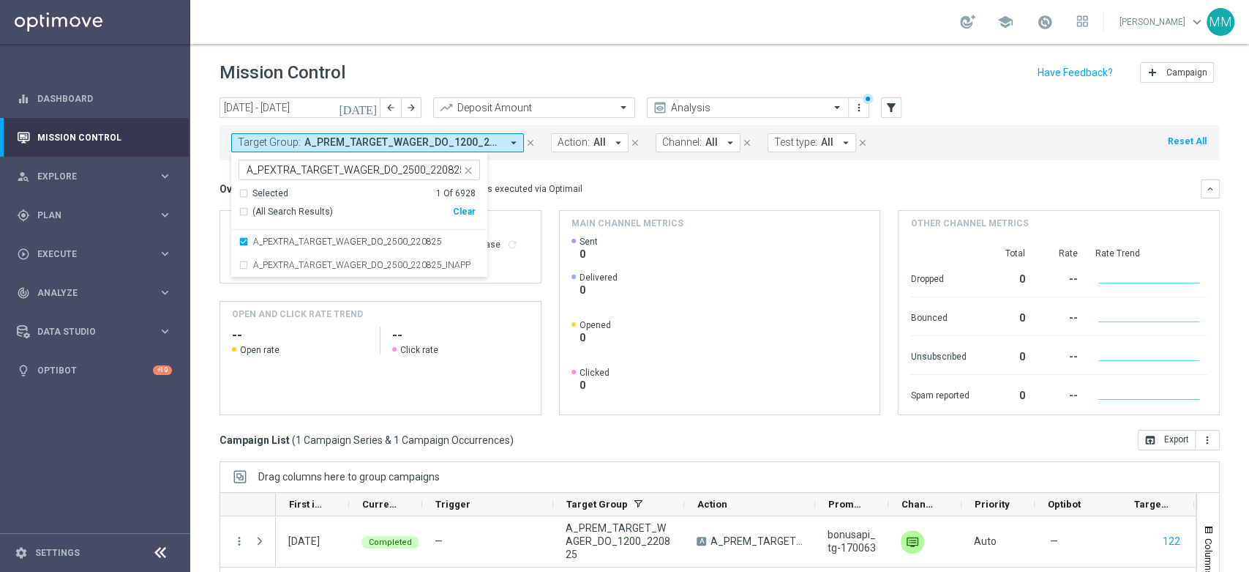
click at [609, 176] on mini-dashboard "Overview: Optimail arrow_drop_down This overview shows data of campaigns execut…" at bounding box center [720, 294] width 1001 height 269
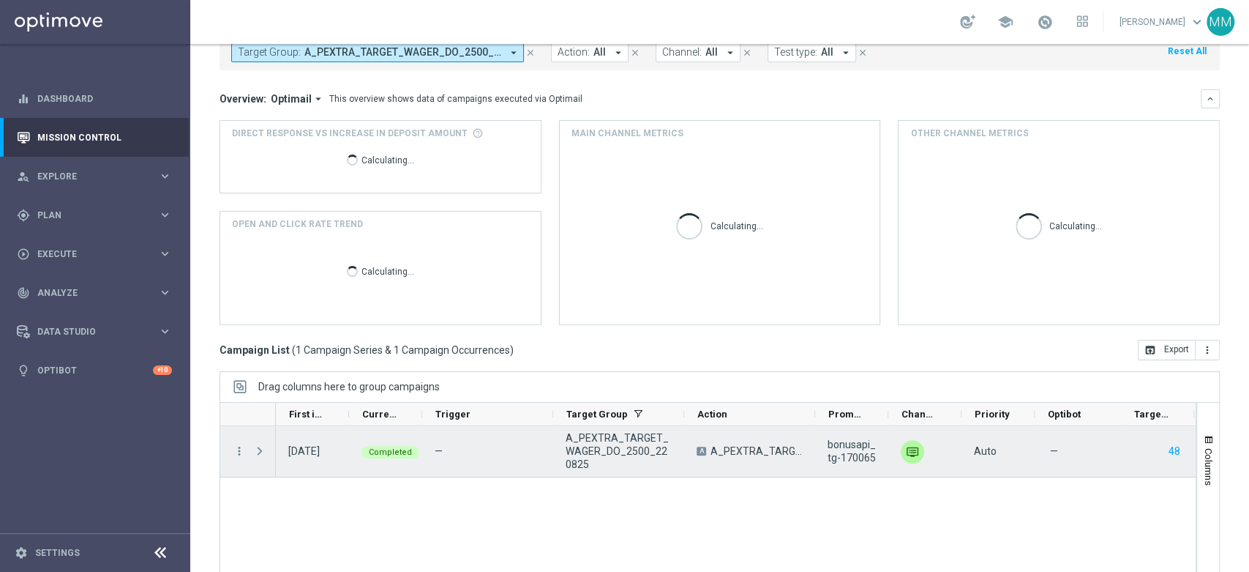
scroll to position [159, 0]
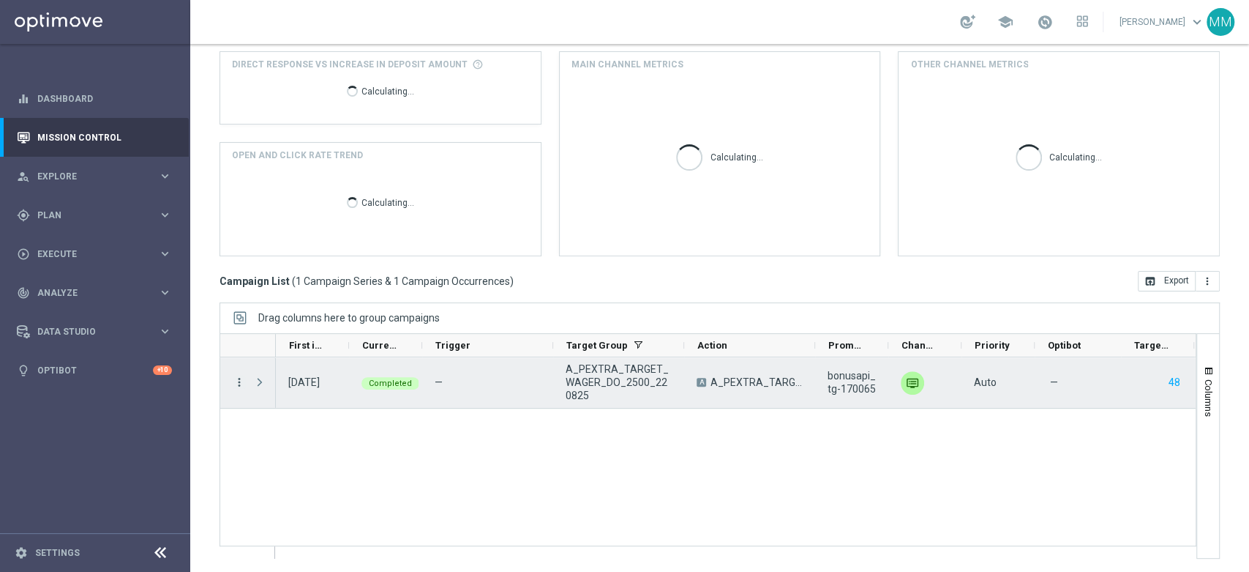
click at [240, 386] on icon "more_vert" at bounding box center [239, 381] width 13 height 13
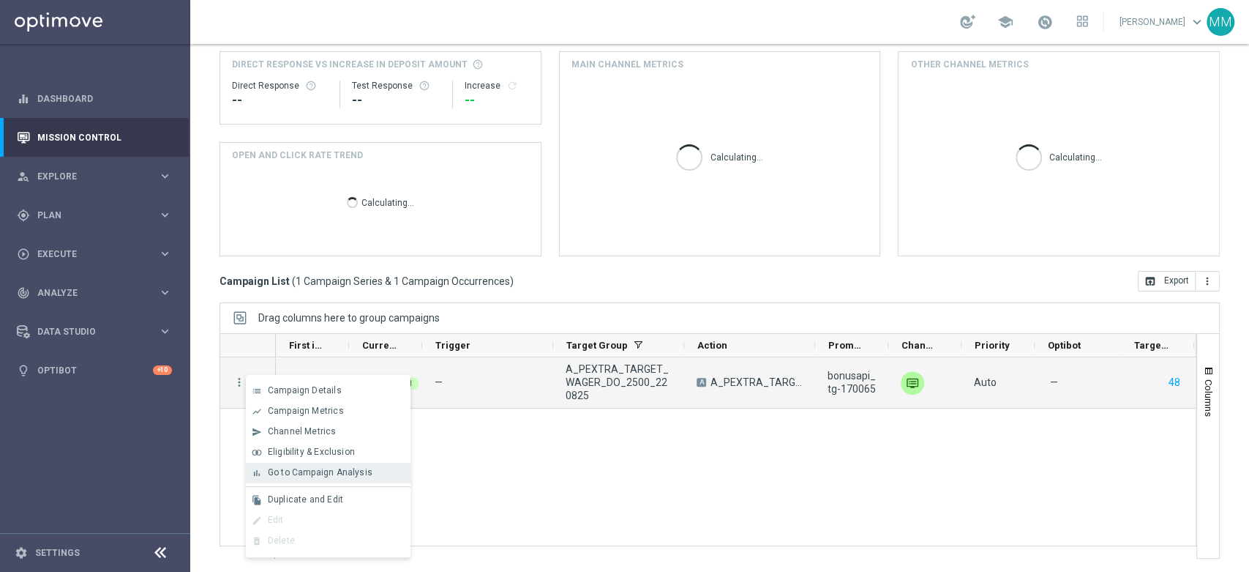
click at [334, 468] on span "Go to Campaign Analysis" at bounding box center [320, 472] width 105 height 10
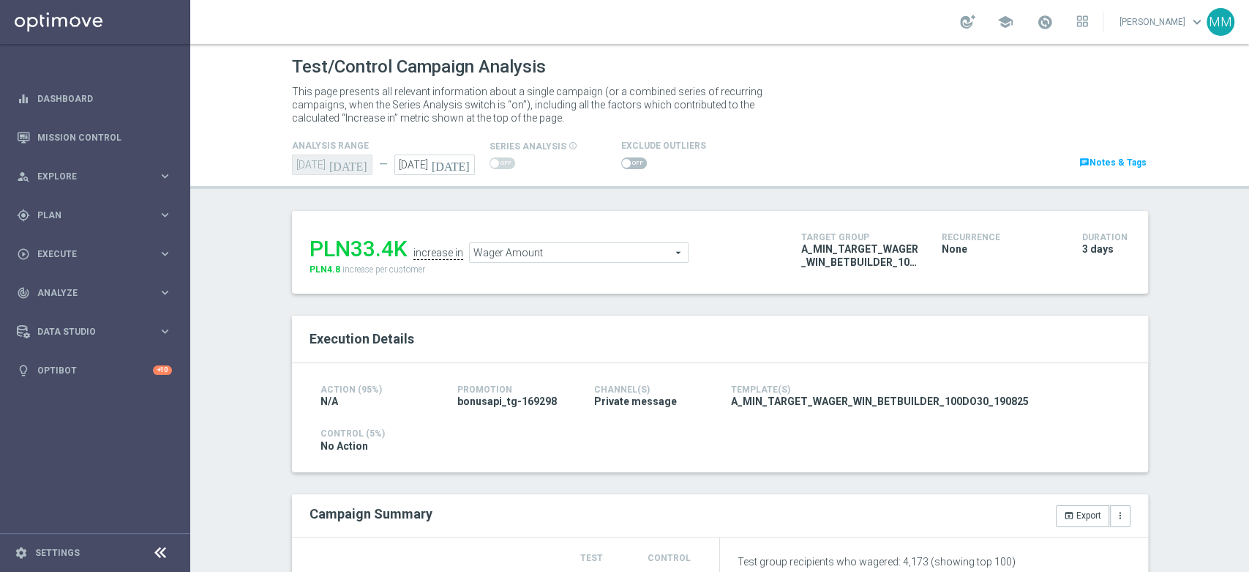
click at [521, 258] on span "Wager Amount" at bounding box center [579, 252] width 218 height 19
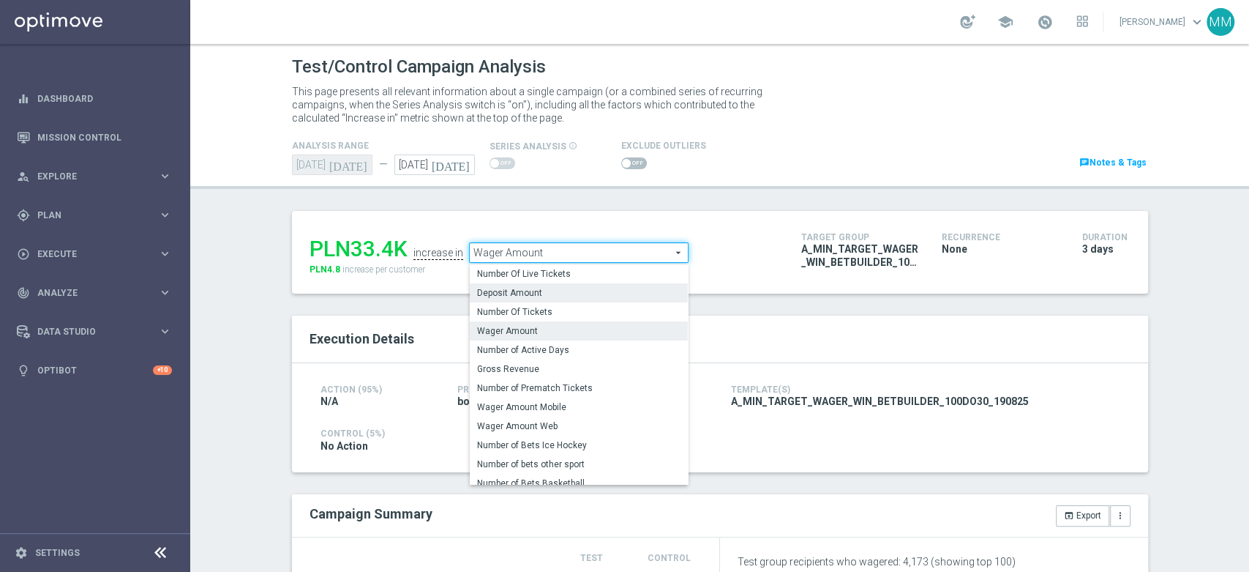
click at [538, 299] on label "Deposit Amount" at bounding box center [579, 292] width 218 height 19
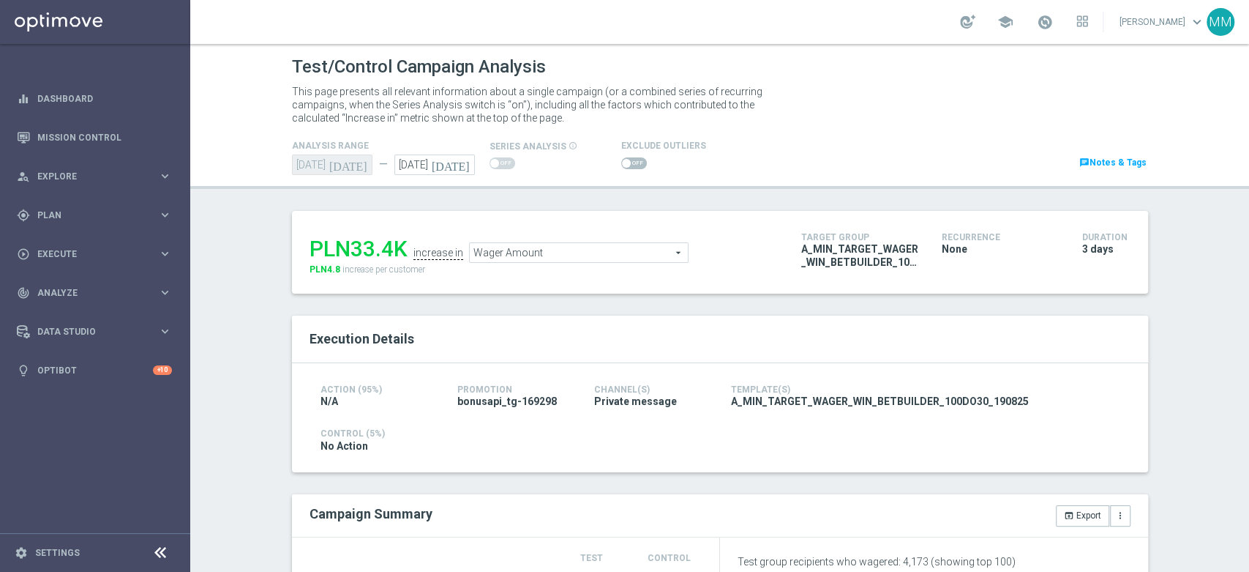
type input "Deposit Amount"
click at [624, 162] on span at bounding box center [634, 163] width 26 height 12
click at [624, 162] on input "checkbox" at bounding box center [634, 163] width 26 height 12
checkbox input "true"
click at [621, 162] on span at bounding box center [634, 163] width 26 height 12
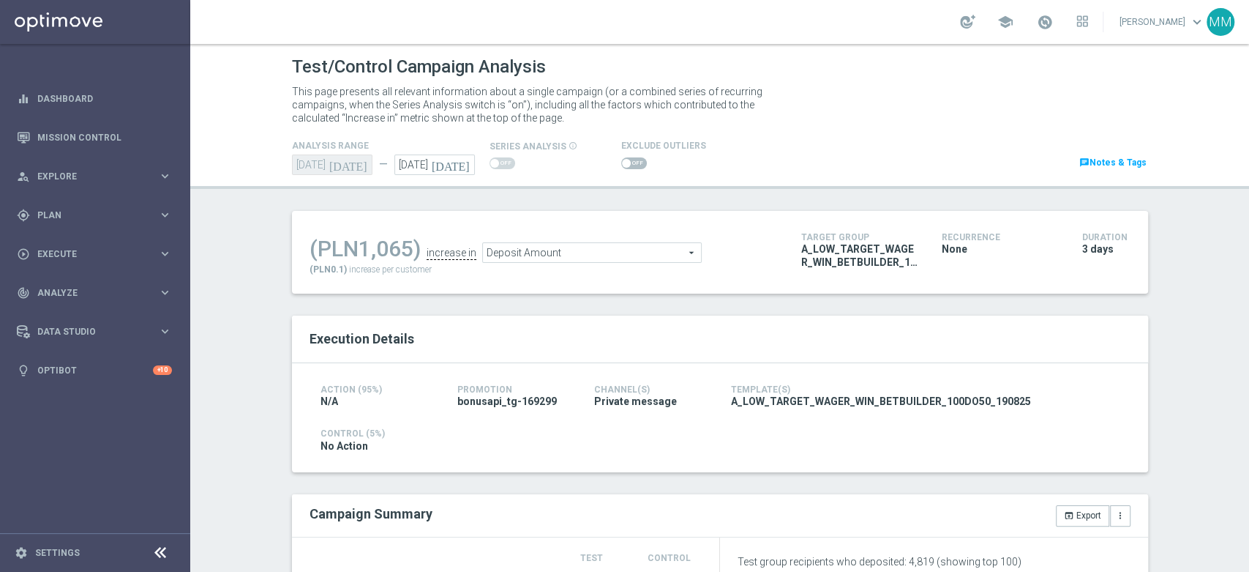
click at [621, 162] on input "checkbox" at bounding box center [634, 163] width 26 height 12
checkbox input "true"
click at [610, 162] on div "Exclude Outliers" at bounding box center [756, 154] width 293 height 35
click at [622, 163] on span at bounding box center [626, 163] width 9 height 9
click at [621, 163] on input "checkbox" at bounding box center [634, 163] width 26 height 12
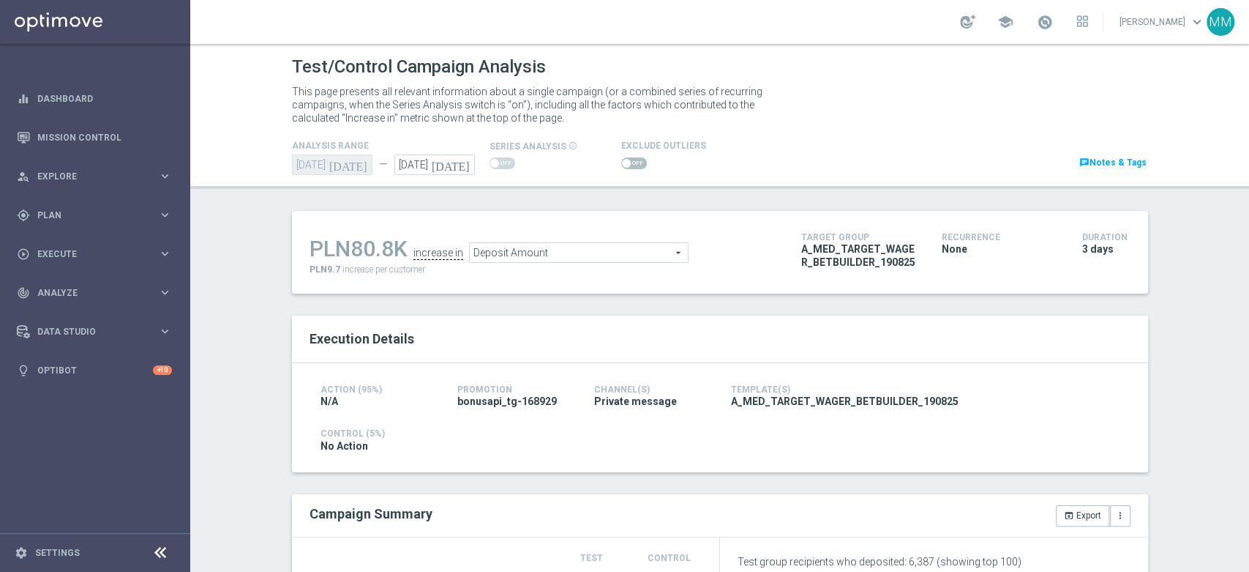
checkbox input "true"
click at [623, 160] on span at bounding box center [634, 163] width 26 height 12
click at [623, 160] on input "checkbox" at bounding box center [634, 163] width 26 height 12
checkbox input "true"
click at [622, 162] on span at bounding box center [626, 163] width 9 height 9
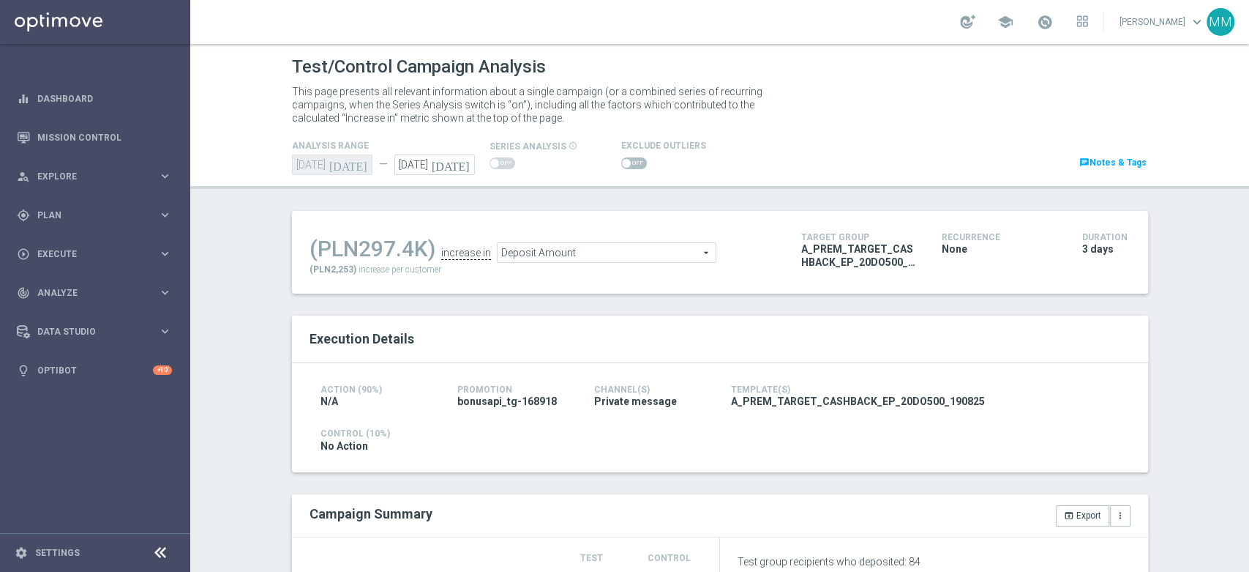
click at [621, 162] on input "checkbox" at bounding box center [634, 163] width 26 height 12
checkbox input "true"
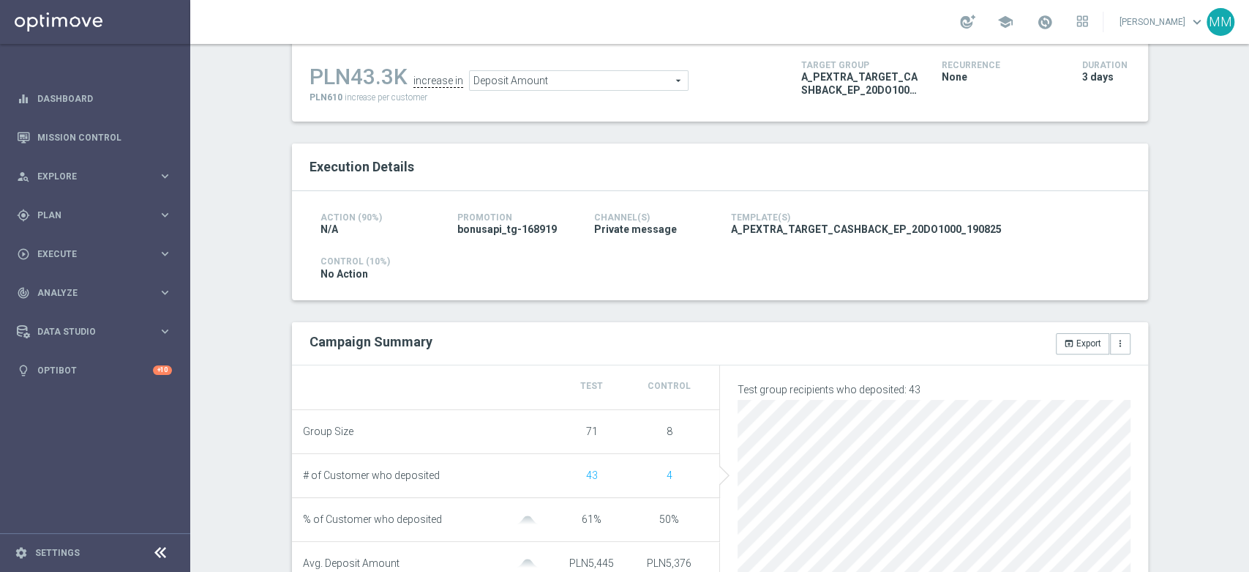
scroll to position [81, 0]
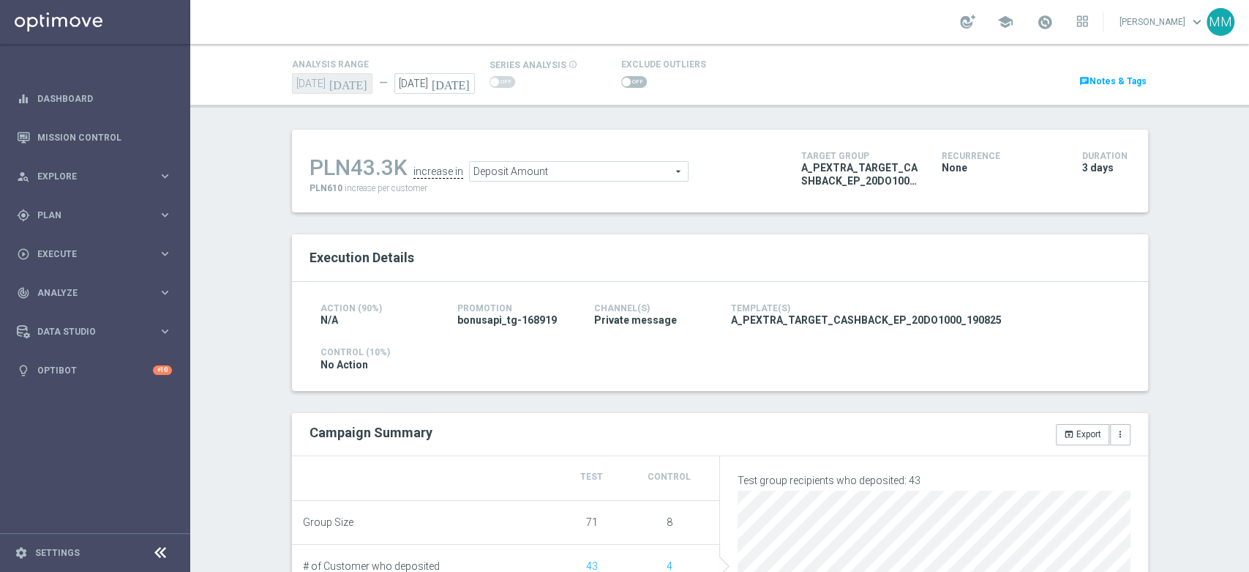
click at [629, 78] on span at bounding box center [634, 82] width 26 height 12
click at [629, 78] on input "checkbox" at bounding box center [634, 82] width 26 height 12
checkbox input "true"
click at [525, 171] on span "Deposit Amount" at bounding box center [561, 171] width 218 height 19
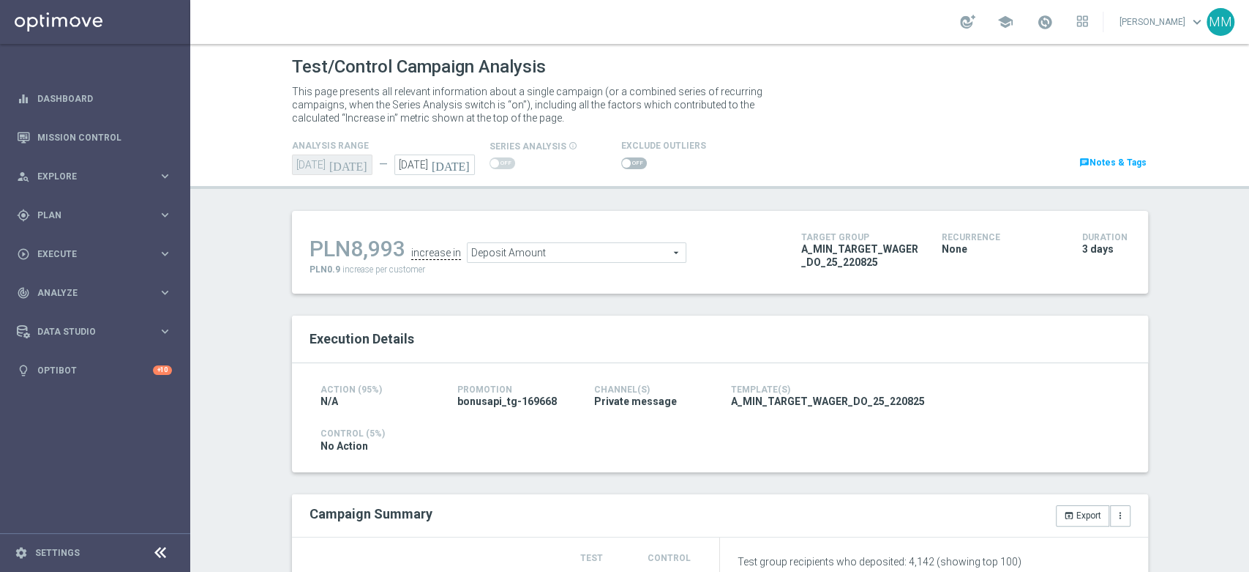
click at [631, 162] on span at bounding box center [634, 163] width 26 height 12
click at [631, 162] on input "checkbox" at bounding box center [634, 163] width 26 height 12
checkbox input "true"
click at [633, 157] on input "checkbox" at bounding box center [634, 163] width 26 height 12
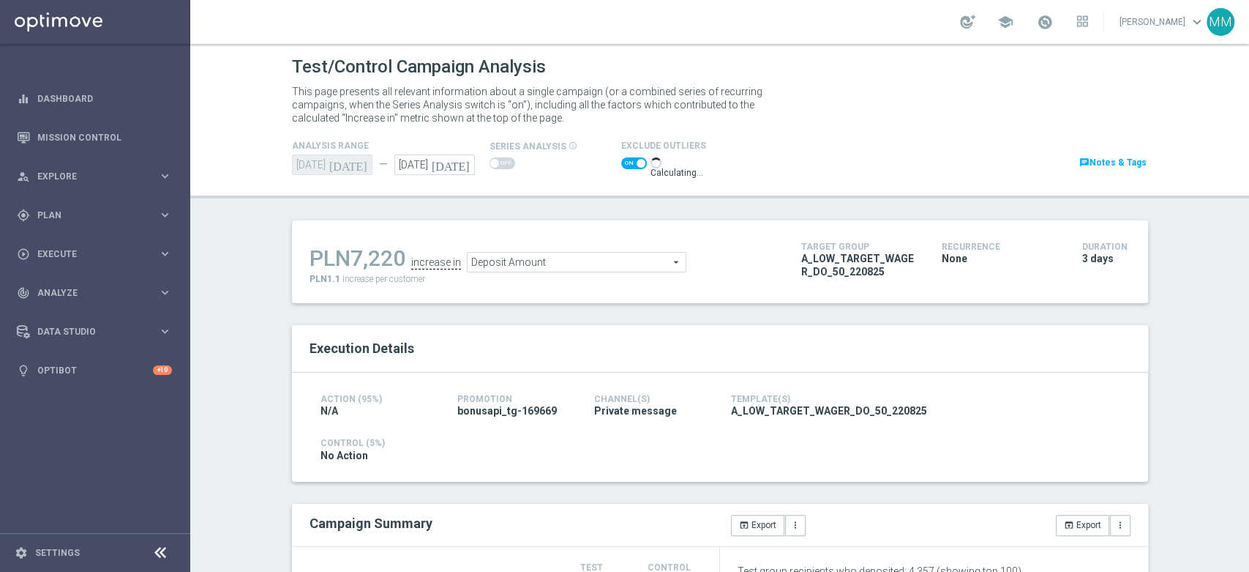
click at [624, 162] on span at bounding box center [634, 163] width 26 height 12
click at [624, 162] on input "checkbox" at bounding box center [634, 163] width 26 height 12
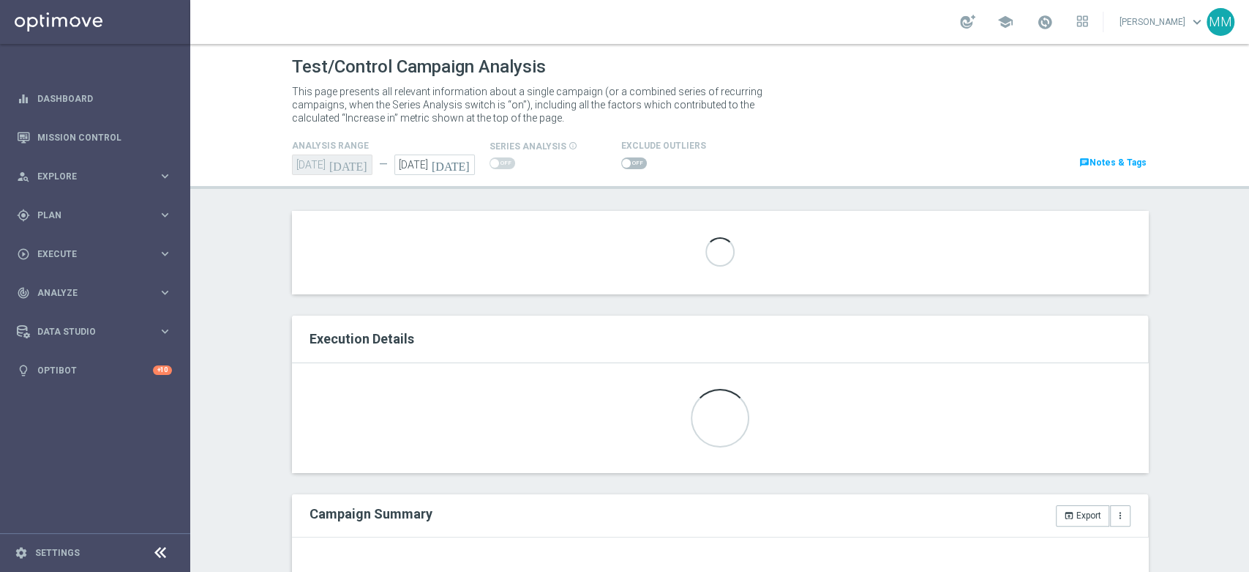
click at [624, 162] on span at bounding box center [634, 163] width 26 height 12
click at [624, 162] on input "checkbox" at bounding box center [634, 163] width 26 height 12
checkbox input "true"
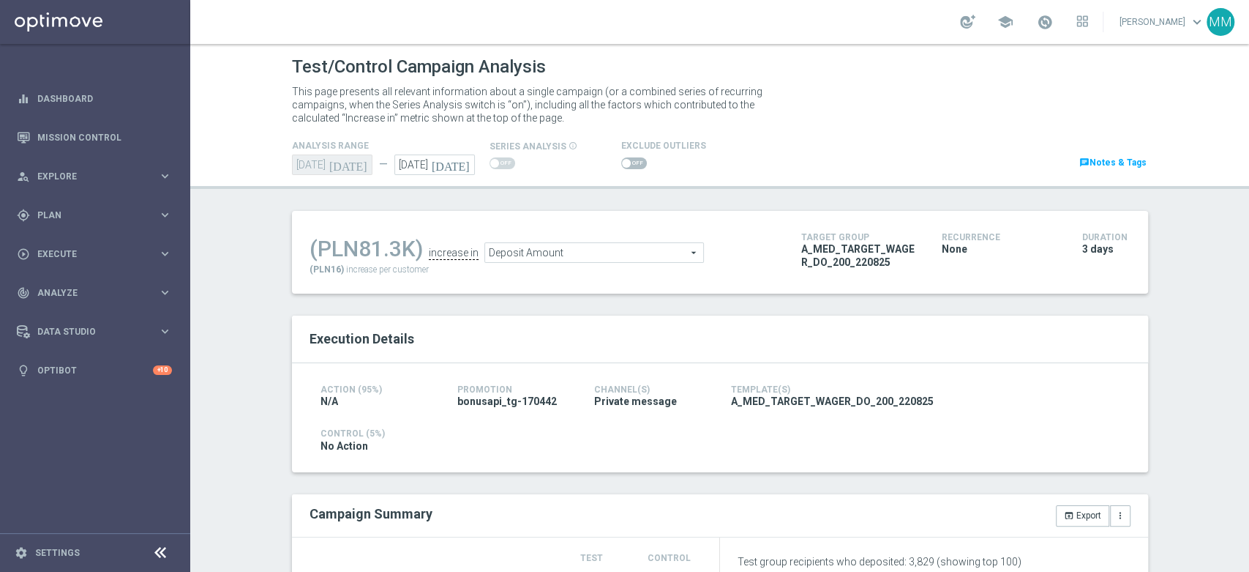
click at [627, 165] on span at bounding box center [634, 163] width 26 height 12
click at [627, 165] on input "checkbox" at bounding box center [634, 163] width 26 height 12
checkbox input "true"
drag, startPoint x: 616, startPoint y: 162, endPoint x: 586, endPoint y: 174, distance: 32.5
click at [622, 162] on span at bounding box center [626, 163] width 9 height 9
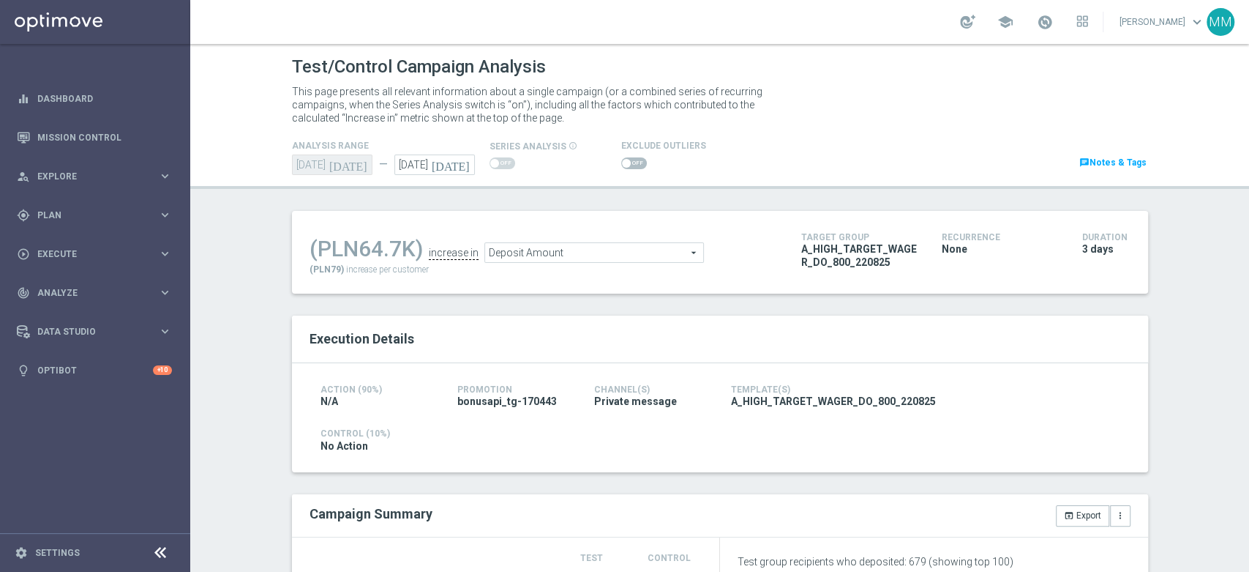
click at [621, 162] on input "checkbox" at bounding box center [634, 163] width 26 height 12
checkbox input "true"
click at [629, 165] on span at bounding box center [634, 163] width 26 height 12
click at [629, 165] on input "checkbox" at bounding box center [634, 163] width 26 height 12
checkbox input "true"
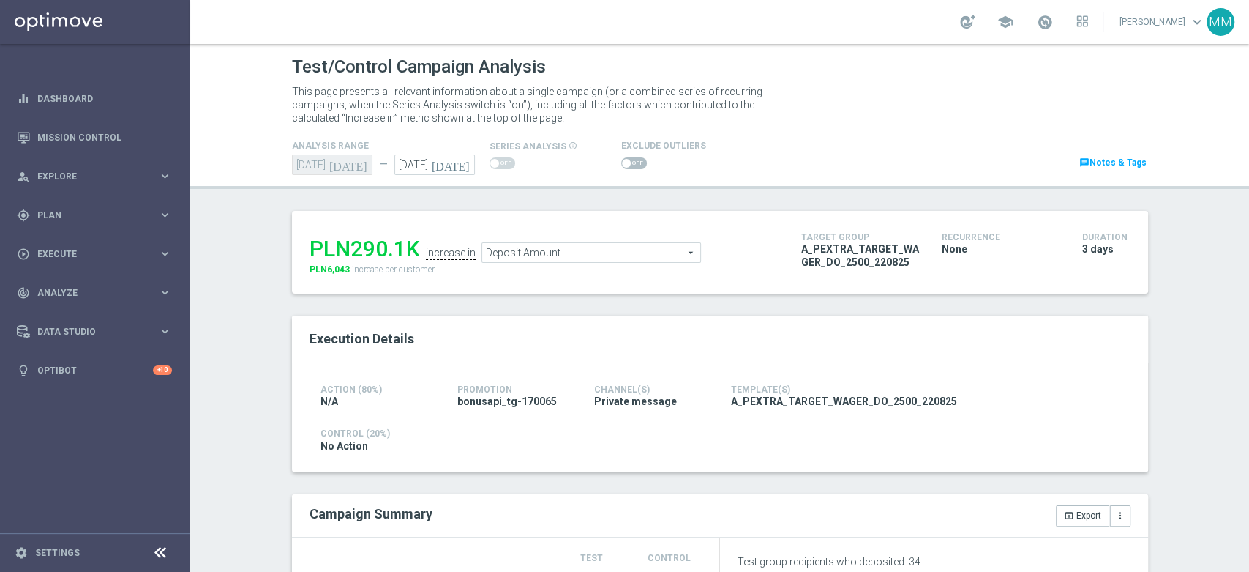
click at [621, 161] on span at bounding box center [634, 163] width 26 height 12
click at [621, 161] on input "checkbox" at bounding box center [634, 163] width 26 height 12
checkbox input "true"
